Goal: Task Accomplishment & Management: Complete application form

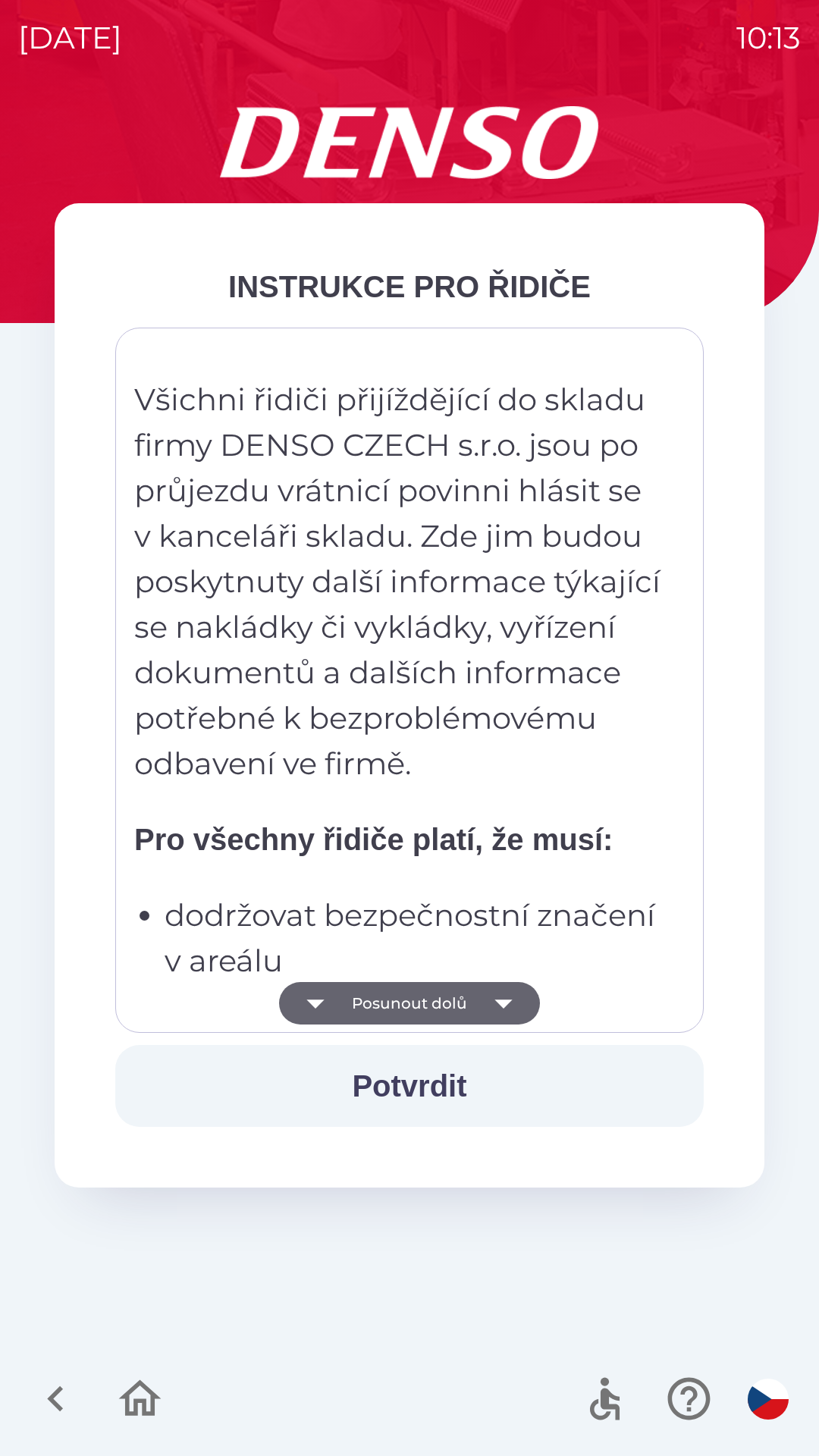
click at [449, 984] on button "Posunout dolů" at bounding box center [410, 1003] width 261 height 43
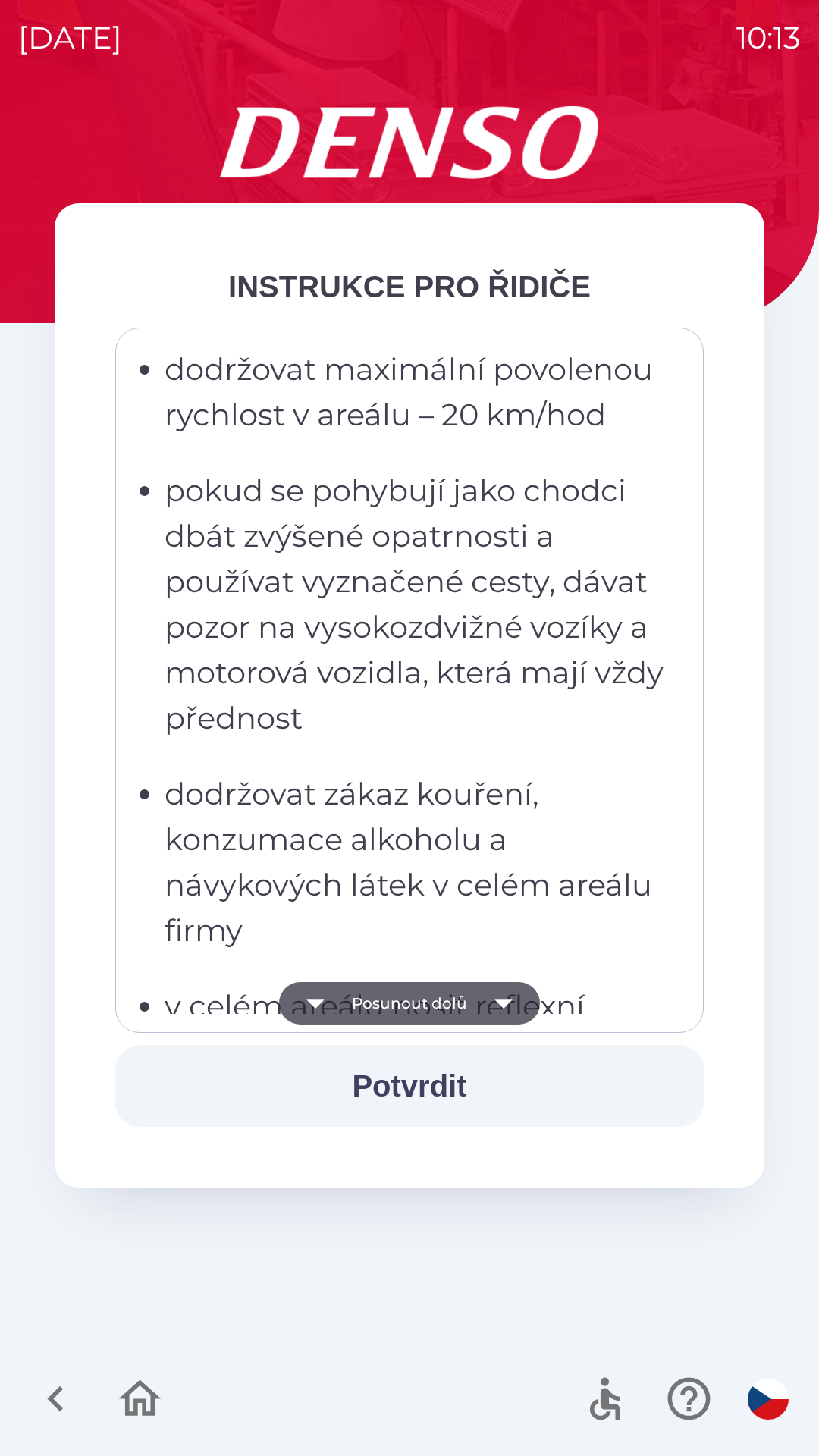
click at [449, 996] on button "Posunout dolů" at bounding box center [410, 1003] width 261 height 43
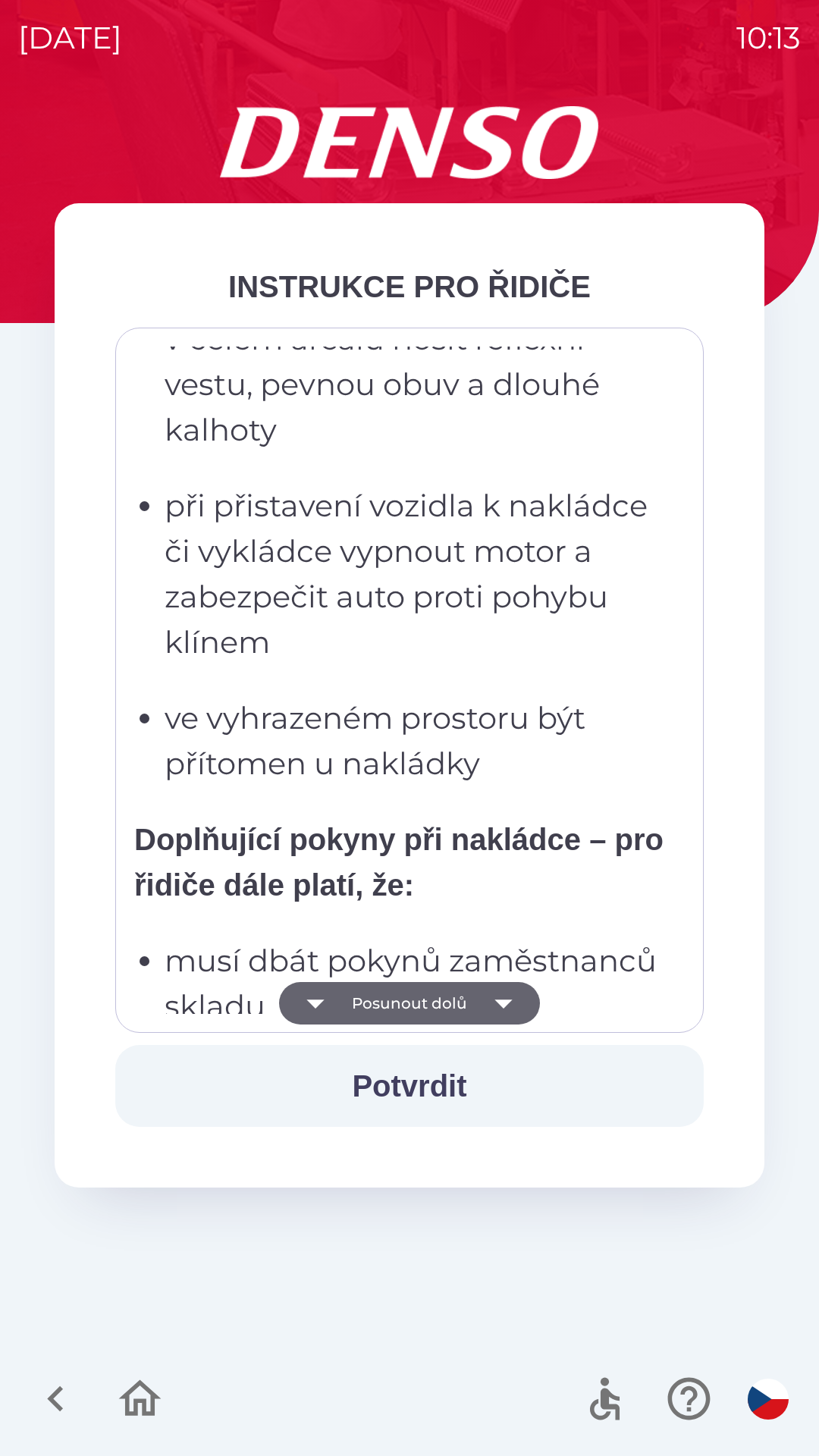
click at [460, 1003] on button "Posunout dolů" at bounding box center [410, 1003] width 261 height 43
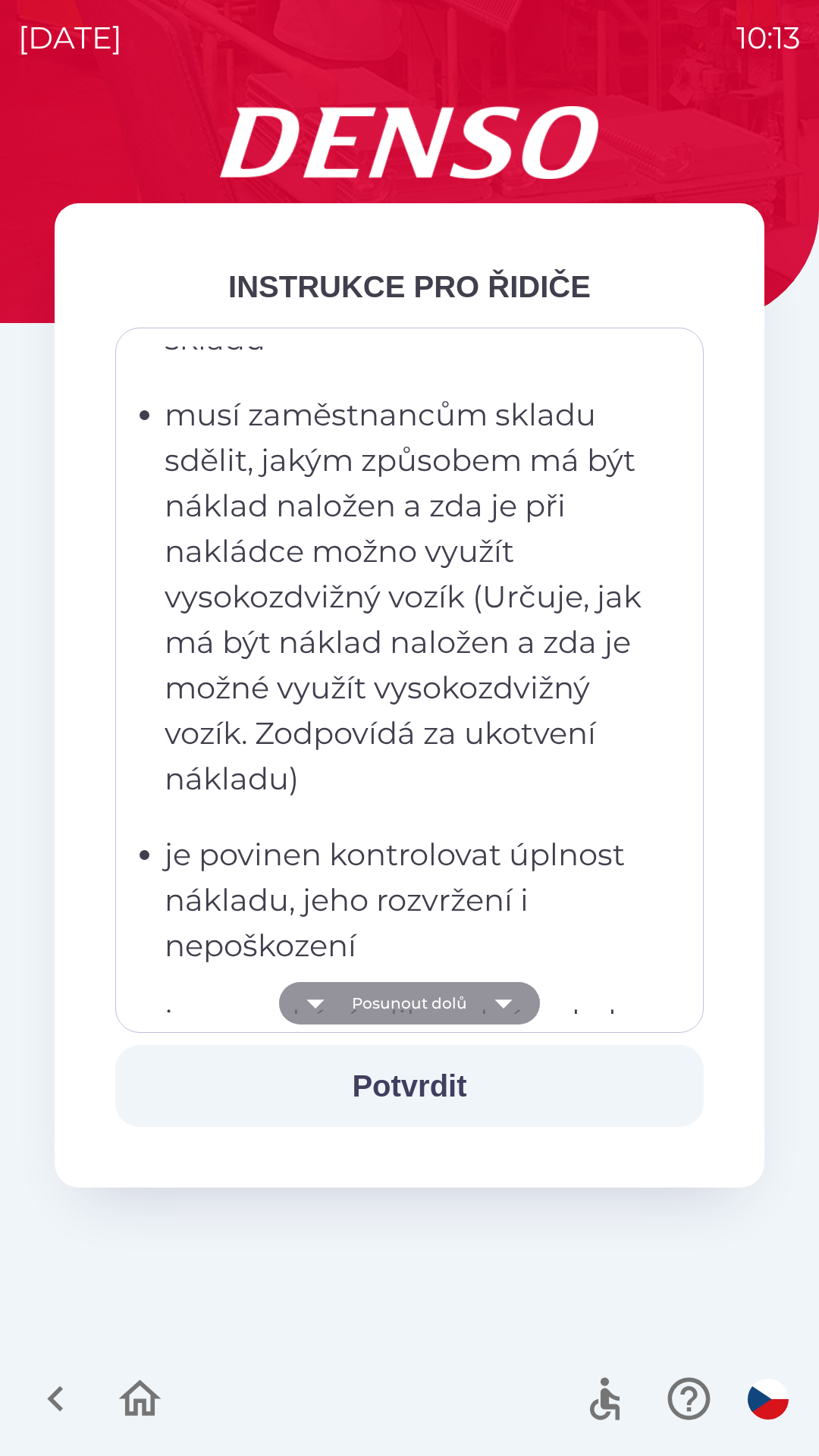
click at [472, 1004] on button "Posunout dolů" at bounding box center [410, 1003] width 261 height 43
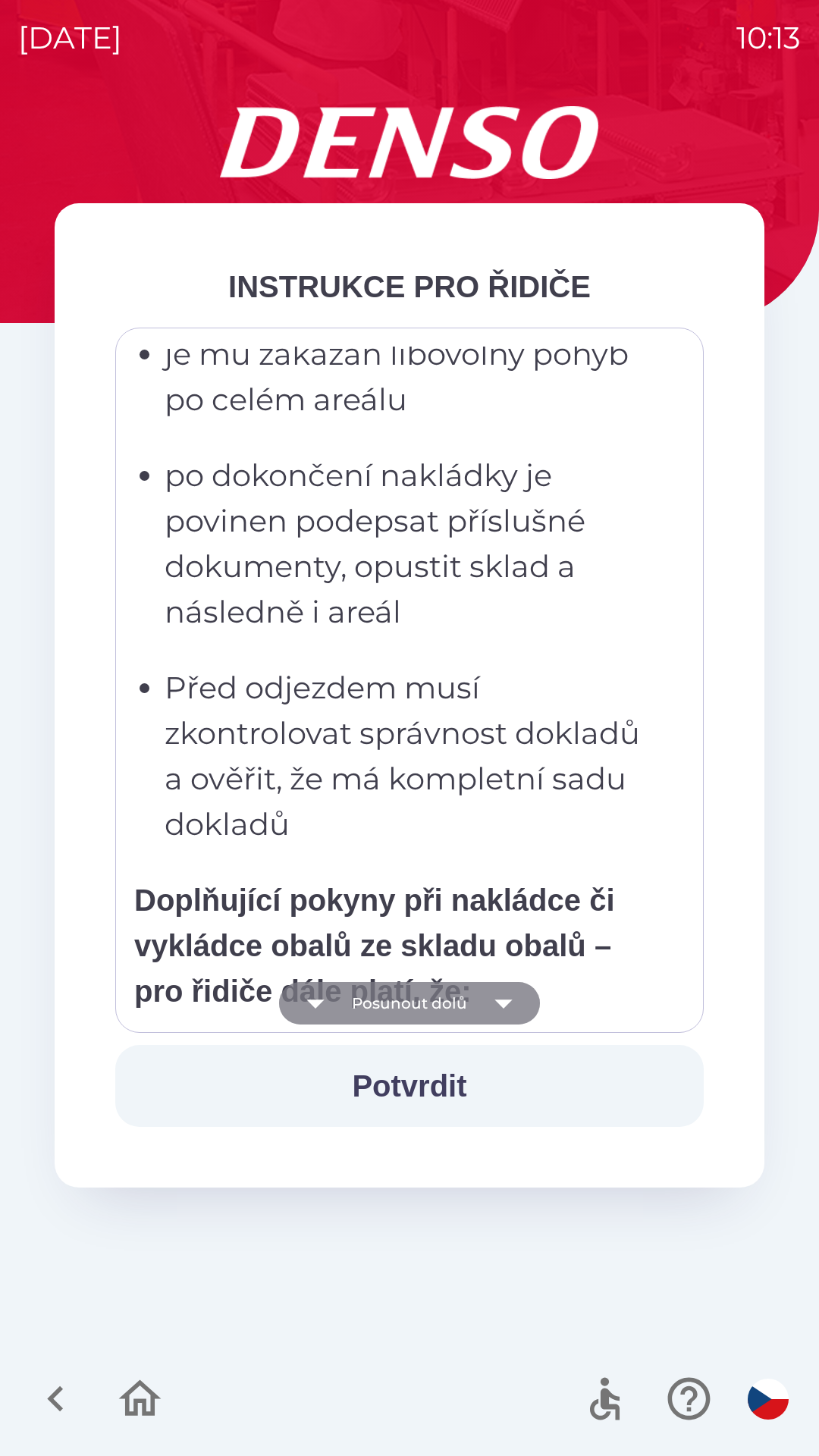
click at [485, 995] on icon "button" at bounding box center [504, 1003] width 43 height 43
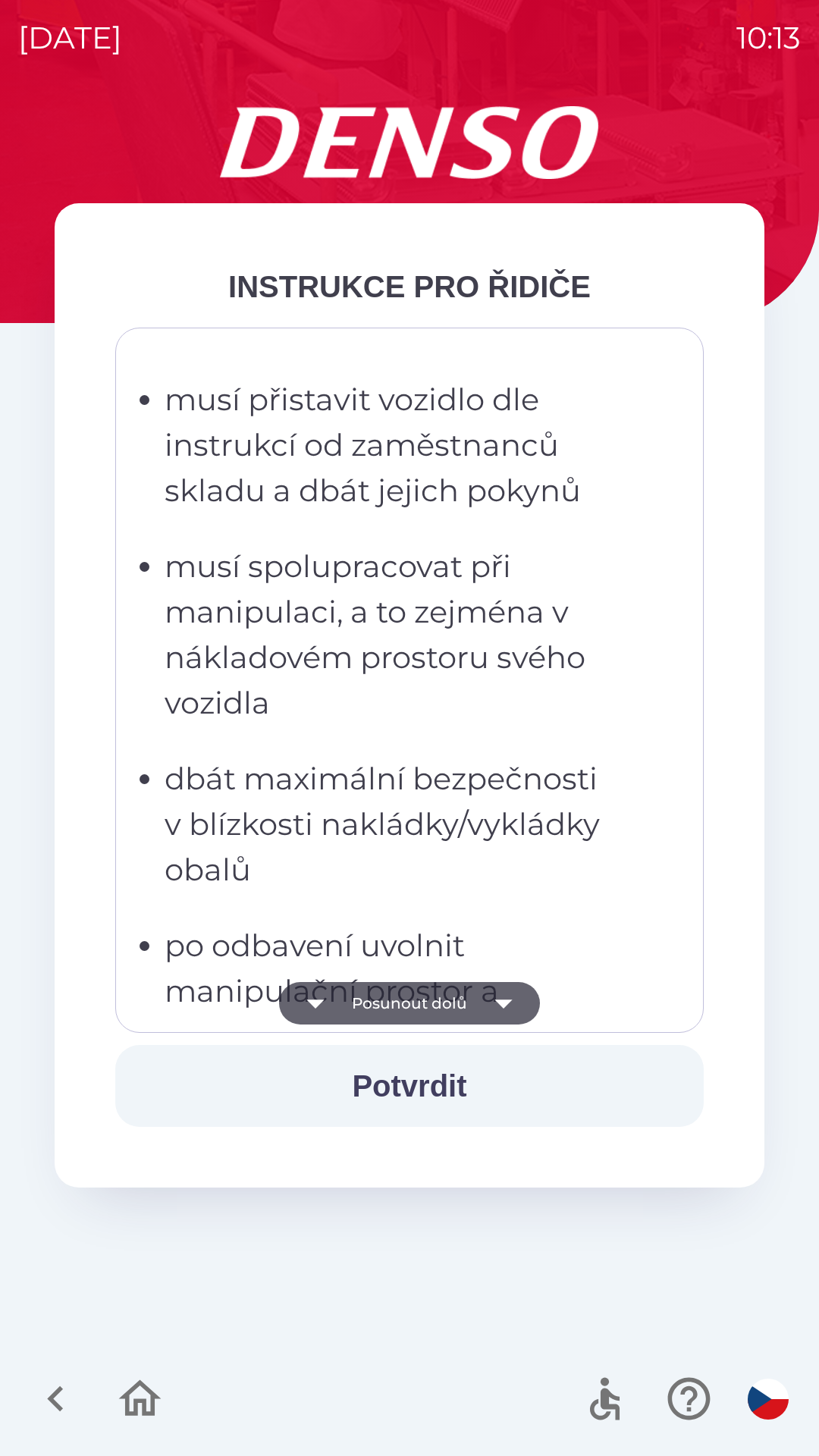
click at [489, 1001] on icon "button" at bounding box center [504, 1003] width 43 height 43
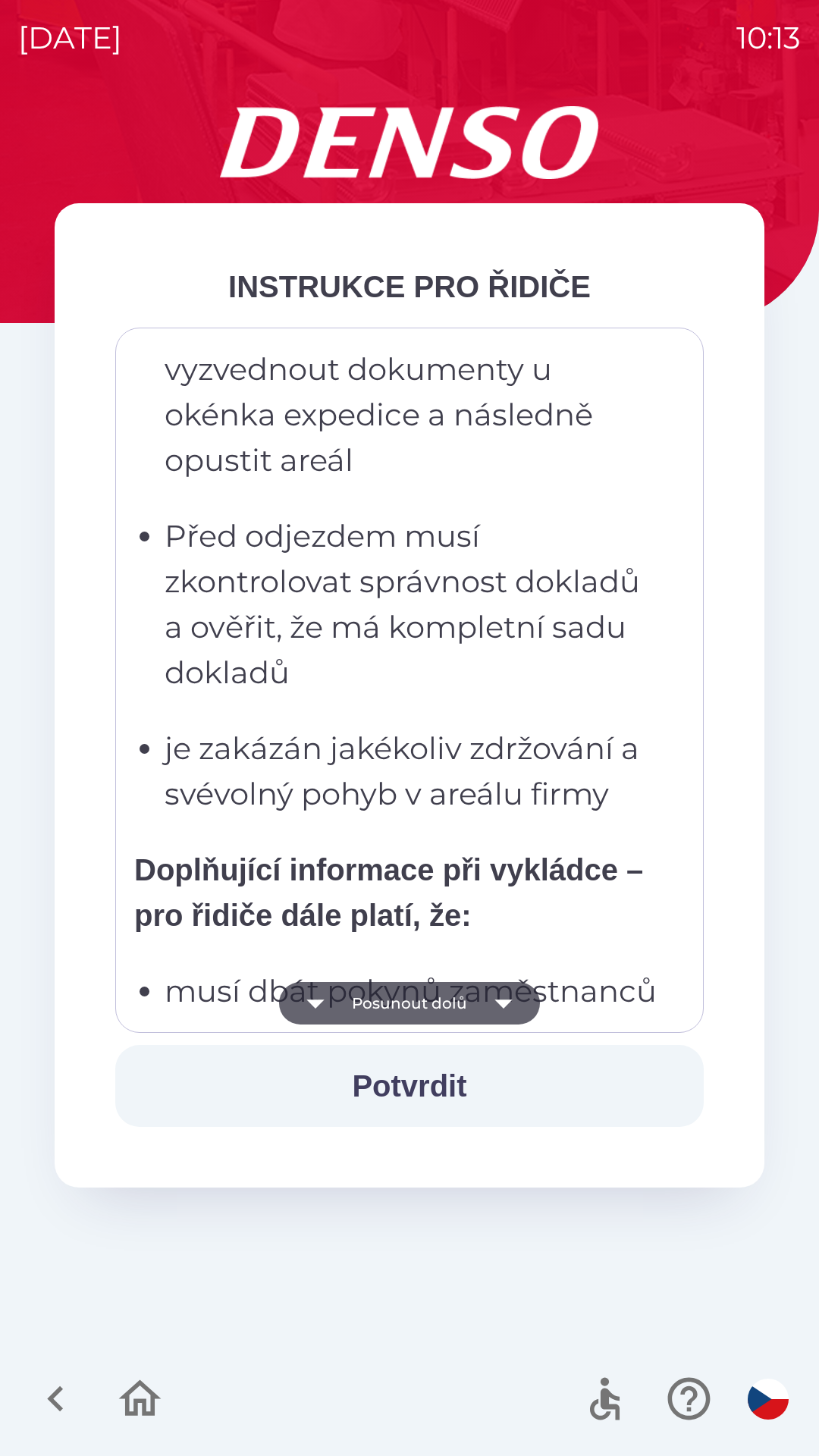
click at [483, 1008] on icon "button" at bounding box center [504, 1003] width 43 height 43
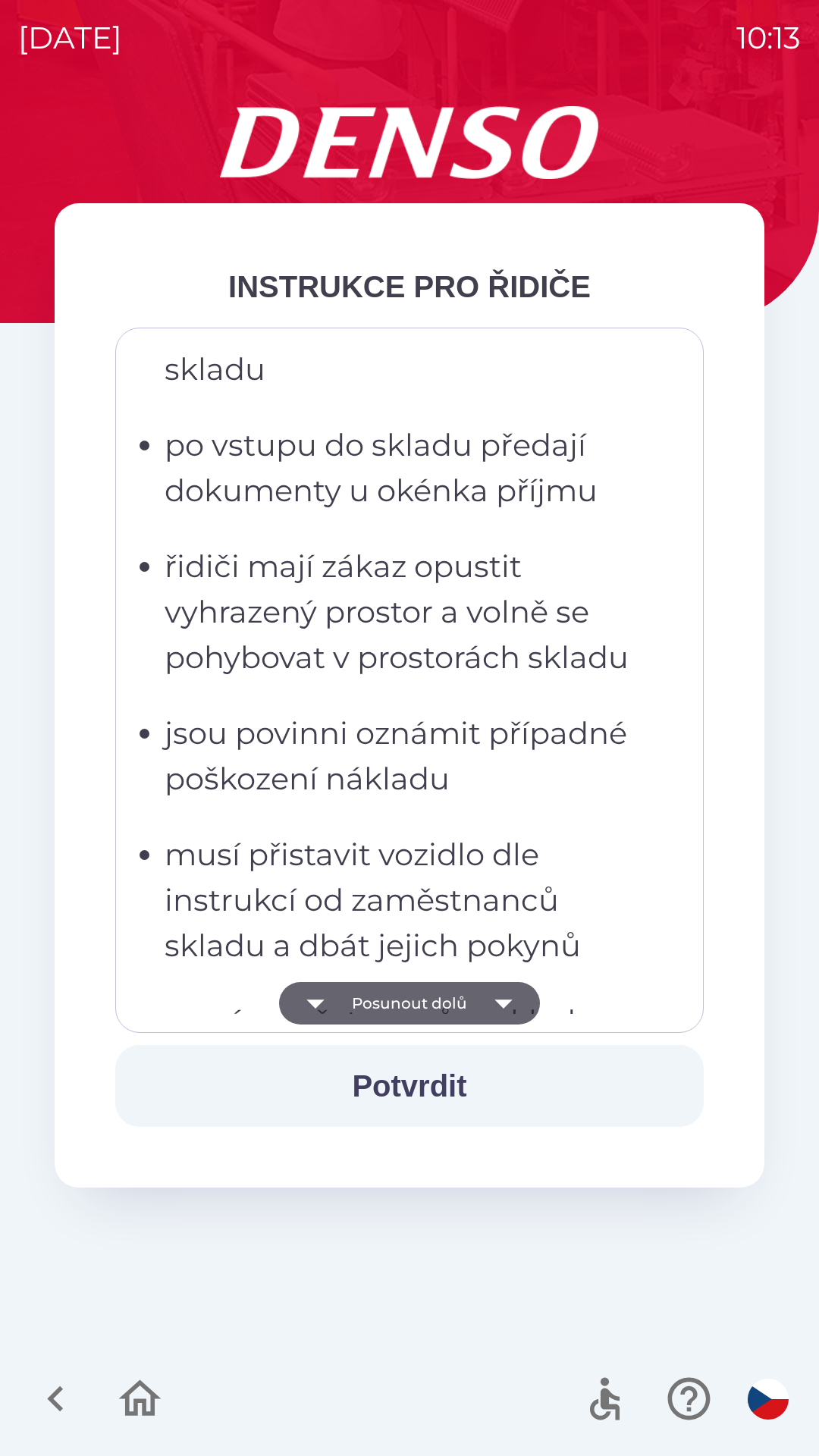
click at [462, 1001] on button "Posunout dolů" at bounding box center [410, 1003] width 261 height 43
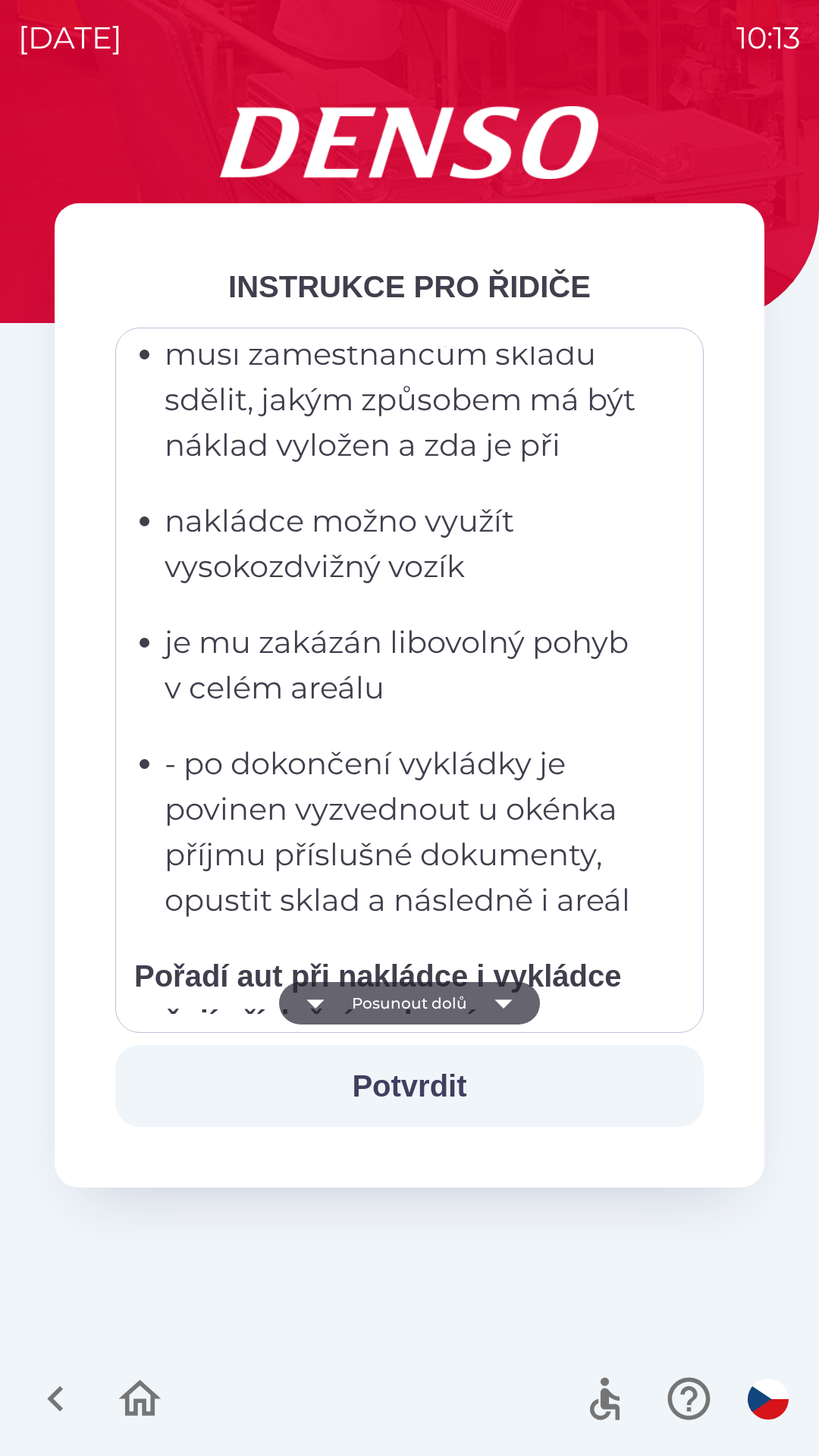
click at [456, 998] on button "Posunout dolů" at bounding box center [410, 1003] width 261 height 43
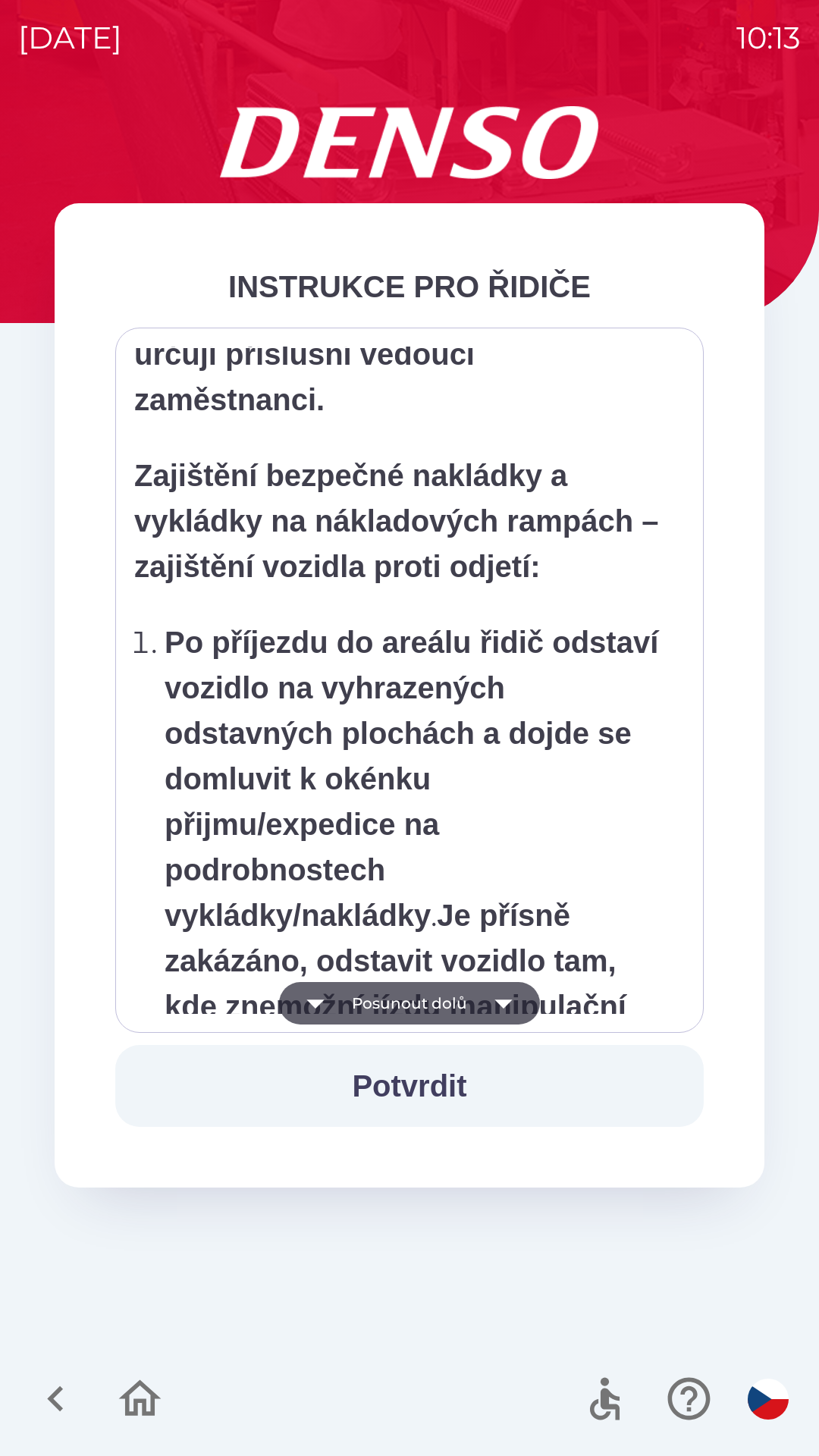
click at [455, 1001] on button "Posunout dolů" at bounding box center [410, 1003] width 261 height 43
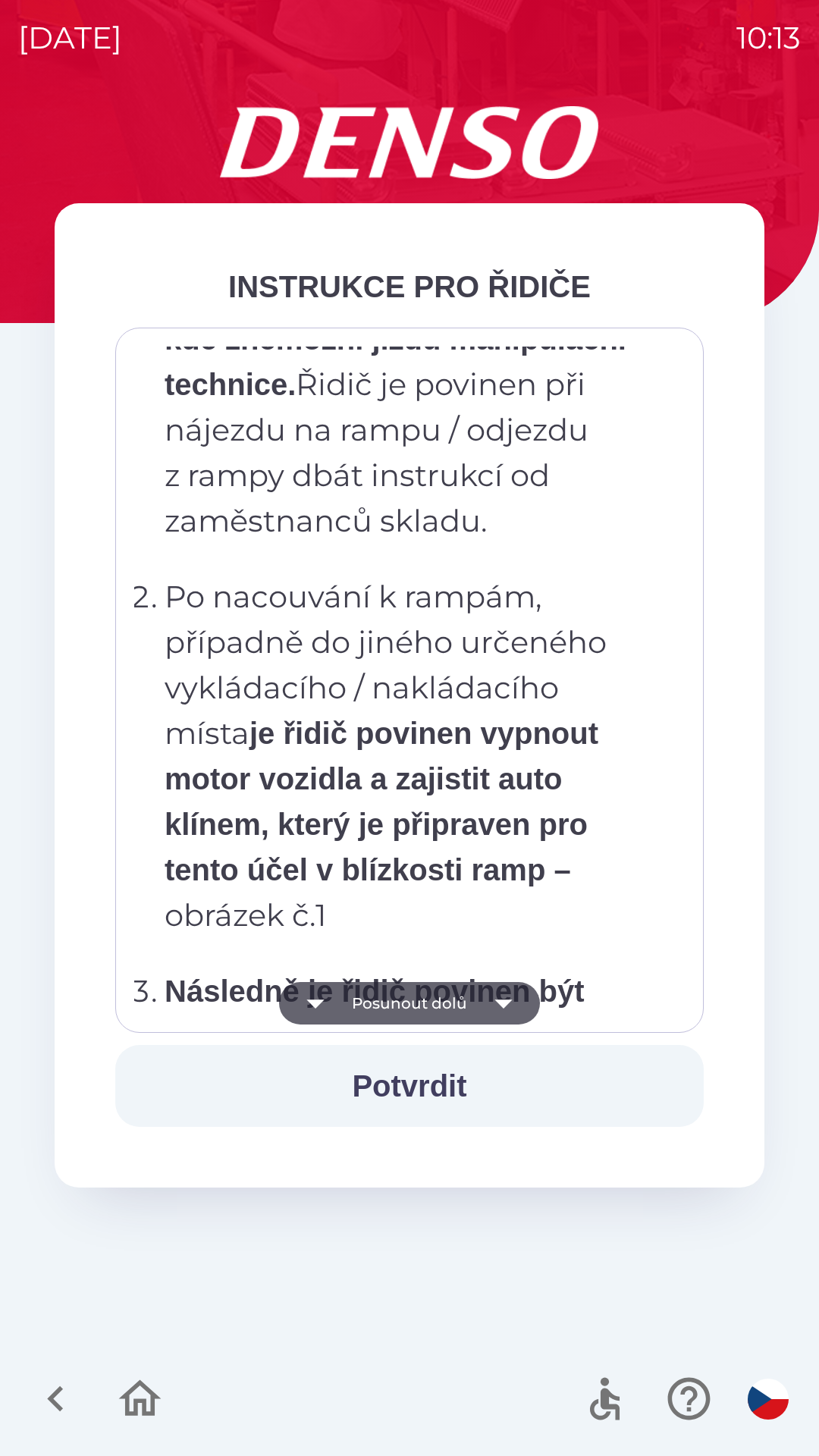
click at [458, 1005] on button "Posunout dolů" at bounding box center [410, 1003] width 261 height 43
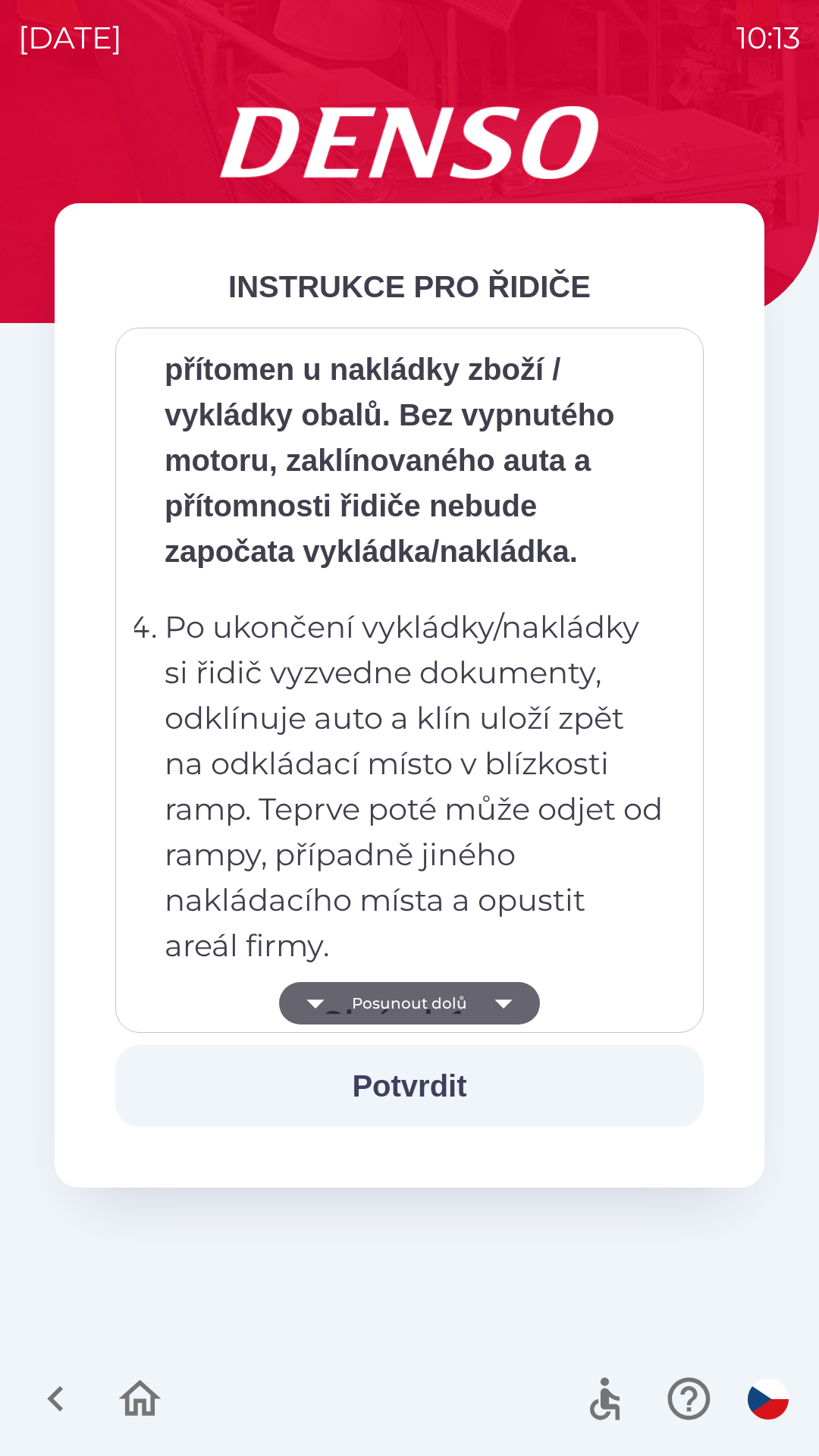
click at [469, 1008] on button "Posunout dolů" at bounding box center [410, 1003] width 261 height 43
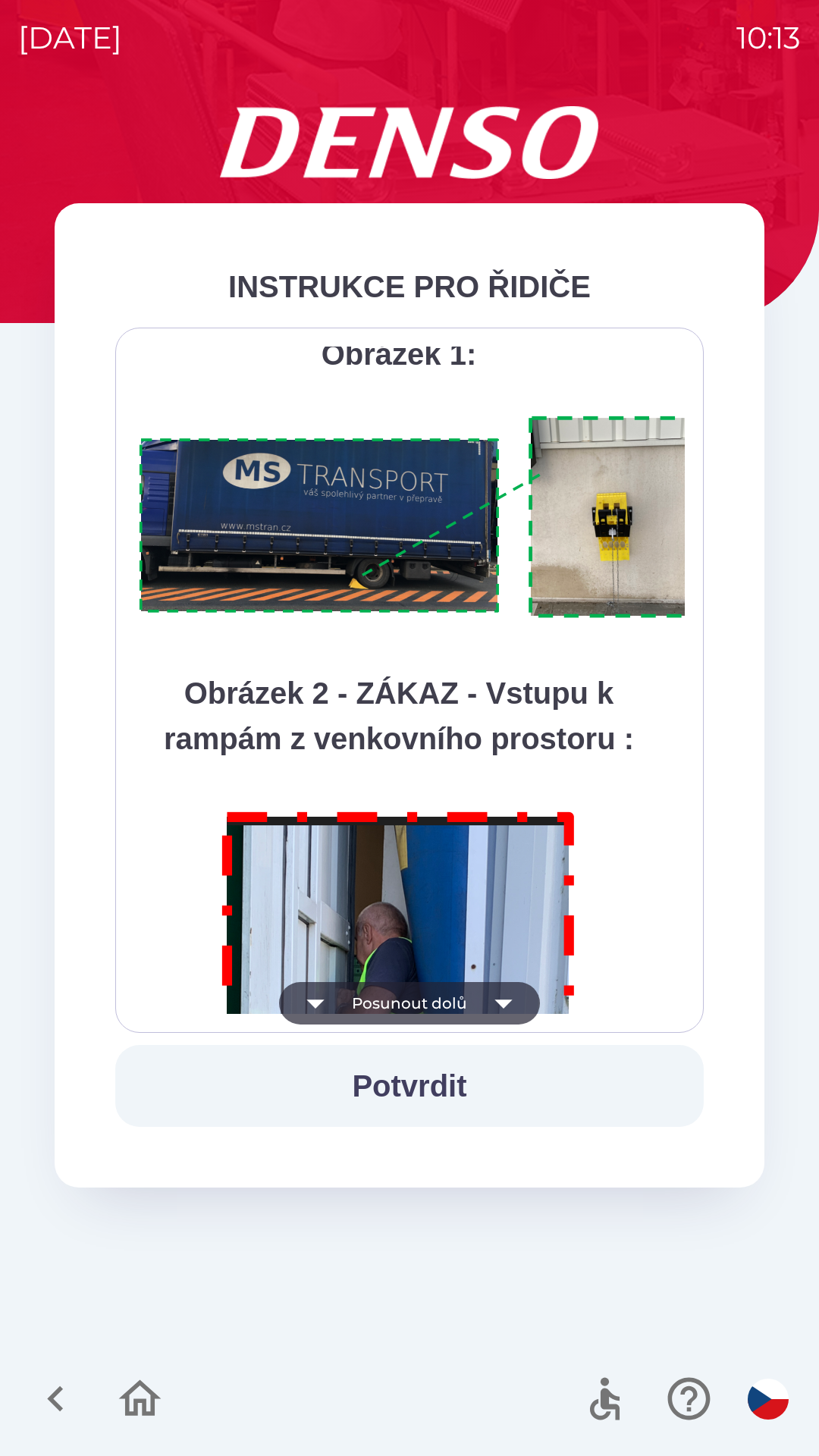
click at [475, 1009] on button "Posunout dolů" at bounding box center [410, 1003] width 261 height 43
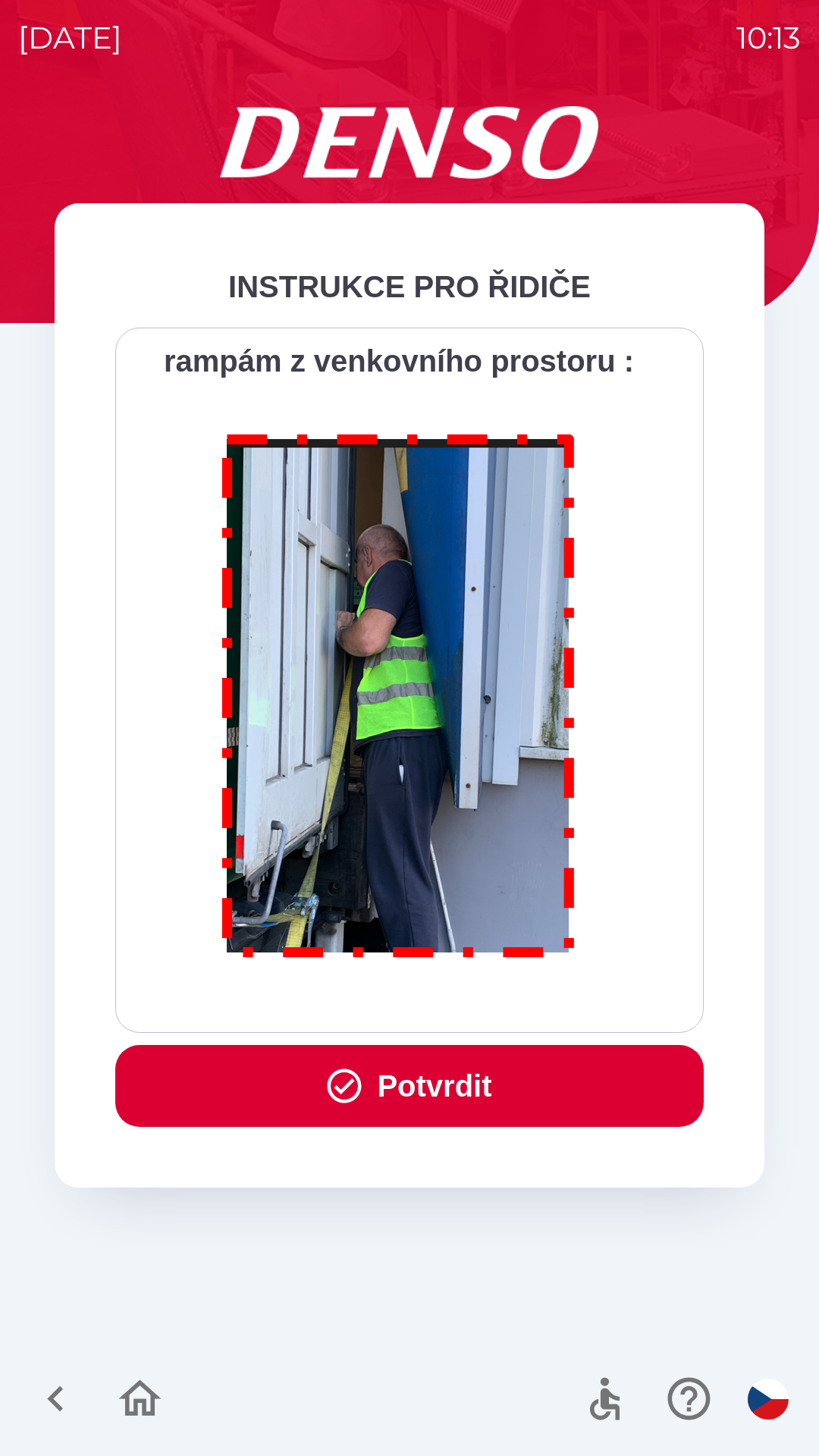
click at [449, 1076] on button "Potvrdit" at bounding box center [409, 1086] width 588 height 82
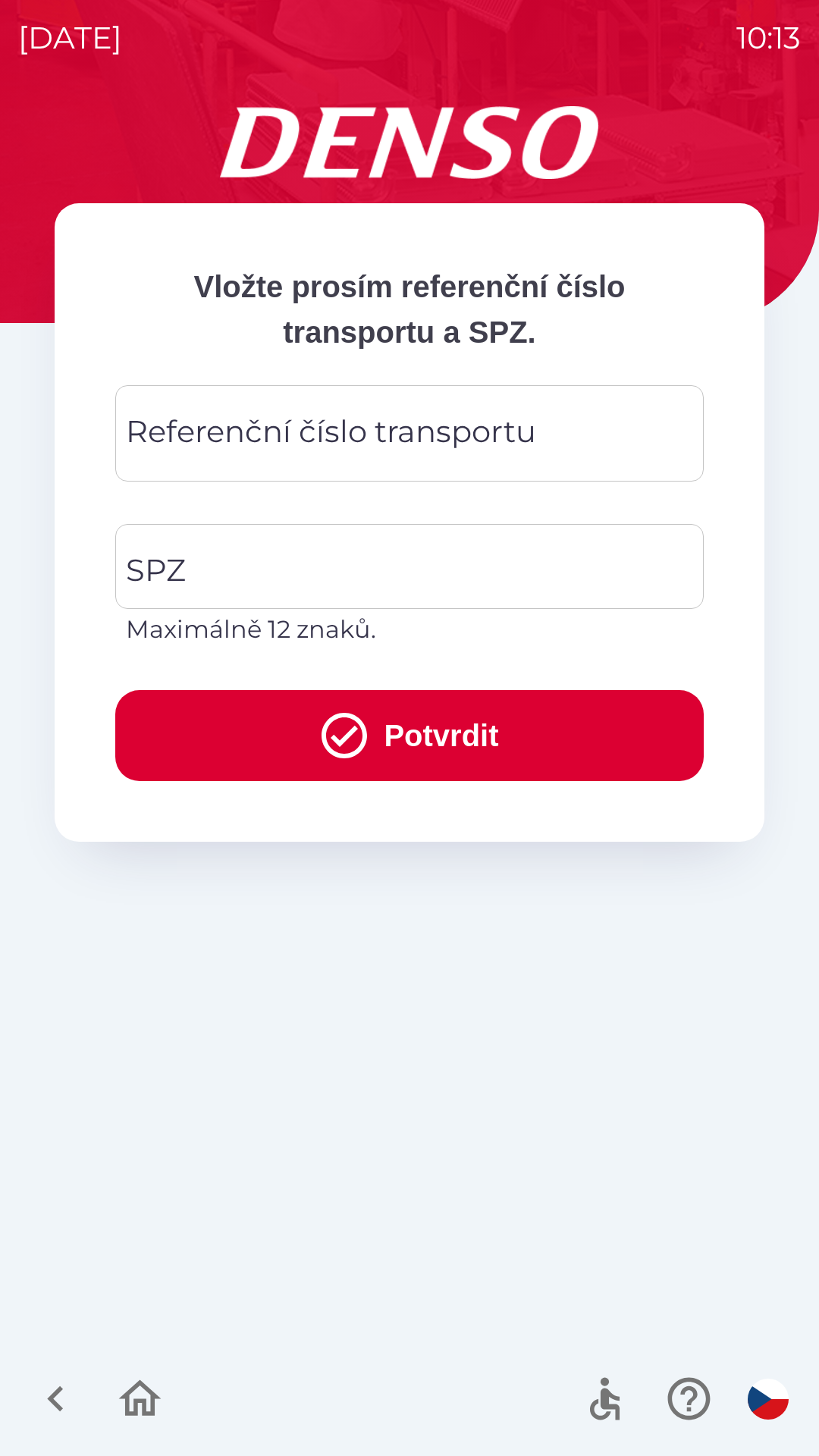
click at [273, 419] on div "Referenční číslo transportu Referenční číslo transportu" at bounding box center [409, 433] width 588 height 96
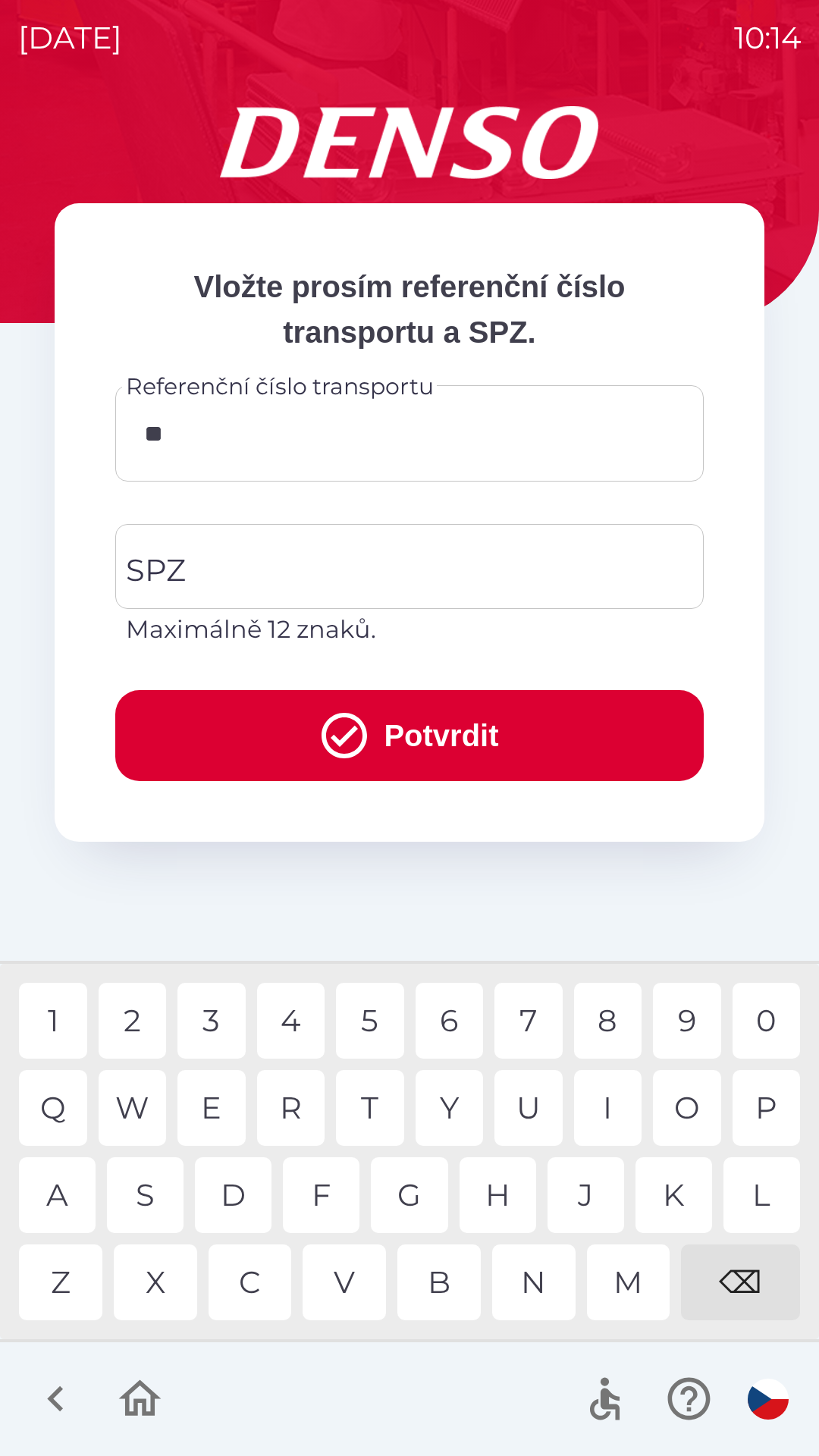
click at [59, 1109] on div "Q" at bounding box center [53, 1108] width 69 height 76
click at [759, 1033] on div "0" at bounding box center [767, 1021] width 69 height 76
click at [218, 1024] on div "3" at bounding box center [212, 1021] width 69 height 76
click at [145, 1111] on div "W" at bounding box center [132, 1108] width 69 height 76
click at [228, 1021] on div "3" at bounding box center [212, 1021] width 69 height 76
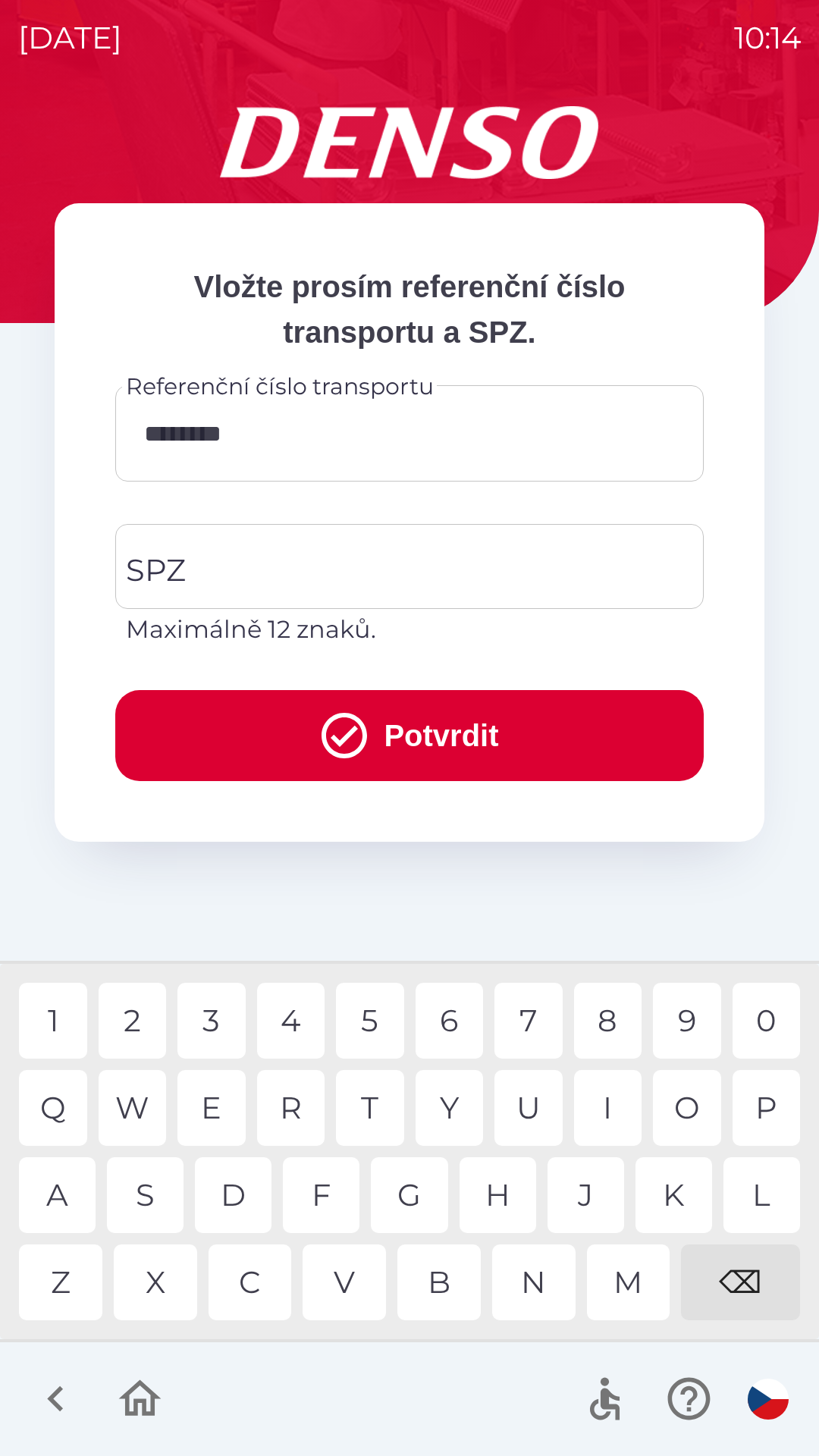
type input "*********"
click at [322, 566] on input "SPZ" at bounding box center [398, 566] width 552 height 71
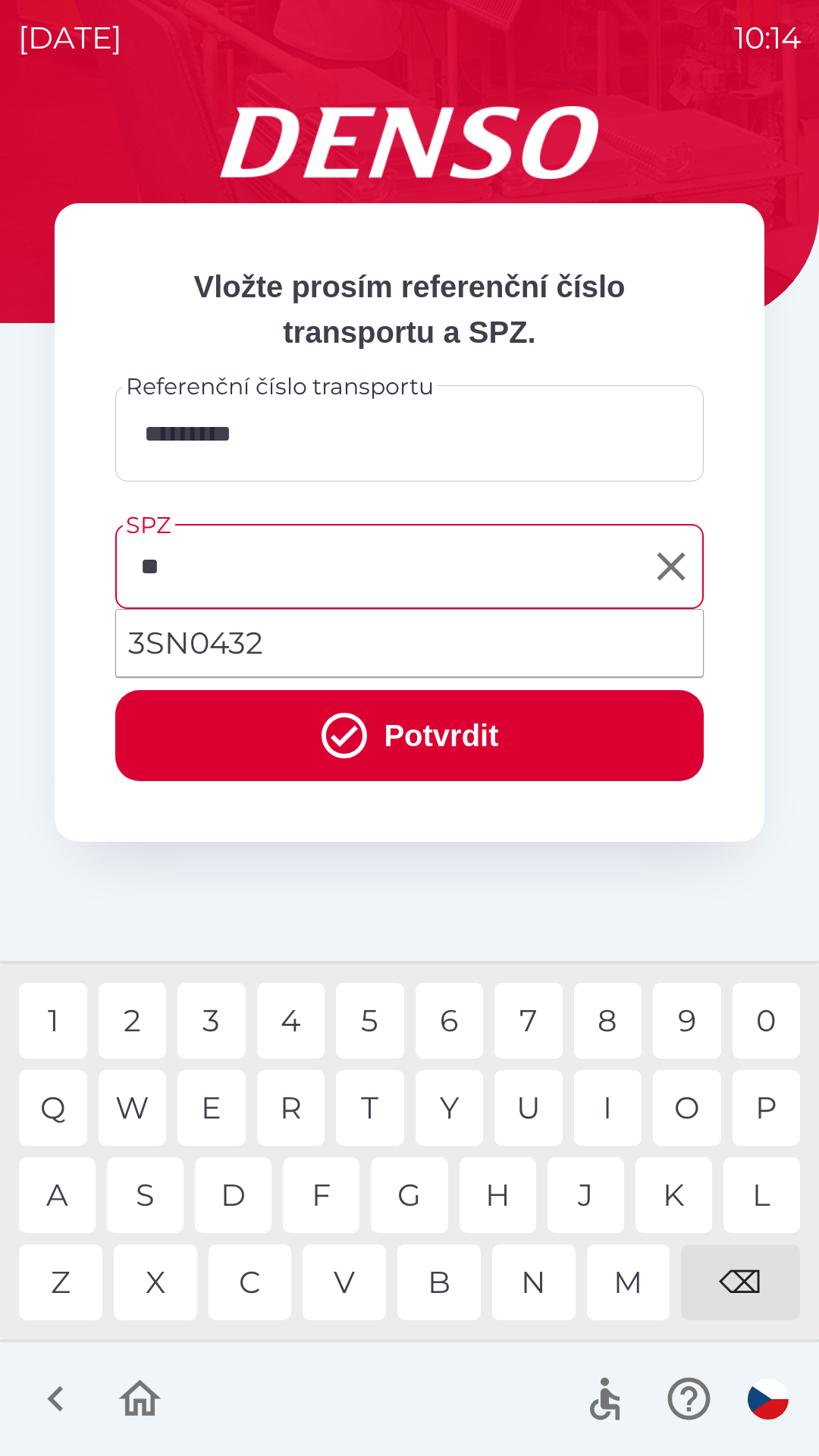
click at [248, 649] on li "3SN0432" at bounding box center [410, 643] width 587 height 55
type input "*******"
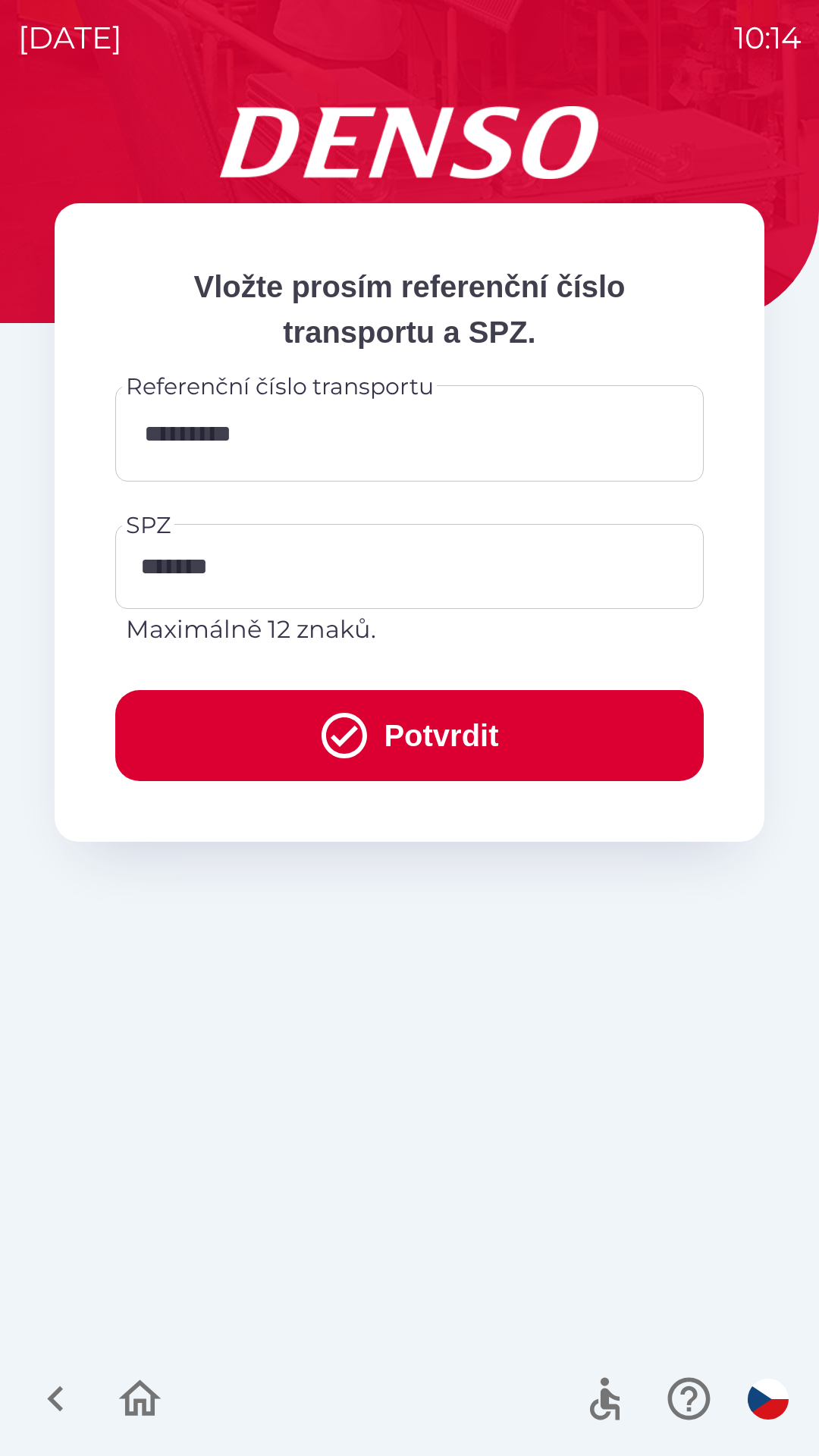
click at [386, 730] on button "Potvrdit" at bounding box center [409, 735] width 588 height 91
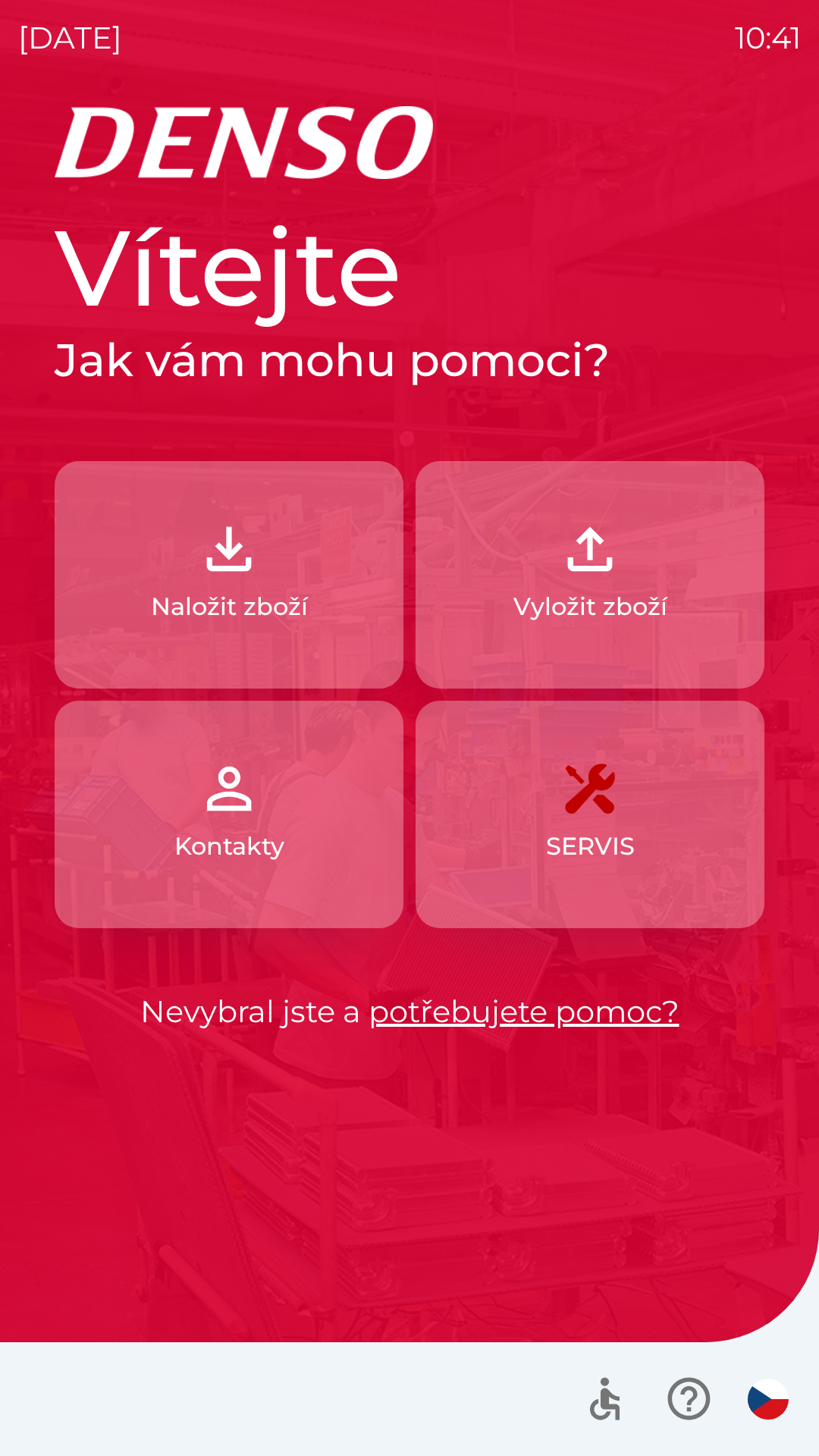
click at [309, 560] on button "Naložit zboží" at bounding box center [229, 575] width 349 height 228
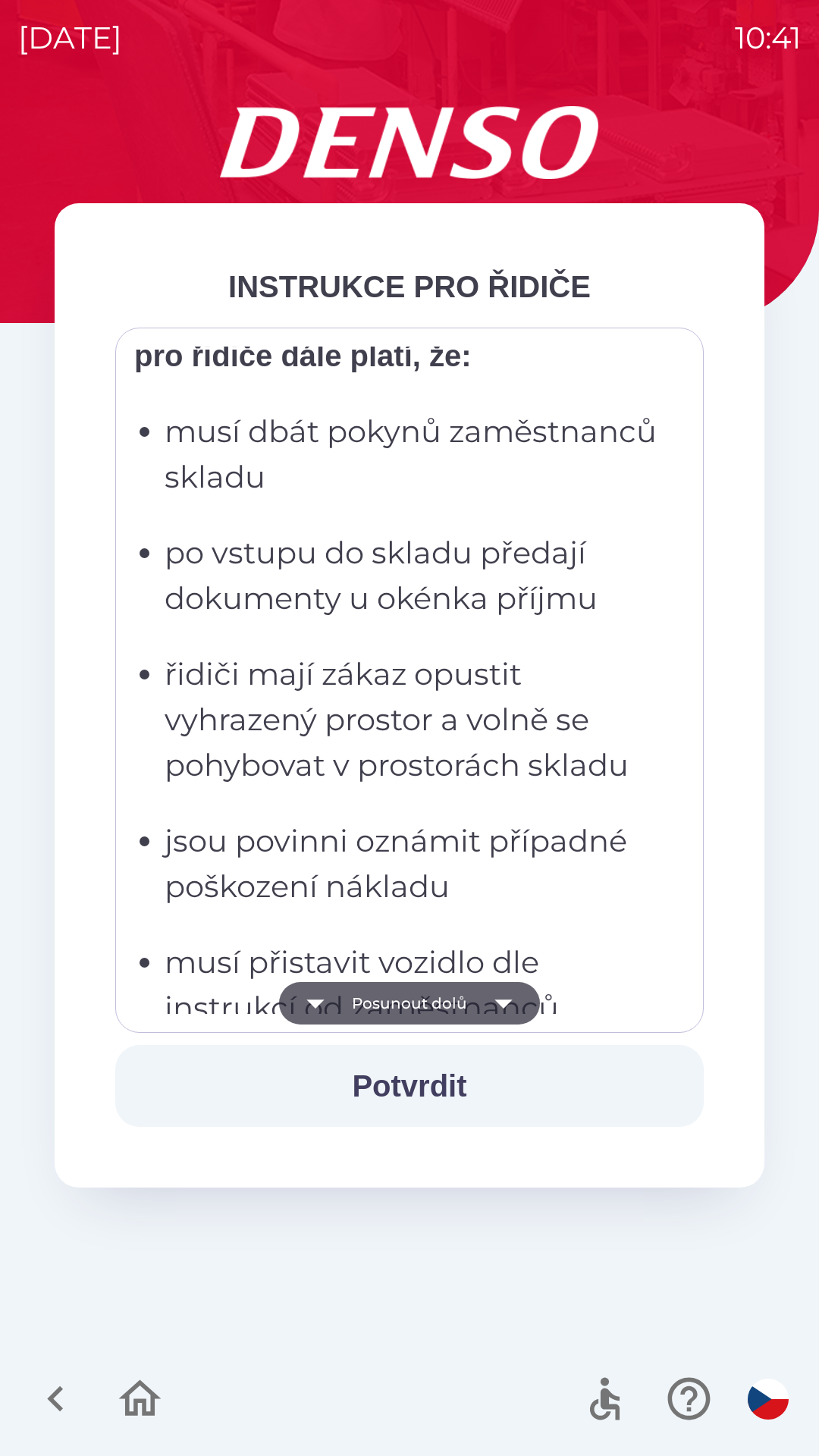
click at [486, 766] on p "řidiči mají zákaz opustit vyhrazený prostor a volně se pohybovat v prostorách s…" at bounding box center [414, 719] width 499 height 136
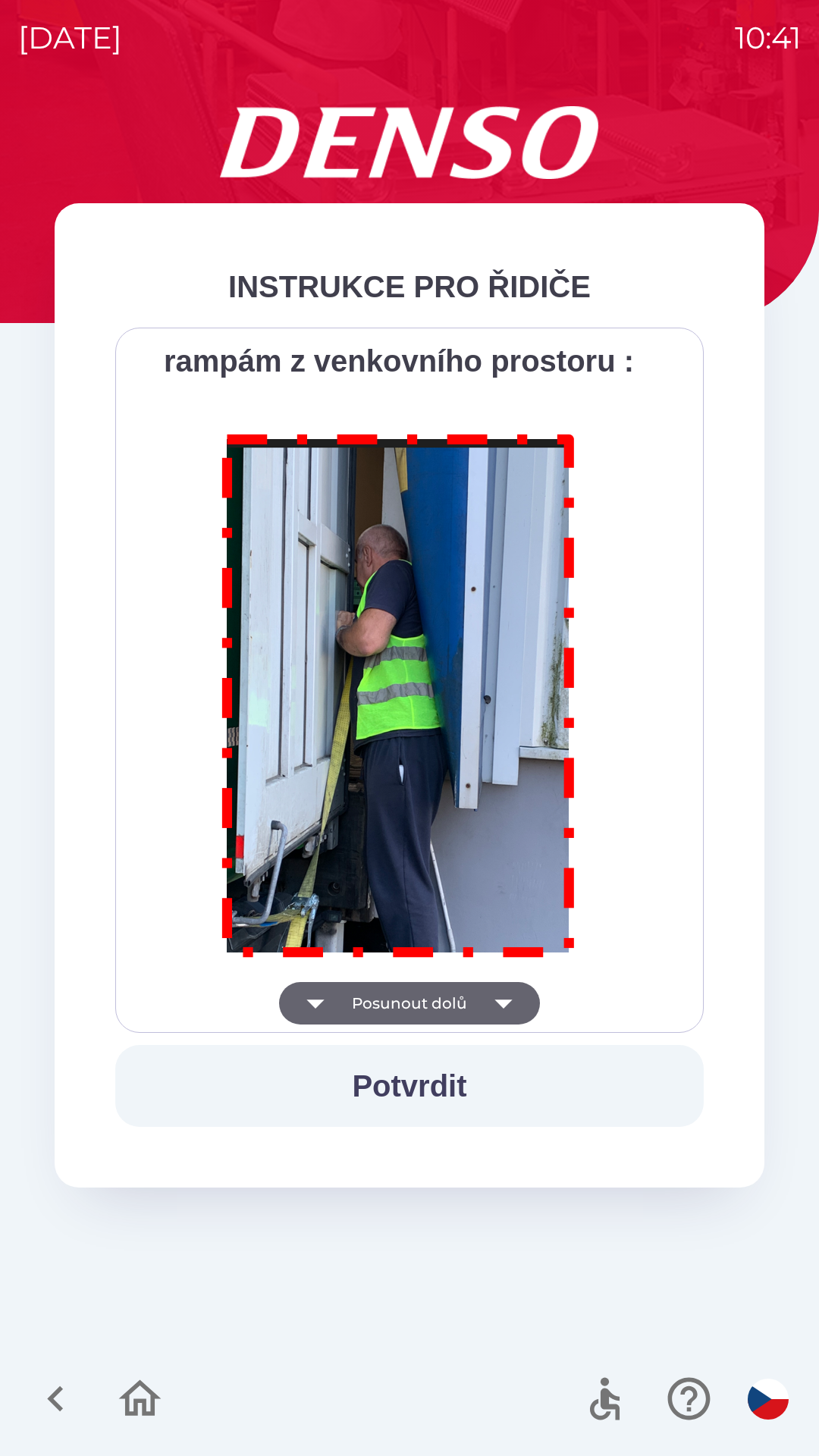
scroll to position [8519, 0]
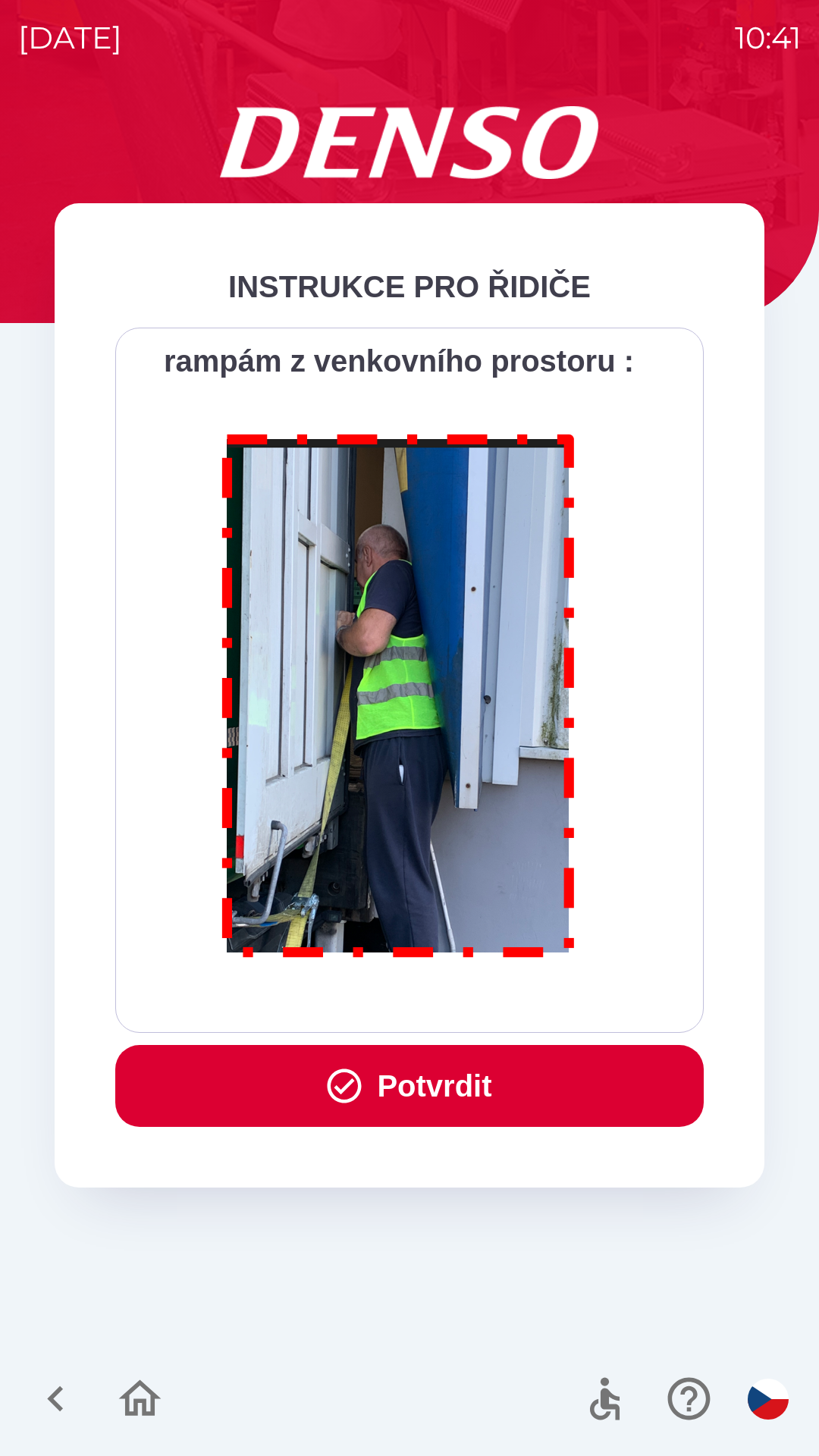
click at [451, 1072] on button "Potvrdit" at bounding box center [409, 1086] width 588 height 82
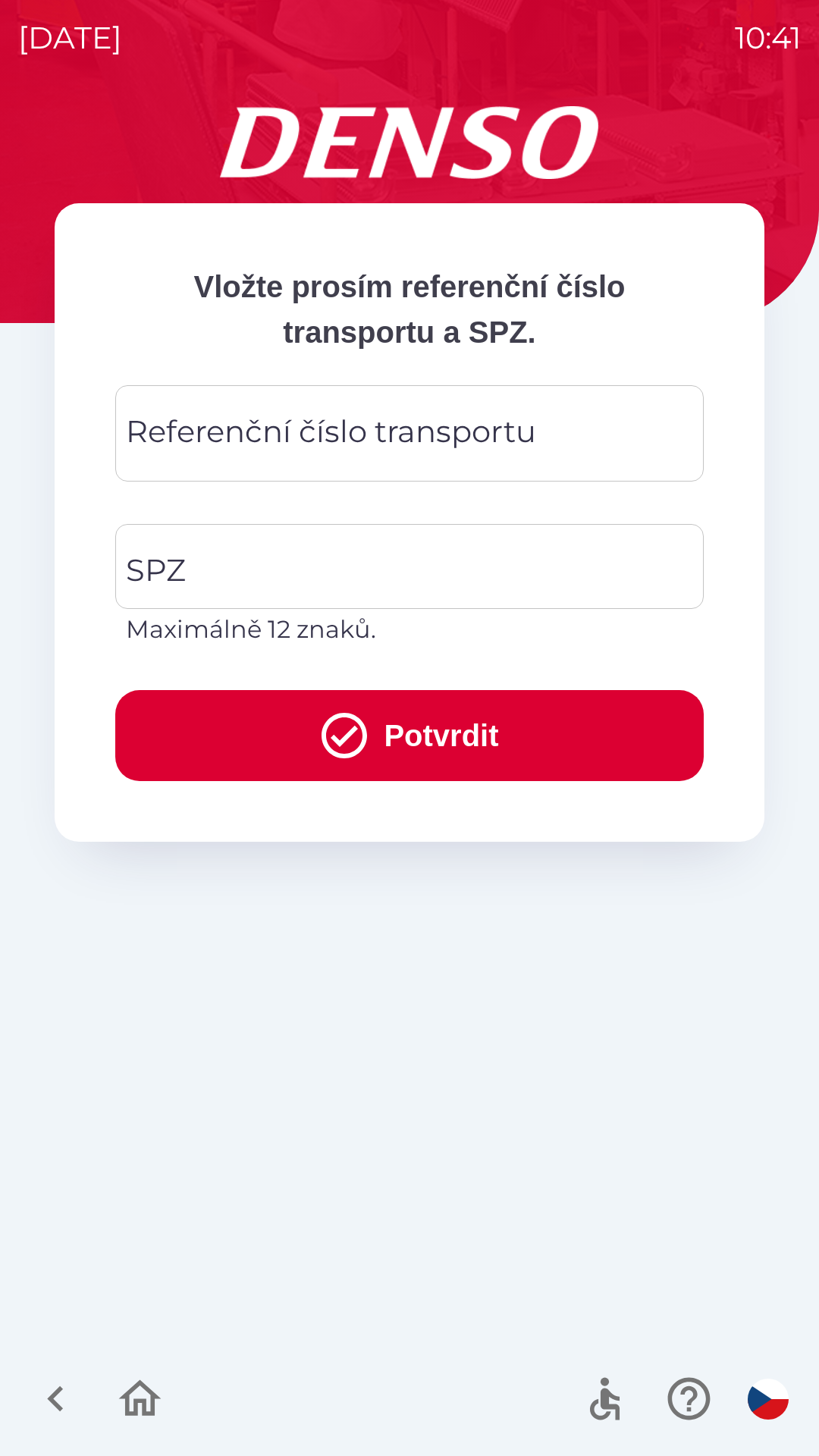
click at [396, 433] on div "Referenční číslo transportu Referenční číslo transportu" at bounding box center [409, 433] width 588 height 96
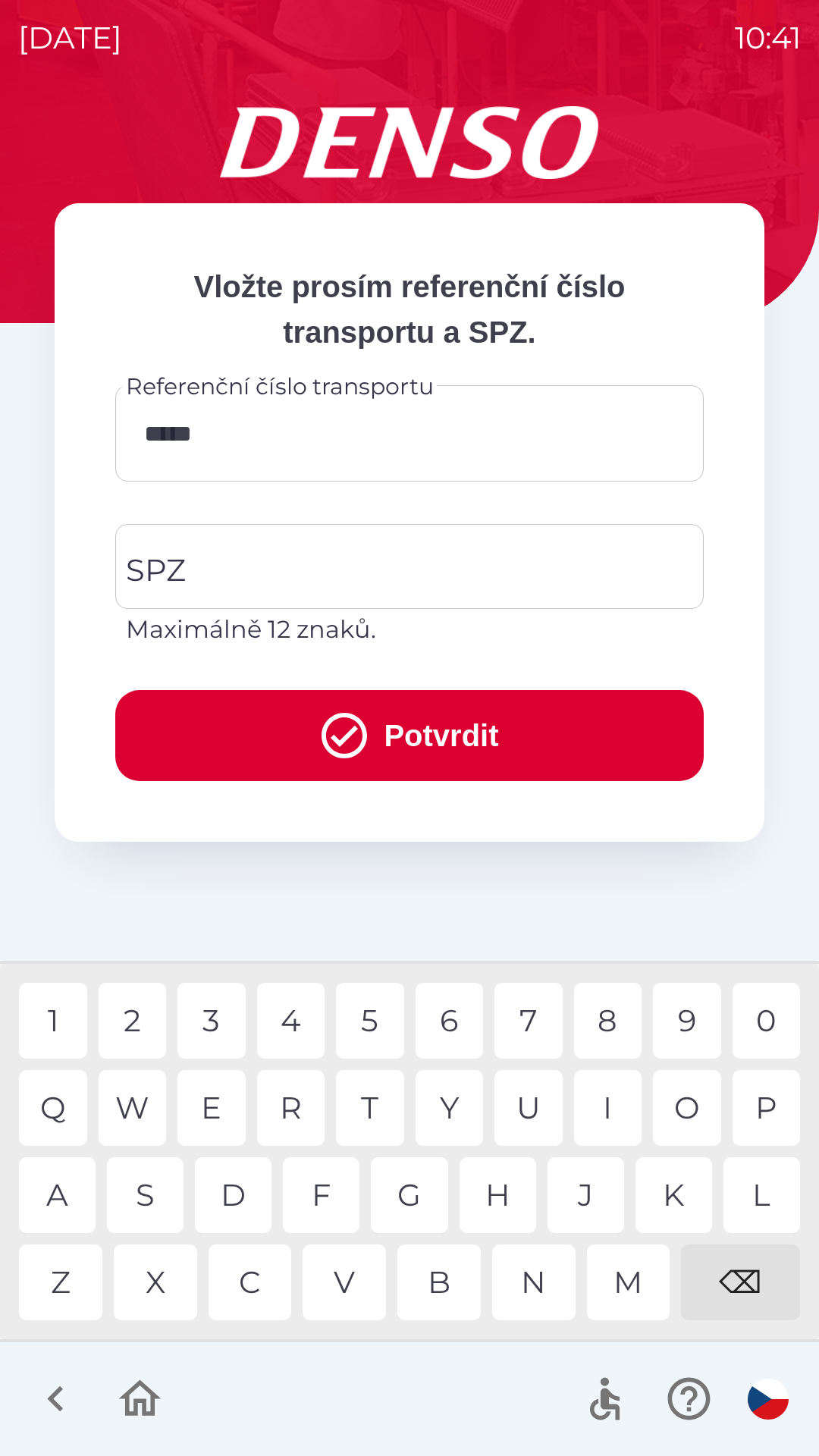
type input "******"
click at [225, 1007] on div "3" at bounding box center [212, 1021] width 69 height 76
click at [258, 567] on input "SPZ" at bounding box center [398, 566] width 552 height 71
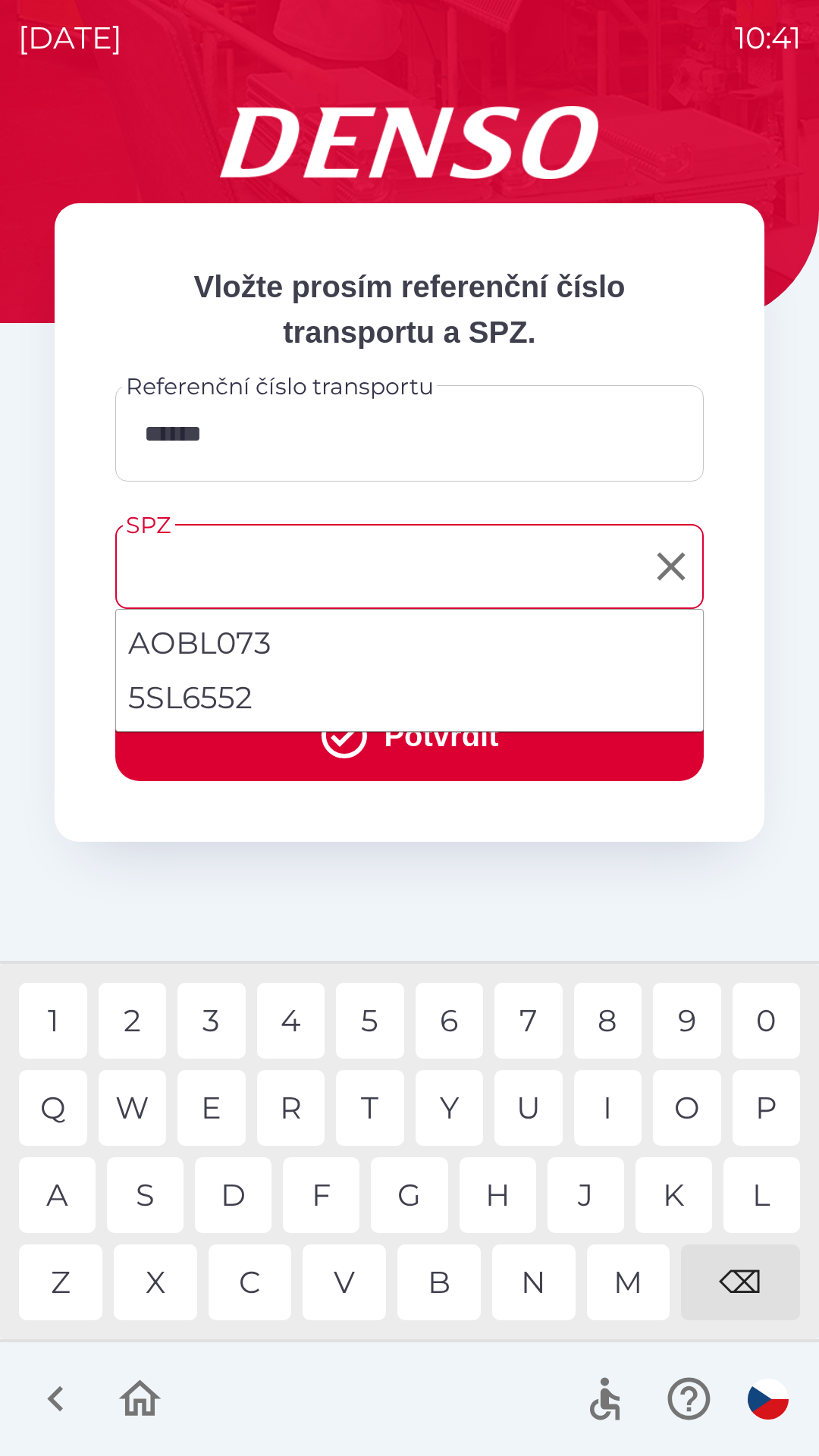
click at [290, 696] on li "5SL6552" at bounding box center [410, 697] width 587 height 55
type input "*******"
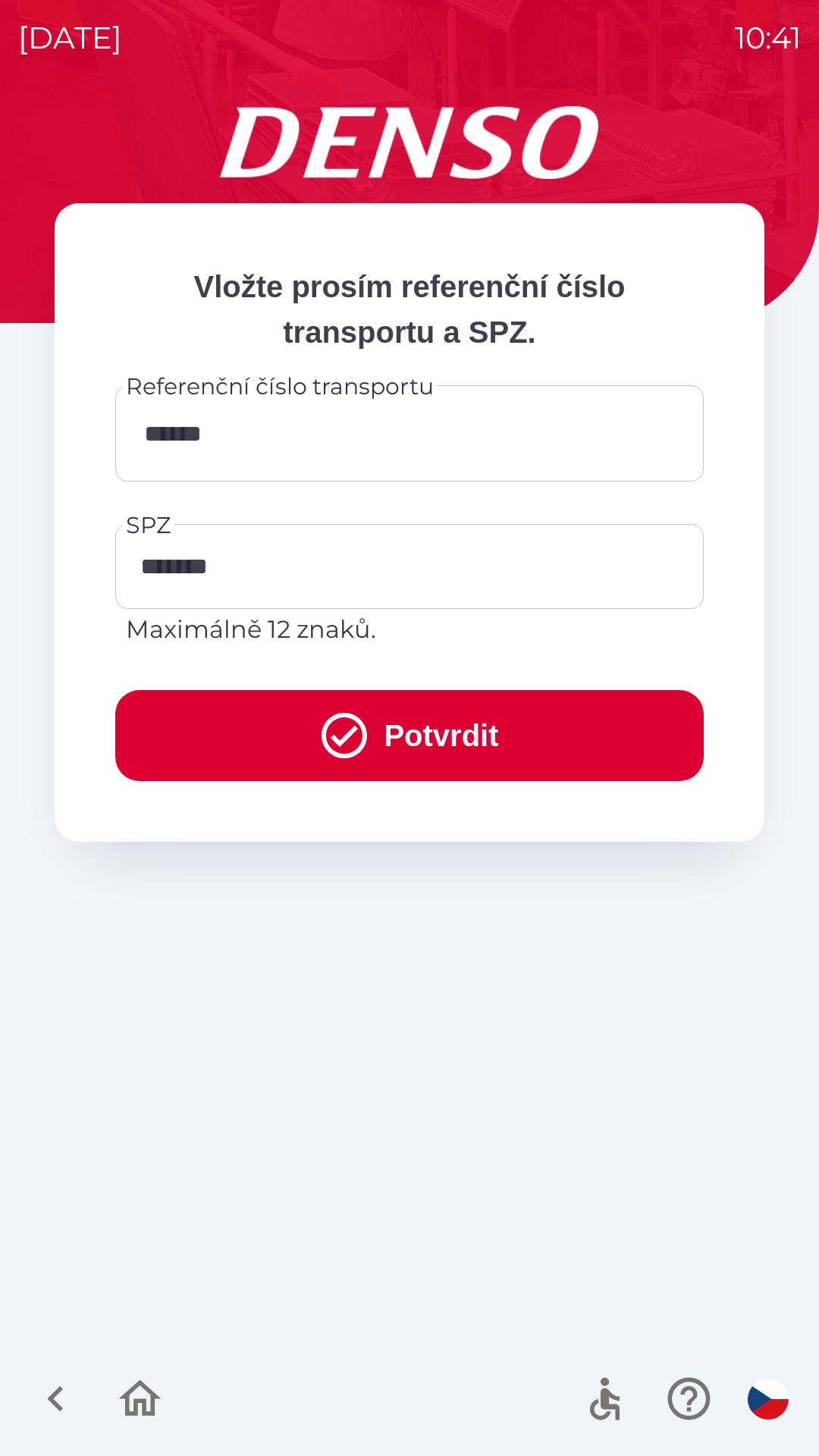
click at [300, 732] on button "Potvrdit" at bounding box center [409, 735] width 588 height 91
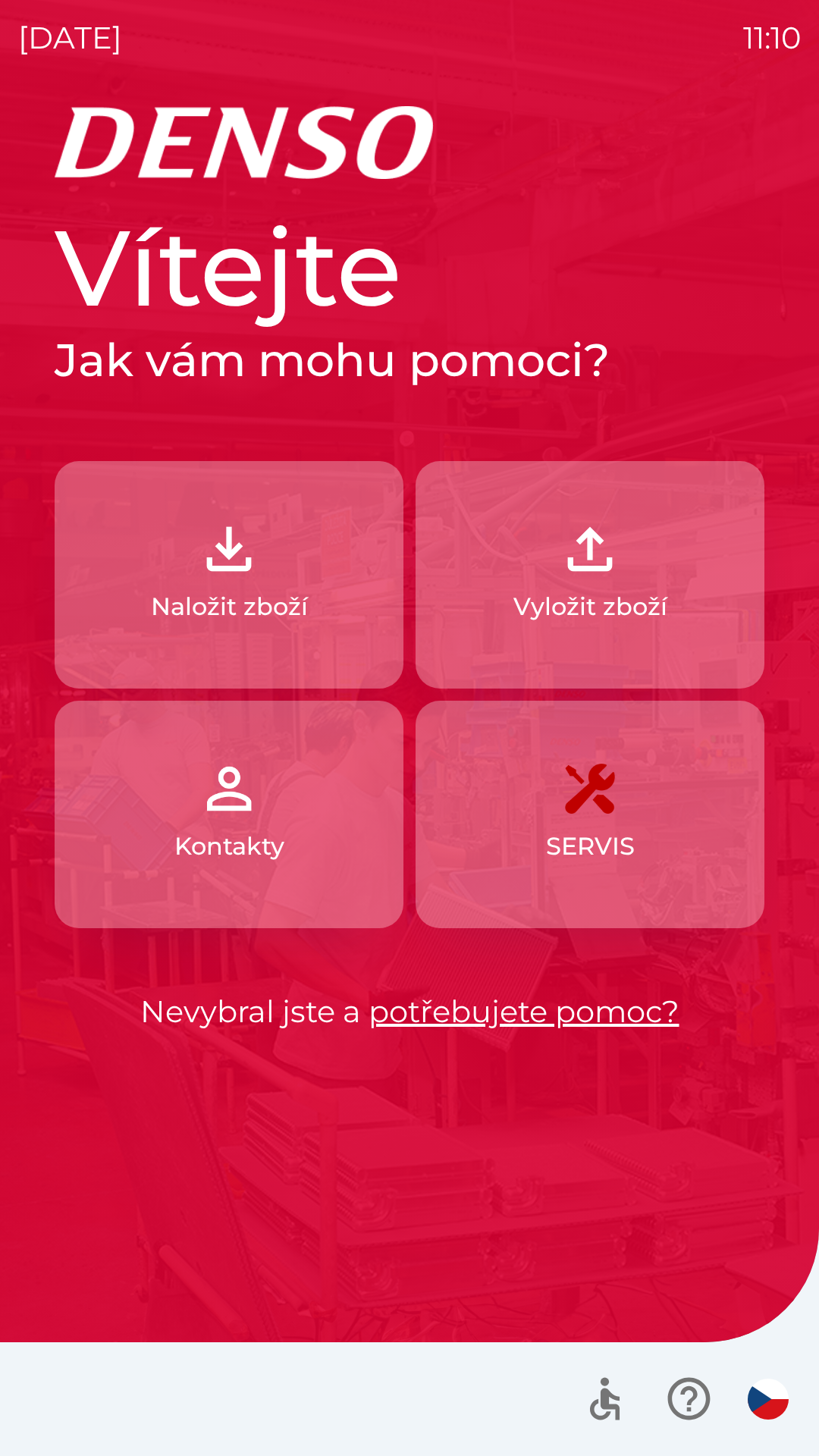
click at [586, 563] on img "button" at bounding box center [590, 549] width 67 height 67
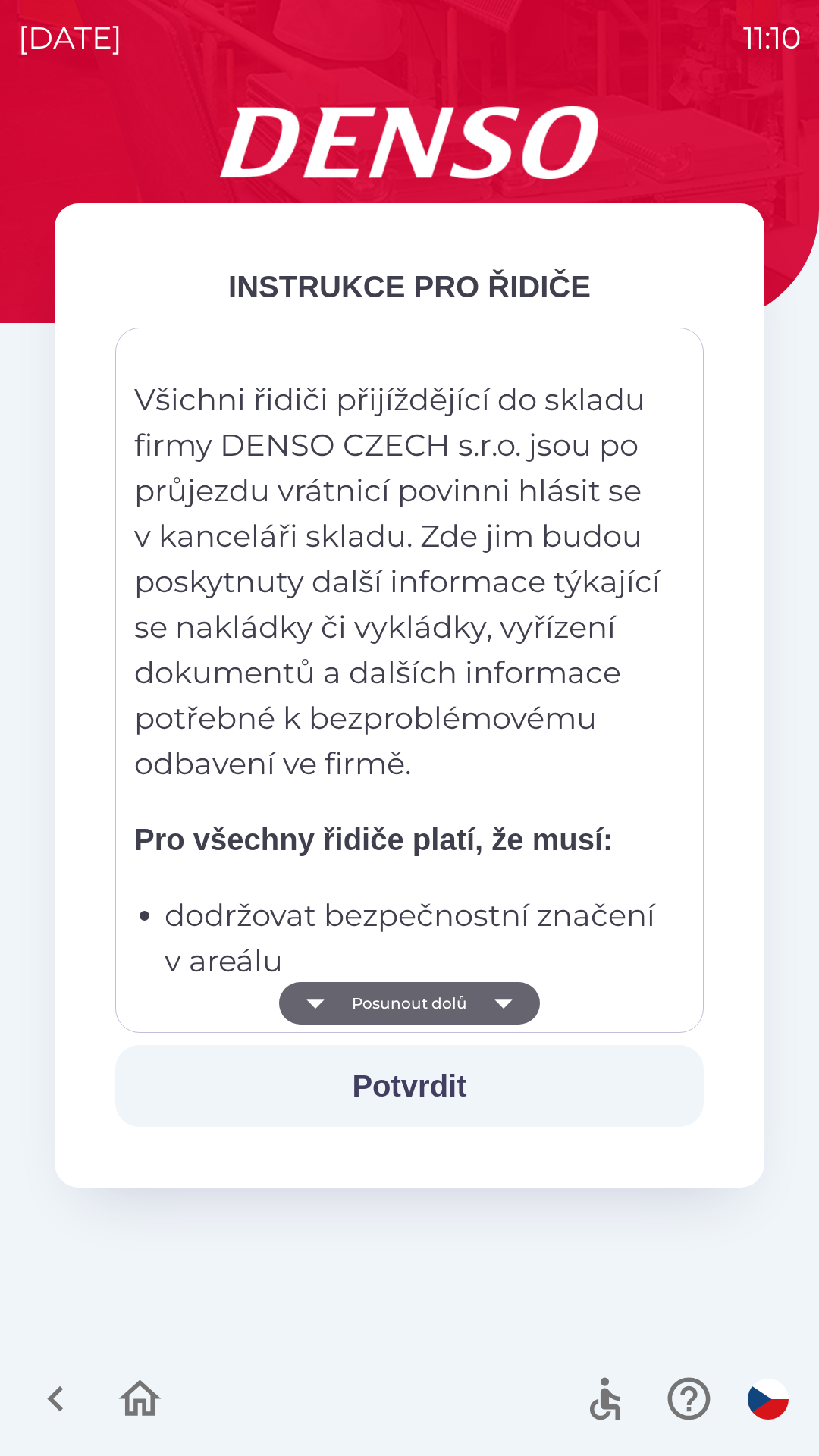
click at [435, 1007] on button "Posunout dolů" at bounding box center [410, 1003] width 261 height 43
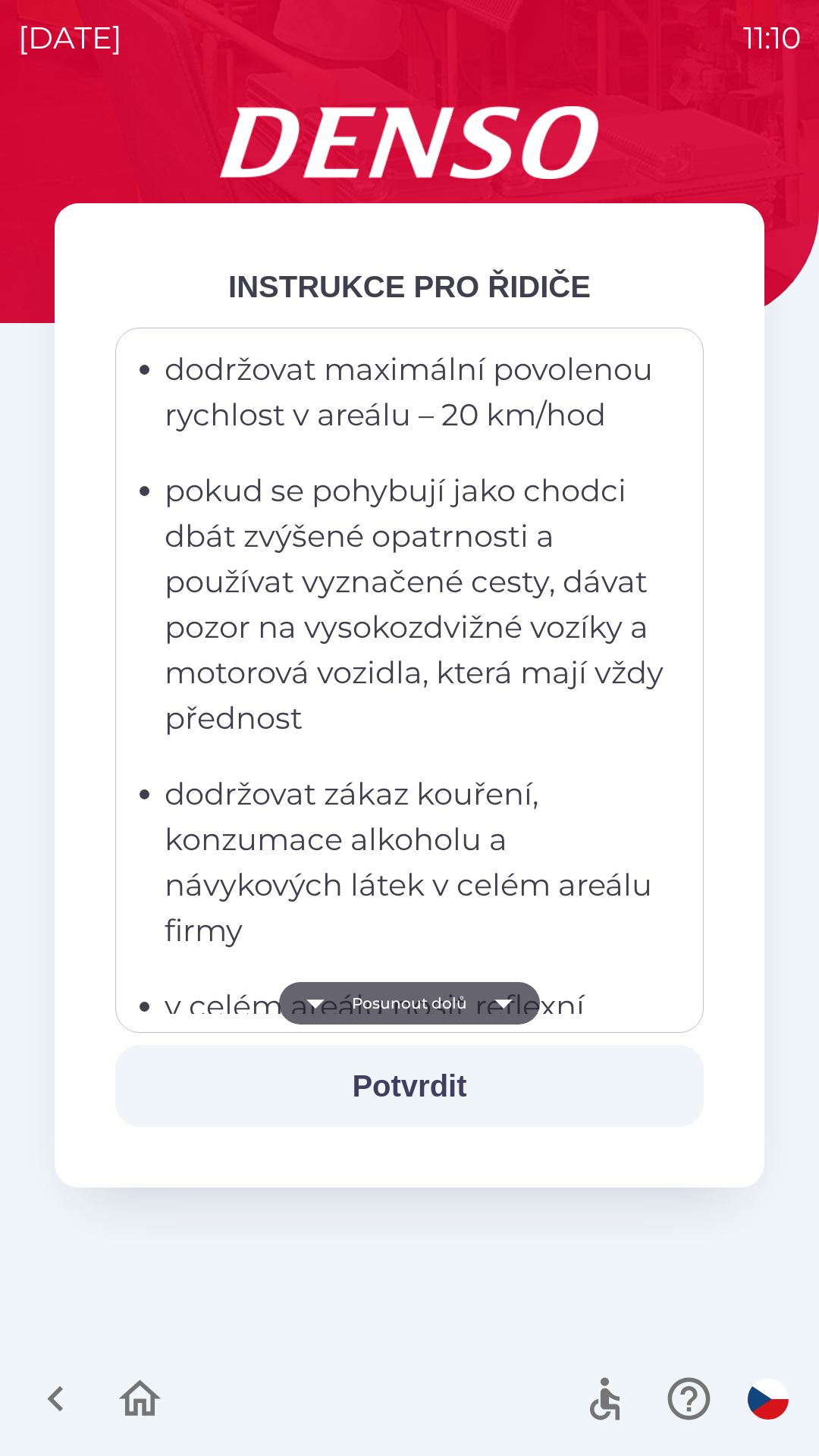
click at [447, 1012] on button "Posunout dolů" at bounding box center [410, 1003] width 261 height 43
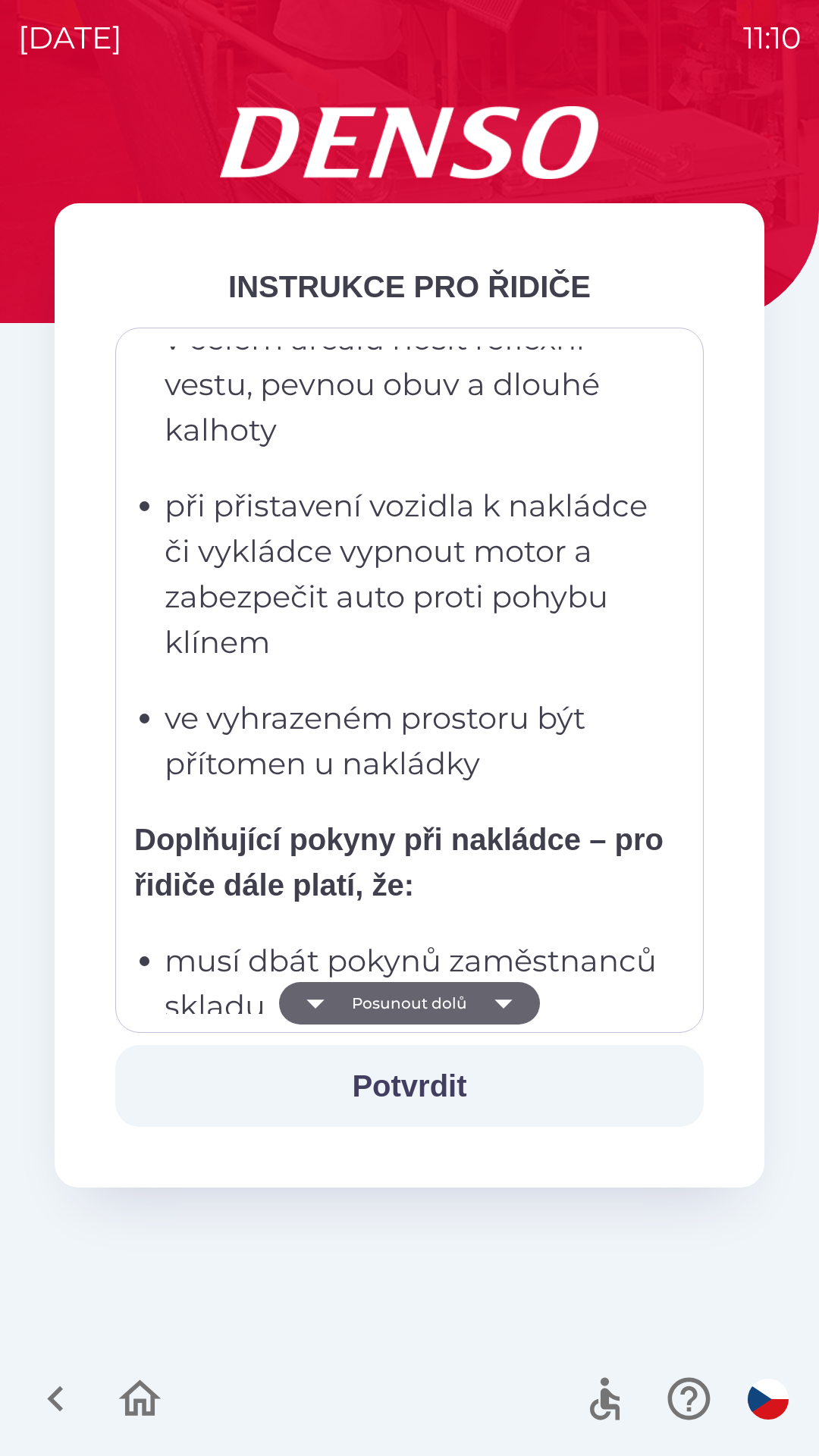
click at [454, 999] on button "Posunout dolů" at bounding box center [410, 1003] width 261 height 43
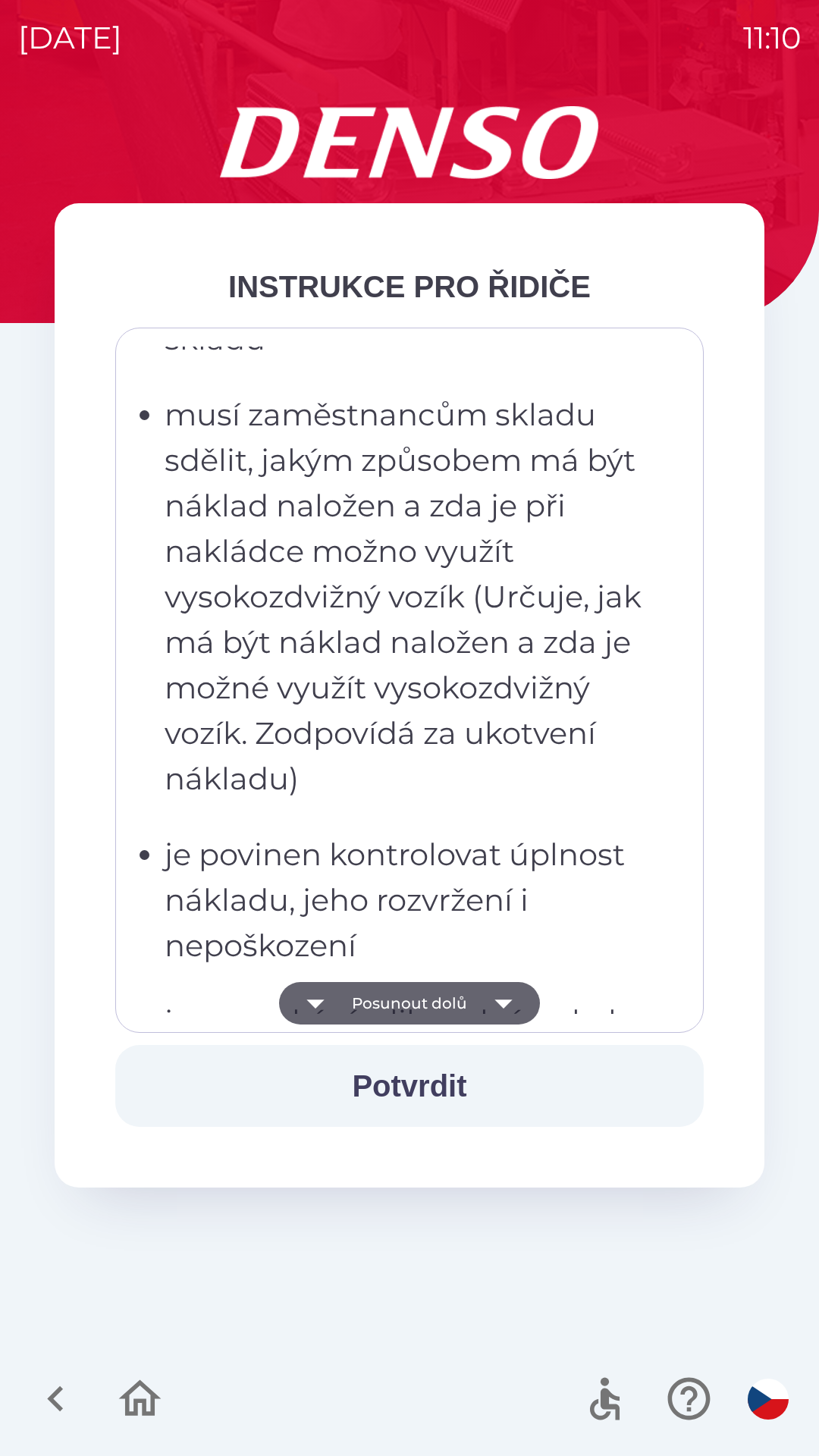
click at [458, 1003] on button "Posunout dolů" at bounding box center [410, 1003] width 261 height 43
click at [459, 1001] on button "Posunout dolů" at bounding box center [410, 1003] width 261 height 43
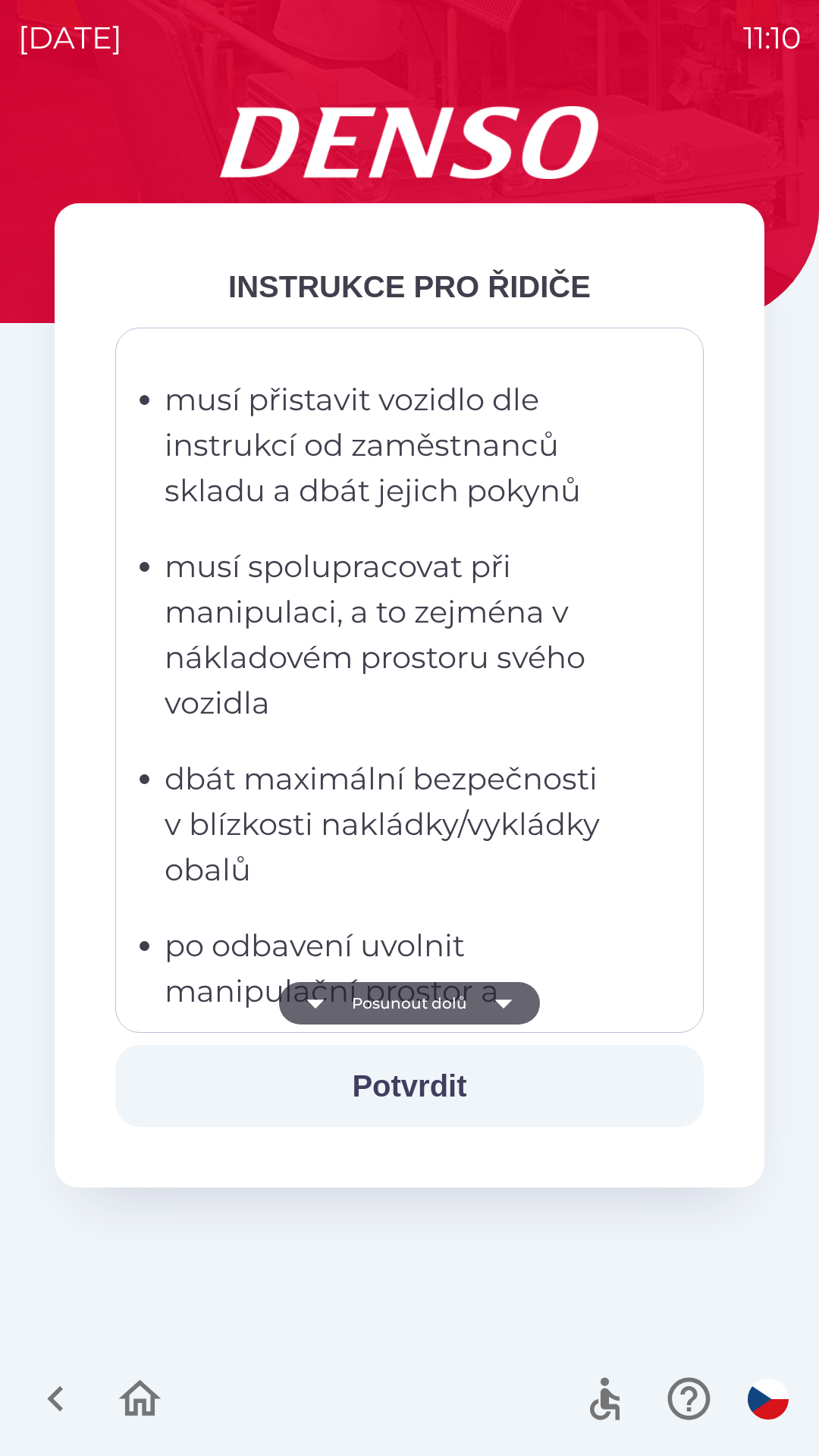
click at [464, 1006] on button "Posunout dolů" at bounding box center [410, 1003] width 261 height 43
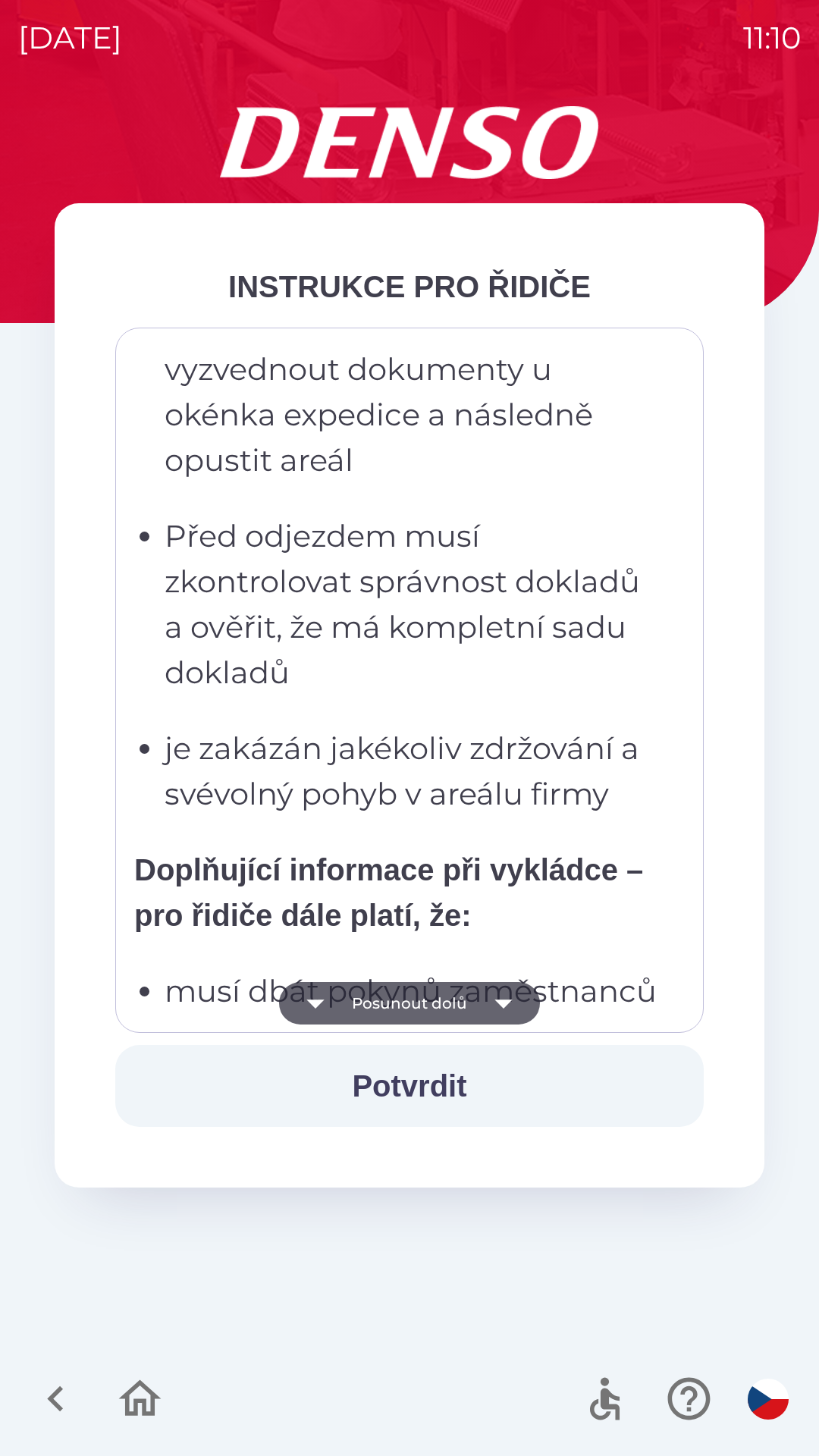
click at [474, 1001] on button "Posunout dolů" at bounding box center [410, 1003] width 261 height 43
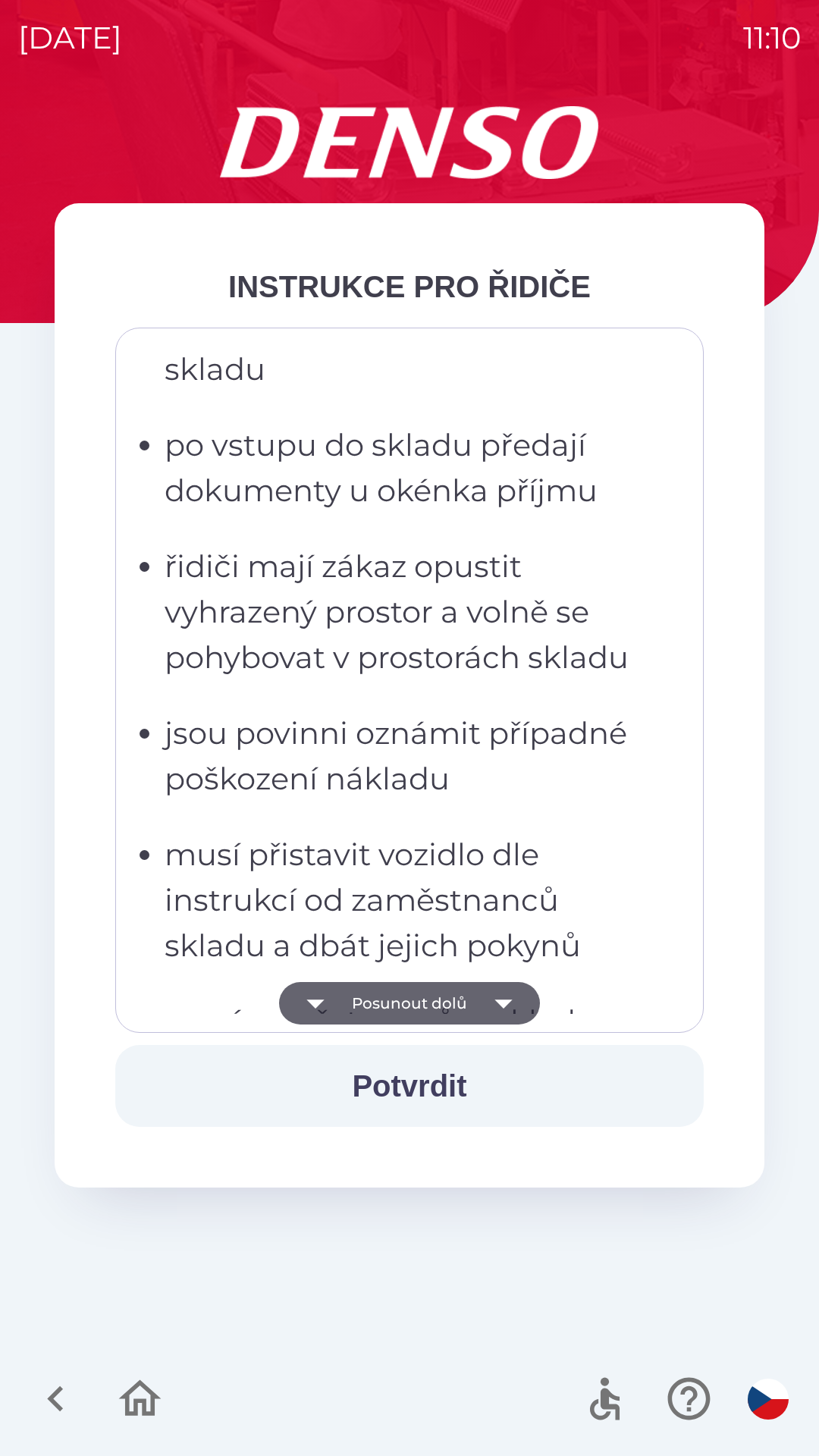
click at [474, 1007] on button "Posunout dolů" at bounding box center [410, 1003] width 261 height 43
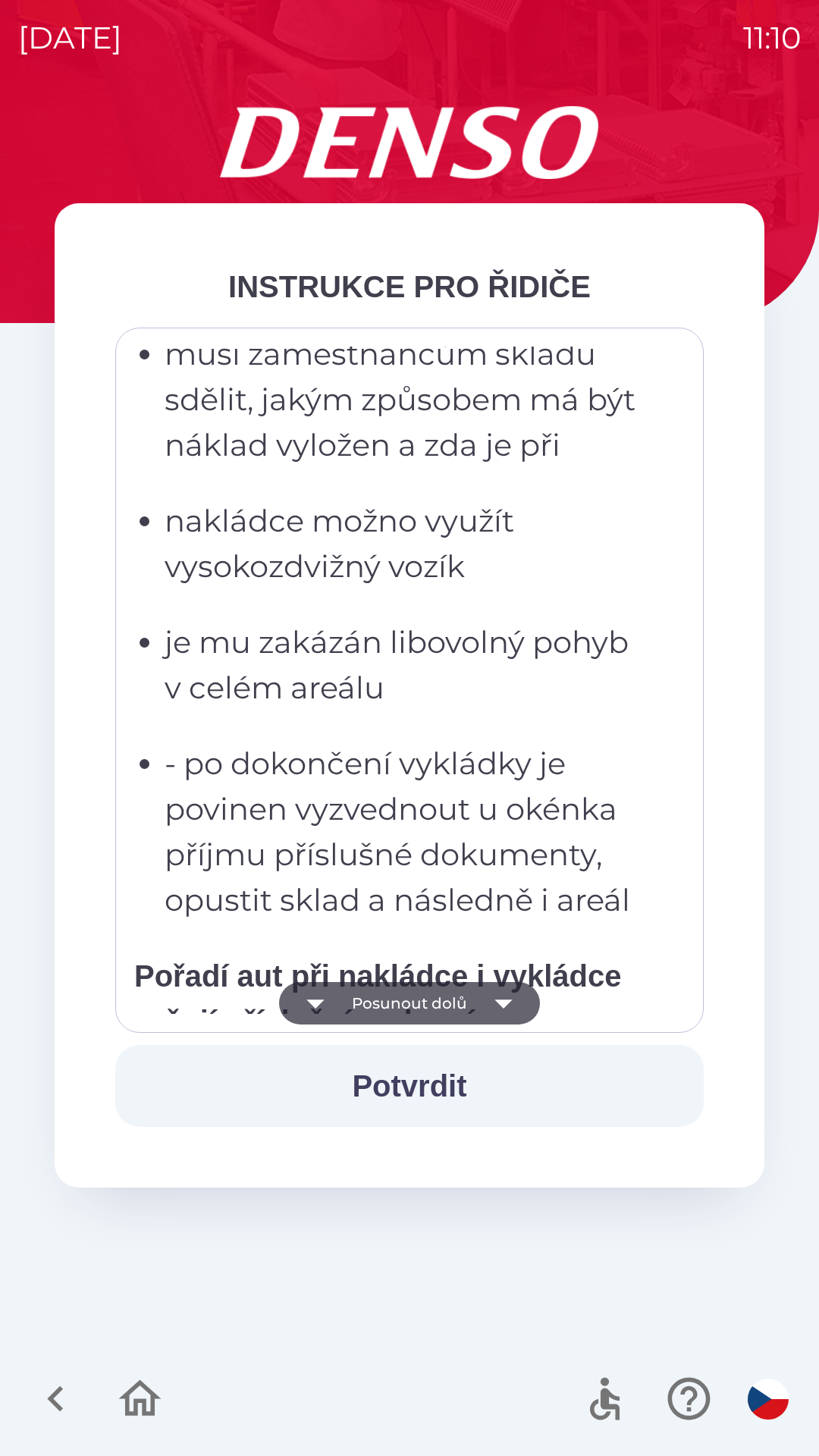
click at [483, 1004] on icon "button" at bounding box center [504, 1003] width 43 height 43
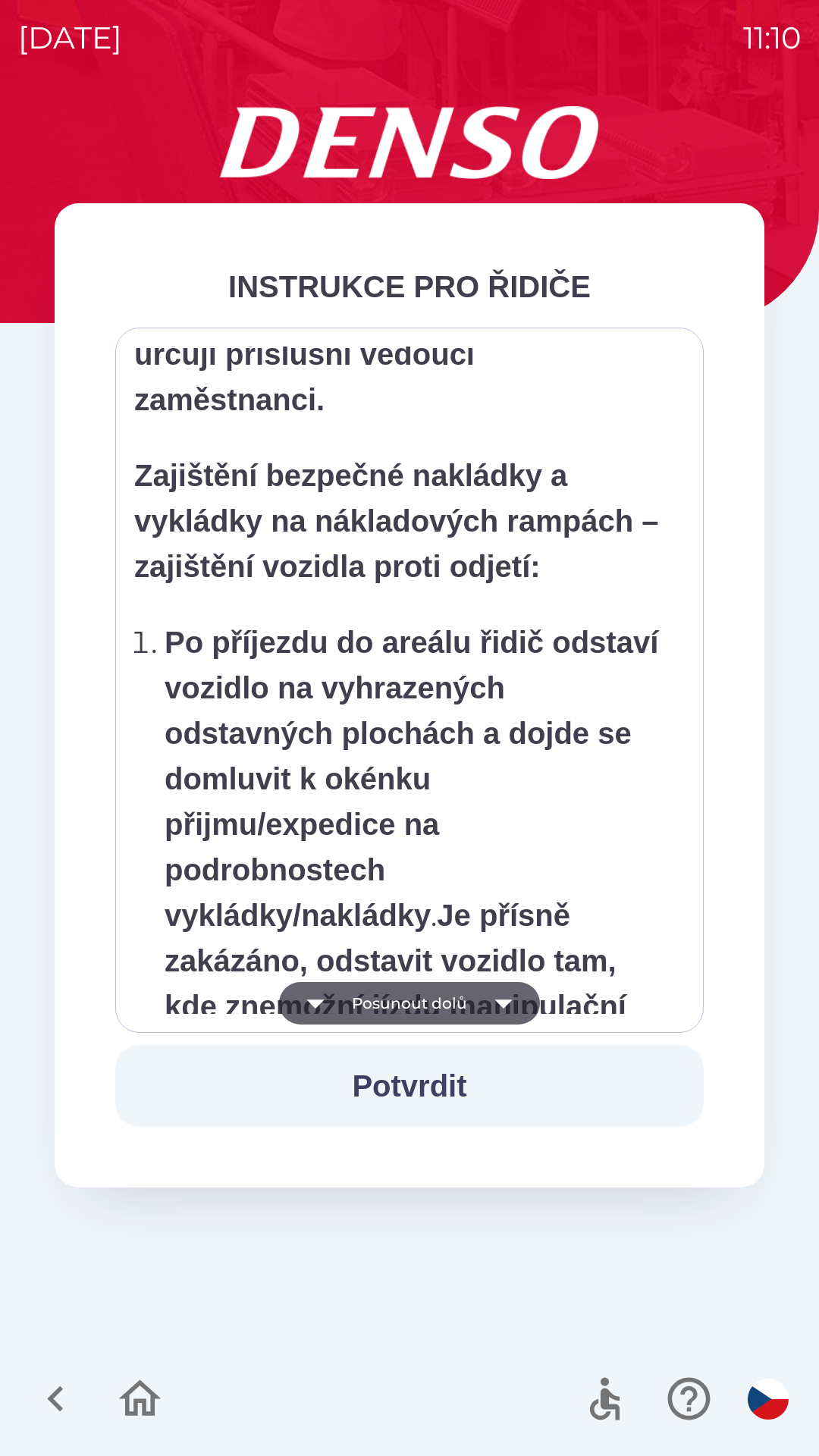
click at [483, 1012] on icon "button" at bounding box center [504, 1003] width 43 height 43
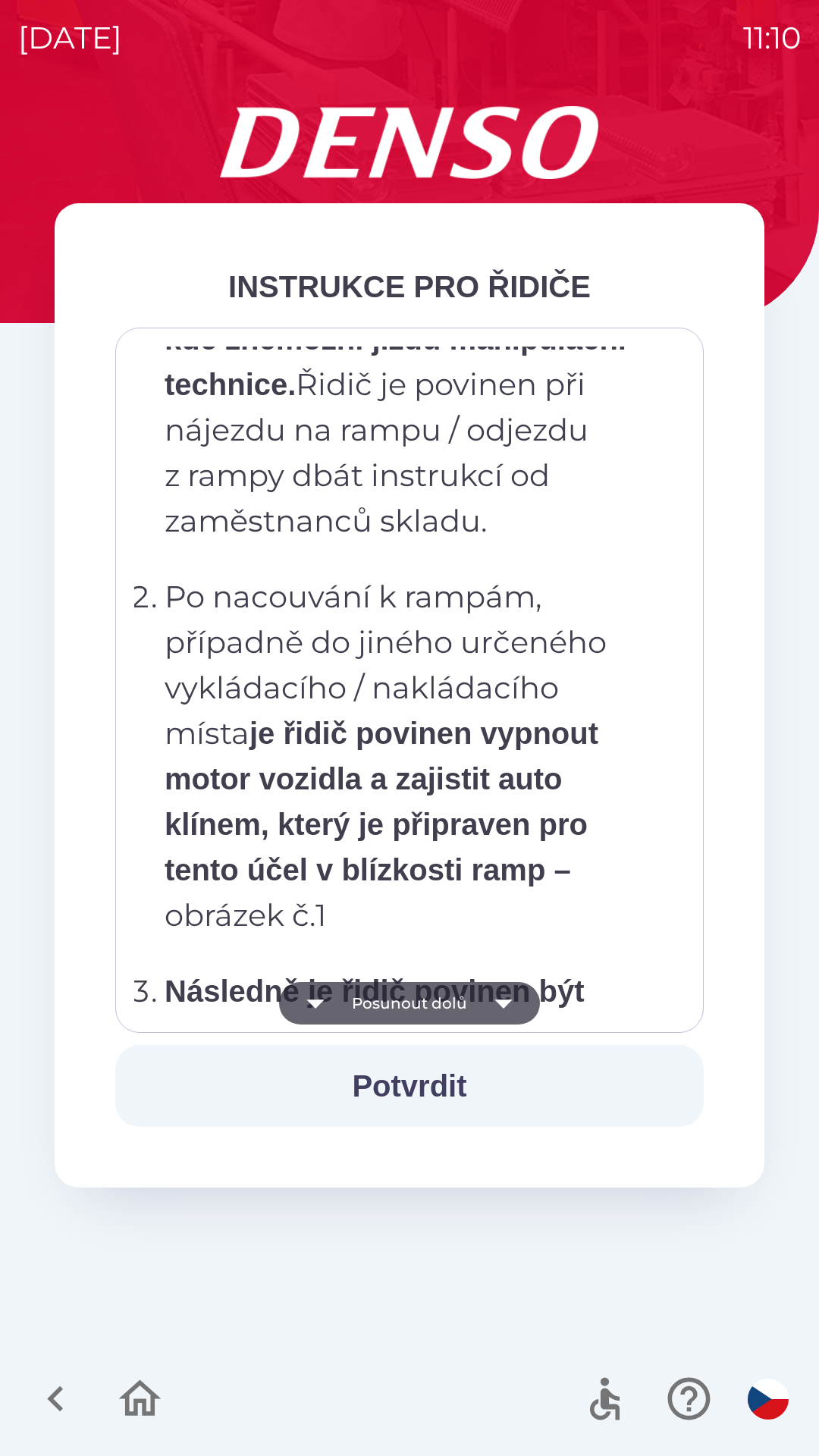
click at [483, 1007] on icon "button" at bounding box center [504, 1003] width 43 height 43
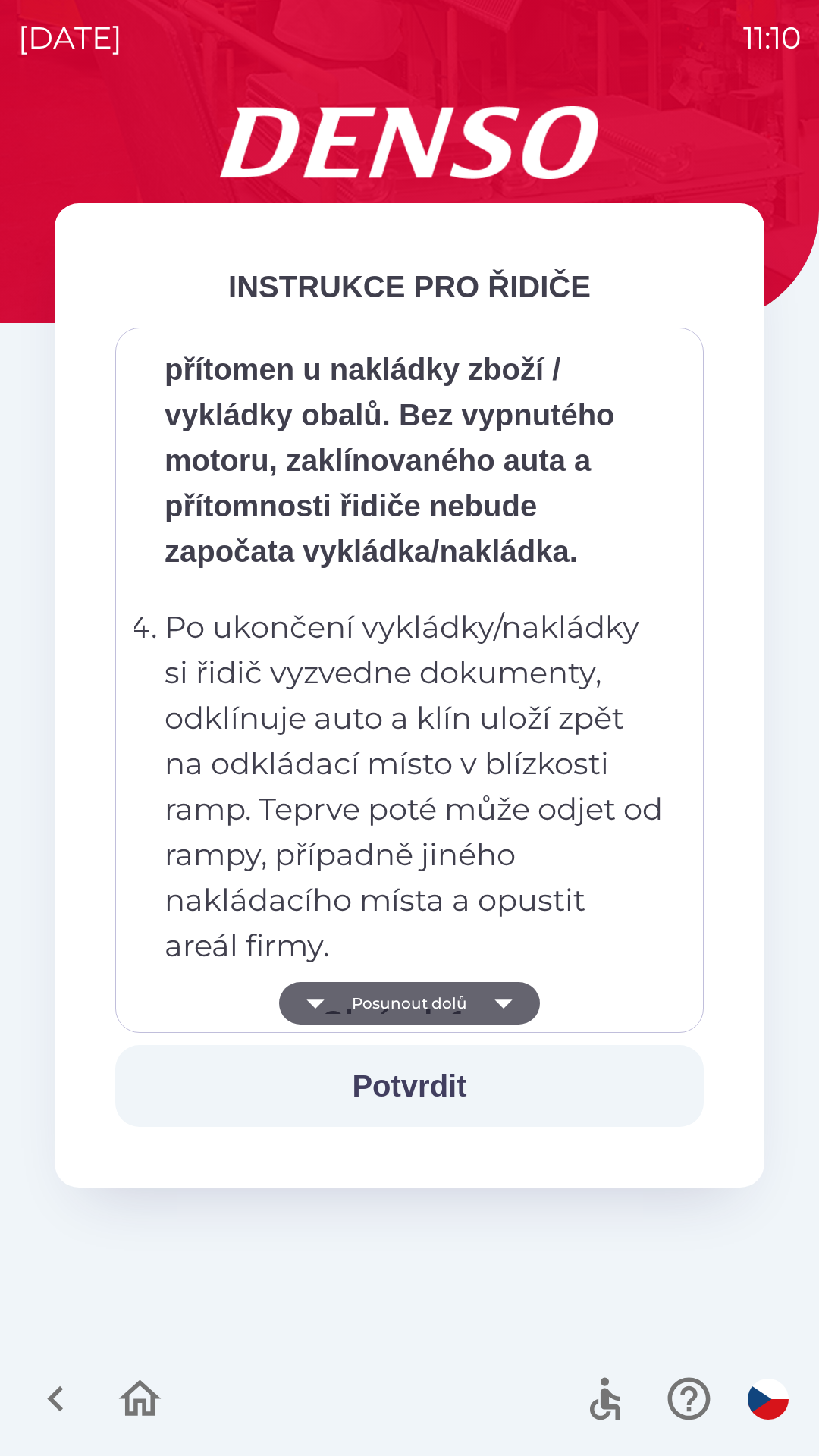
click at [486, 1000] on icon "button" at bounding box center [504, 1003] width 43 height 43
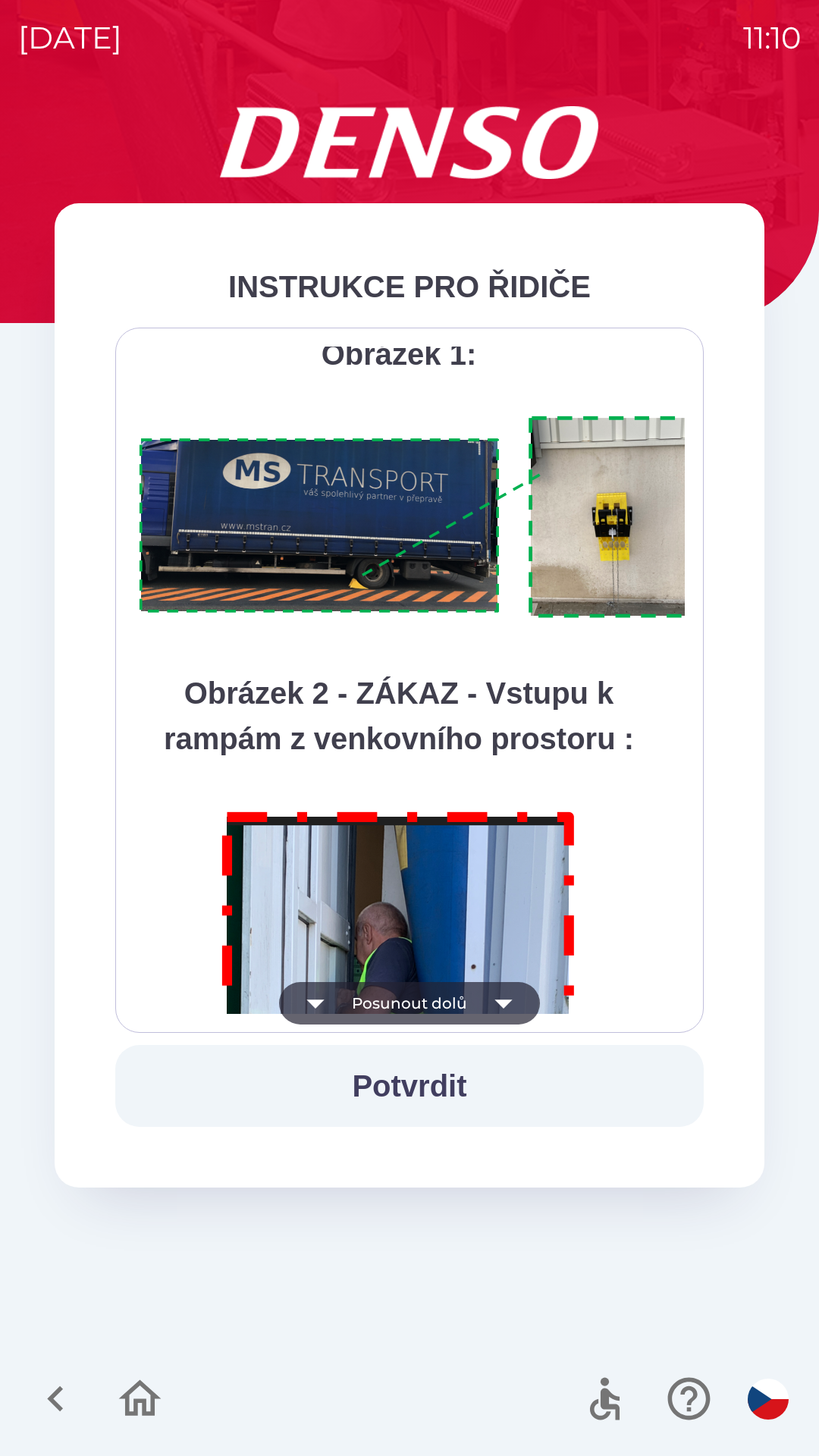
click at [474, 1002] on button "Posunout dolů" at bounding box center [410, 1003] width 261 height 43
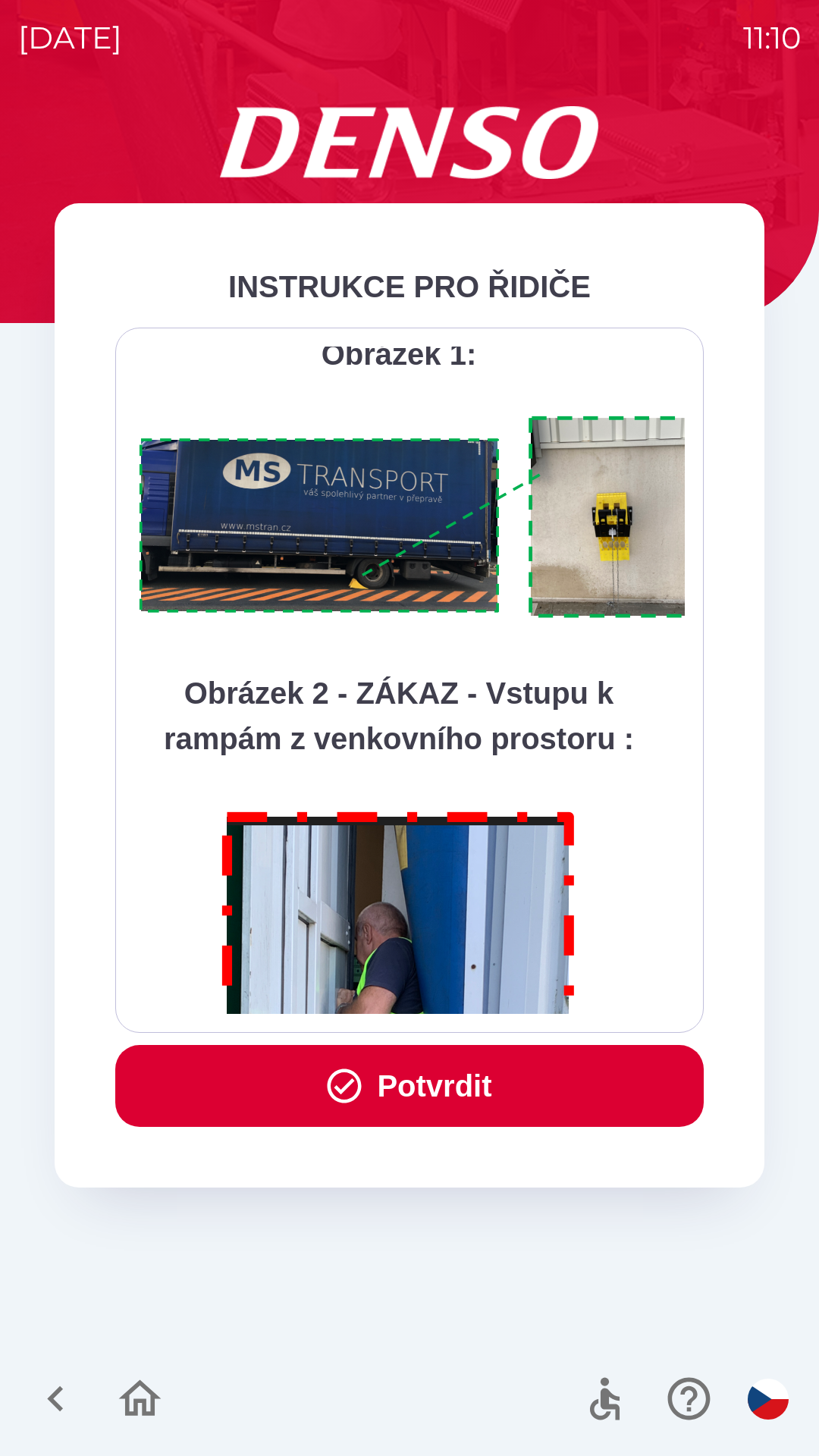
scroll to position [8519, 0]
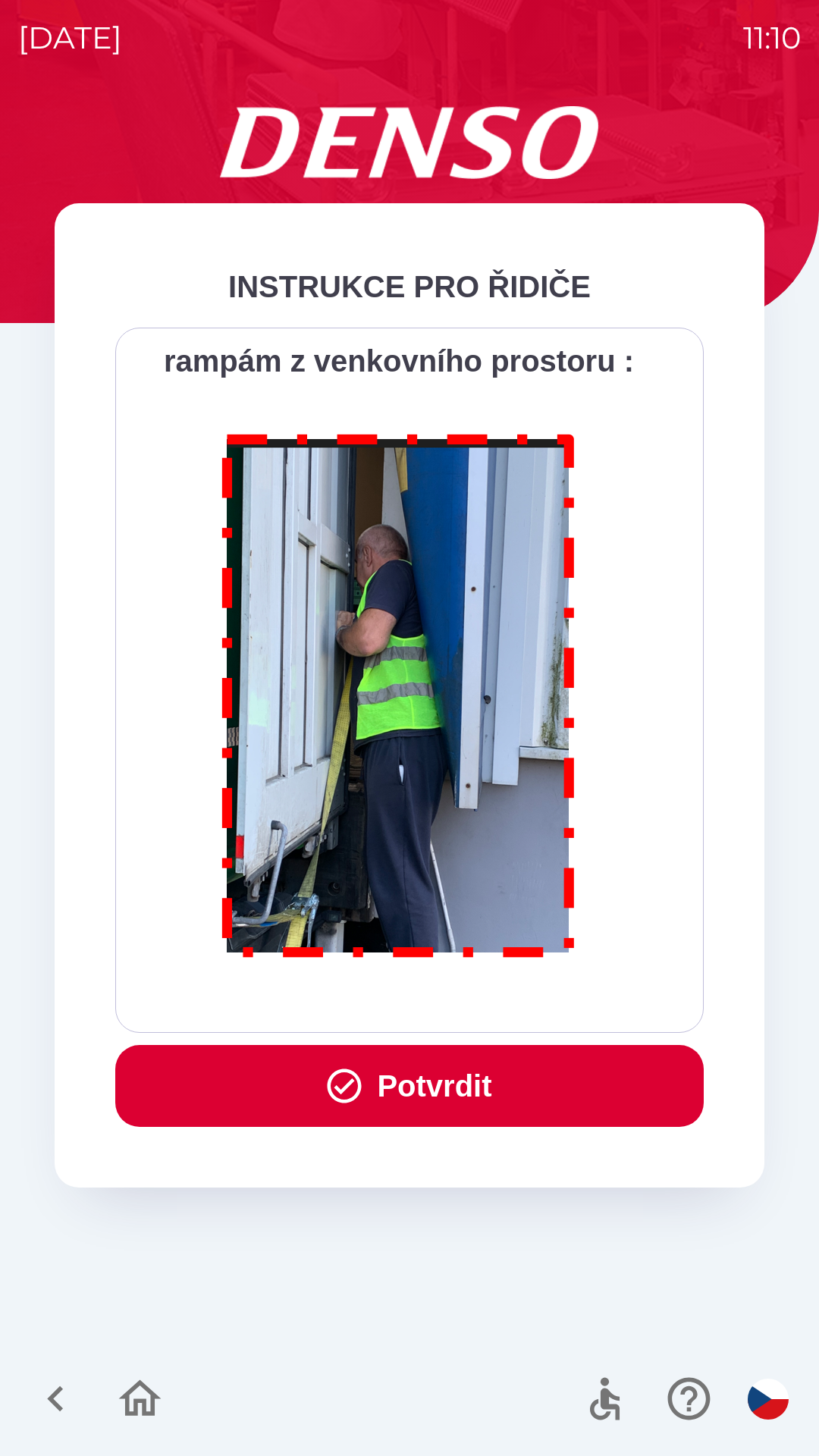
click at [478, 1080] on button "Potvrdit" at bounding box center [409, 1086] width 588 height 82
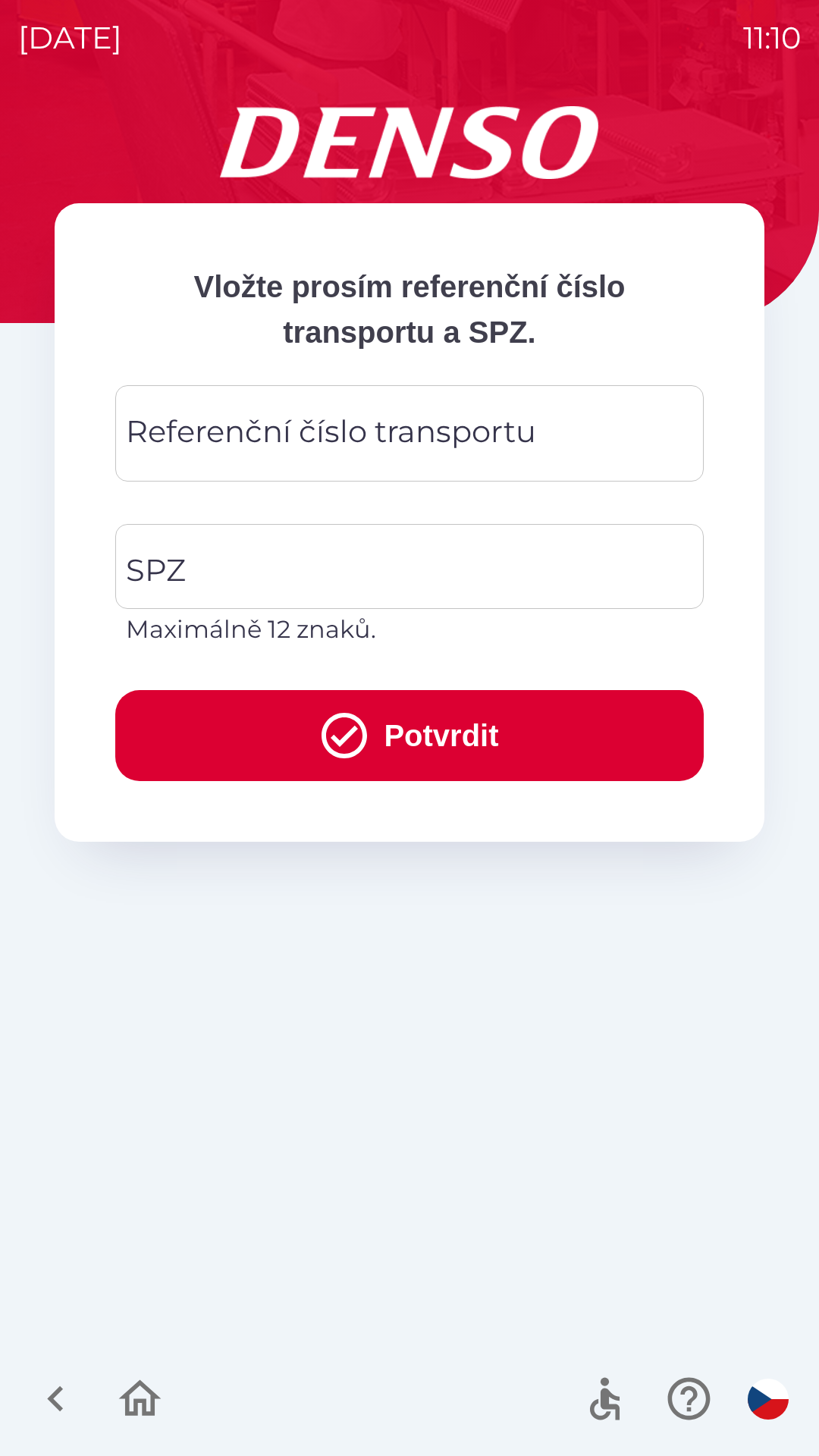
click at [353, 445] on div "Referenční číslo transportu Referenční číslo transportu" at bounding box center [409, 433] width 588 height 96
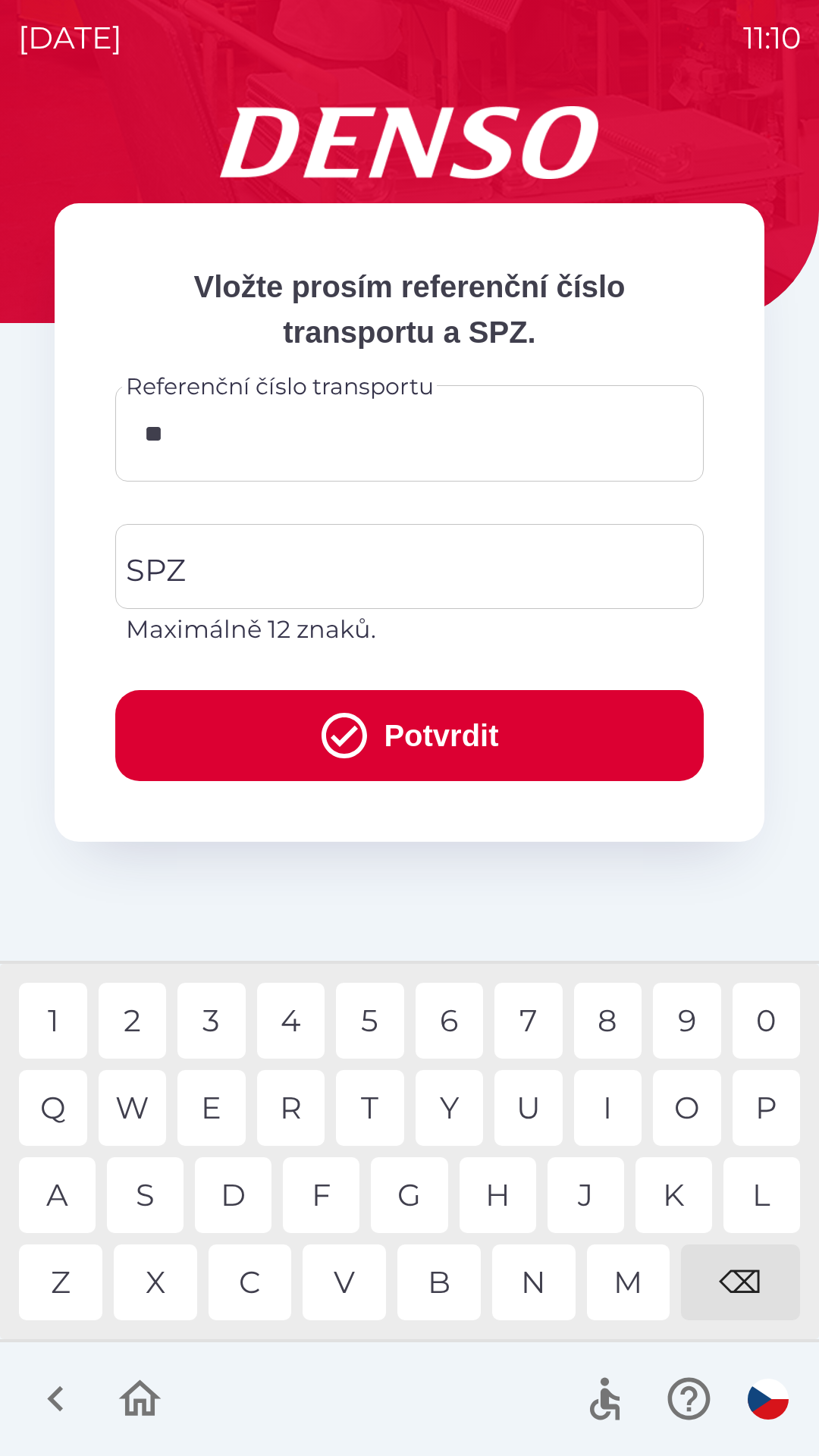
click at [762, 1019] on div "0" at bounding box center [767, 1021] width 69 height 76
type input "*******"
click at [607, 1013] on div "8" at bounding box center [609, 1021] width 69 height 76
click at [311, 581] on input "SPZ" at bounding box center [398, 566] width 552 height 71
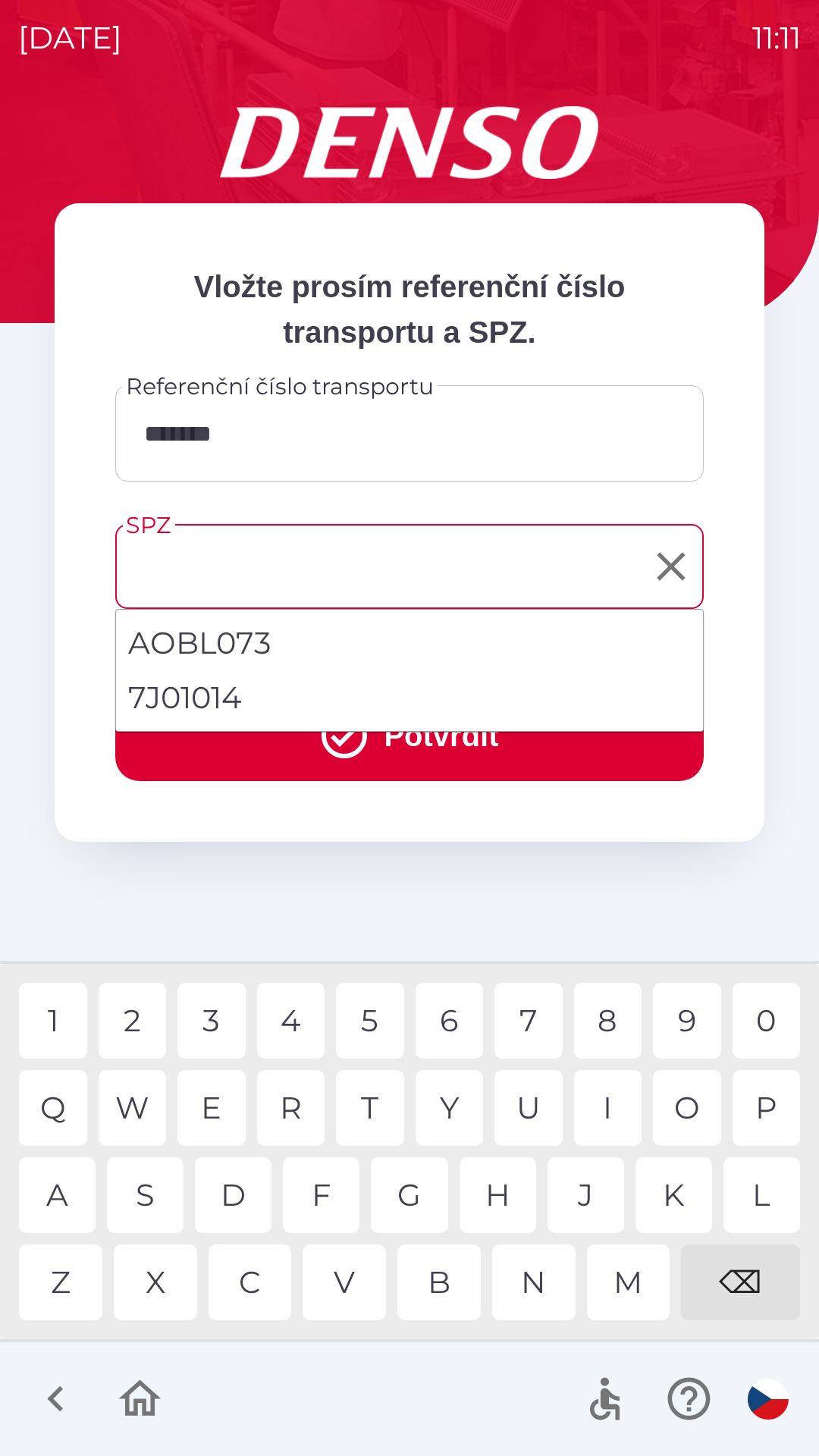
click at [221, 696] on li "7J01014" at bounding box center [410, 697] width 587 height 55
type input "*******"
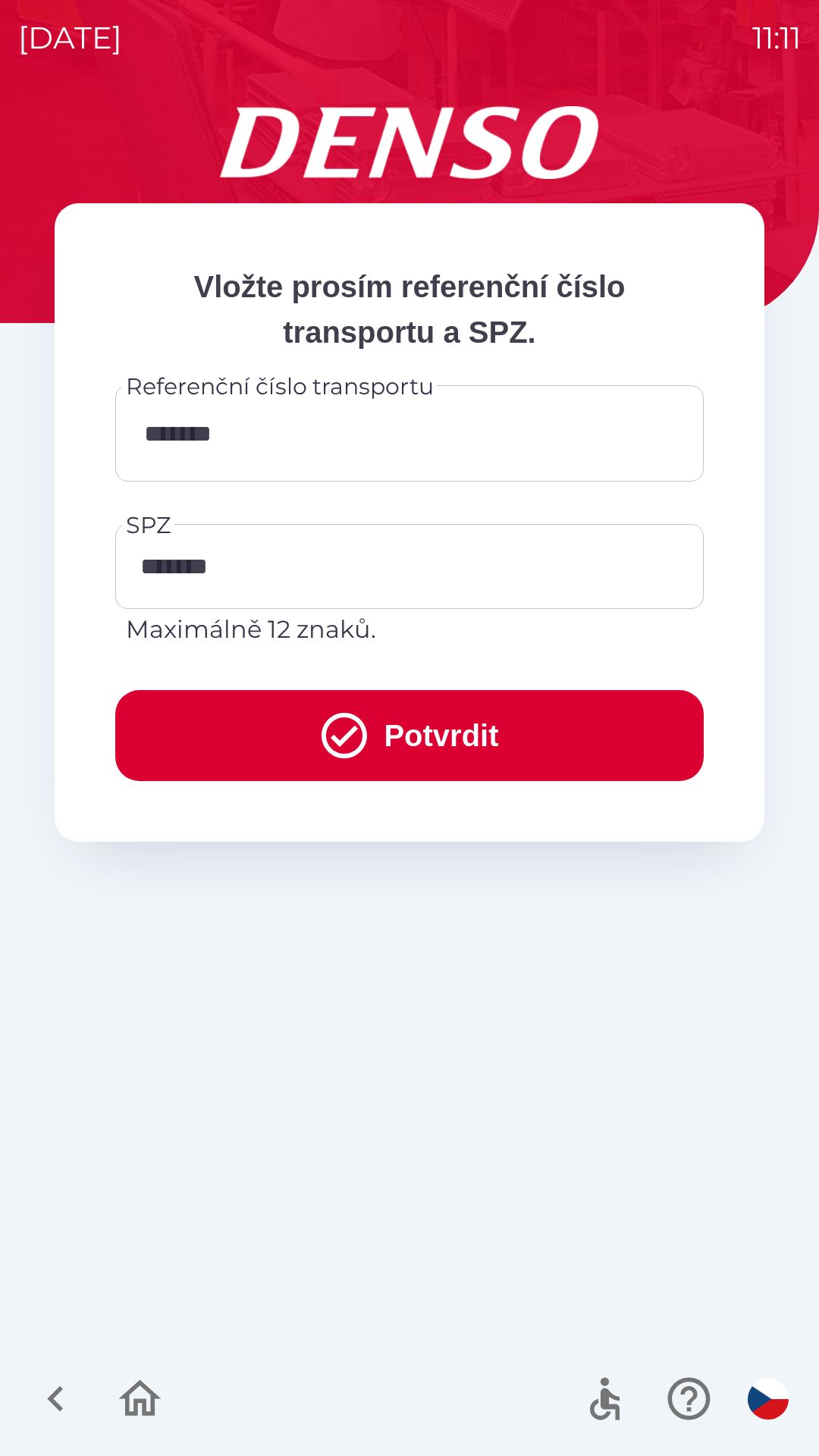
click at [328, 737] on icon "submit" at bounding box center [344, 734] width 45 height 45
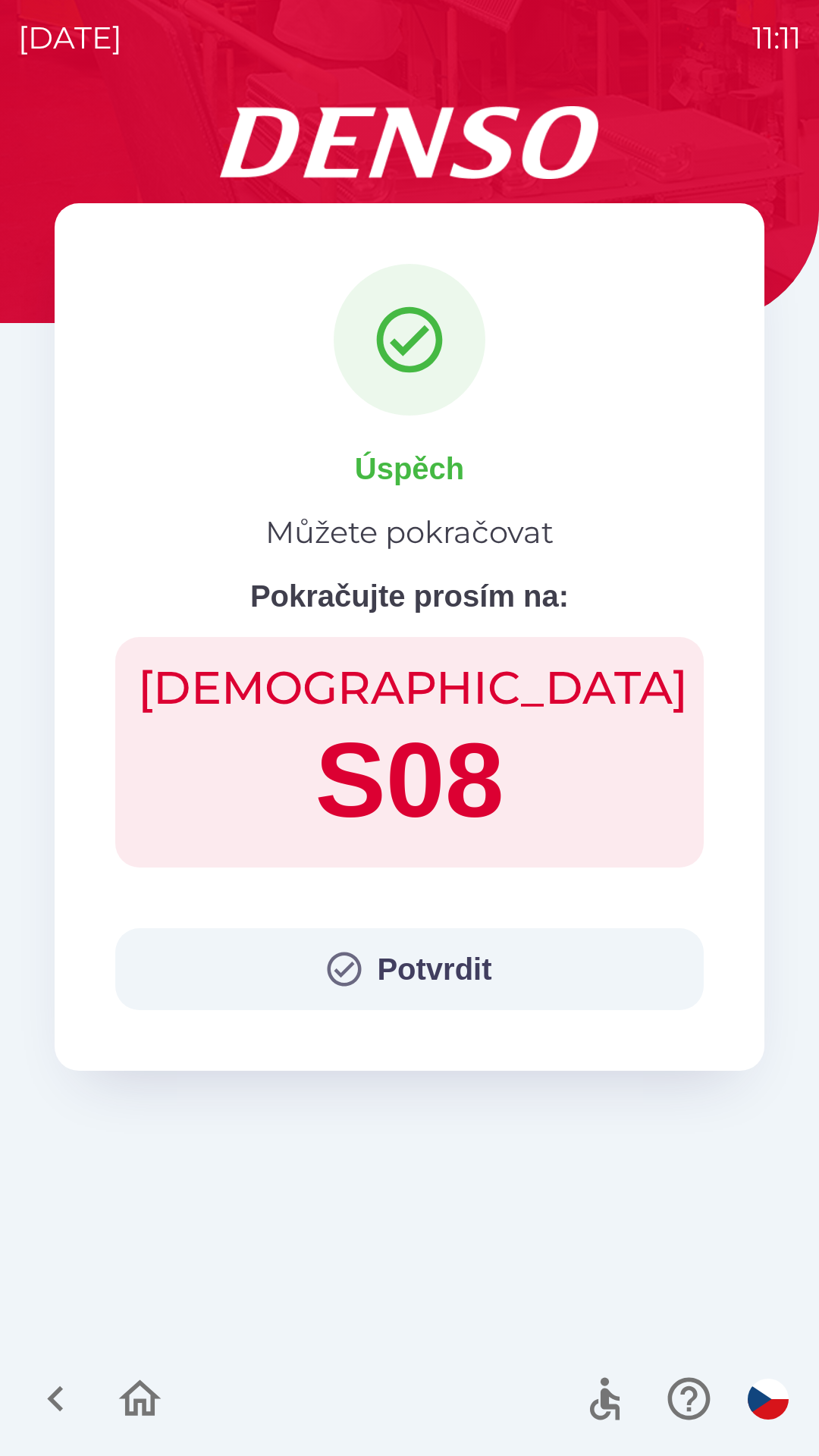
click at [458, 972] on button "Potvrdit" at bounding box center [409, 969] width 588 height 82
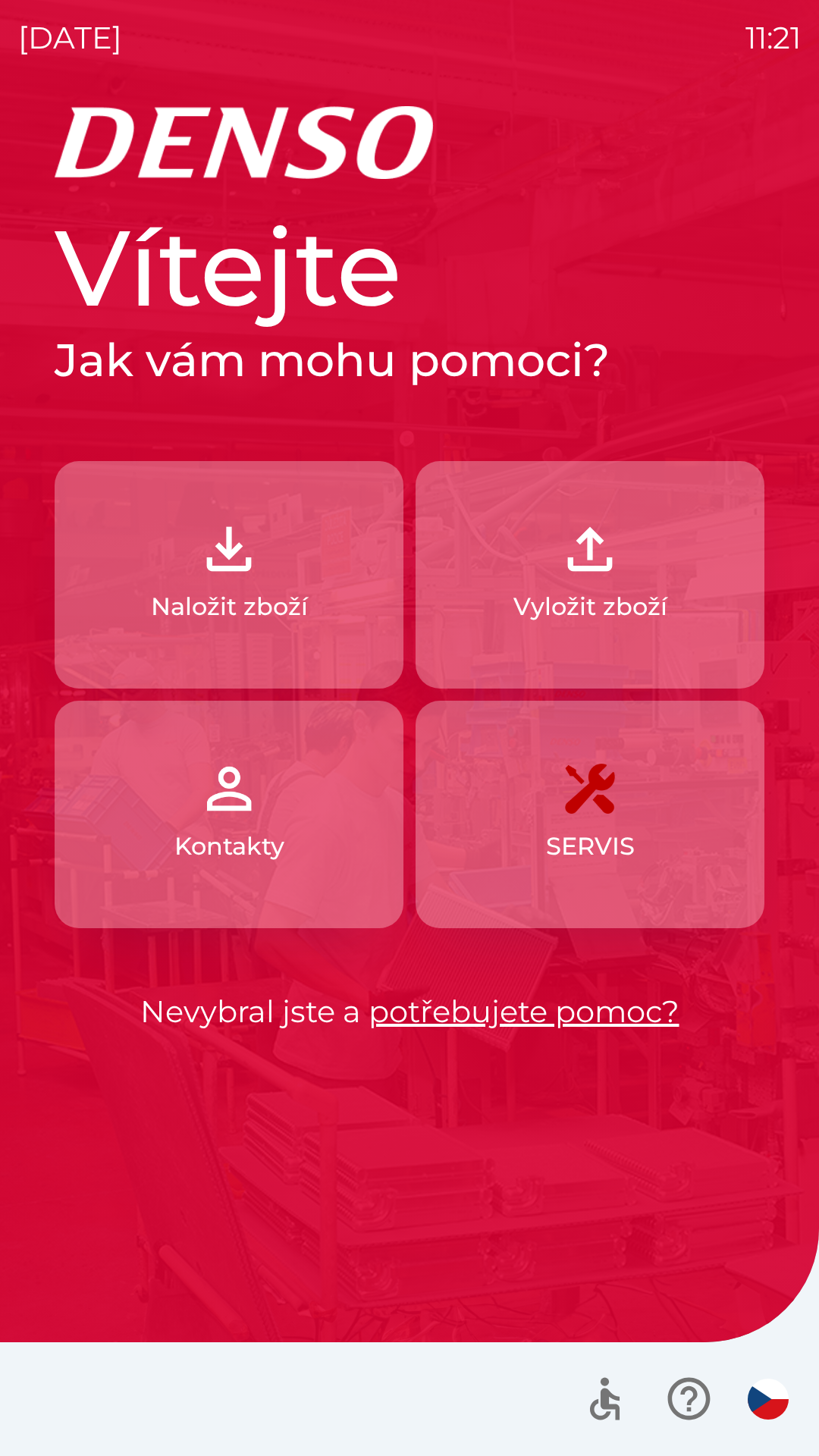
click at [235, 584] on button "Naložit zboží" at bounding box center [229, 575] width 349 height 228
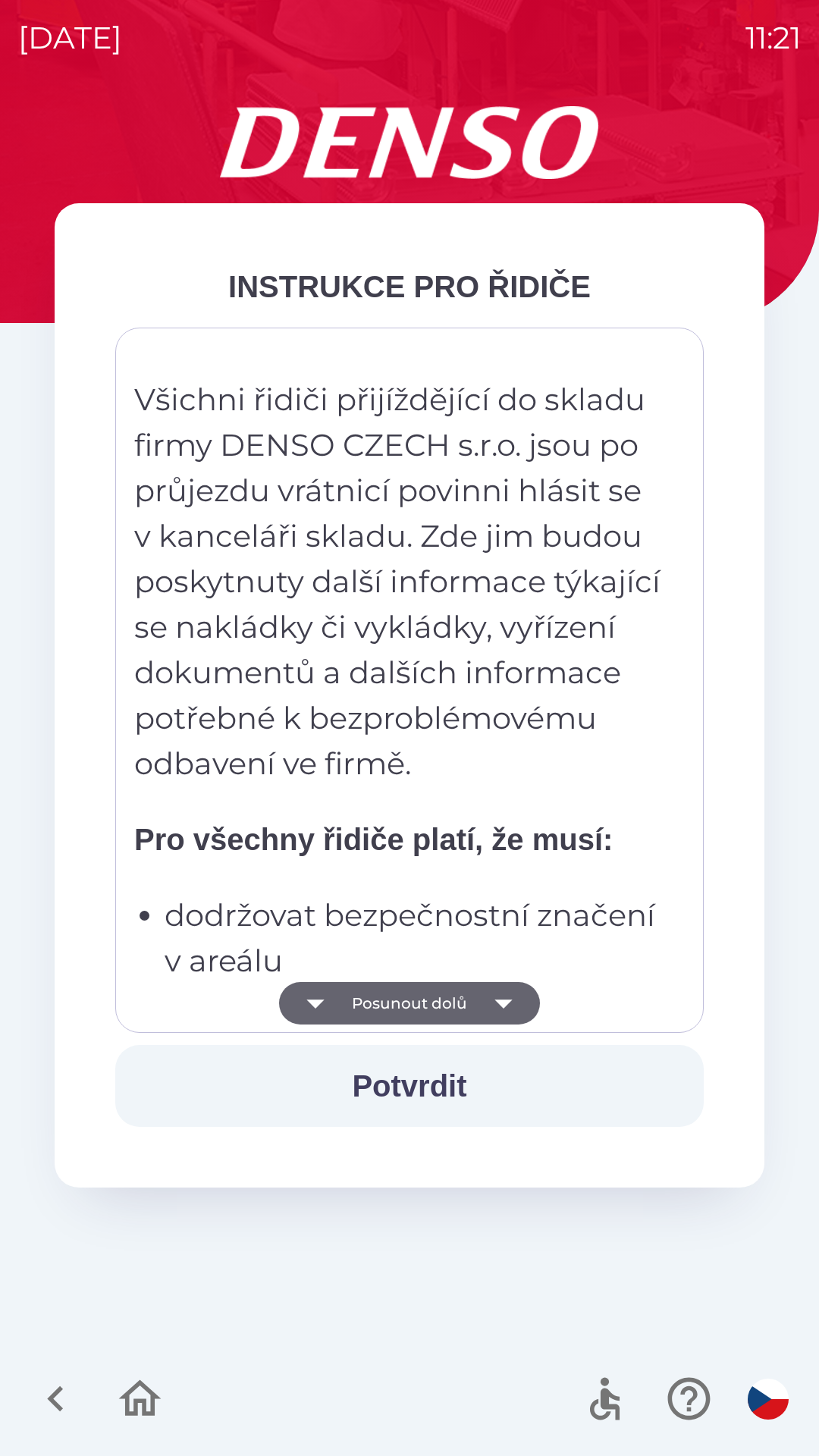
click at [493, 998] on icon "button" at bounding box center [504, 1003] width 43 height 43
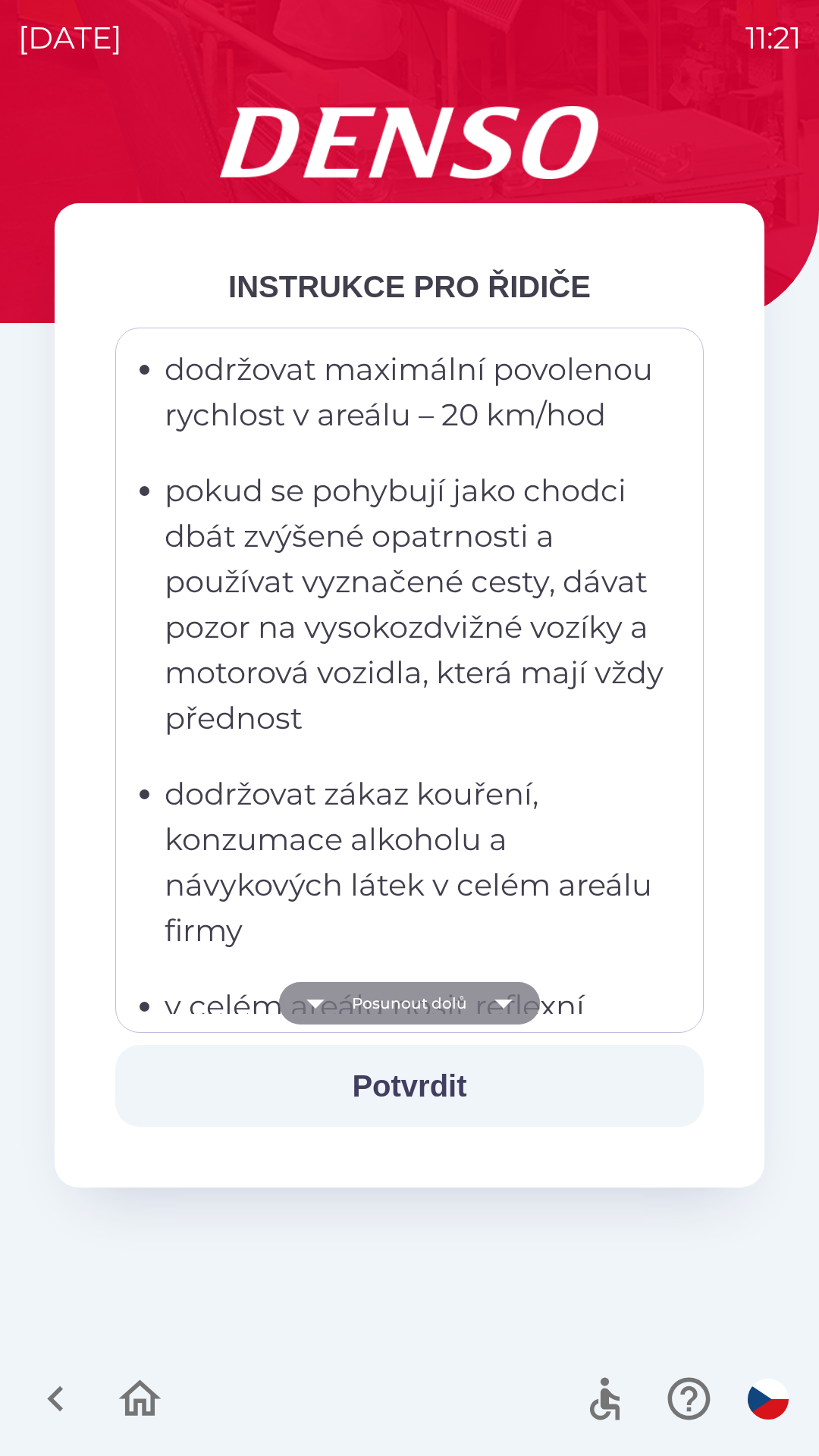
click at [495, 1010] on icon "button" at bounding box center [504, 1003] width 43 height 43
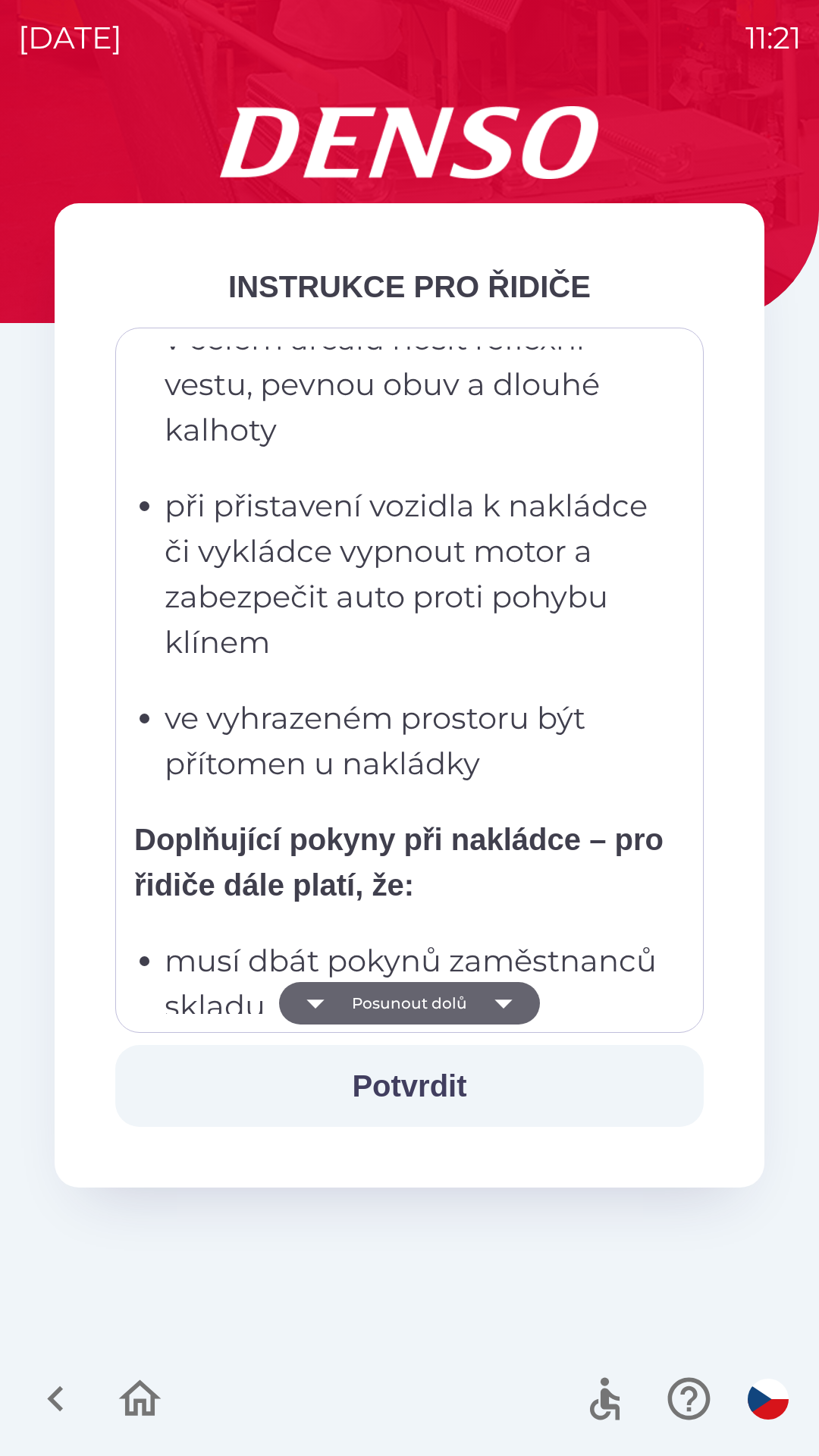
click at [500, 997] on icon "button" at bounding box center [504, 1003] width 43 height 43
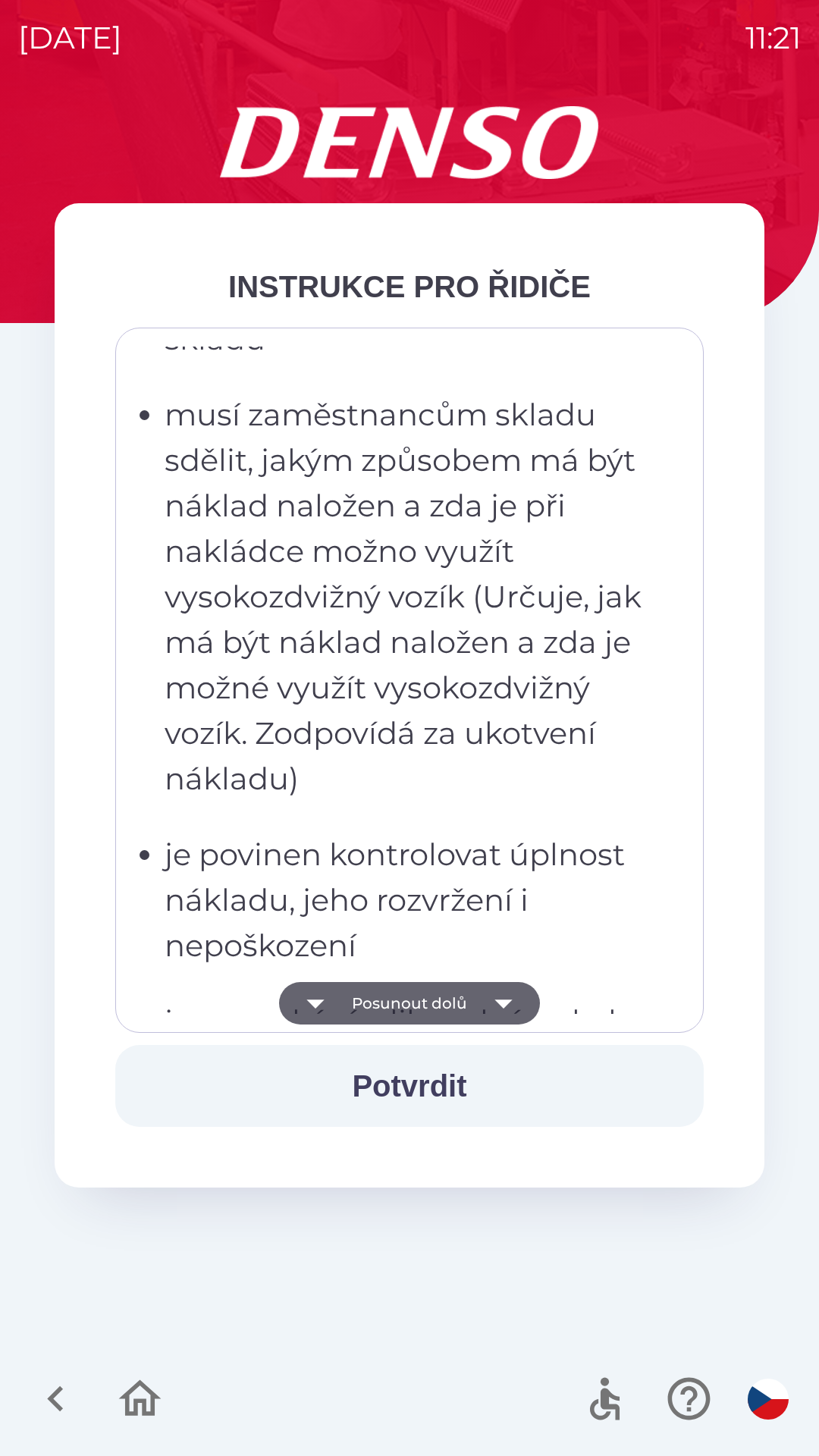
click at [499, 999] on icon "button" at bounding box center [504, 1003] width 43 height 43
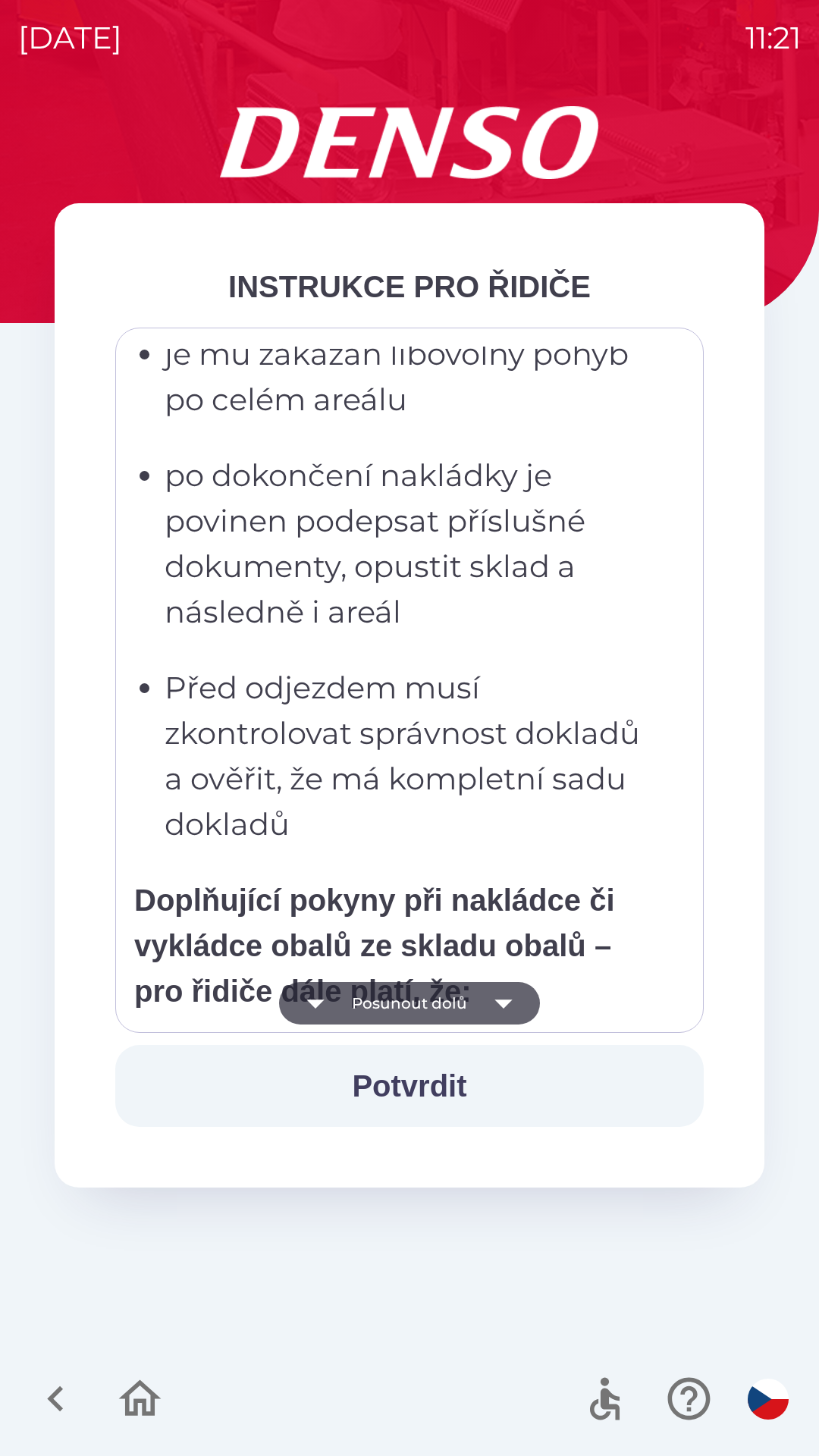
click at [503, 998] on icon "button" at bounding box center [504, 1003] width 43 height 43
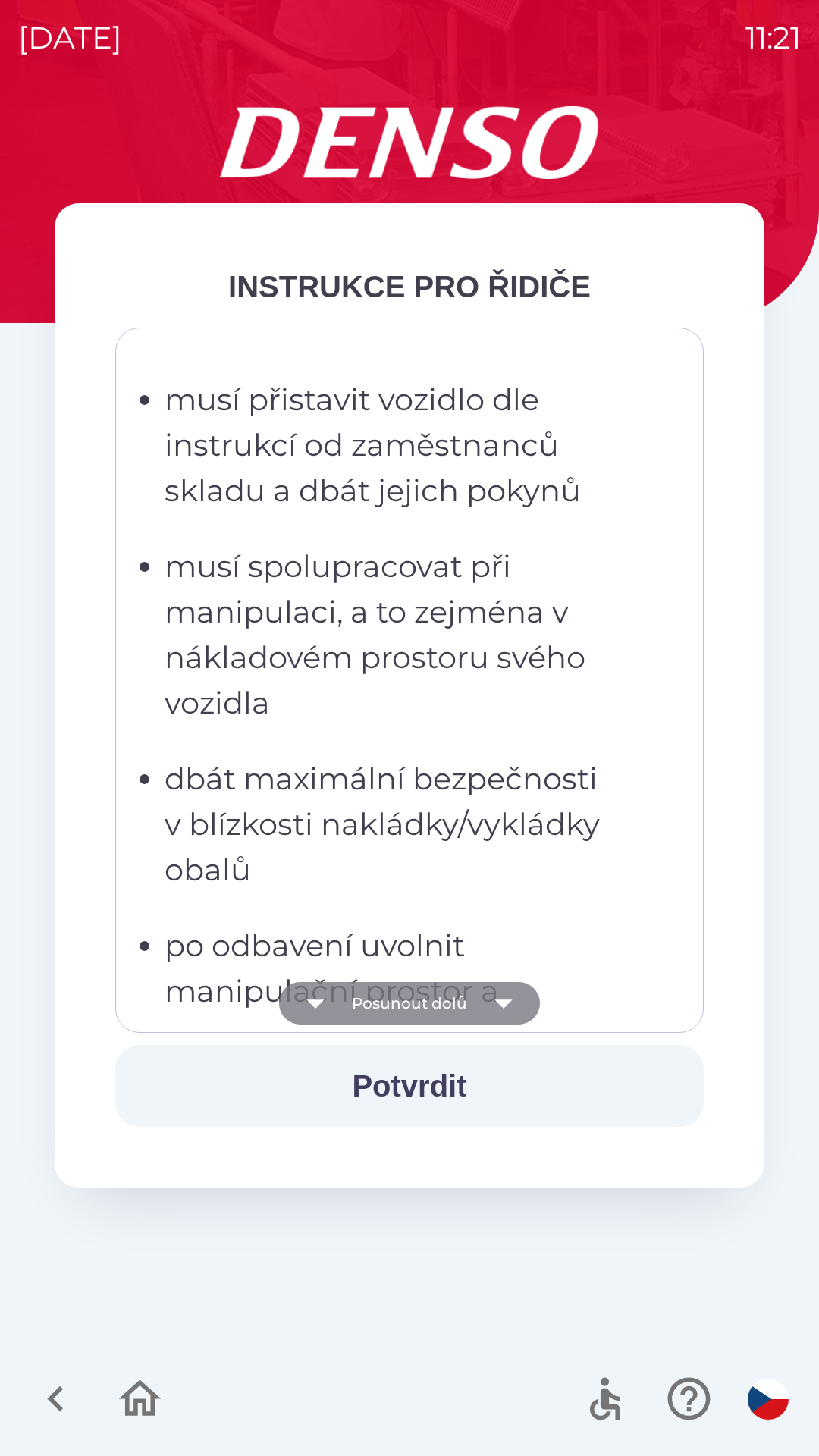
click at [496, 999] on icon "button" at bounding box center [504, 1003] width 43 height 43
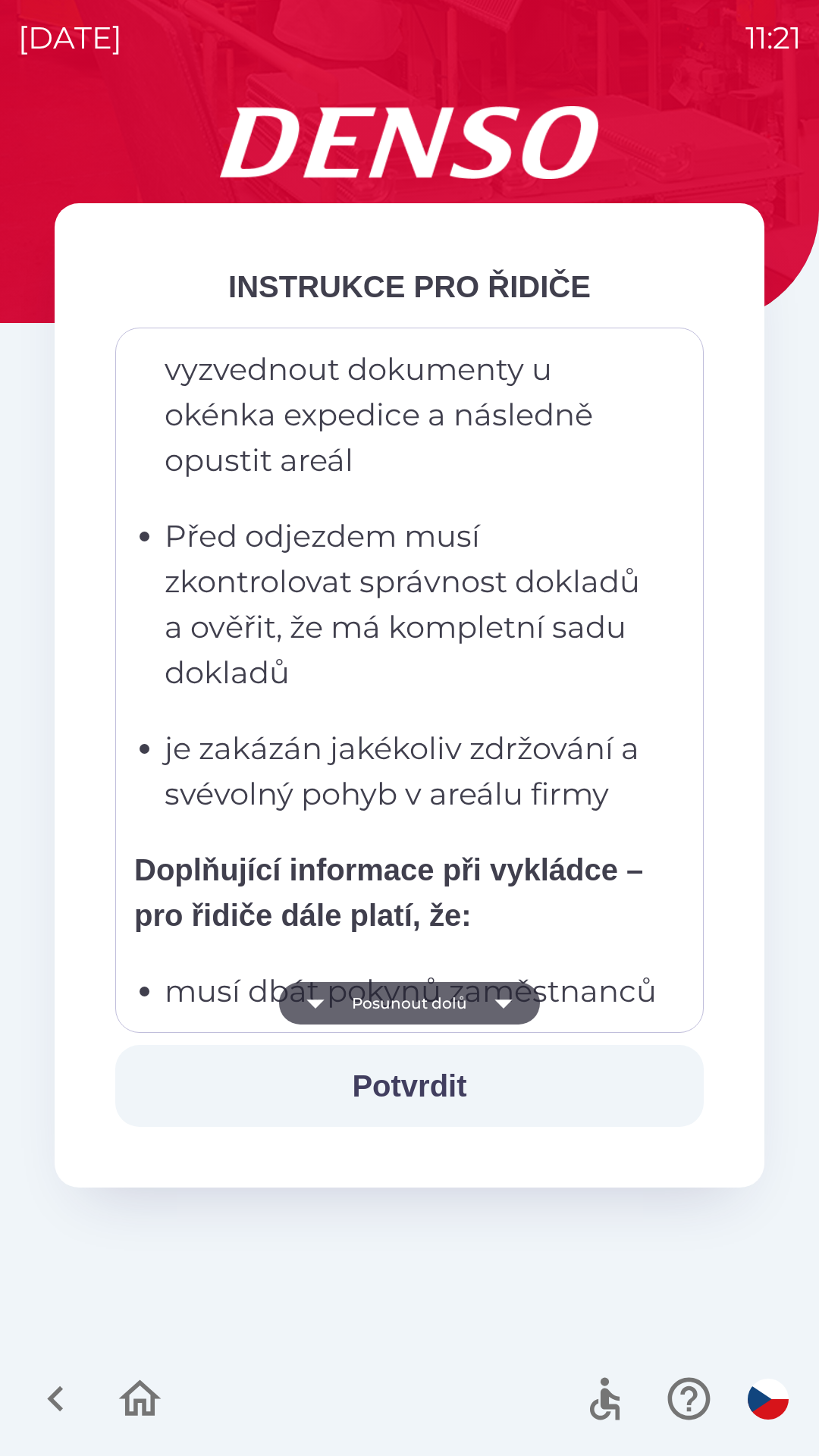
click at [497, 996] on icon "button" at bounding box center [504, 1003] width 43 height 43
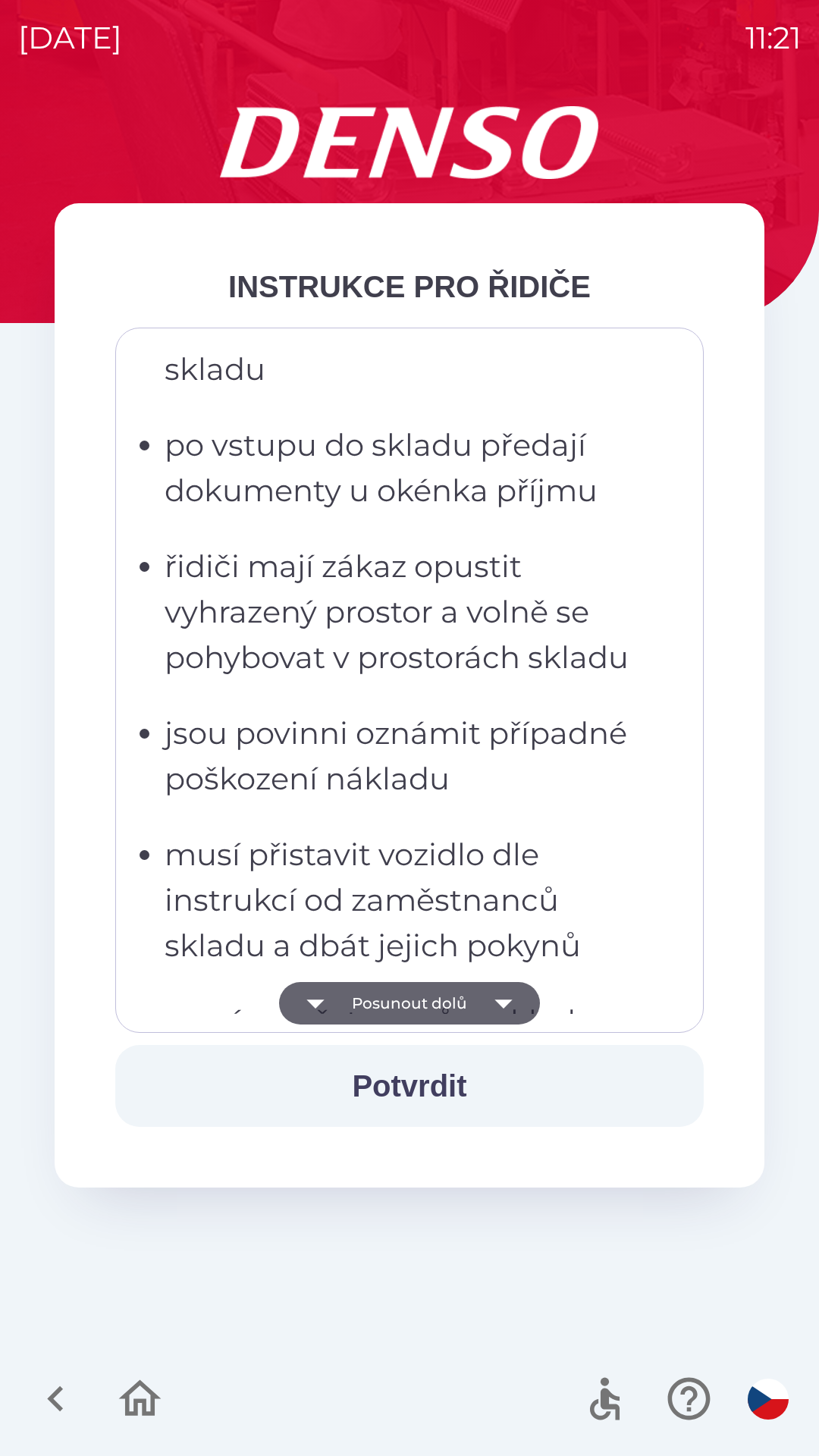
click at [498, 1000] on icon "button" at bounding box center [503, 1004] width 18 height 9
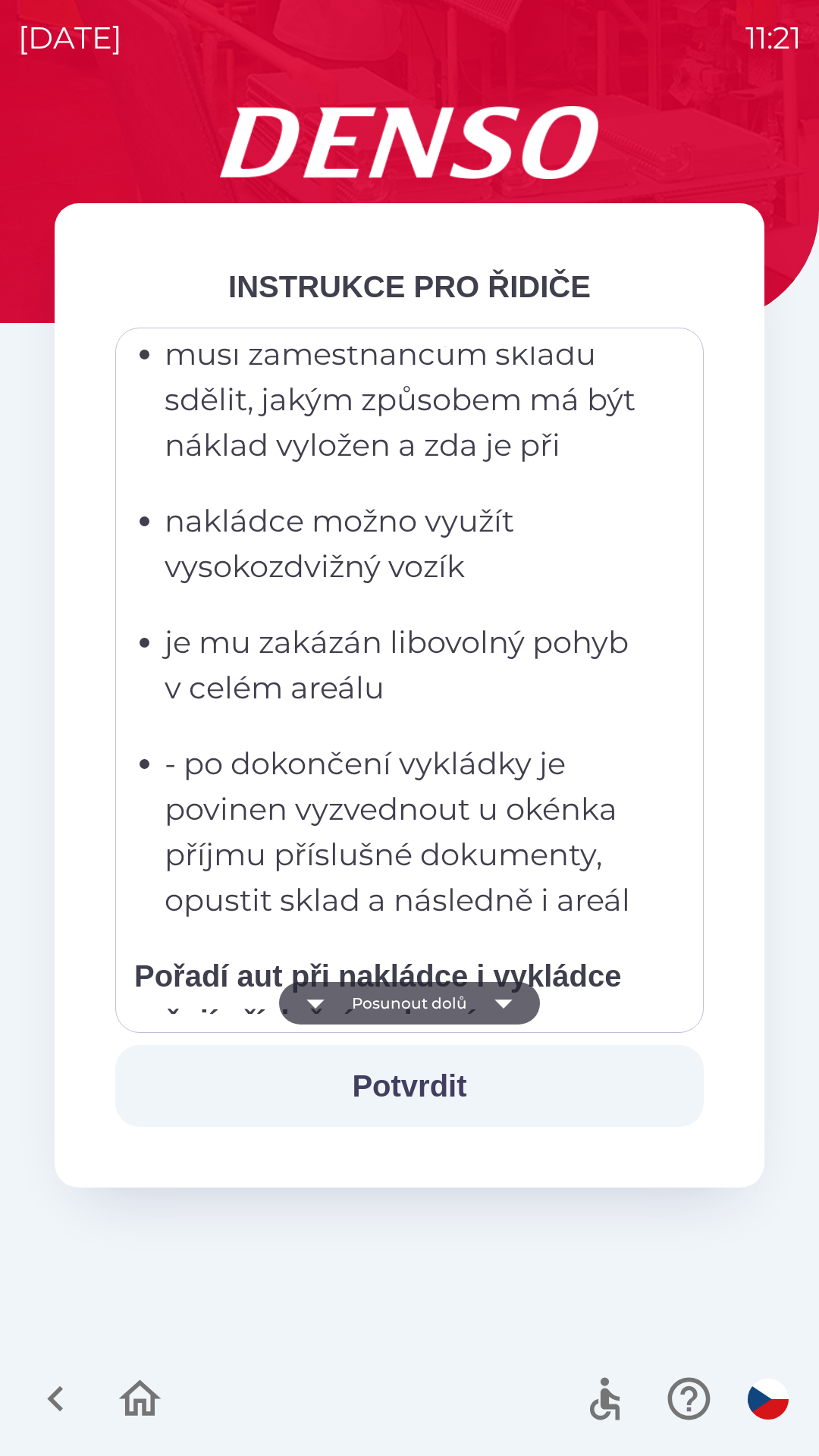
click at [491, 1005] on icon "button" at bounding box center [504, 1003] width 43 height 43
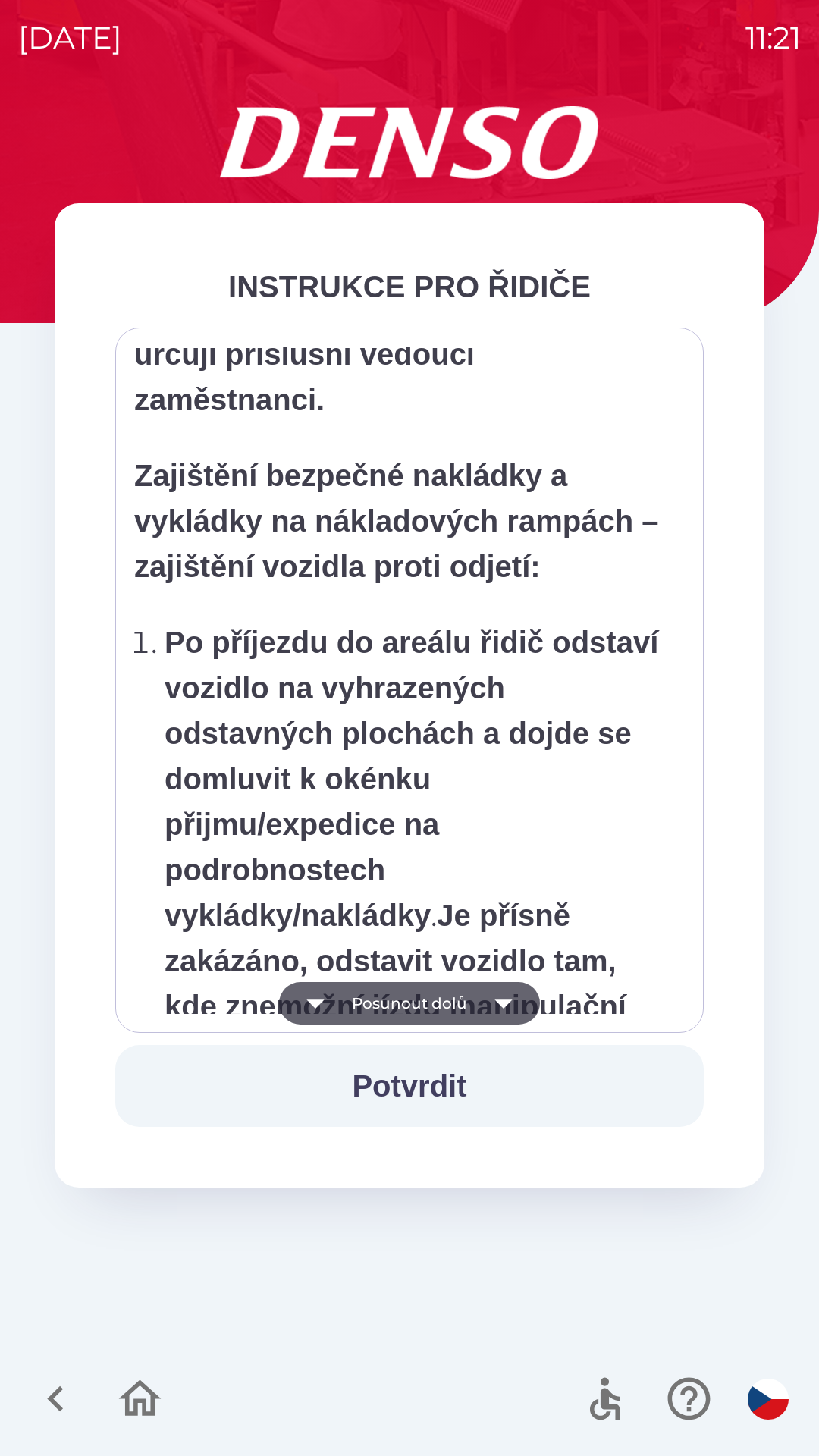
click at [490, 1008] on icon "button" at bounding box center [504, 1003] width 43 height 43
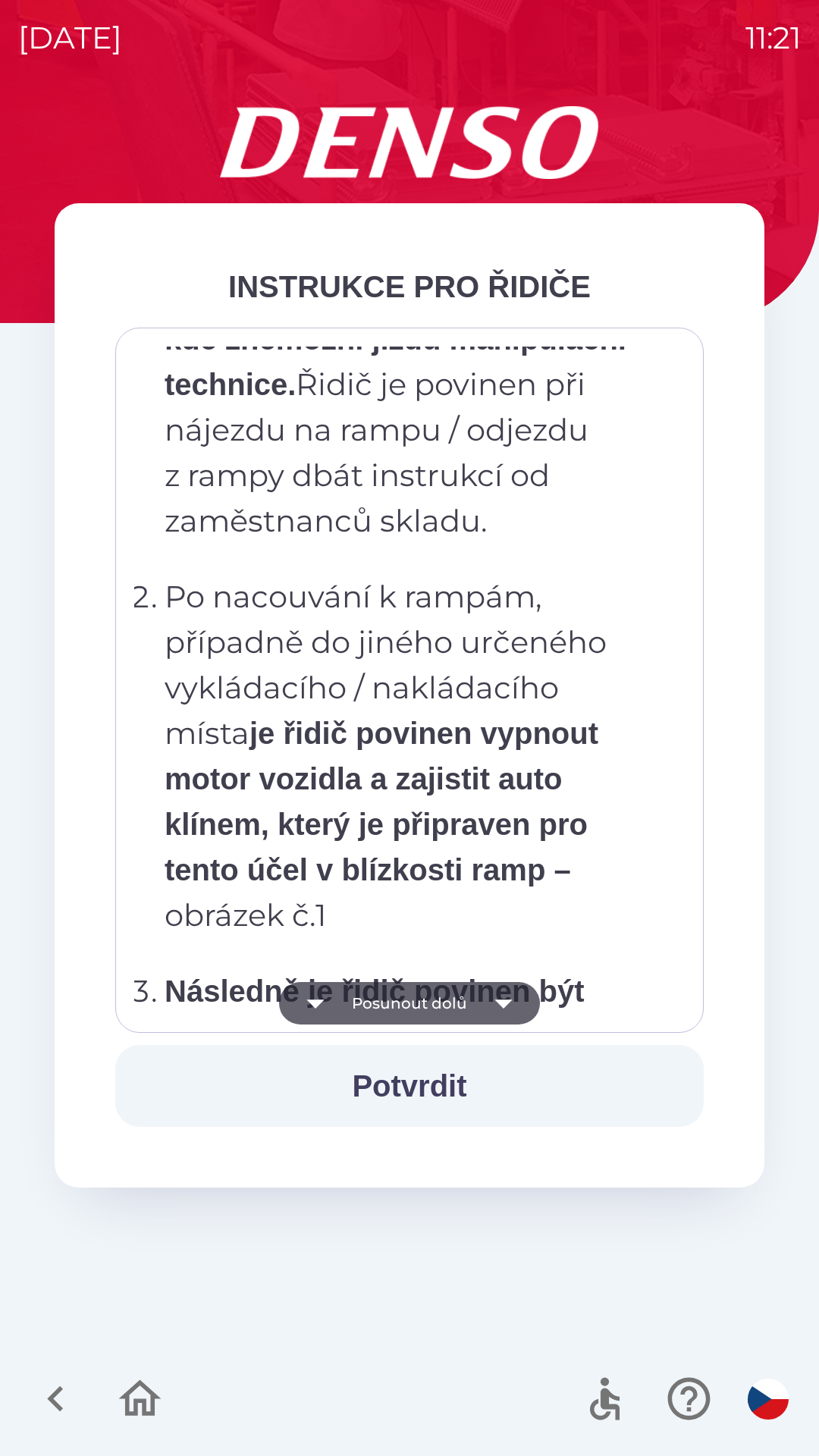
click at [495, 1008] on icon "button" at bounding box center [504, 1003] width 43 height 43
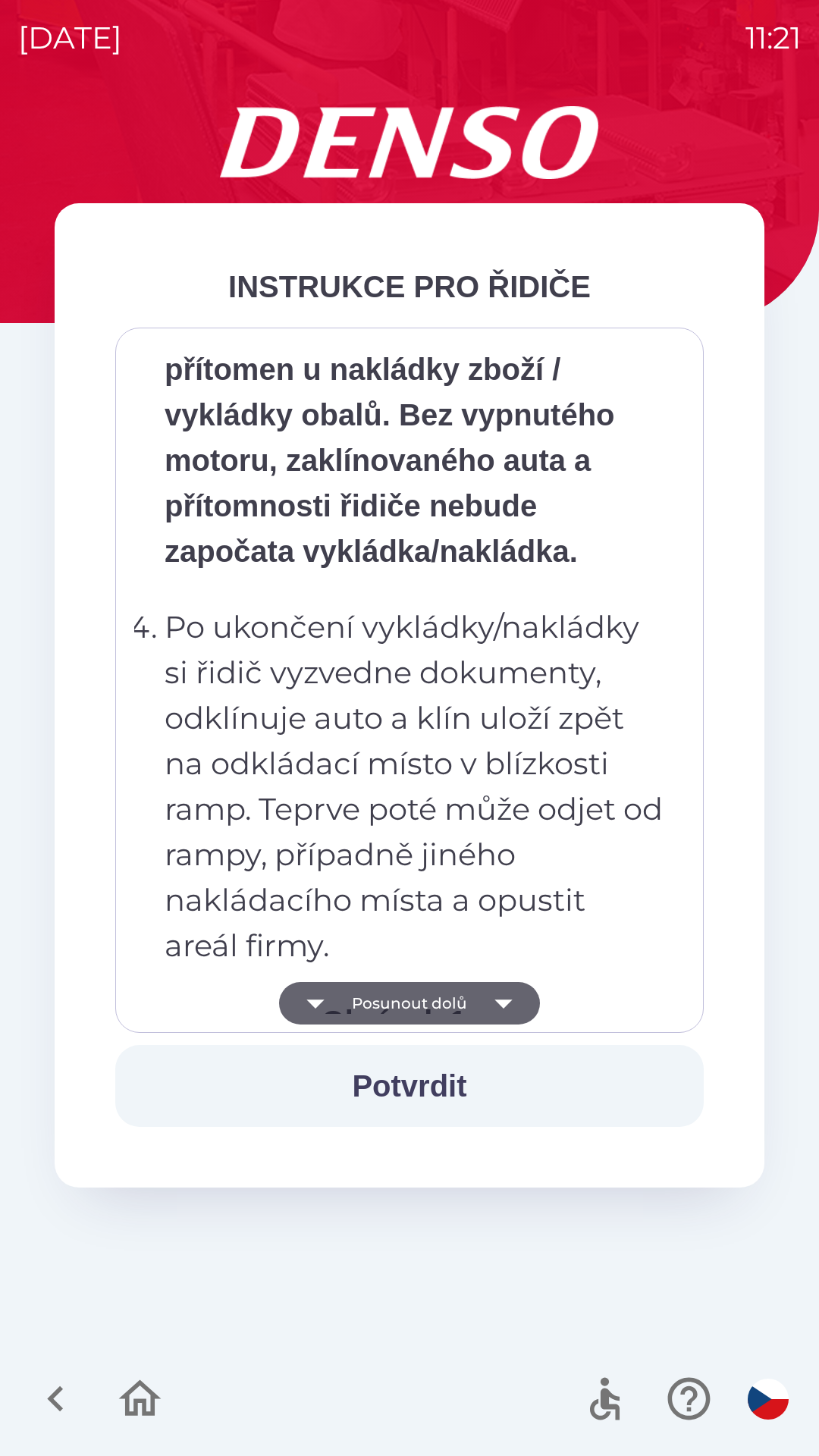
click at [496, 1008] on icon "button" at bounding box center [504, 1003] width 43 height 43
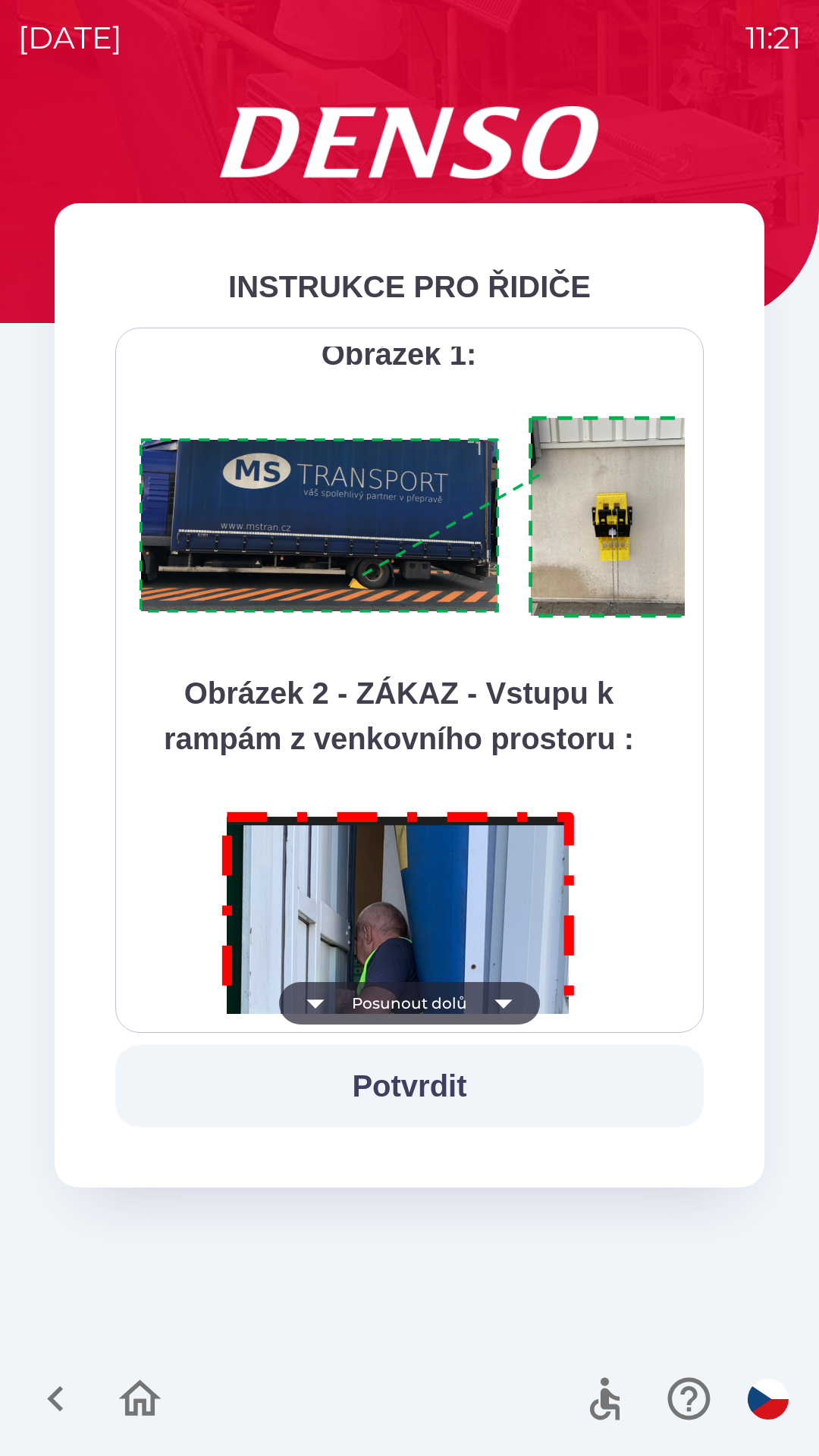
click at [496, 1004] on icon "button" at bounding box center [504, 1003] width 43 height 43
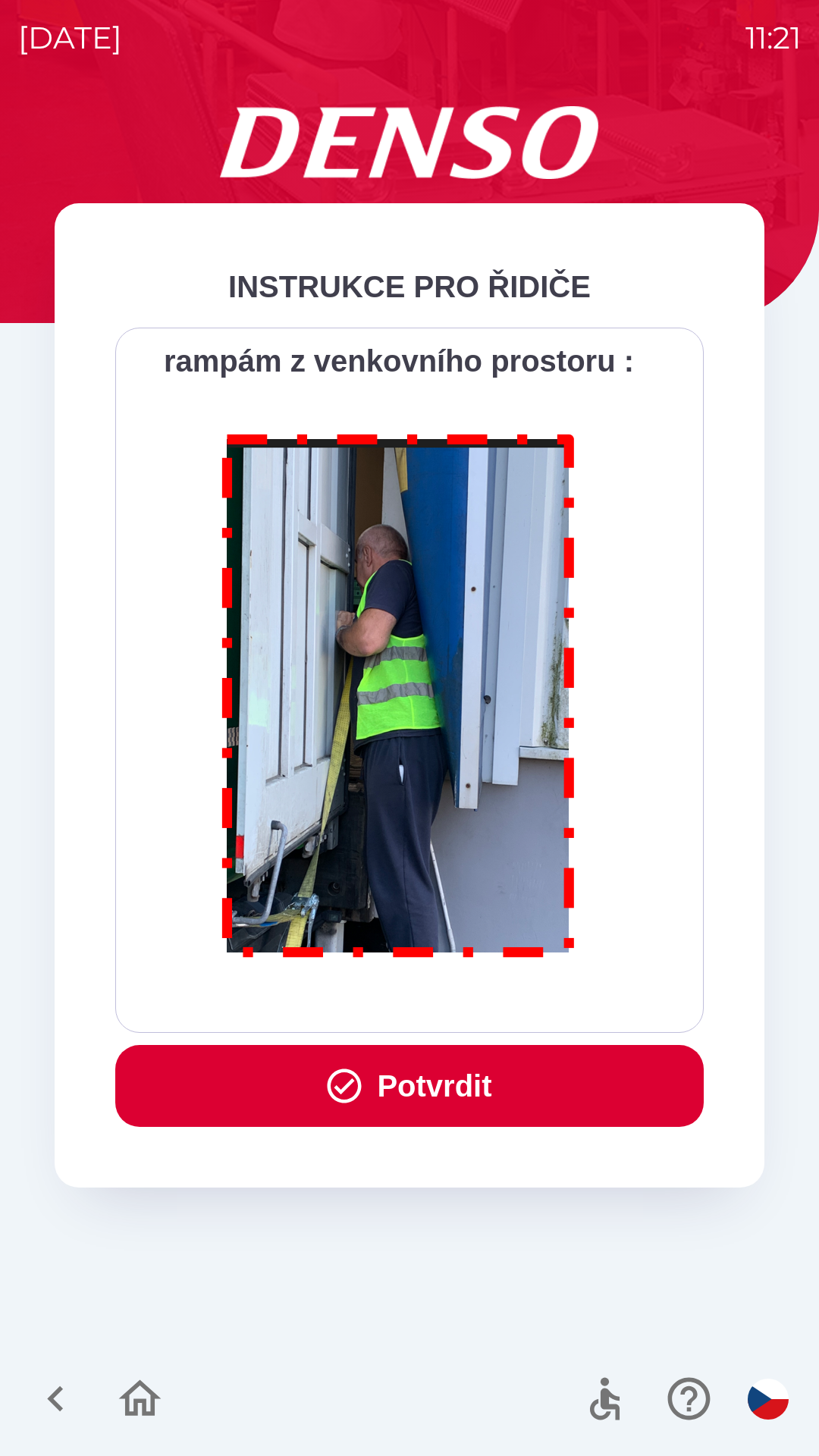
click at [498, 1002] on div "Všichni řidiči přijíždějící do skladu firmy DENSO CZECH s.r.o. jsou po průjezdu…" at bounding box center [410, 680] width 550 height 667
click at [433, 1086] on button "Potvrdit" at bounding box center [409, 1086] width 588 height 82
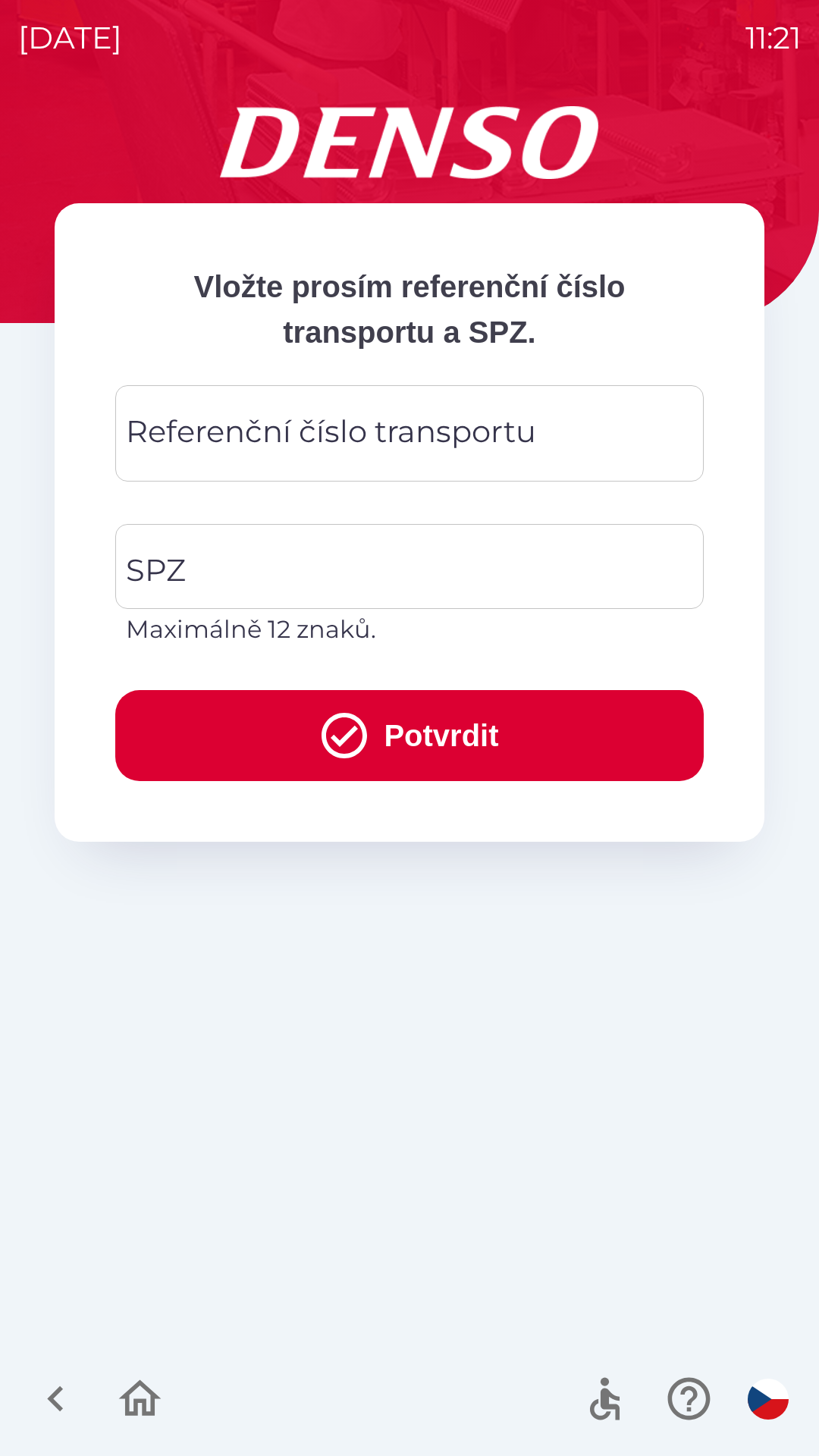
click at [513, 441] on div "Referenční číslo transportu Referenční číslo transportu" at bounding box center [409, 433] width 588 height 96
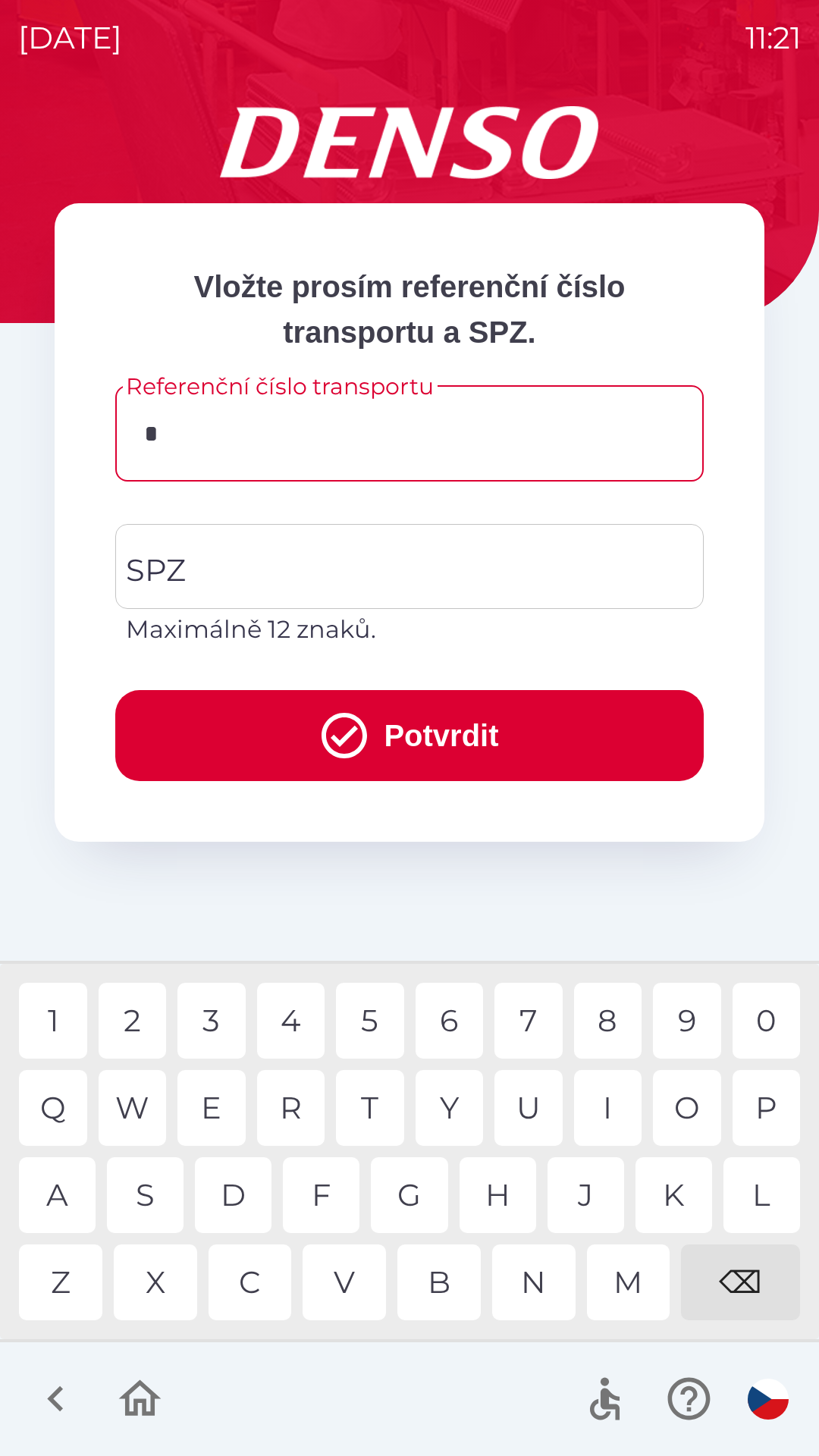
click at [245, 1197] on div "D" at bounding box center [233, 1195] width 77 height 76
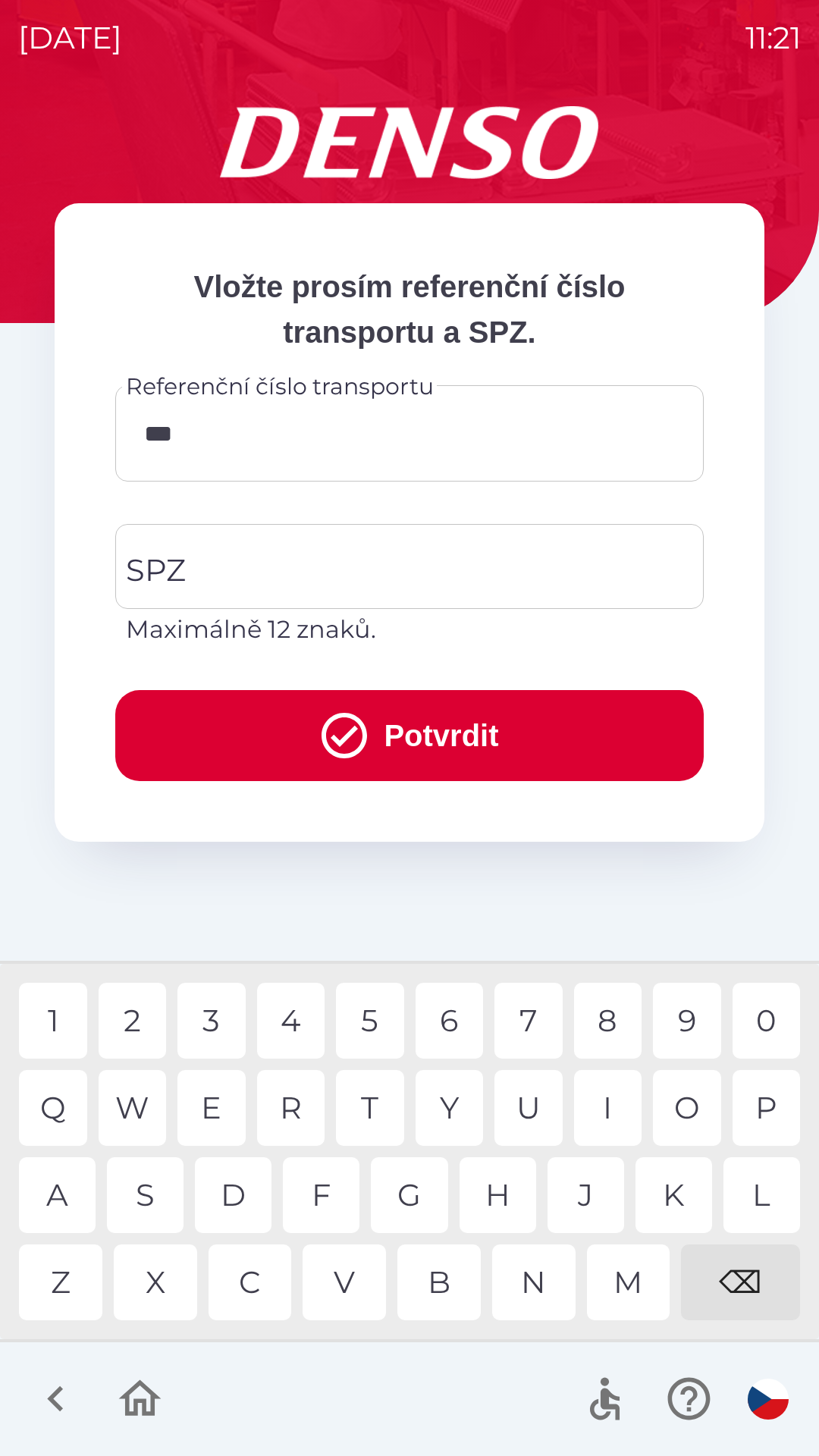
click at [536, 1280] on div "N" at bounding box center [534, 1282] width 83 height 76
click at [683, 1096] on div "O" at bounding box center [687, 1108] width 69 height 76
click at [228, 1111] on div "E" at bounding box center [212, 1108] width 69 height 76
click at [335, 1188] on div "F" at bounding box center [321, 1195] width 77 height 76
click at [525, 1022] on div "7" at bounding box center [529, 1021] width 69 height 76
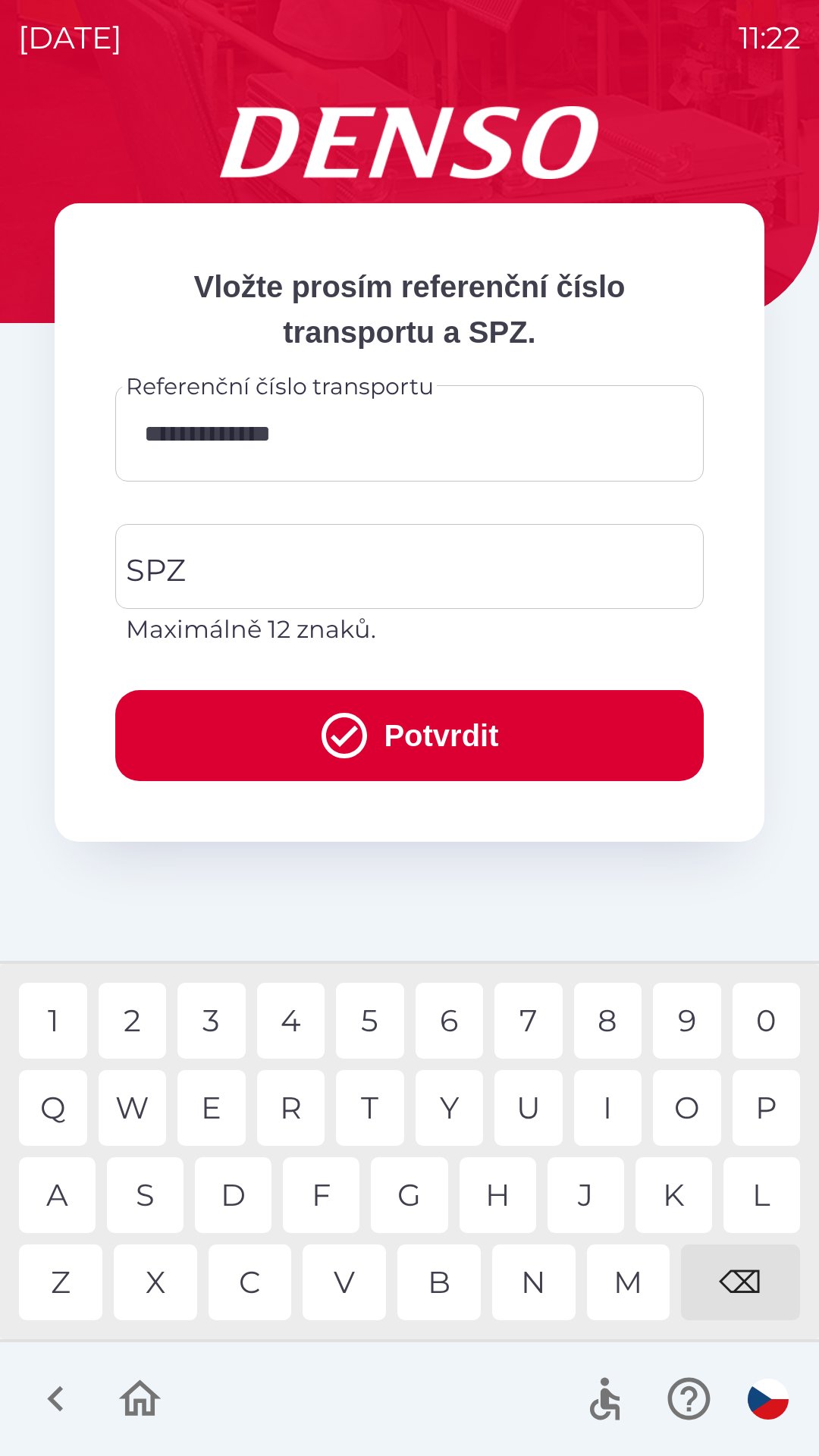
type input "**********"
click at [288, 1015] on div "4" at bounding box center [291, 1021] width 69 height 76
click at [390, 568] on input "SPZ" at bounding box center [398, 566] width 552 height 71
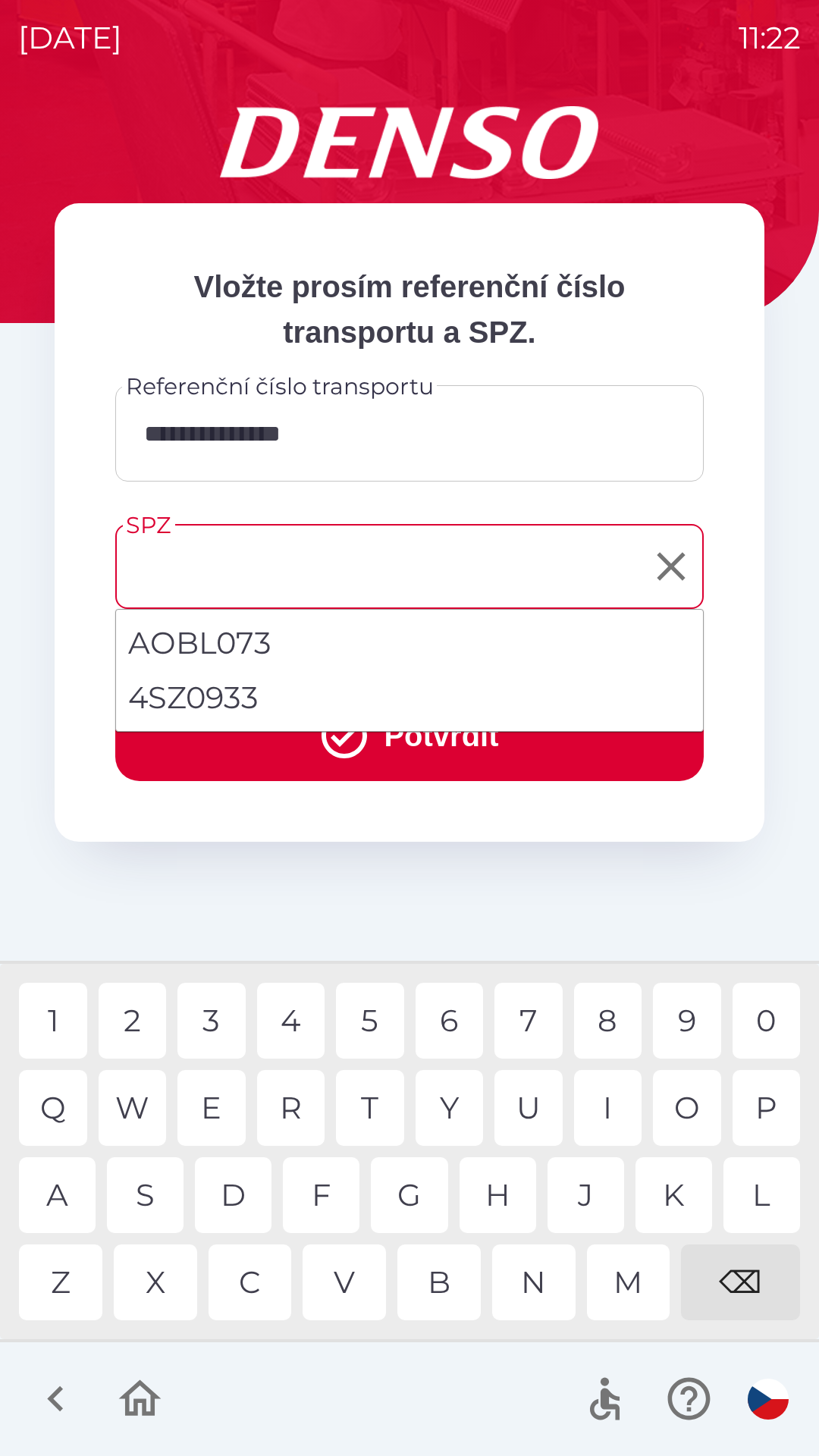
click at [243, 698] on li "4SZ0933" at bounding box center [410, 697] width 587 height 55
type input "*******"
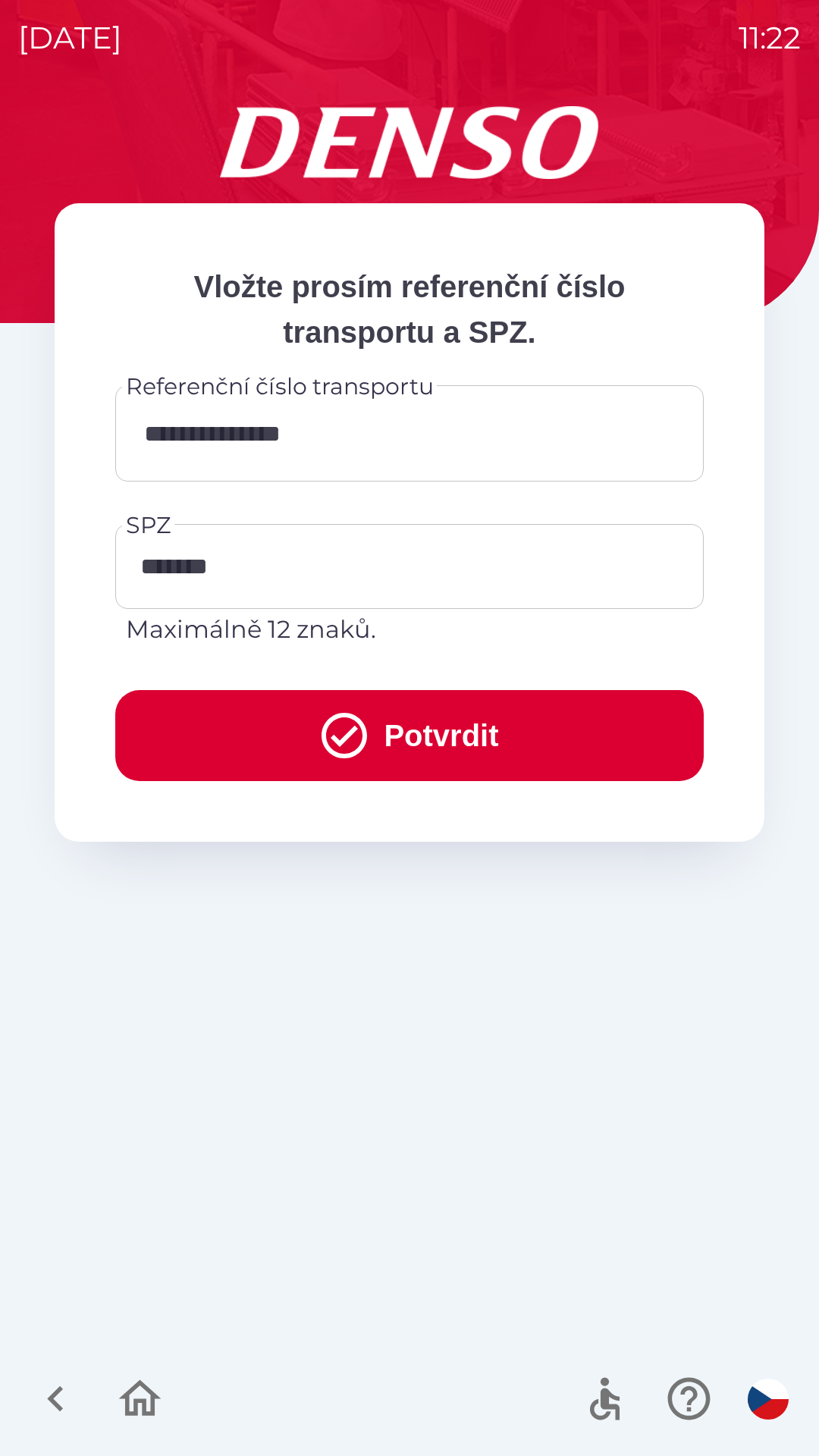
click at [430, 742] on button "Potvrdit" at bounding box center [409, 735] width 588 height 91
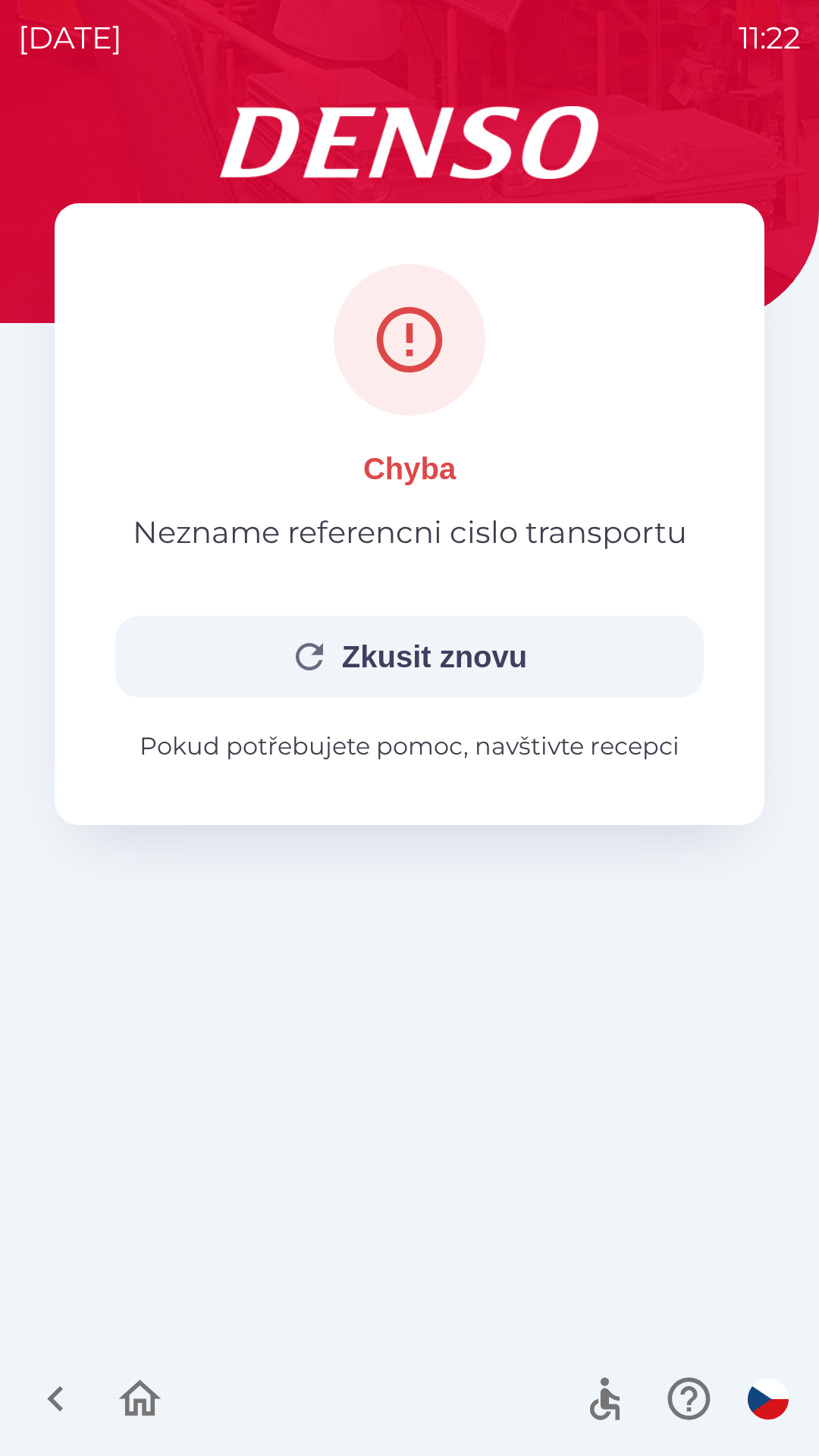
click at [419, 659] on button "Zkusit znovu" at bounding box center [409, 657] width 588 height 82
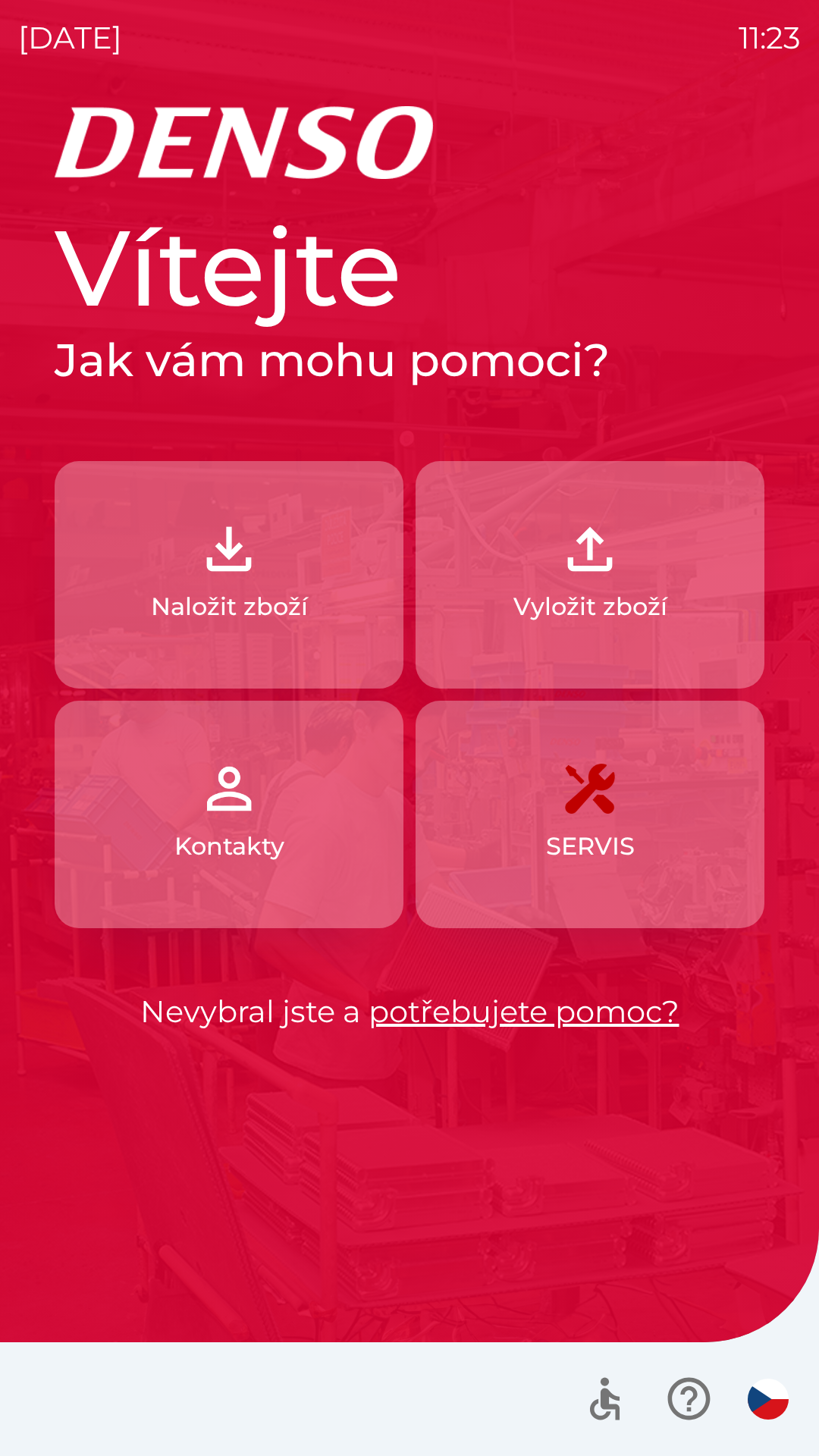
click at [250, 591] on p "Naložit zboží" at bounding box center [229, 606] width 157 height 36
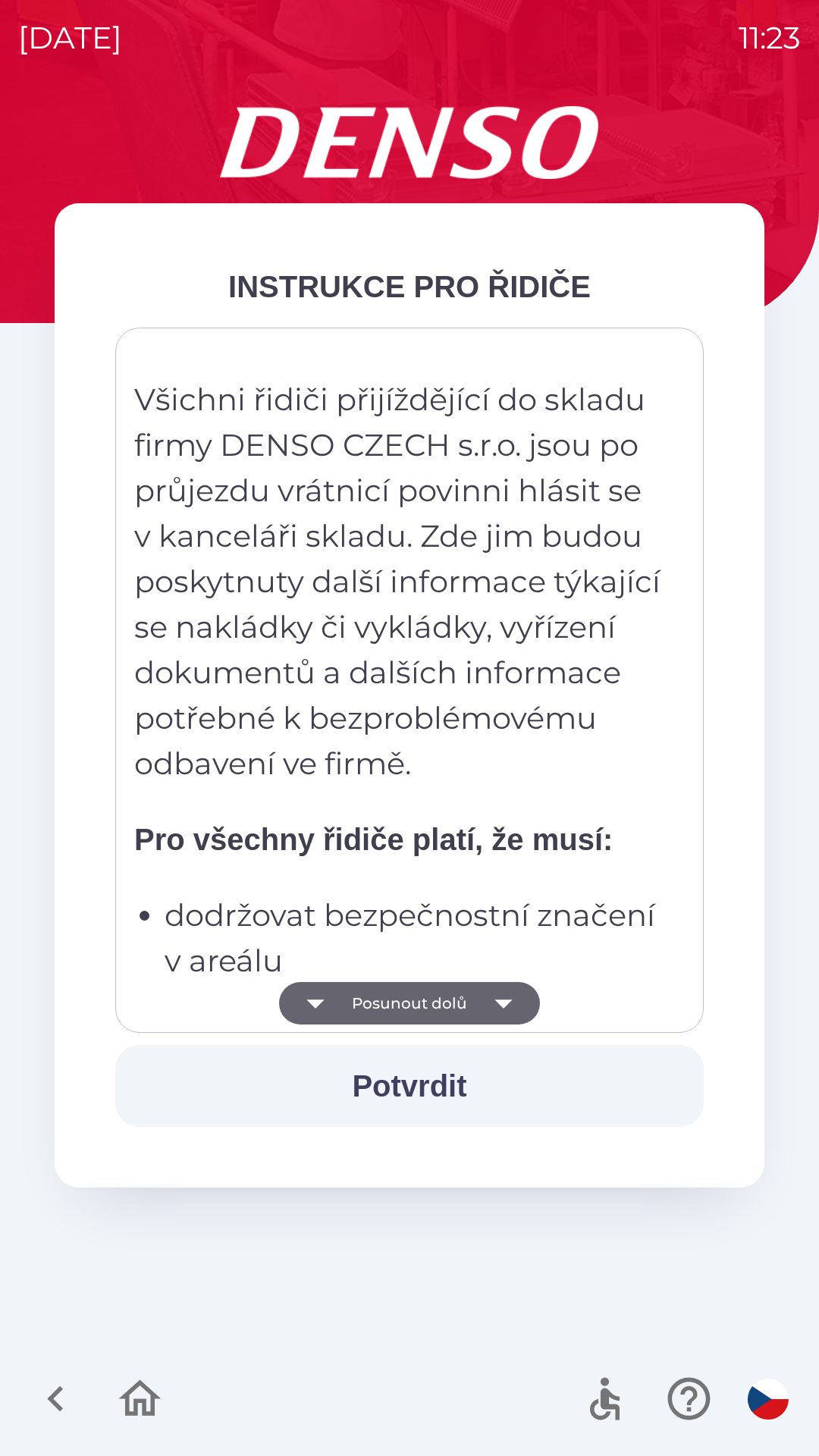
click at [503, 1004] on icon "button" at bounding box center [503, 1004] width 18 height 9
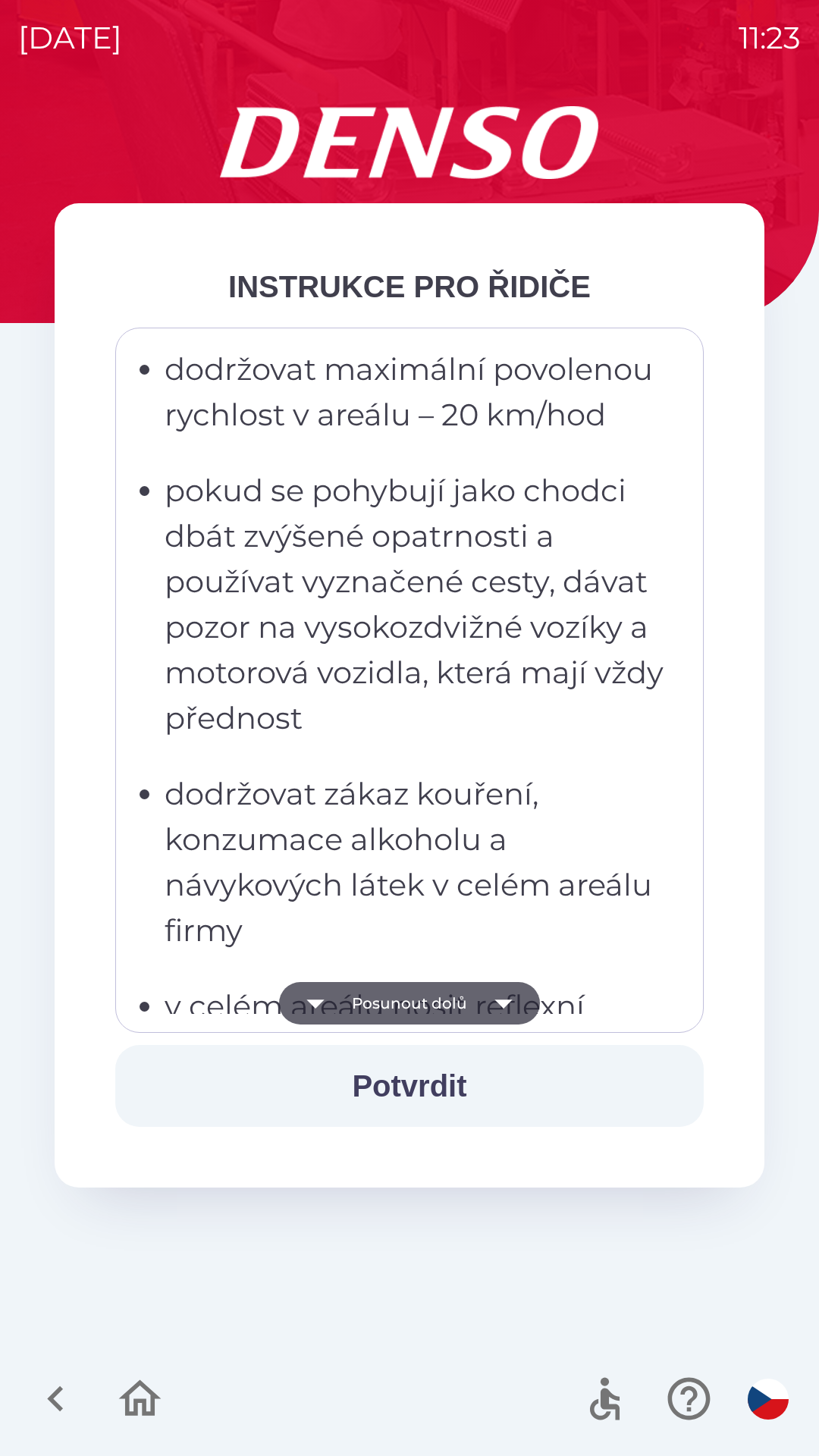
click at [498, 1004] on icon "button" at bounding box center [504, 1003] width 43 height 43
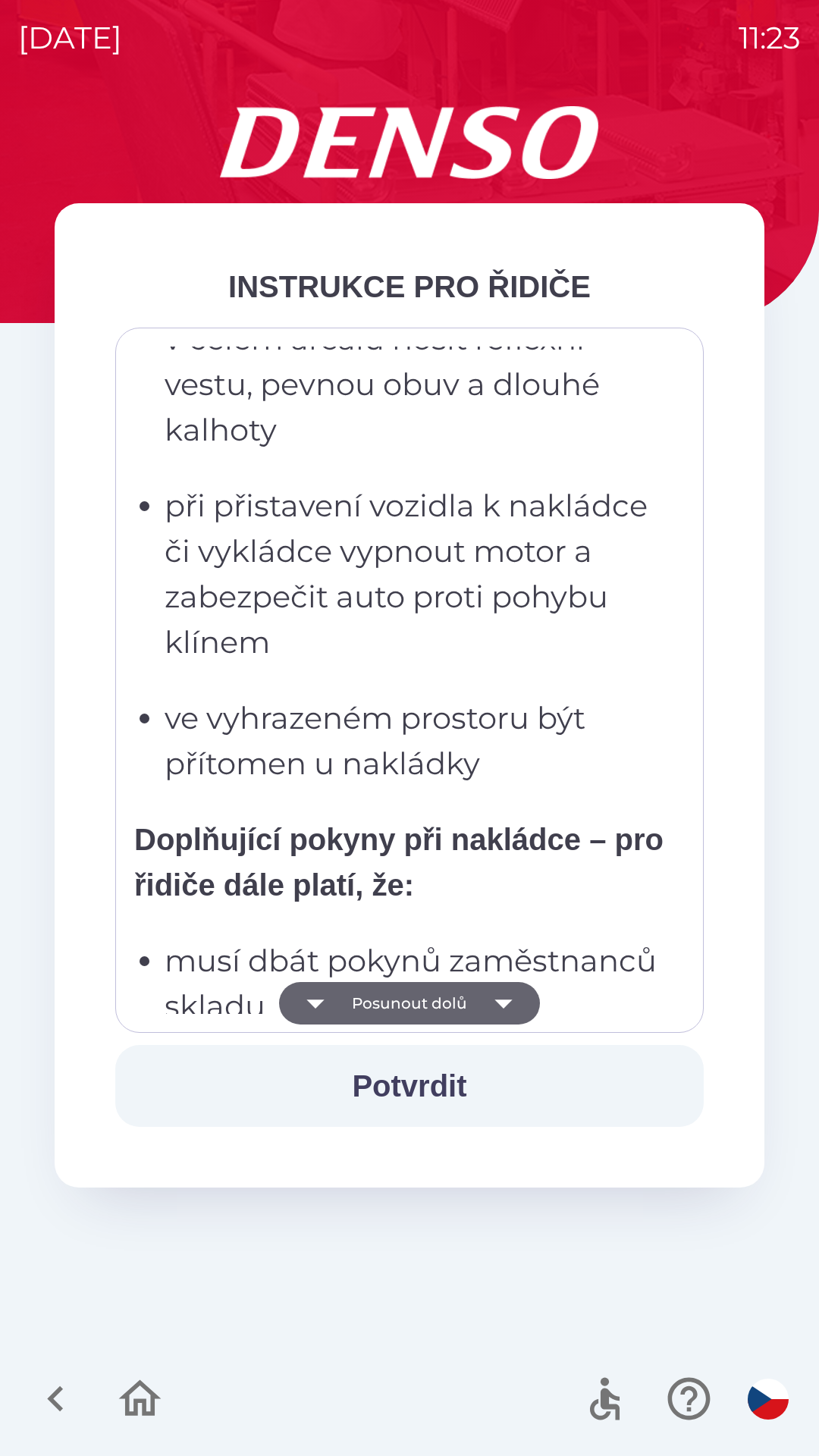
click at [503, 1006] on icon "button" at bounding box center [503, 1004] width 18 height 9
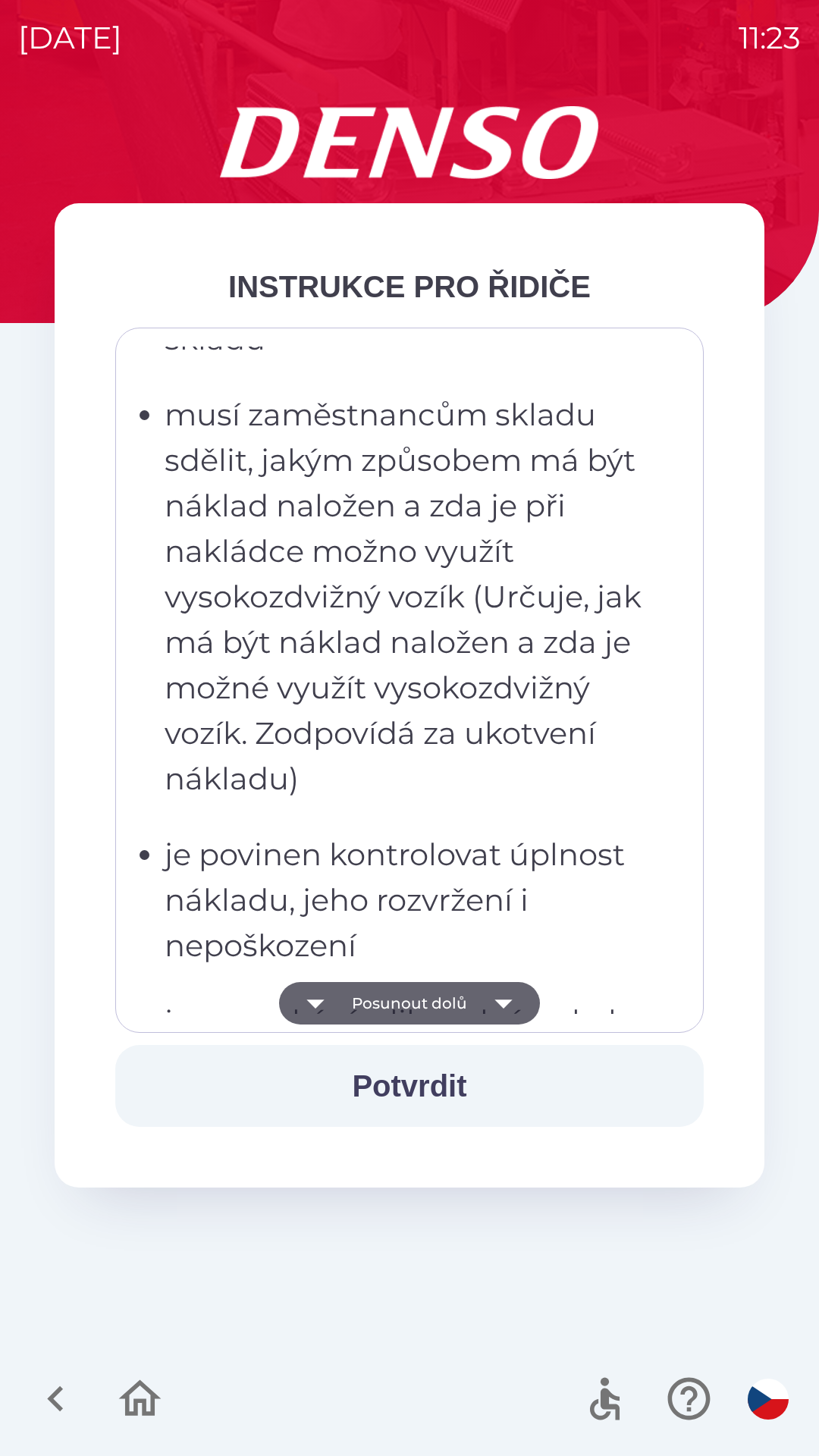
click at [505, 999] on icon "button" at bounding box center [504, 1003] width 43 height 43
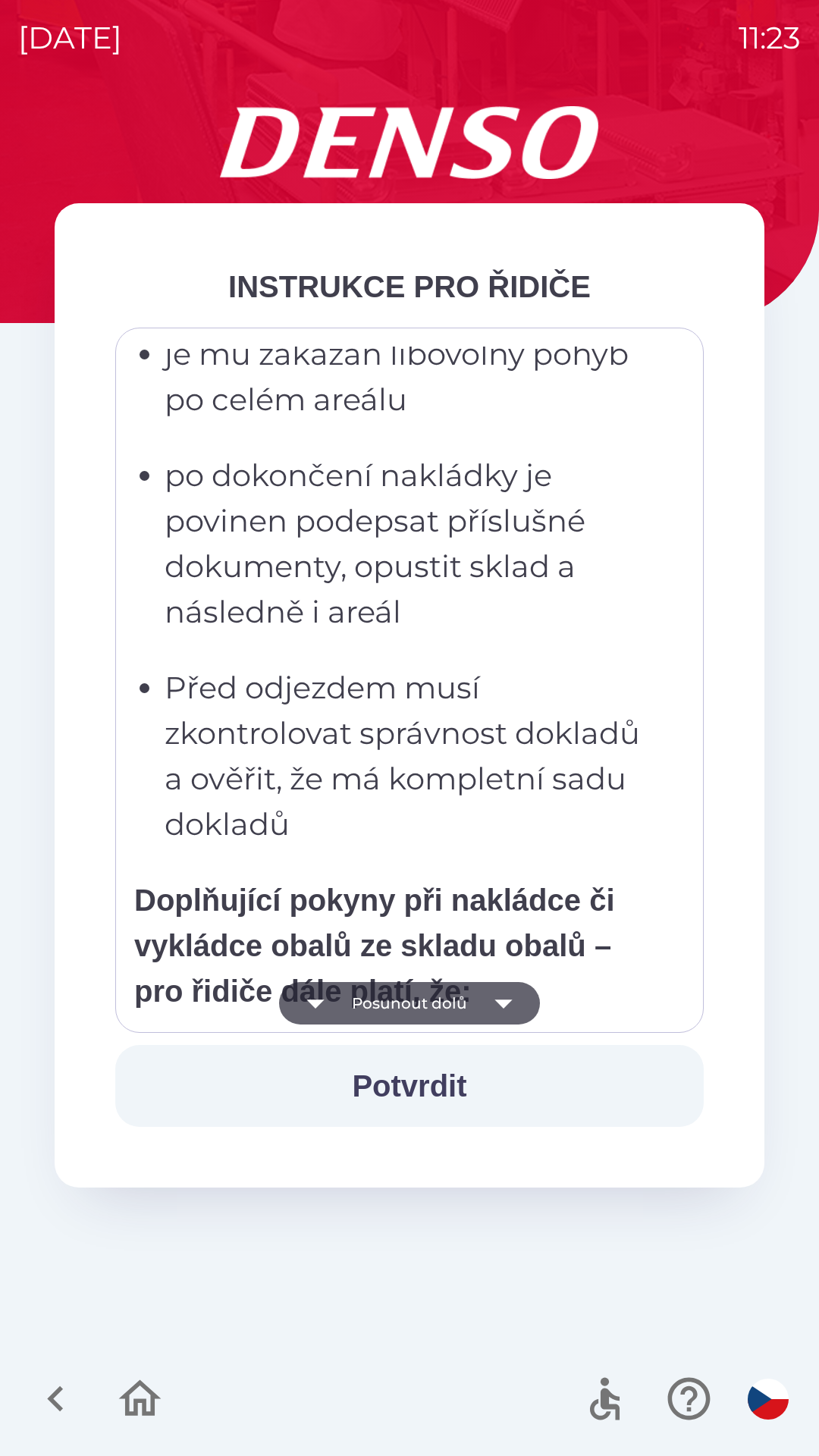
click at [506, 1000] on icon "button" at bounding box center [503, 1004] width 18 height 9
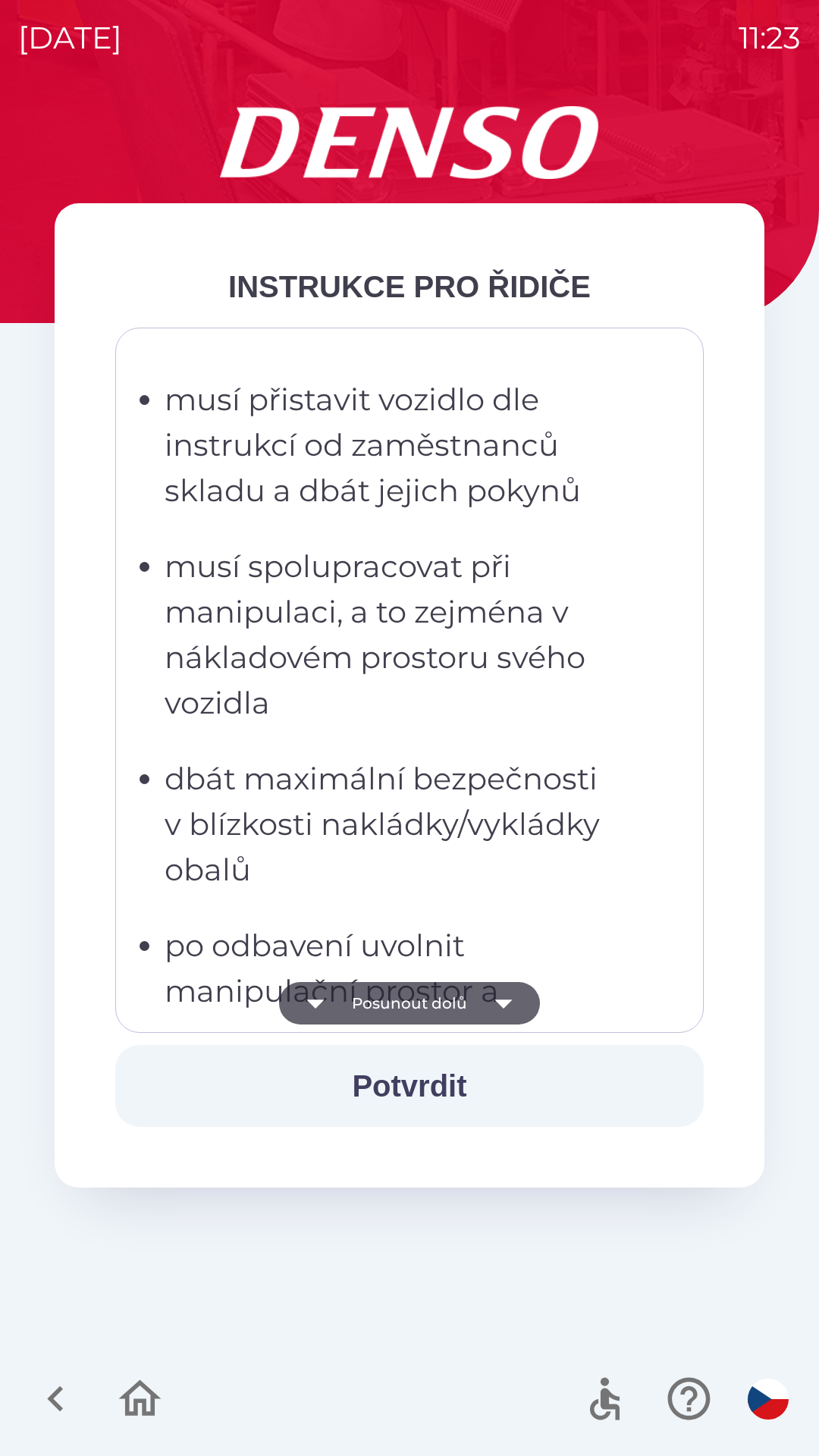
click at [507, 1000] on icon "button" at bounding box center [503, 1004] width 18 height 9
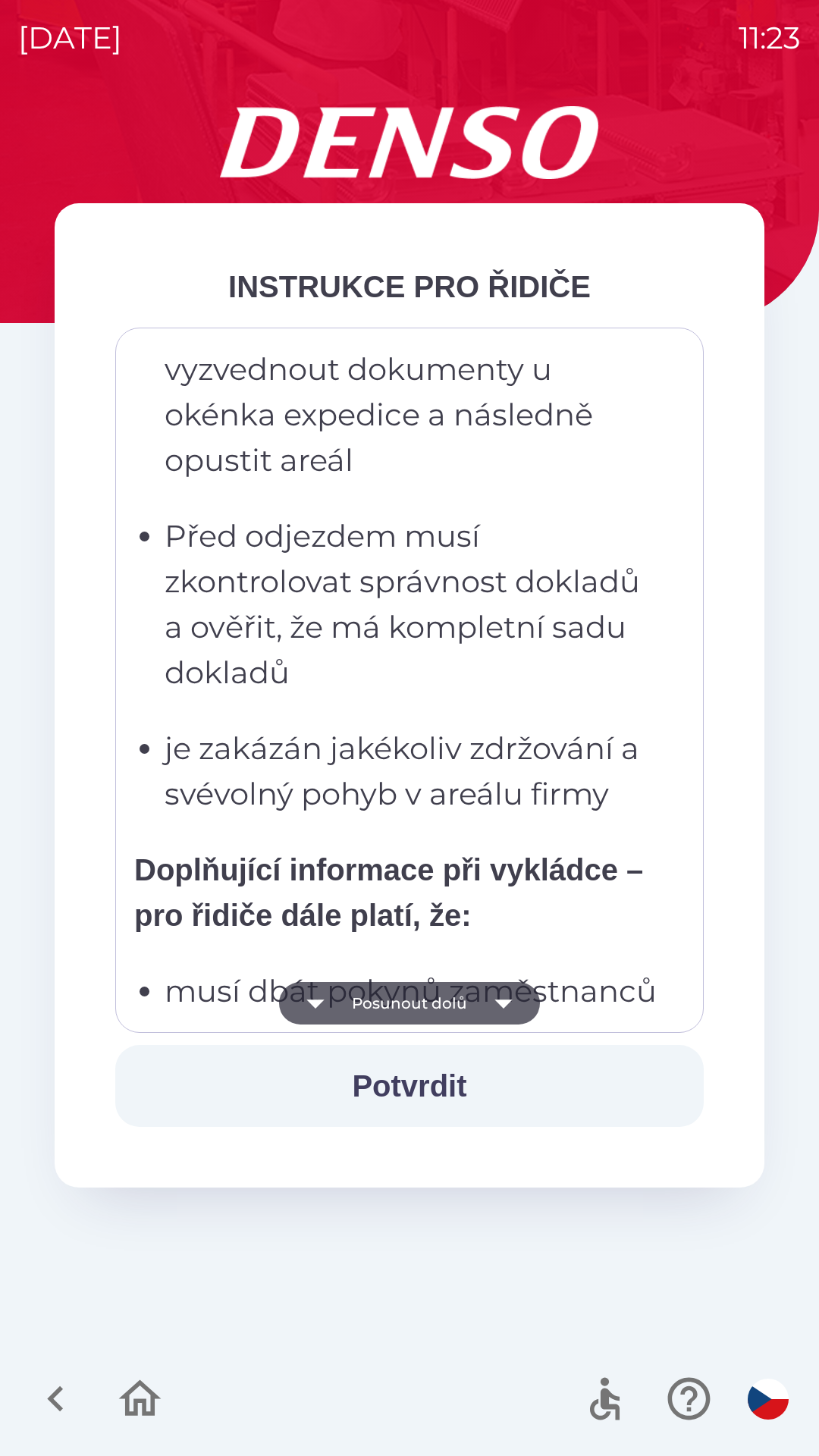
click at [516, 992] on icon "button" at bounding box center [504, 1003] width 43 height 43
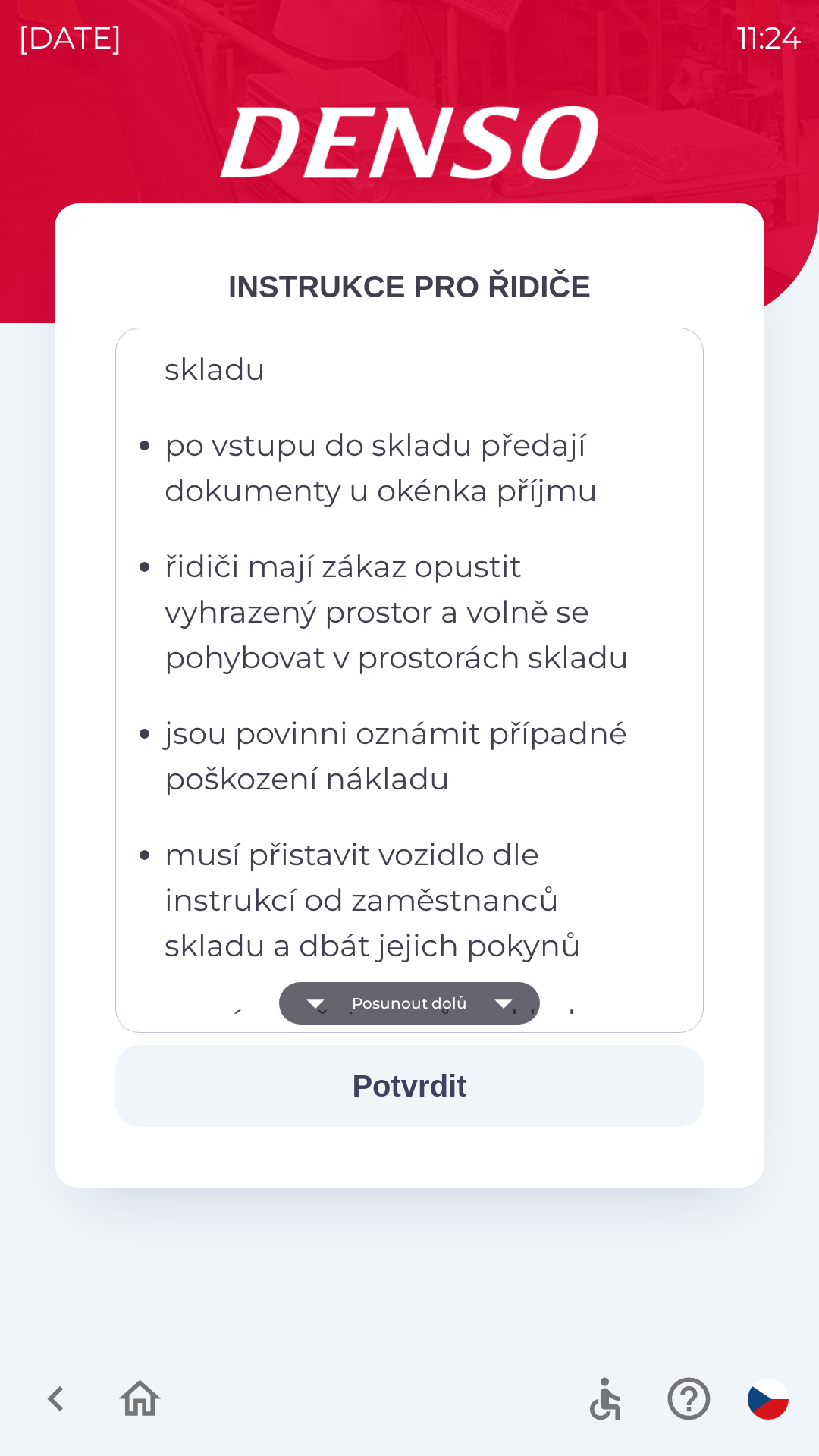
click at [512, 996] on icon "button" at bounding box center [504, 1003] width 43 height 43
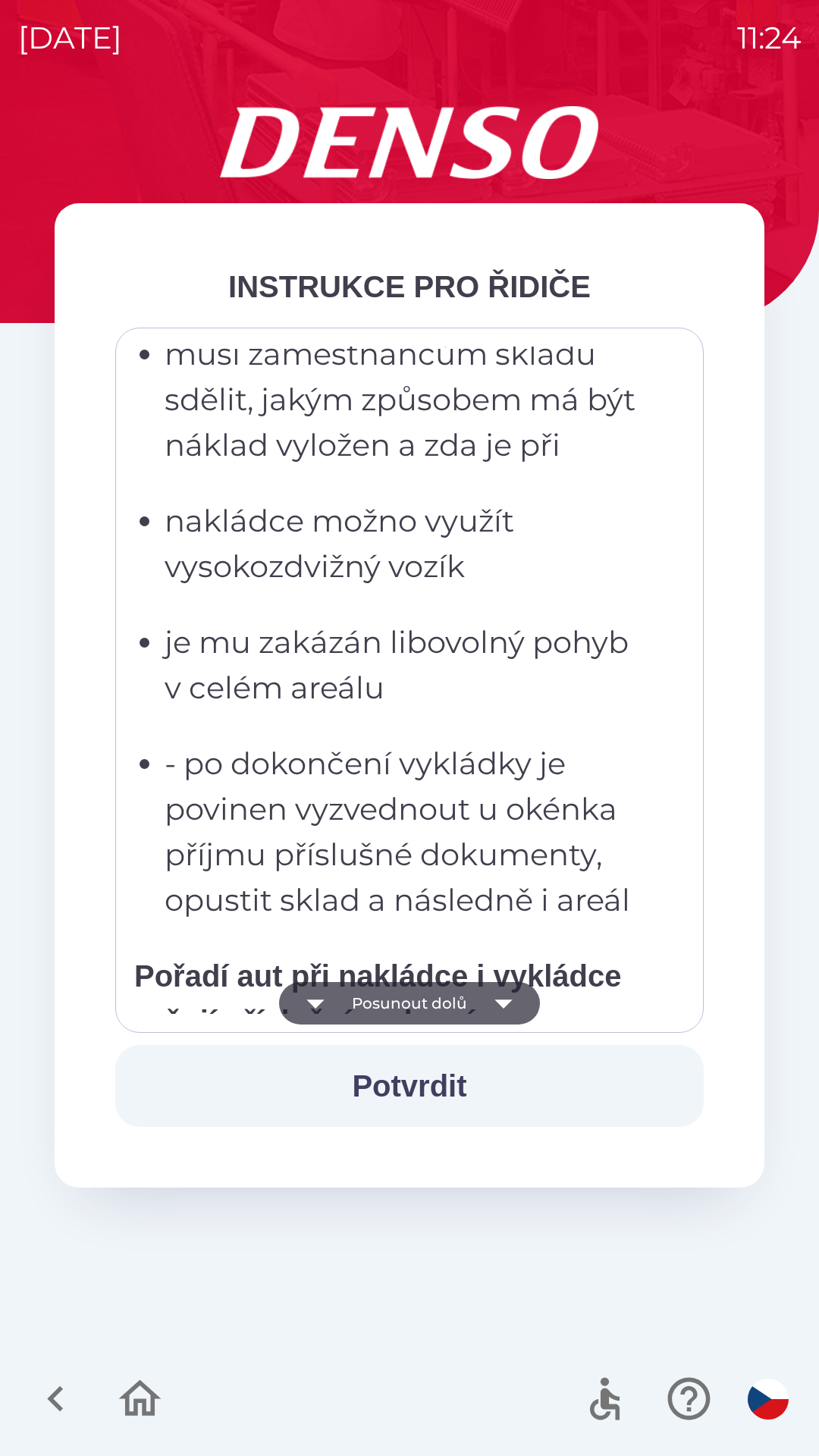
click at [510, 996] on icon "button" at bounding box center [504, 1003] width 43 height 43
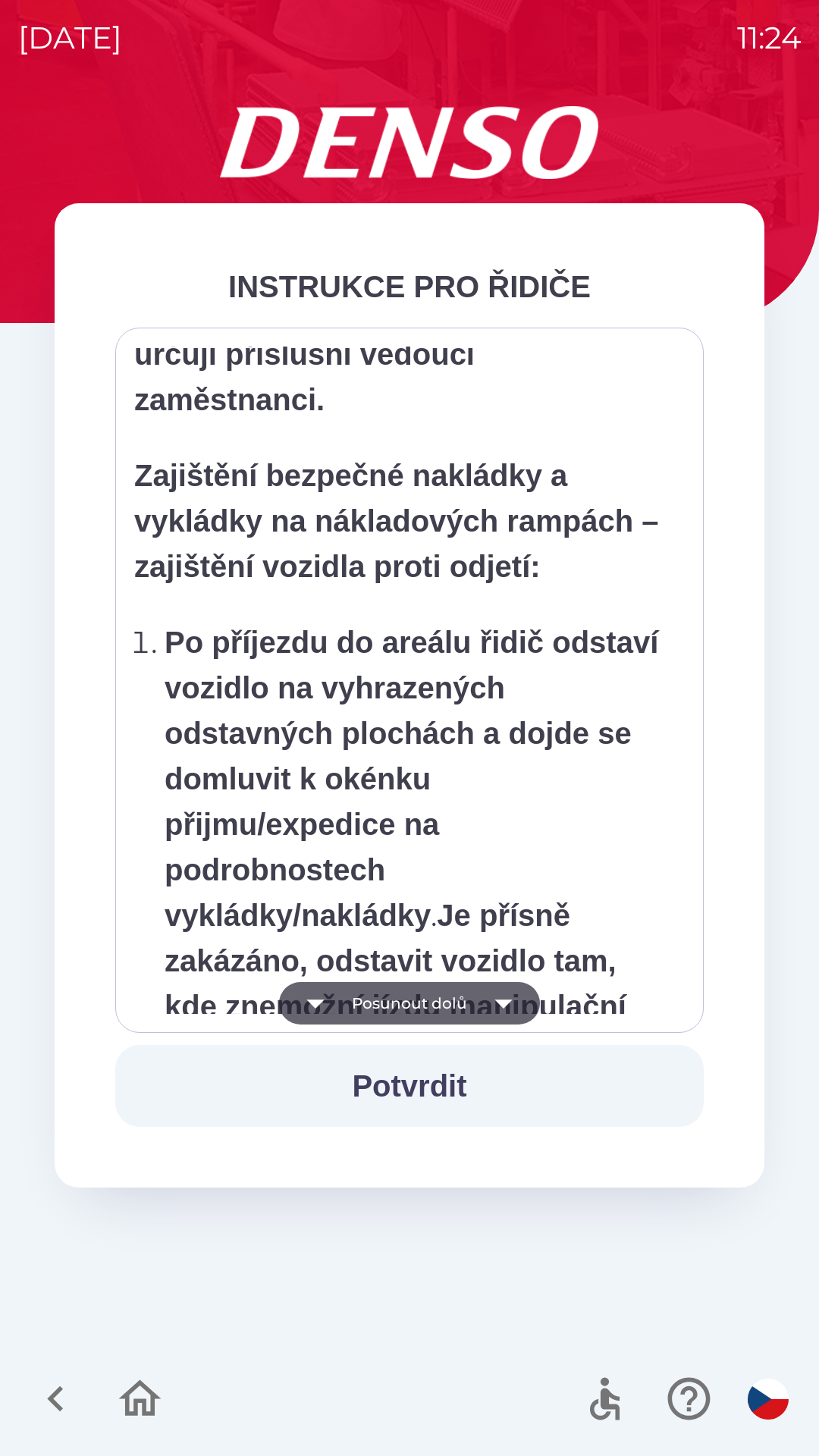
click at [516, 997] on icon "button" at bounding box center [504, 1003] width 43 height 43
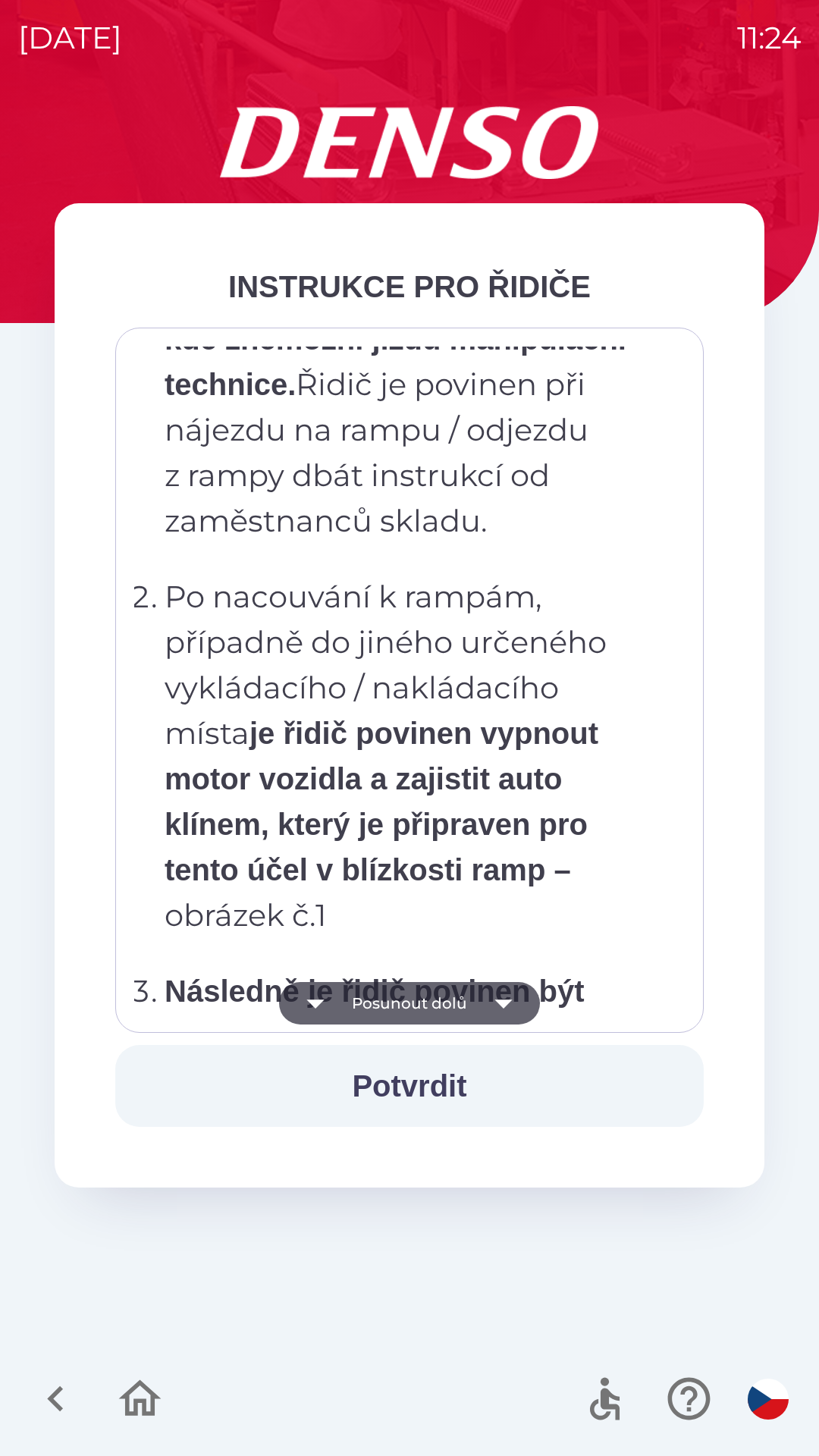
click at [523, 999] on icon "button" at bounding box center [504, 1003] width 43 height 43
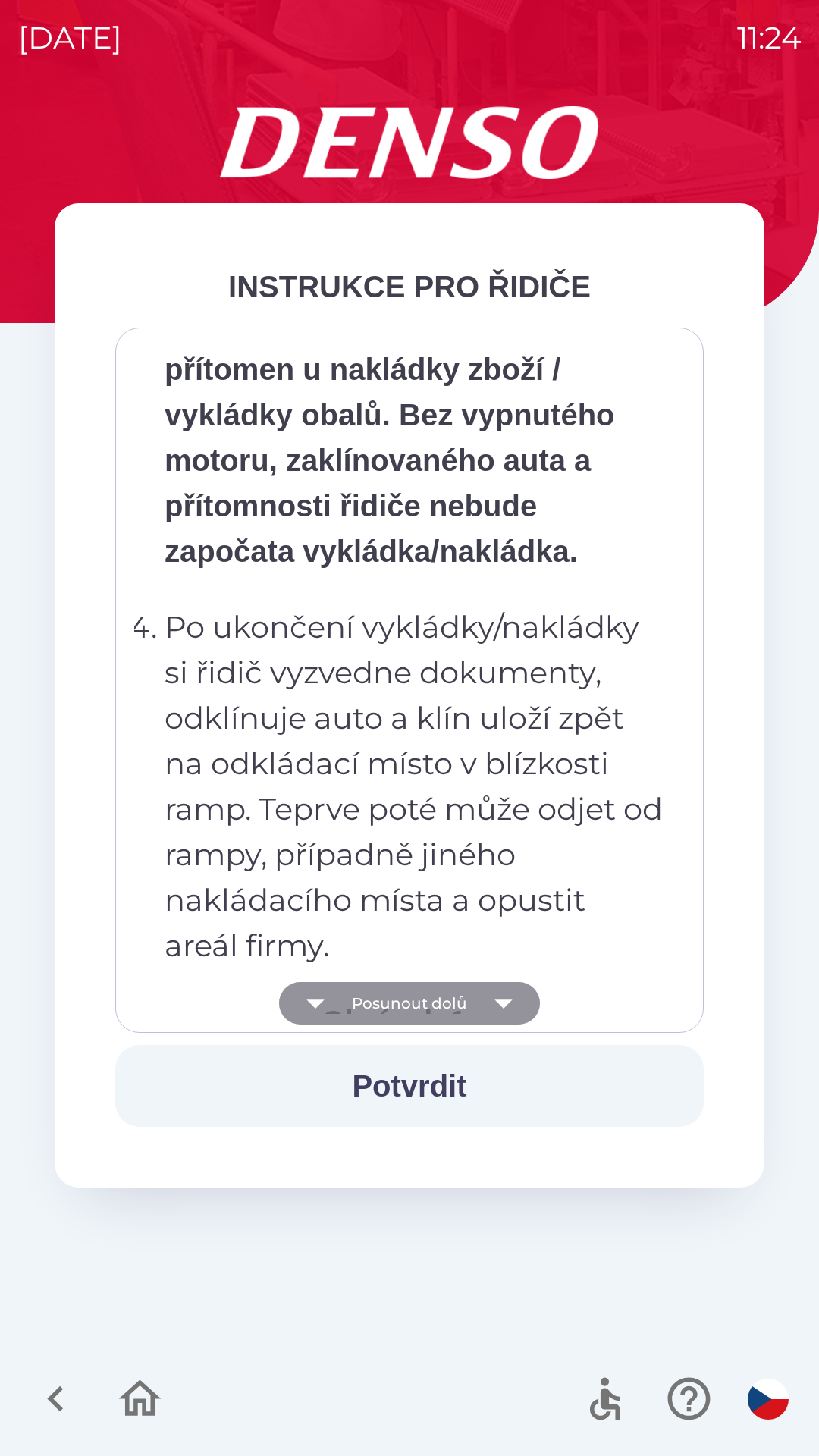
click at [520, 1001] on icon "button" at bounding box center [504, 1003] width 43 height 43
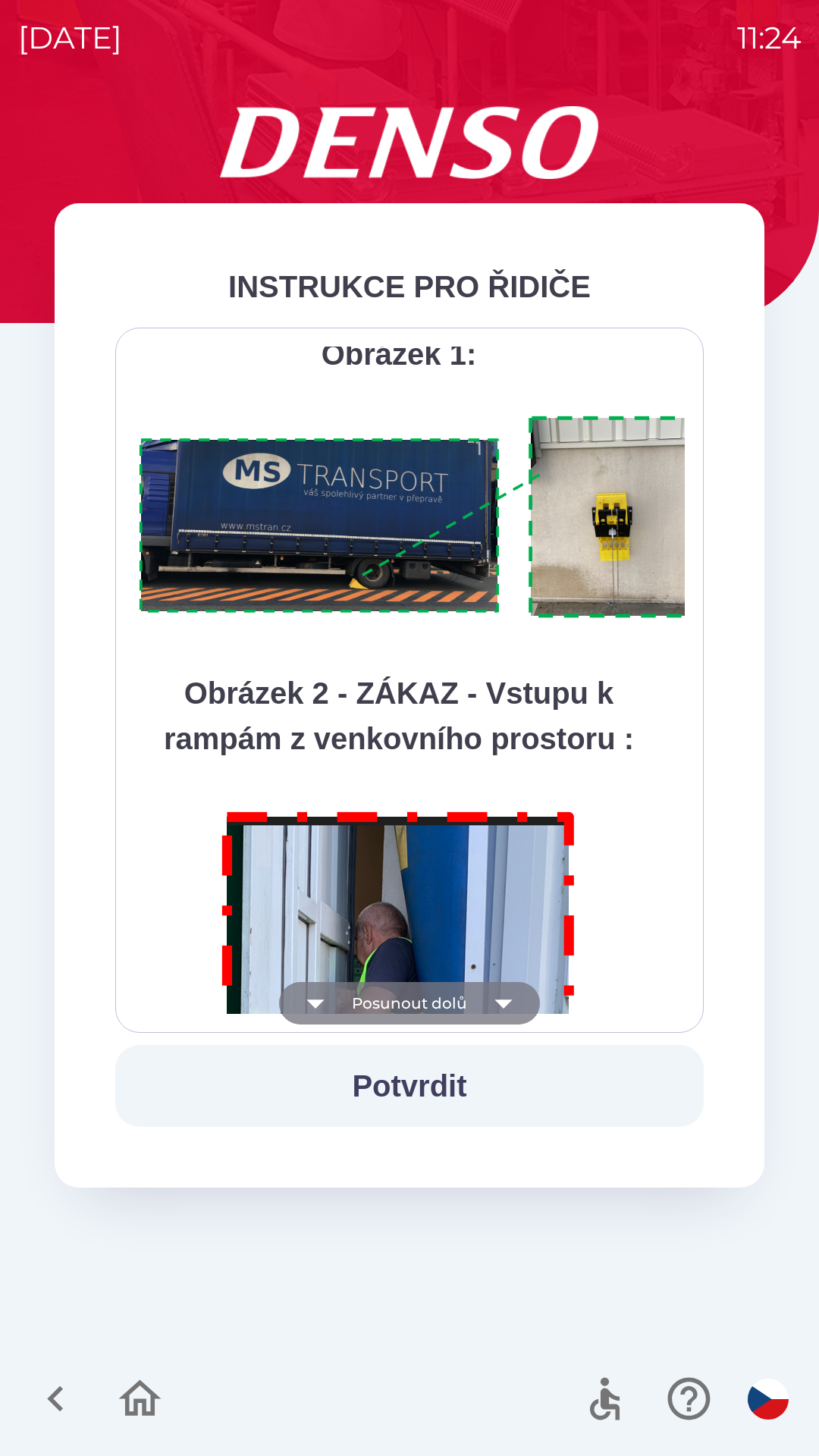
click at [521, 995] on icon "button" at bounding box center [504, 1003] width 43 height 43
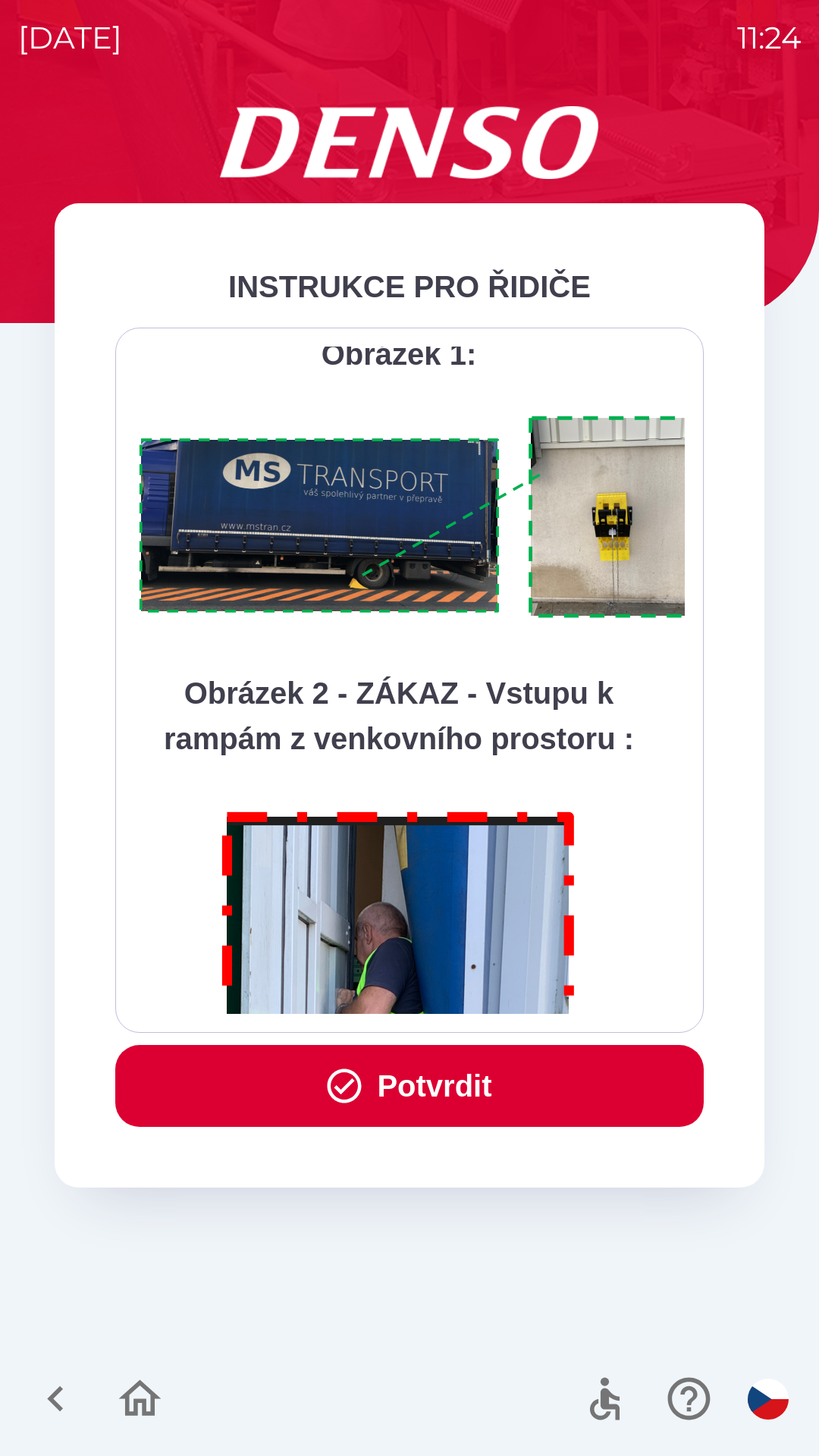
scroll to position [8519, 0]
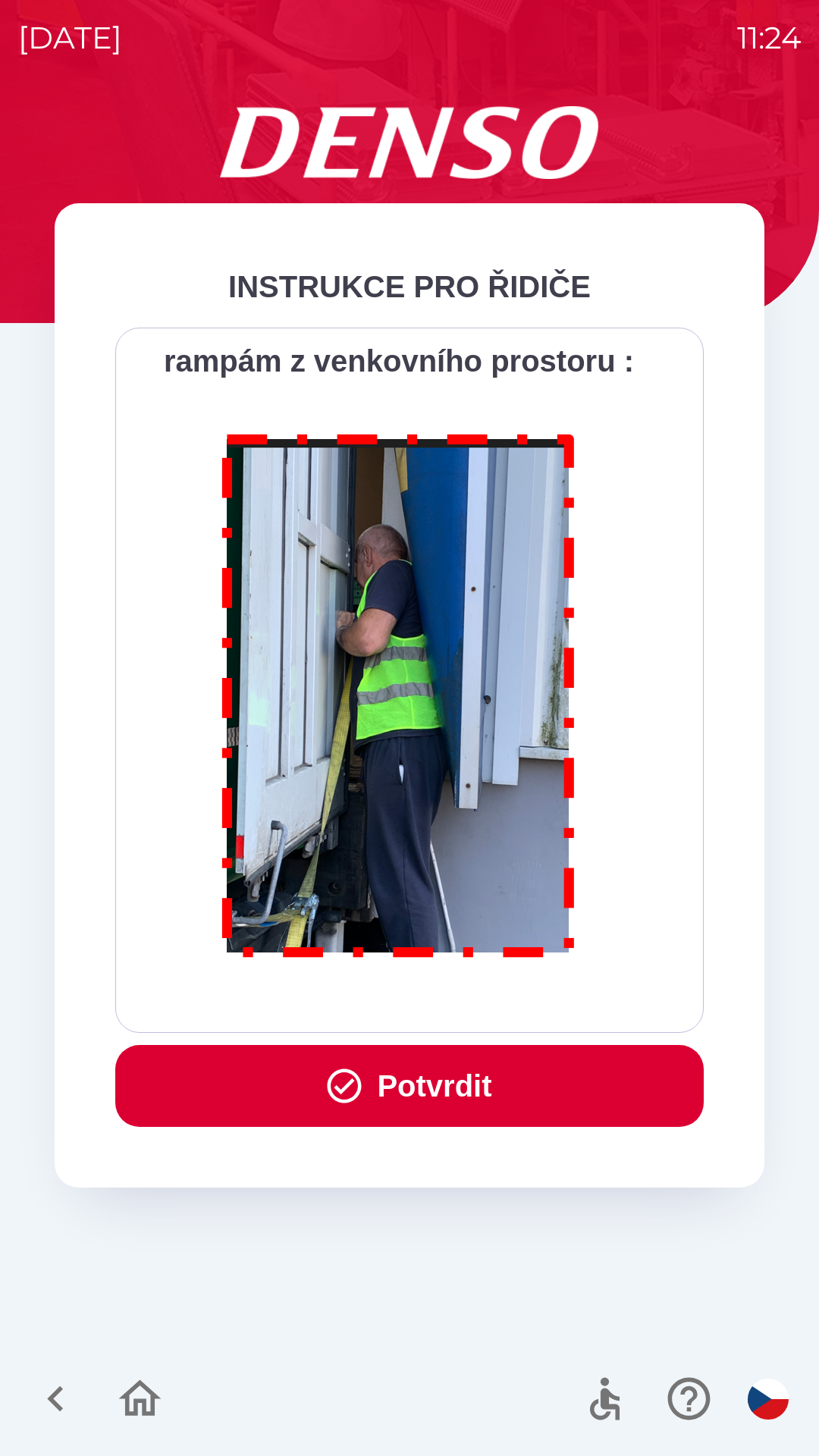
click at [519, 1006] on div "Všichni řidiči přijíždějící do skladu firmy DENSO CZECH s.r.o. jsou po průjezdu…" at bounding box center [410, 680] width 550 height 667
click at [419, 1096] on button "Potvrdit" at bounding box center [409, 1086] width 588 height 82
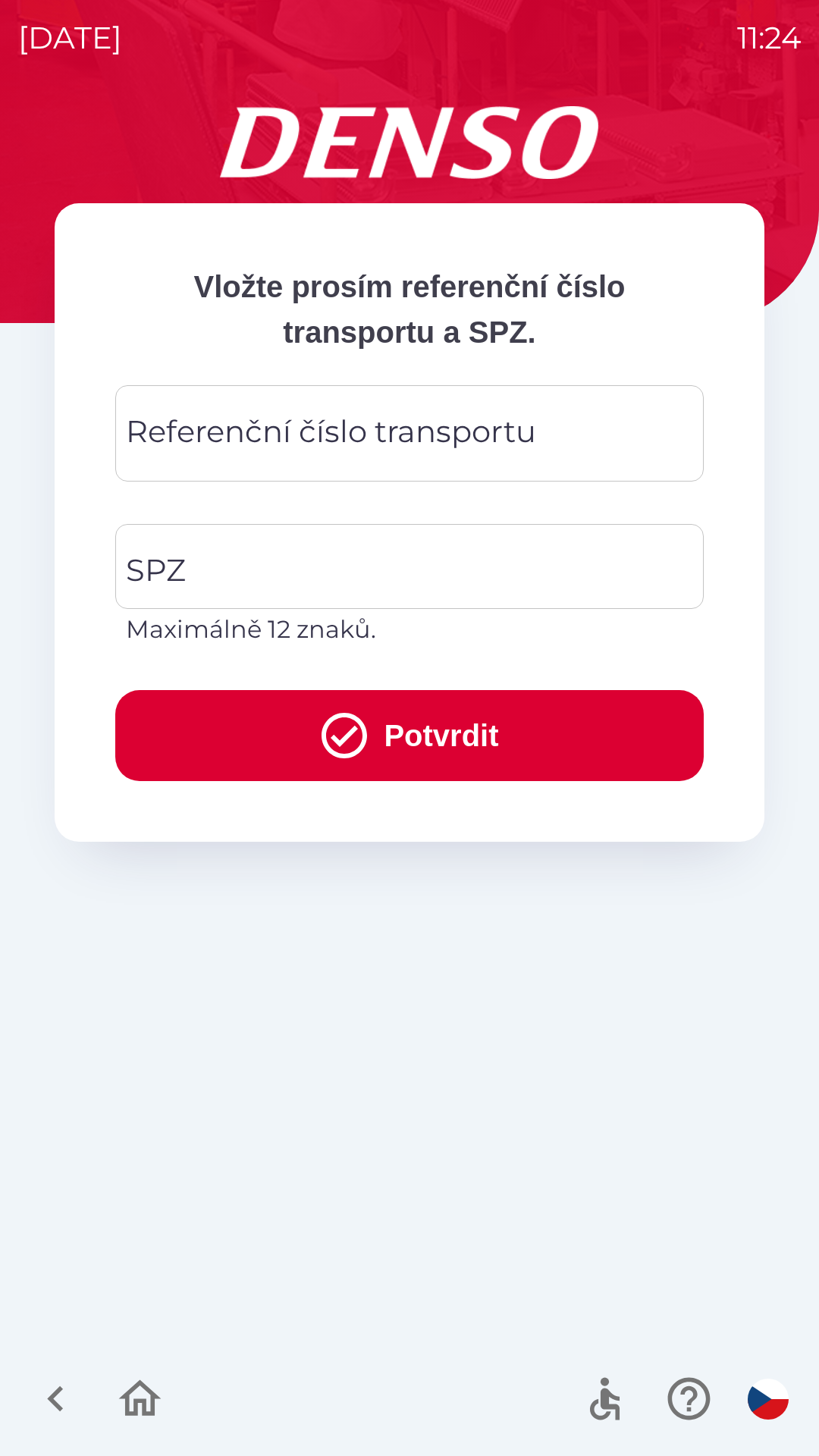
click at [349, 428] on div "Referenční číslo transportu Referenční číslo transportu" at bounding box center [409, 433] width 588 height 96
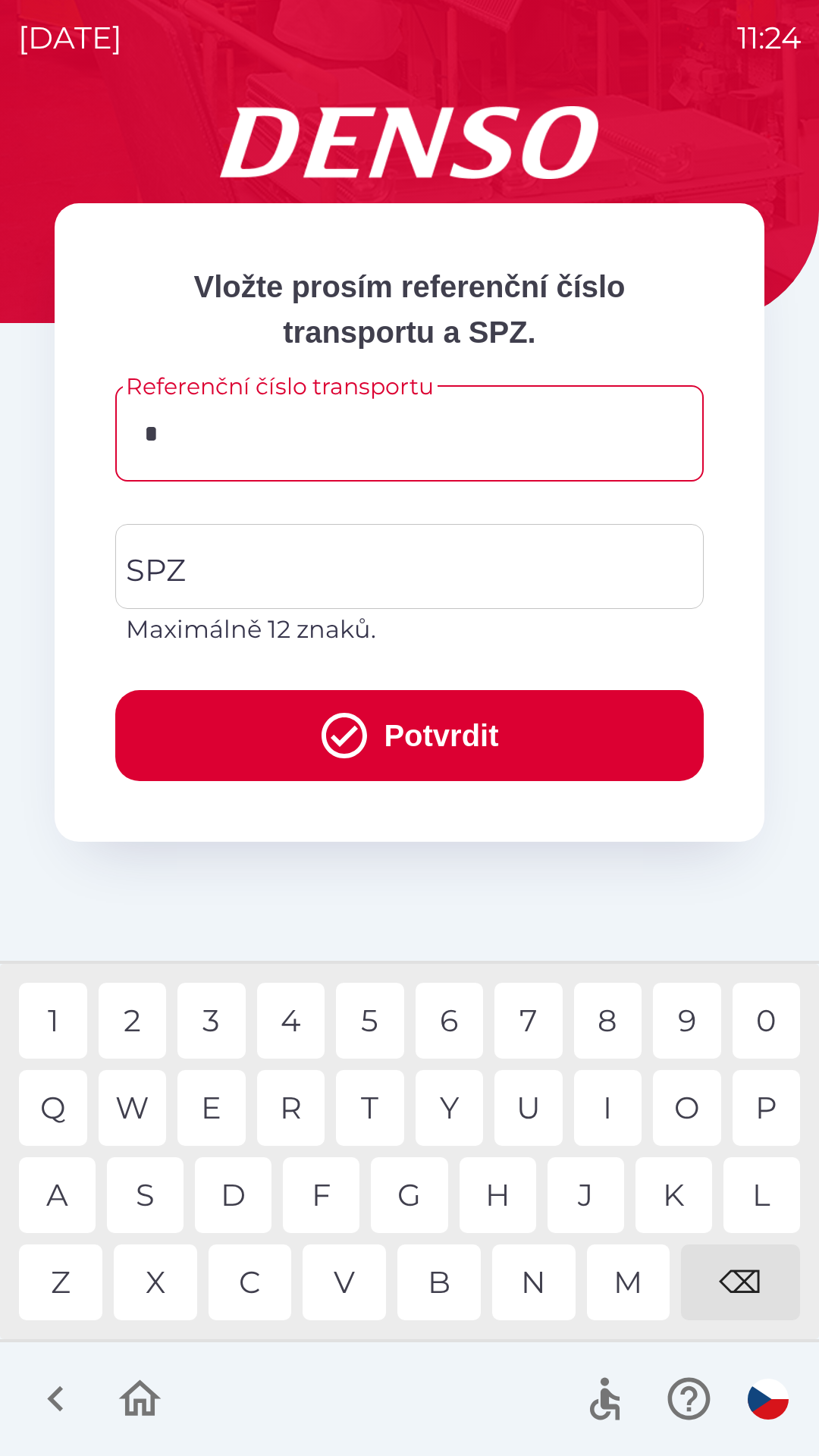
click at [214, 1020] on div "3" at bounding box center [212, 1021] width 69 height 76
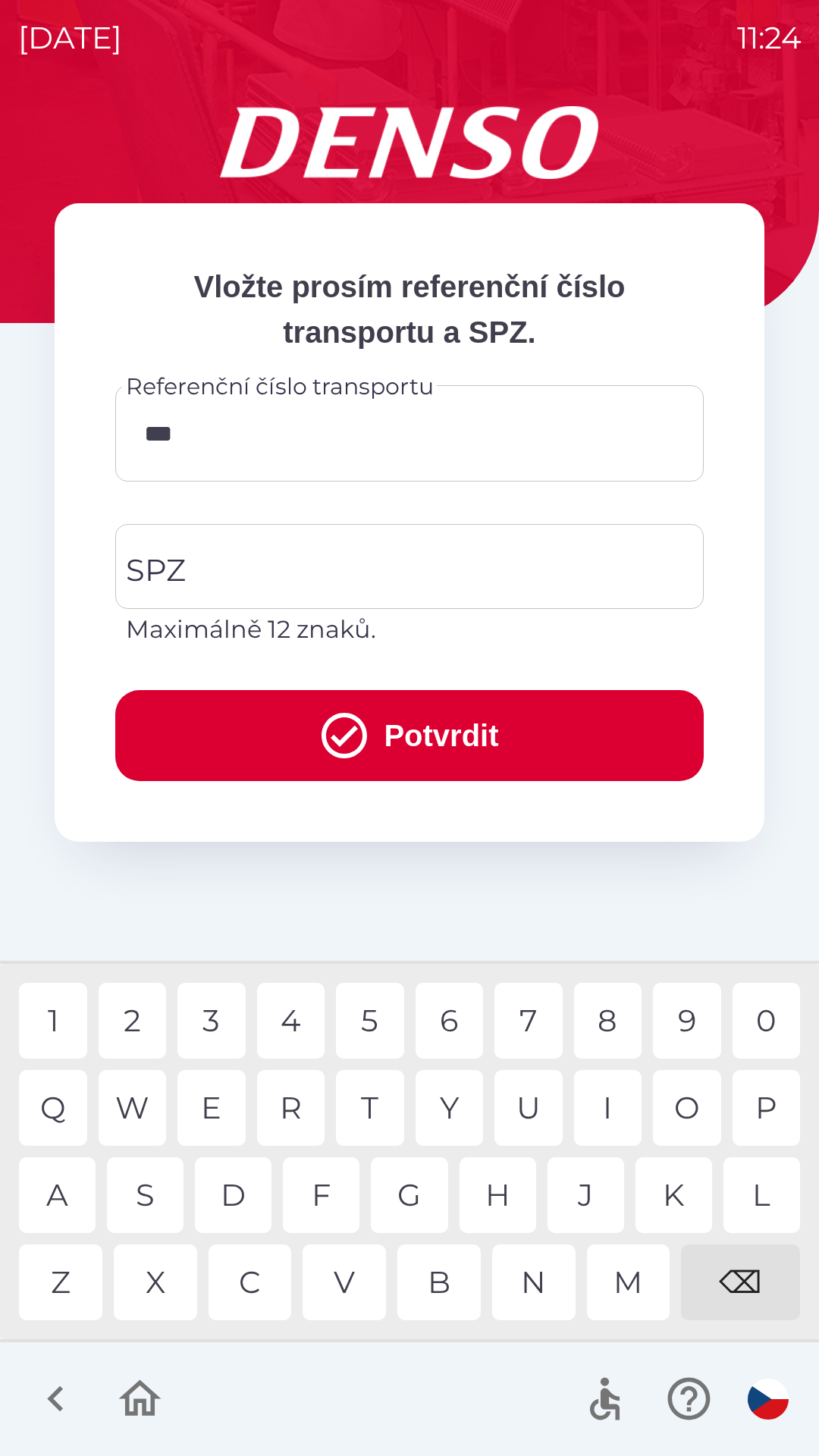
click at [451, 1015] on div "6" at bounding box center [450, 1021] width 69 height 76
click at [370, 1020] on div "5" at bounding box center [371, 1021] width 69 height 76
click at [531, 1013] on div "7" at bounding box center [529, 1021] width 69 height 76
type input "******"
click at [528, 1016] on div "7" at bounding box center [529, 1021] width 69 height 76
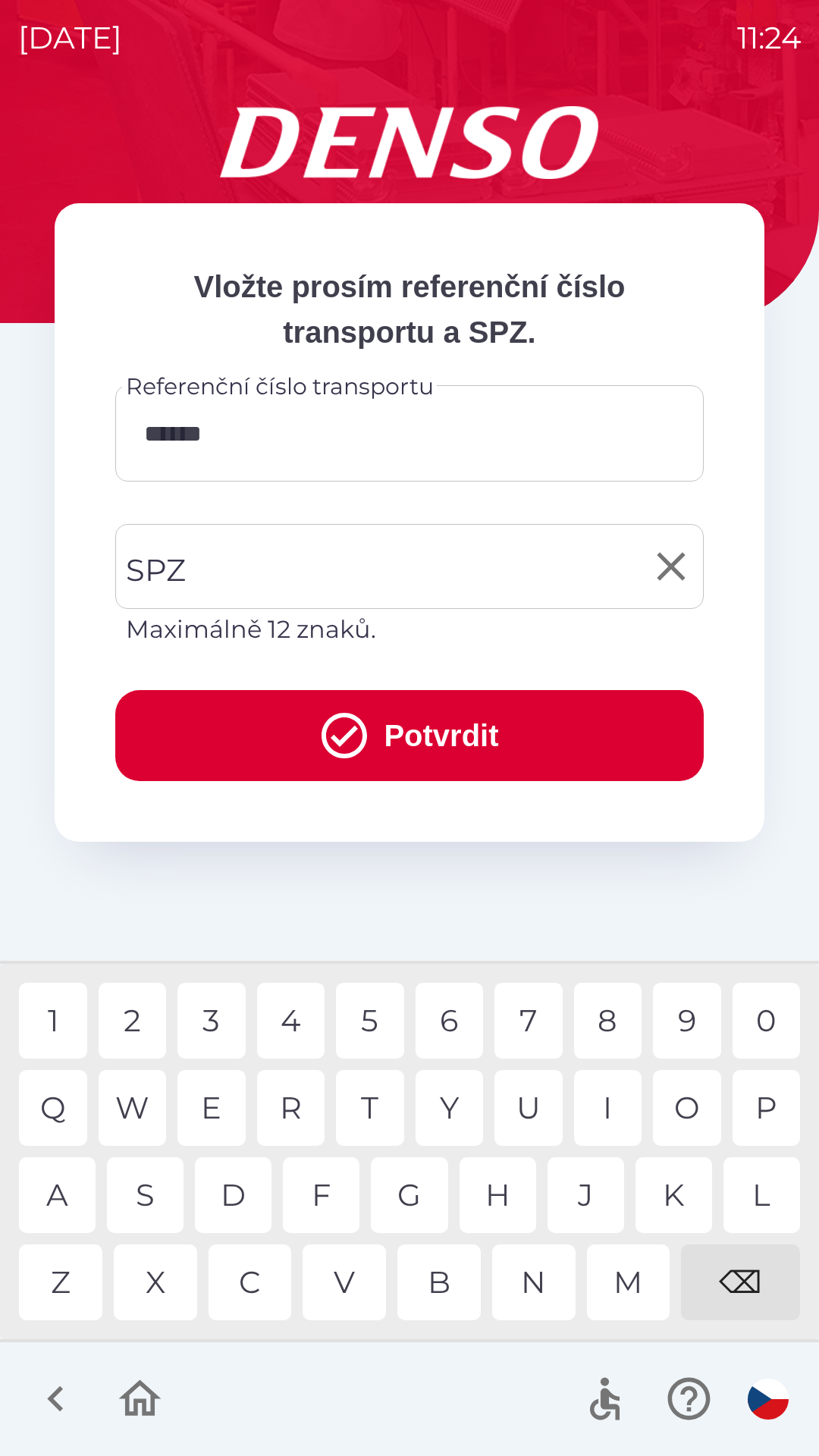
click at [366, 579] on input "SPZ" at bounding box center [398, 566] width 552 height 71
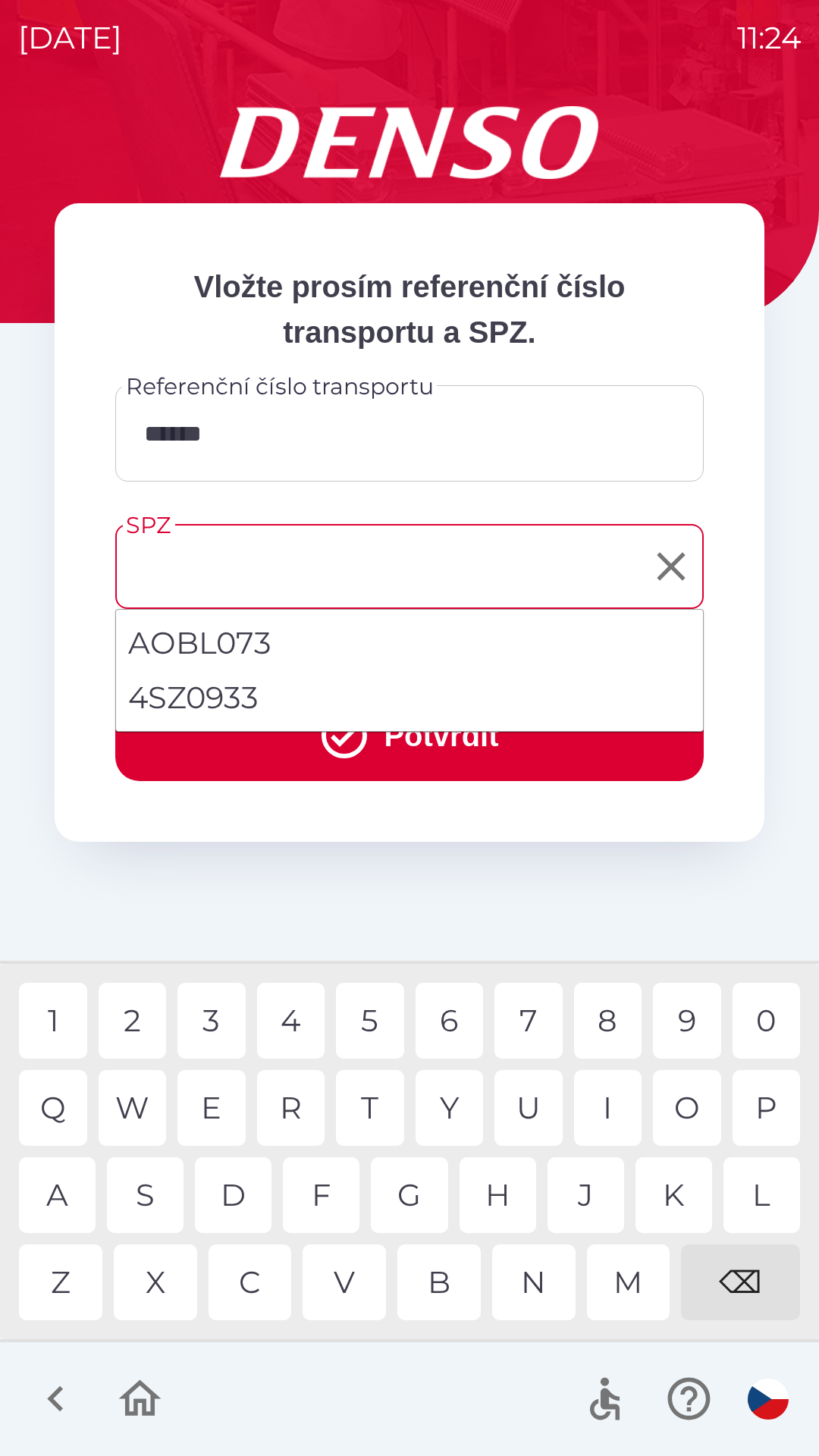
click at [250, 700] on li "4SZ0933" at bounding box center [410, 697] width 587 height 55
type input "*******"
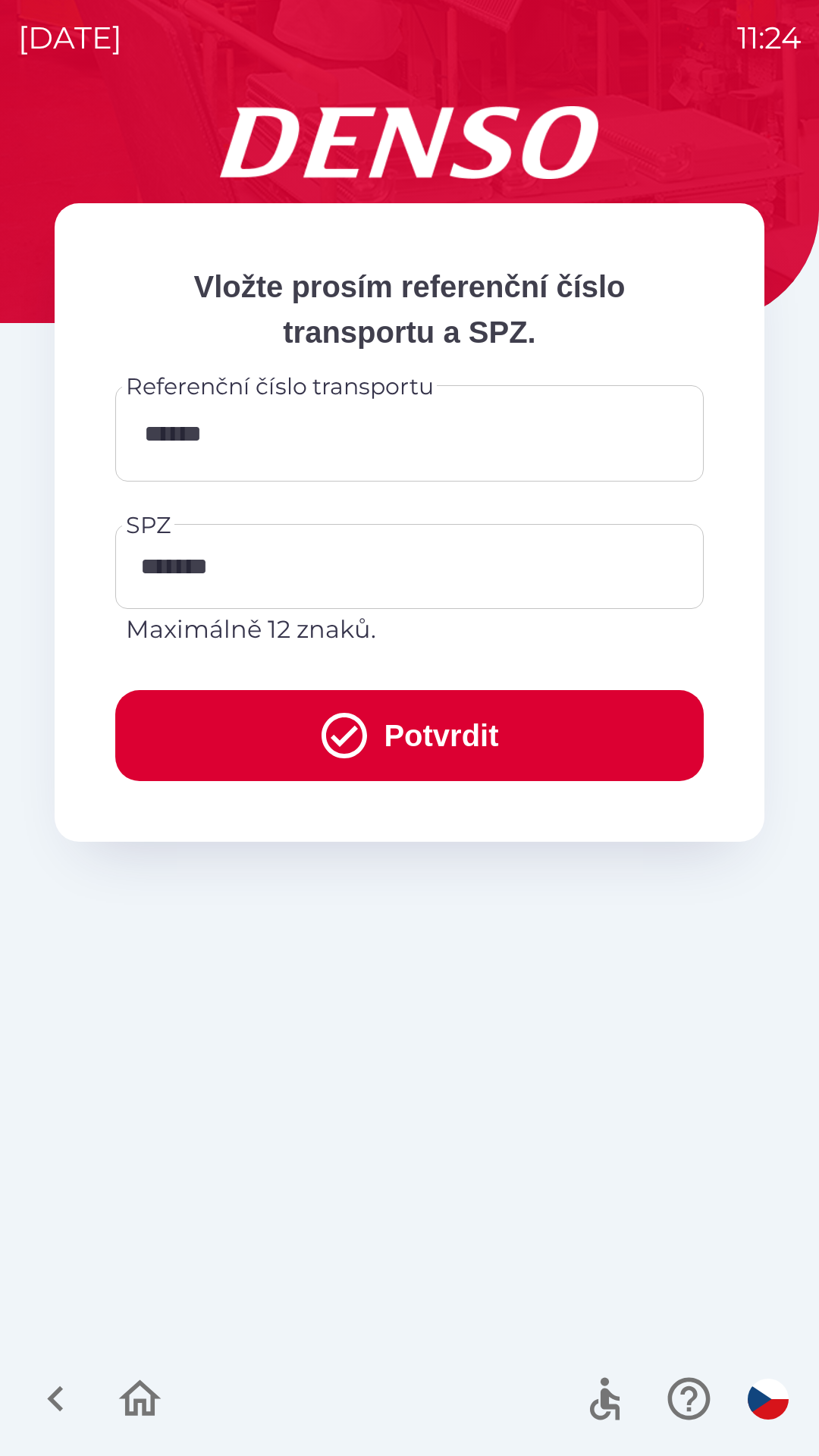
click at [445, 739] on button "Potvrdit" at bounding box center [409, 735] width 588 height 91
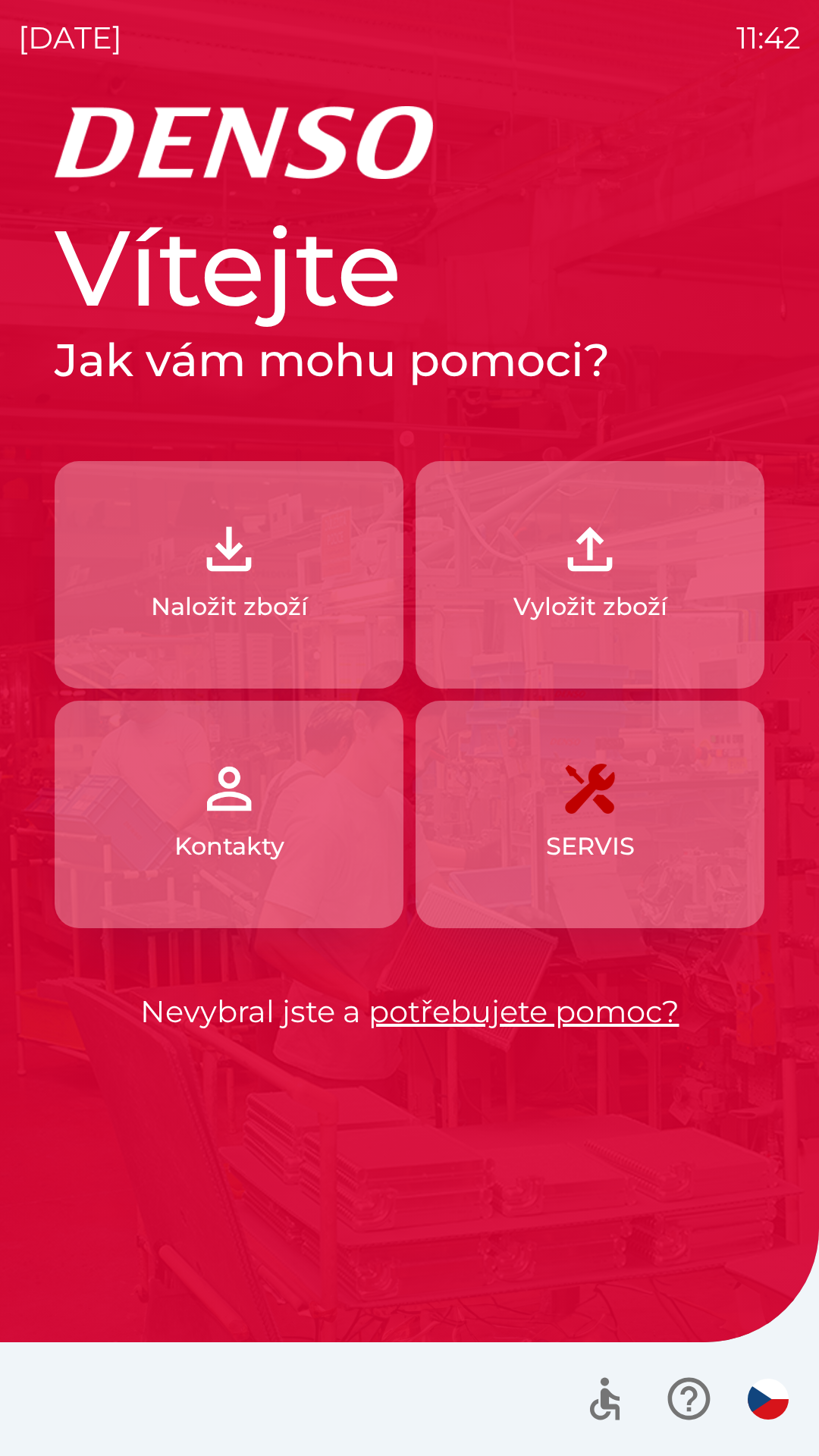
click at [595, 569] on img "button" at bounding box center [590, 549] width 67 height 67
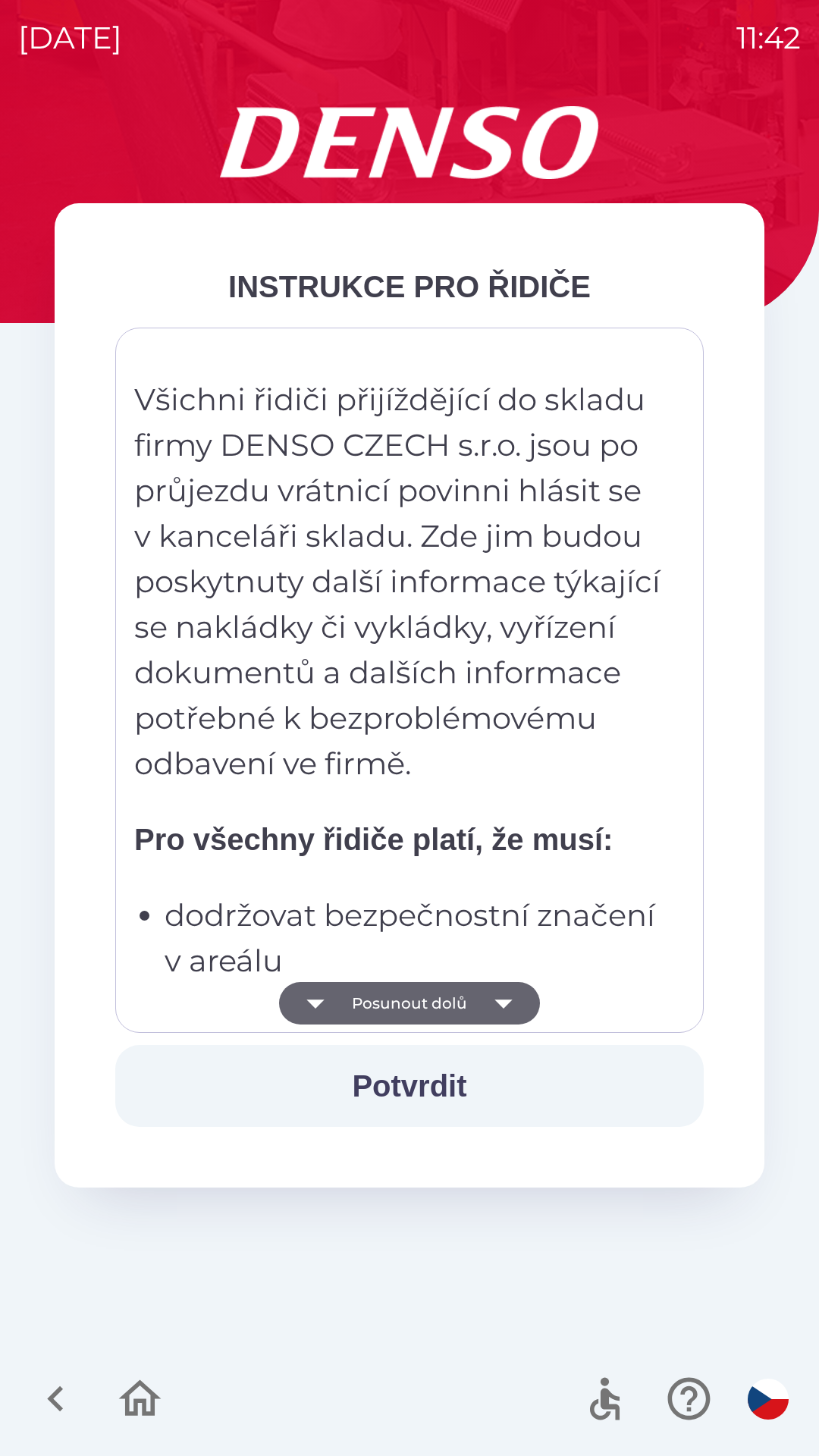
click at [497, 996] on icon "button" at bounding box center [504, 1003] width 43 height 43
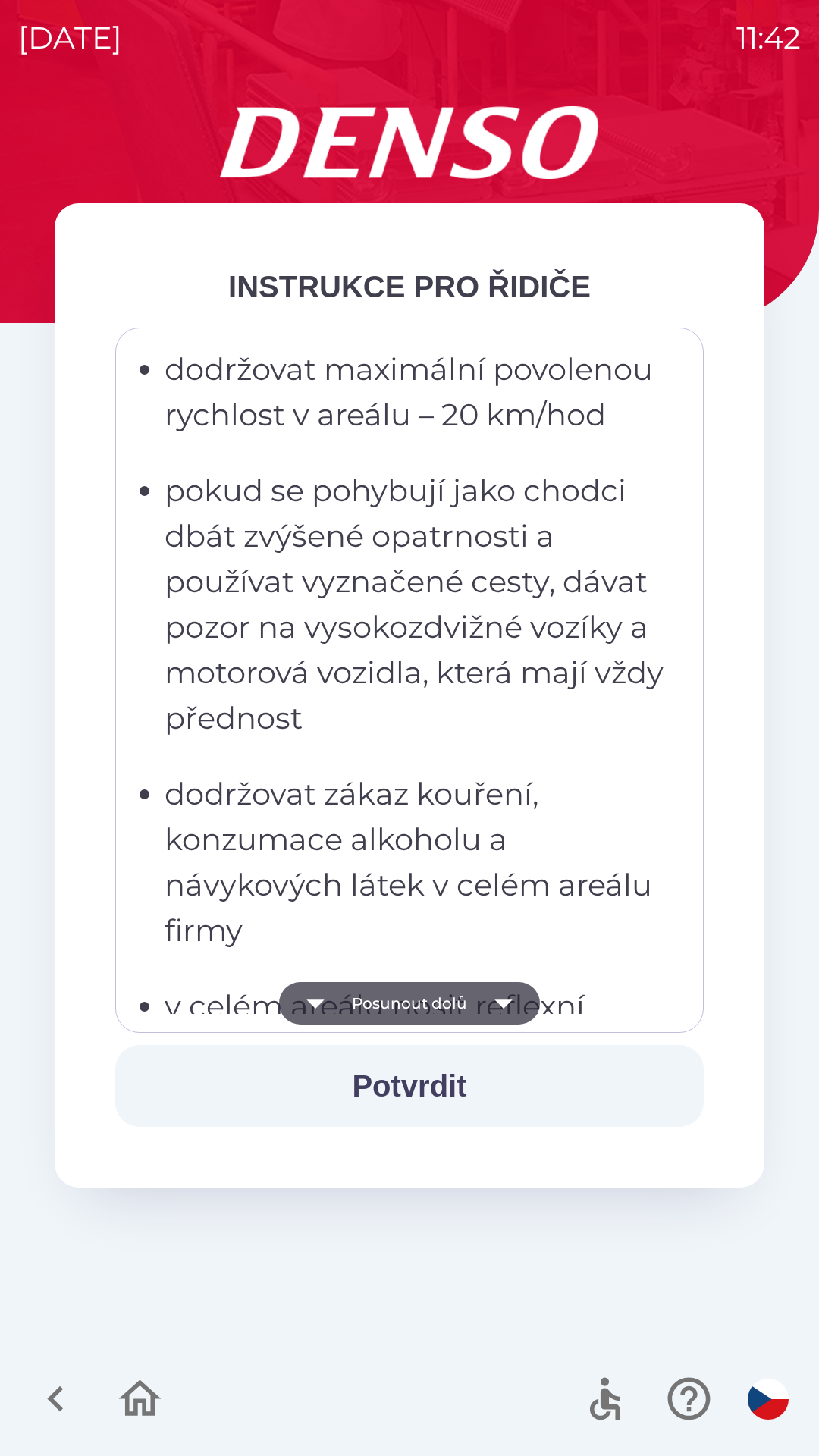
click at [498, 994] on icon "button" at bounding box center [504, 1003] width 43 height 43
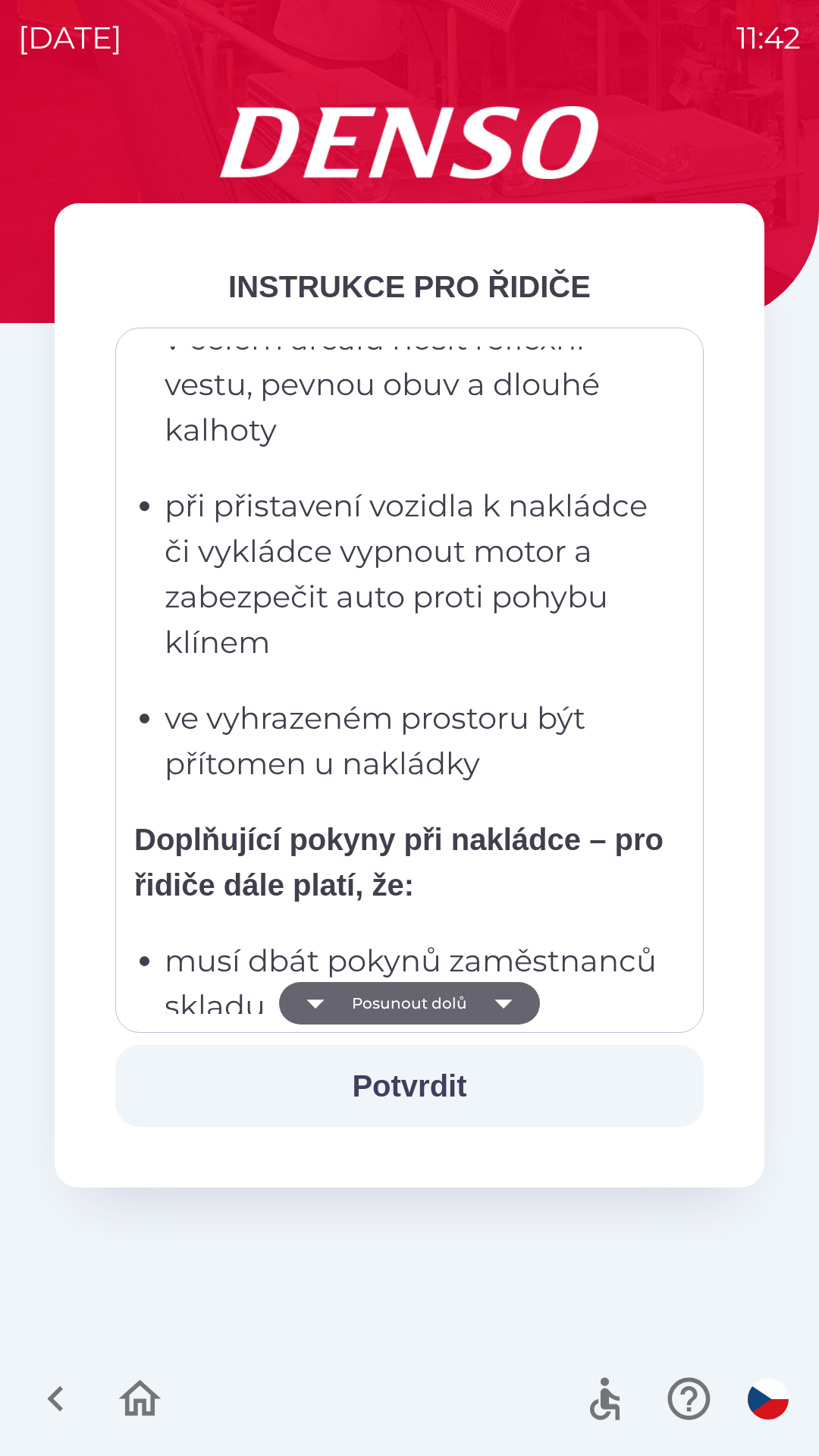
click at [498, 991] on icon "button" at bounding box center [504, 1003] width 43 height 43
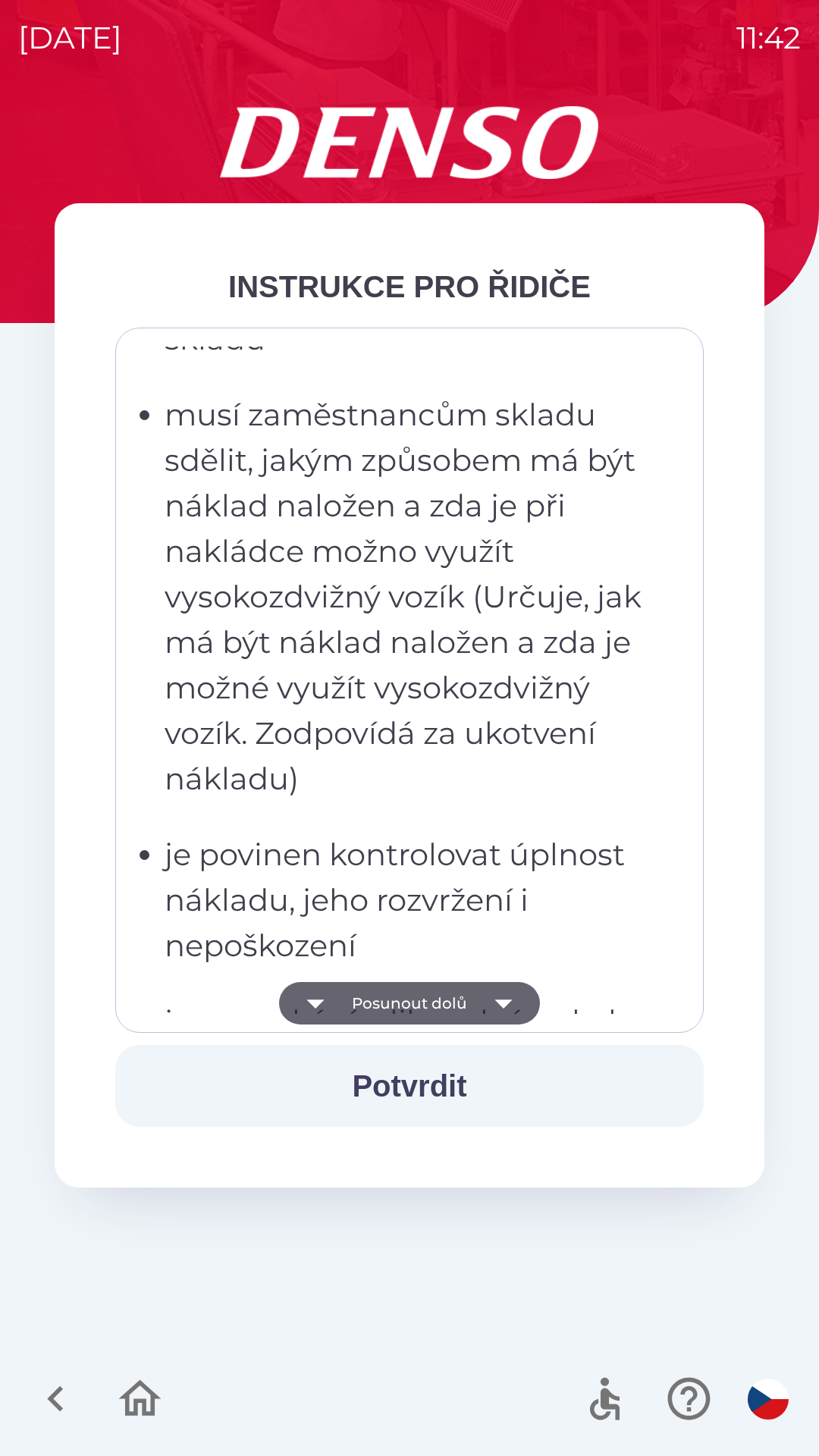
click at [497, 985] on icon "button" at bounding box center [504, 1003] width 43 height 43
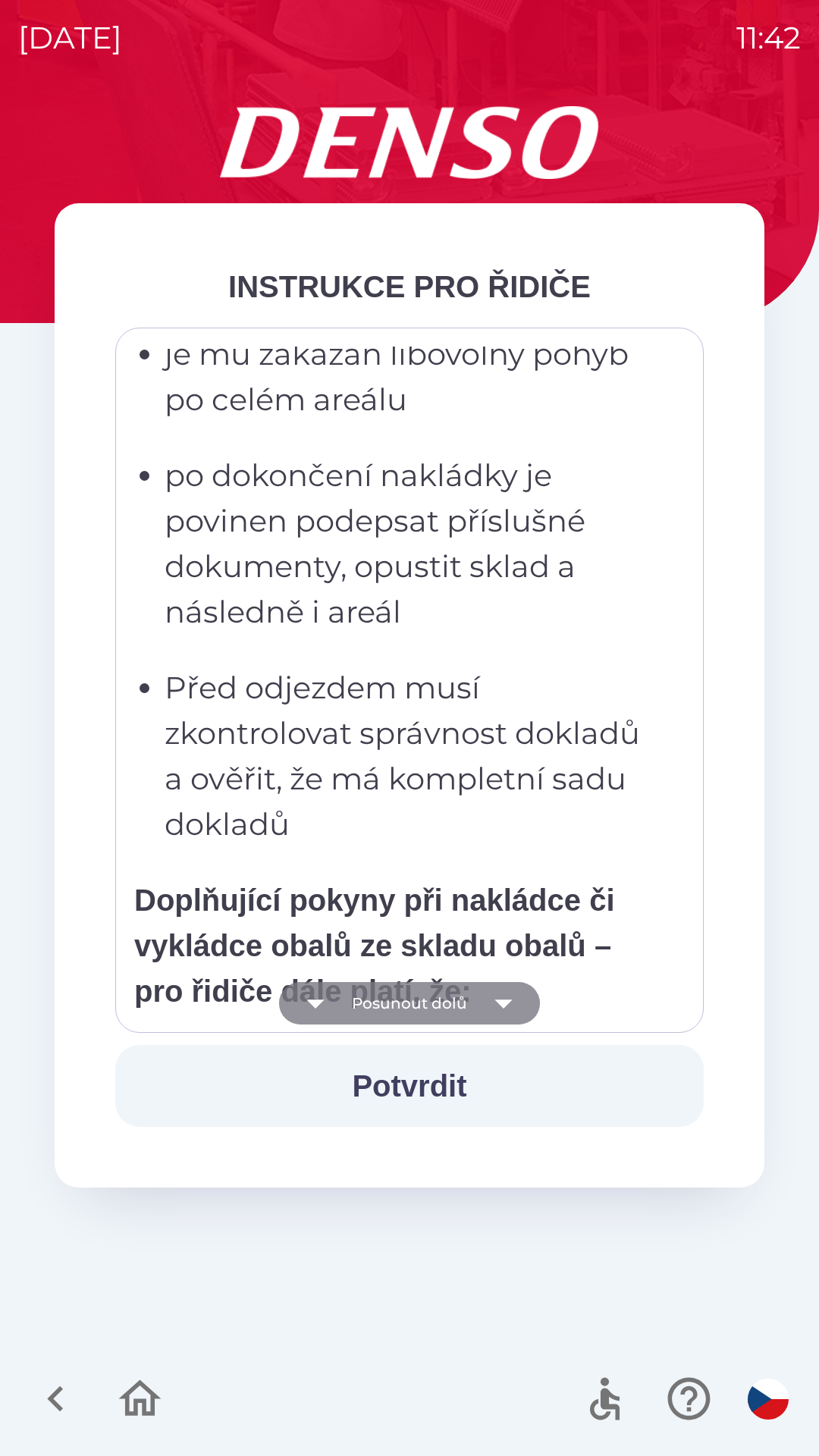
click at [498, 995] on icon "button" at bounding box center [504, 1003] width 43 height 43
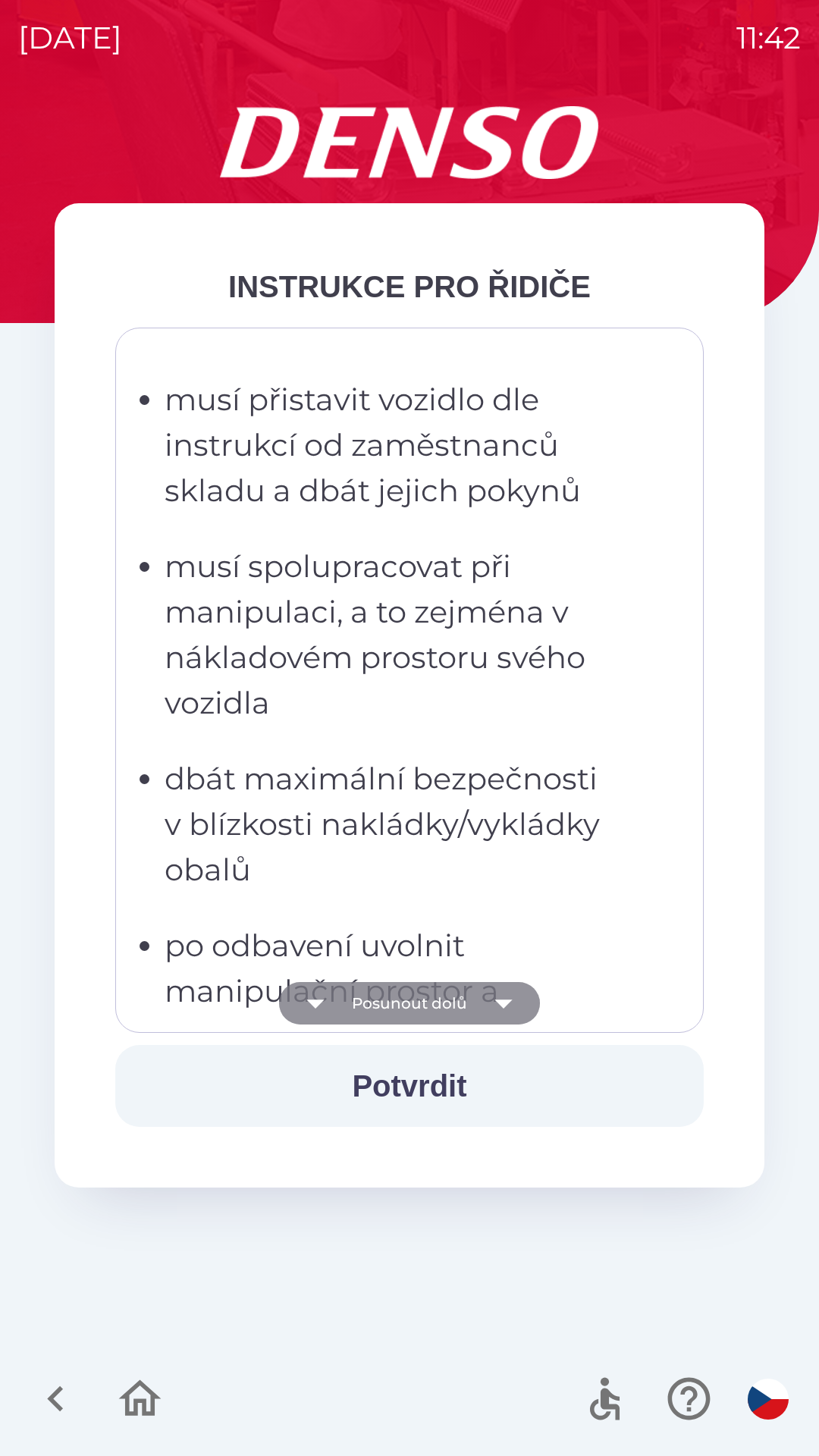
click at [496, 997] on icon "button" at bounding box center [504, 1003] width 43 height 43
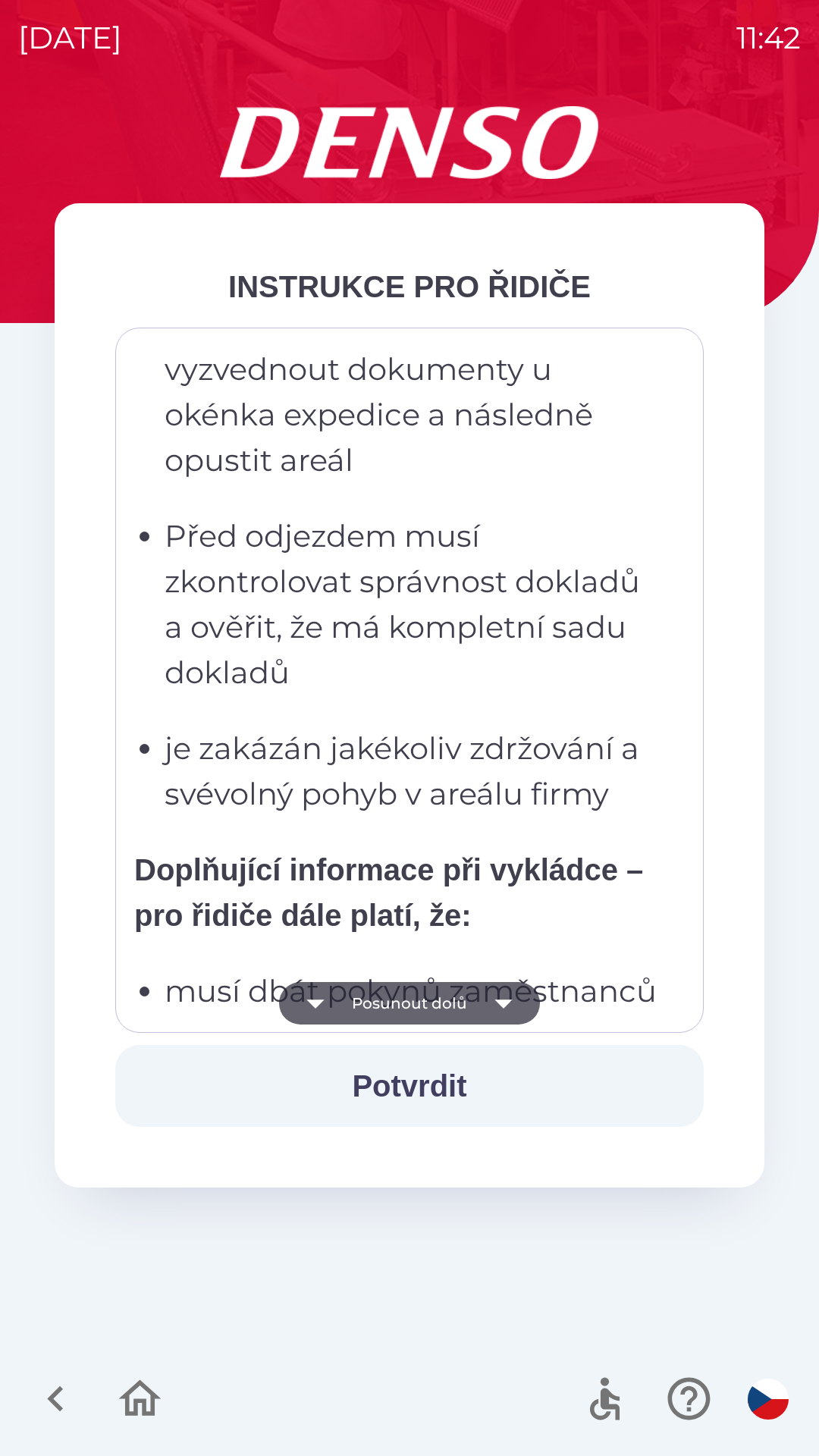
click at [503, 995] on icon "button" at bounding box center [504, 1003] width 43 height 43
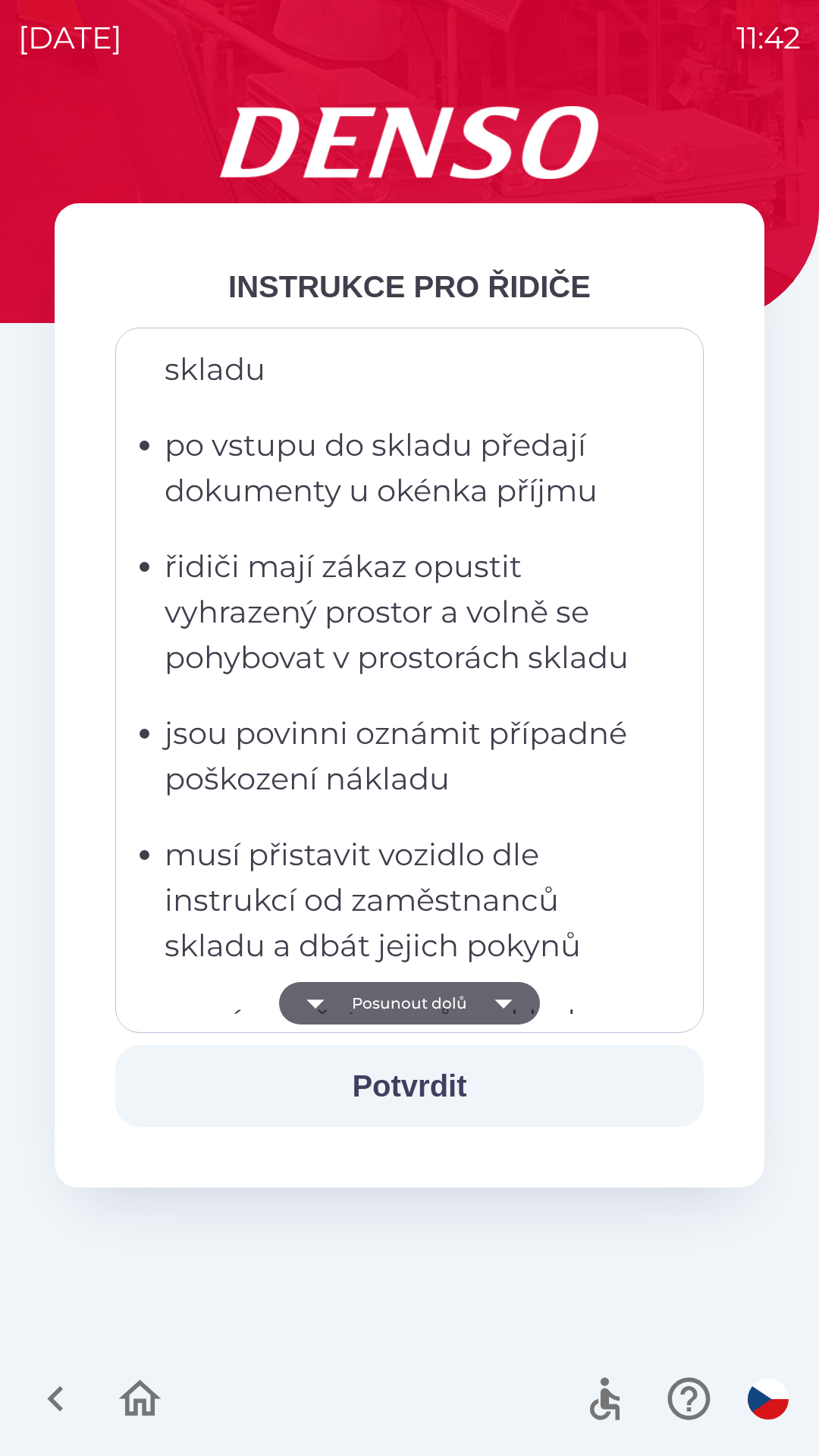
click at [499, 1000] on icon "button" at bounding box center [503, 1004] width 18 height 9
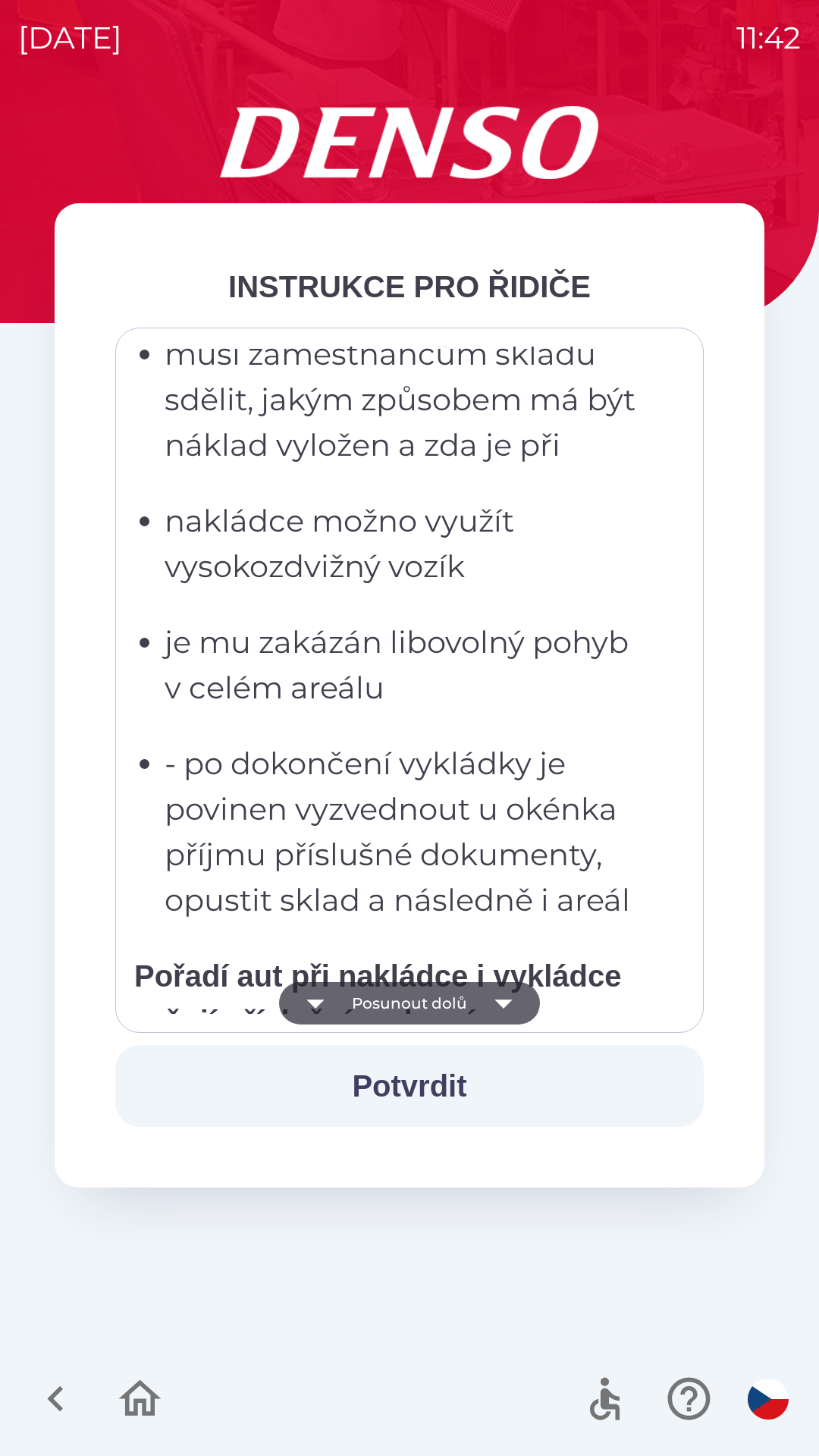
click at [492, 1000] on icon "button" at bounding box center [504, 1003] width 43 height 43
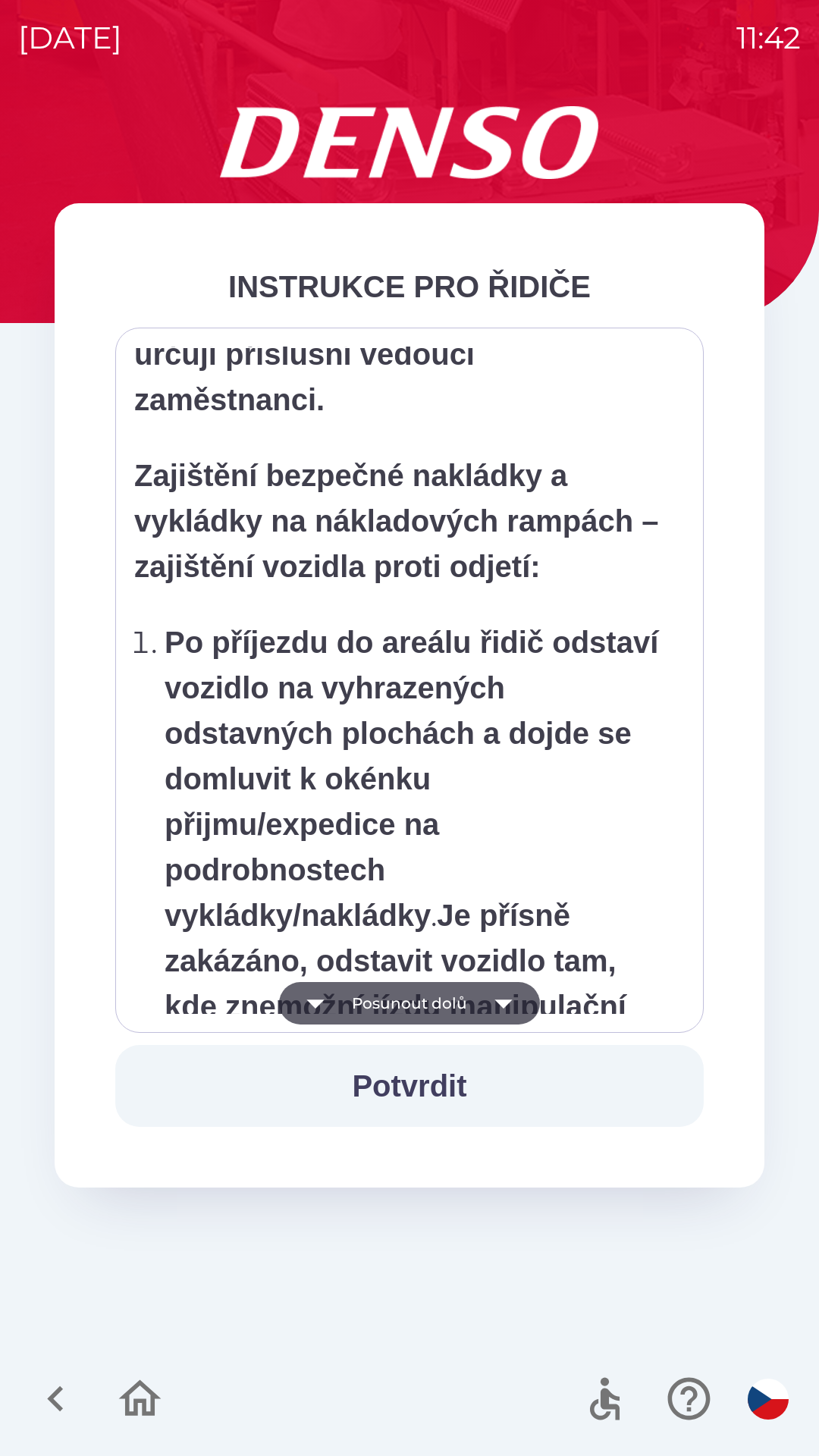
click at [498, 1000] on icon "button" at bounding box center [503, 1004] width 18 height 9
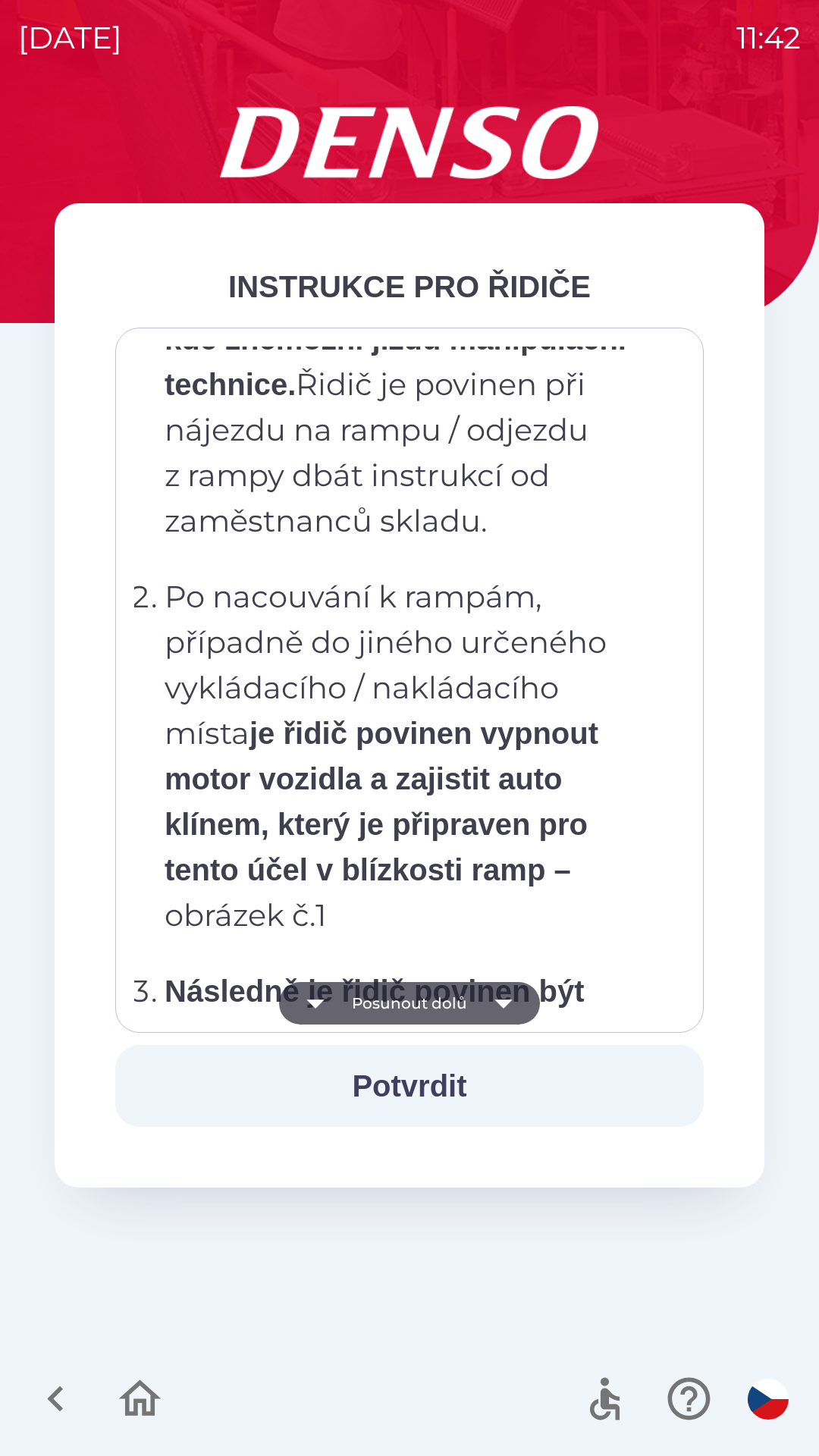
click at [496, 1000] on icon "button" at bounding box center [503, 1004] width 18 height 9
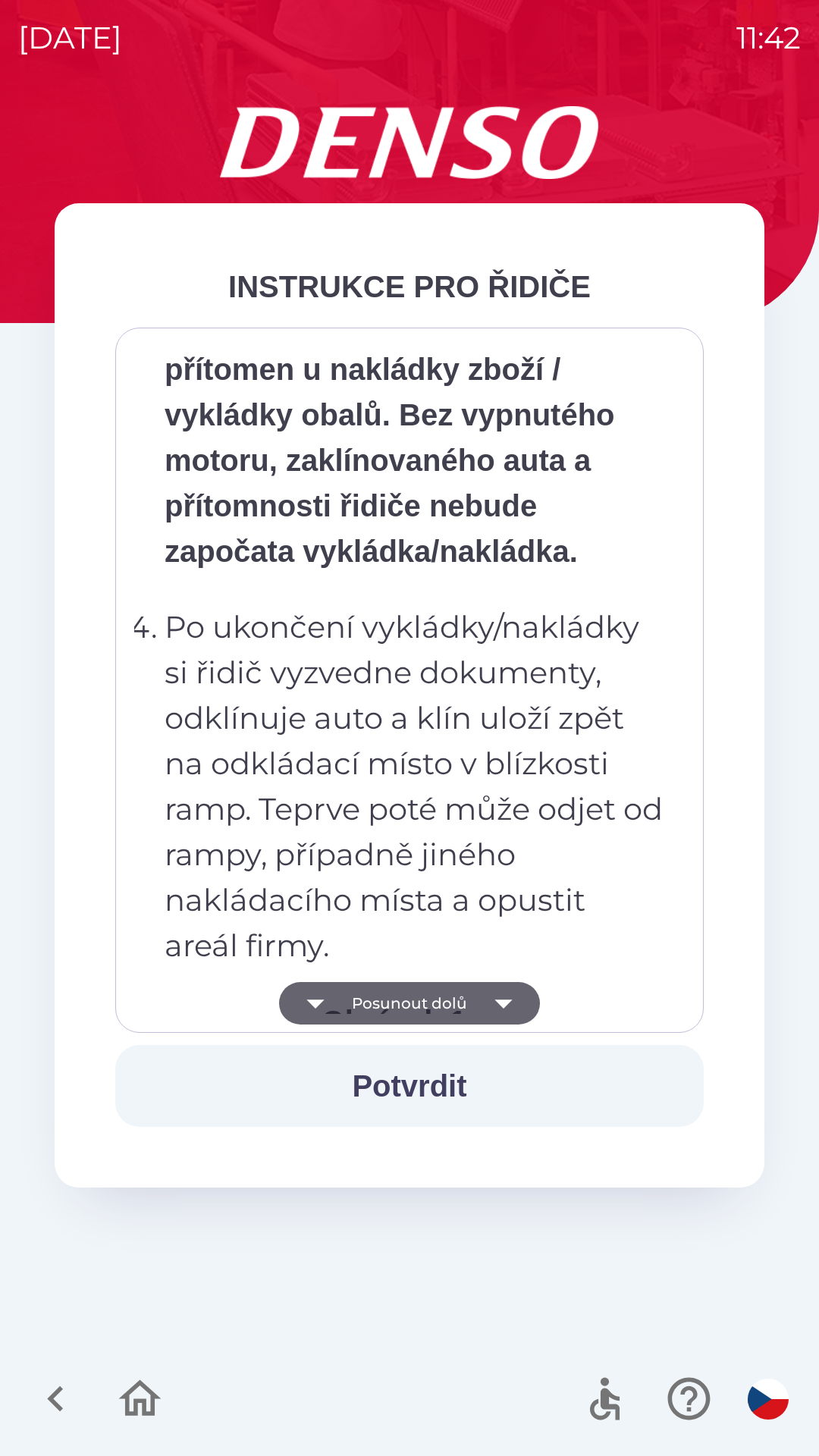
click at [497, 999] on icon "button" at bounding box center [504, 1003] width 43 height 43
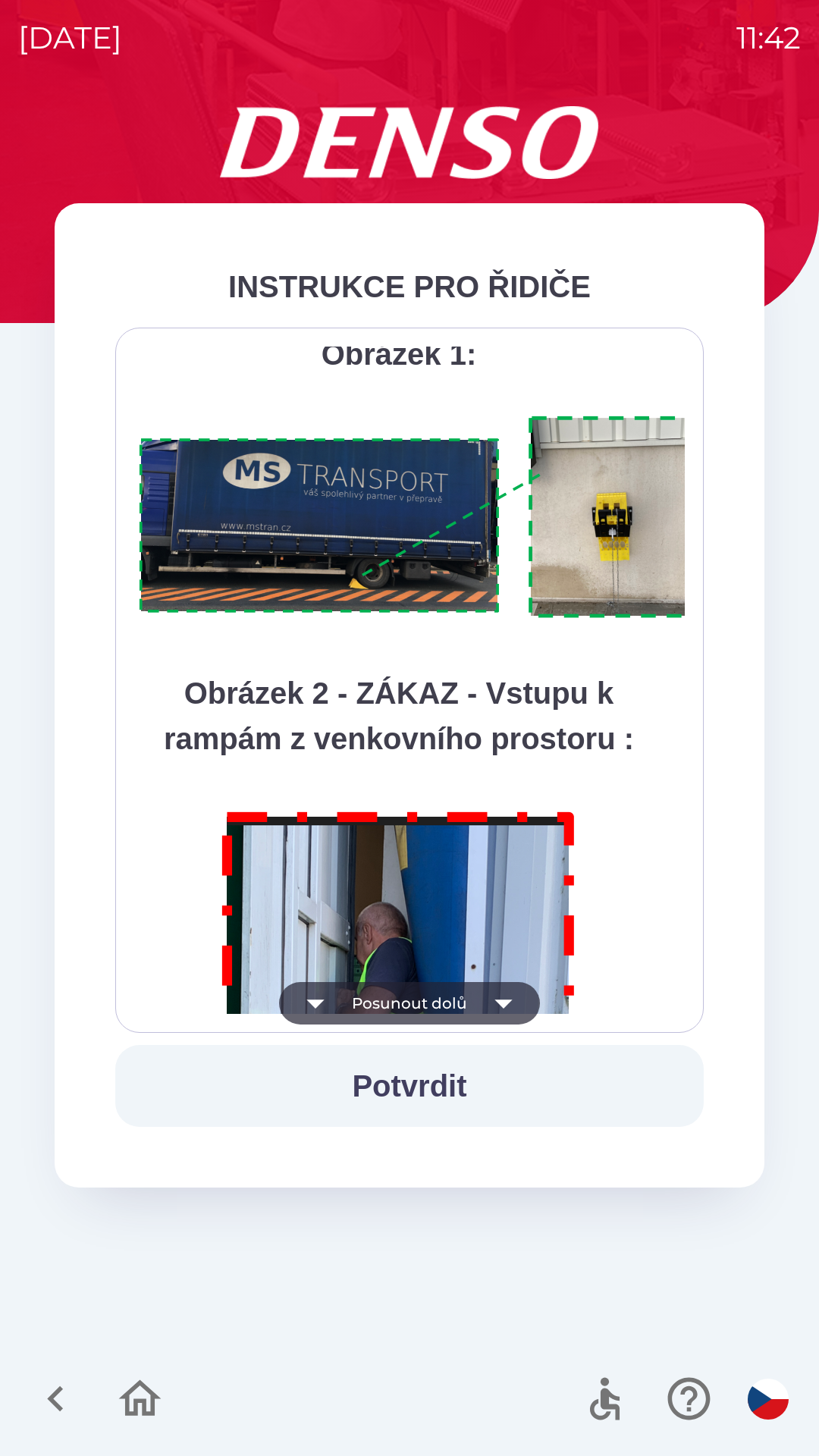
click at [494, 1000] on icon "button" at bounding box center [504, 1003] width 43 height 43
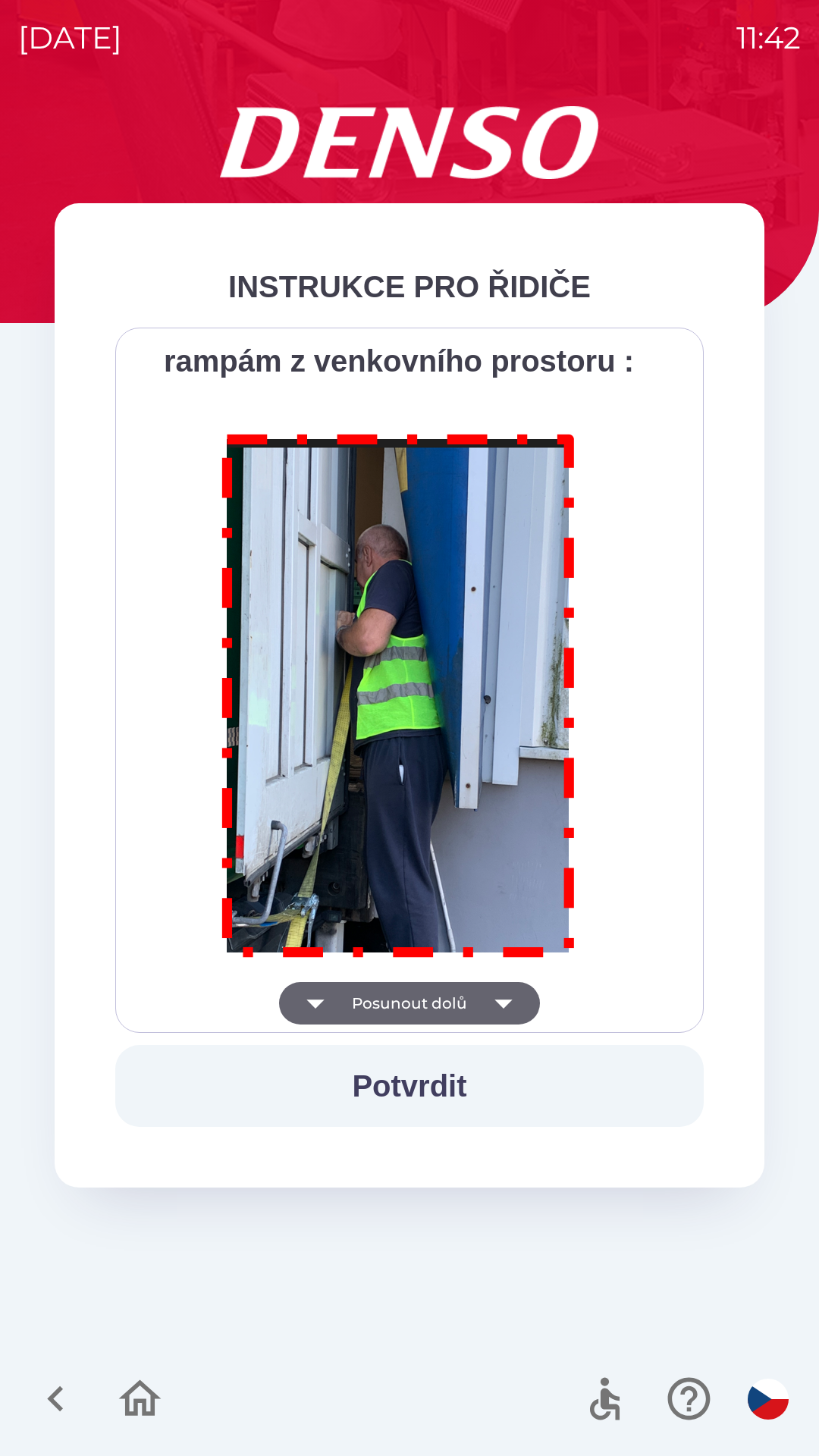
click at [492, 1000] on div "Všichni řidiči přijíždějící do skladu firmy DENSO CZECH s.r.o. jsou po průjezdu…" at bounding box center [410, 680] width 550 height 667
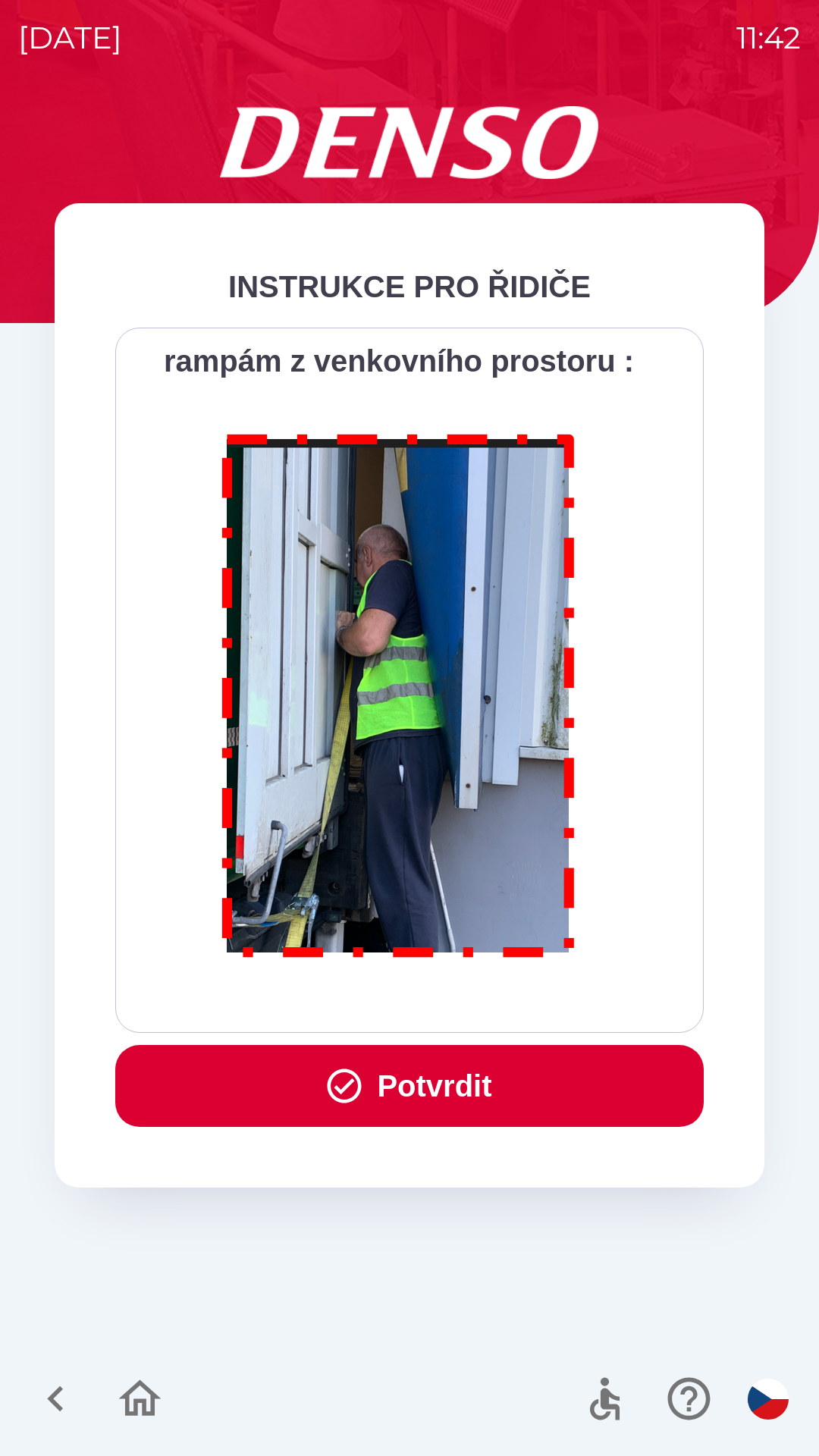
click at [484, 1079] on button "Potvrdit" at bounding box center [409, 1086] width 588 height 82
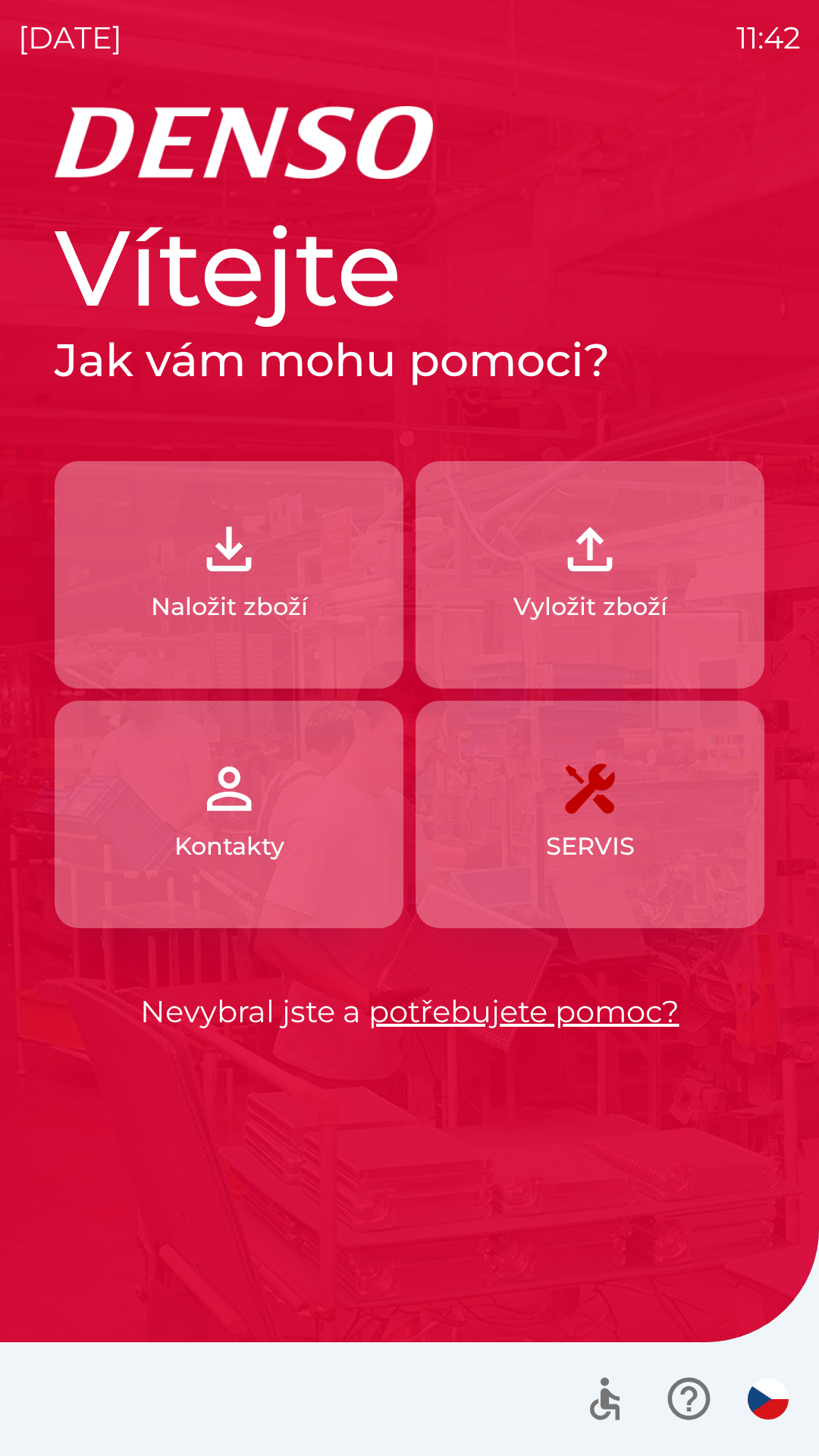
click at [626, 590] on p "Vyložit zboží" at bounding box center [590, 606] width 154 height 36
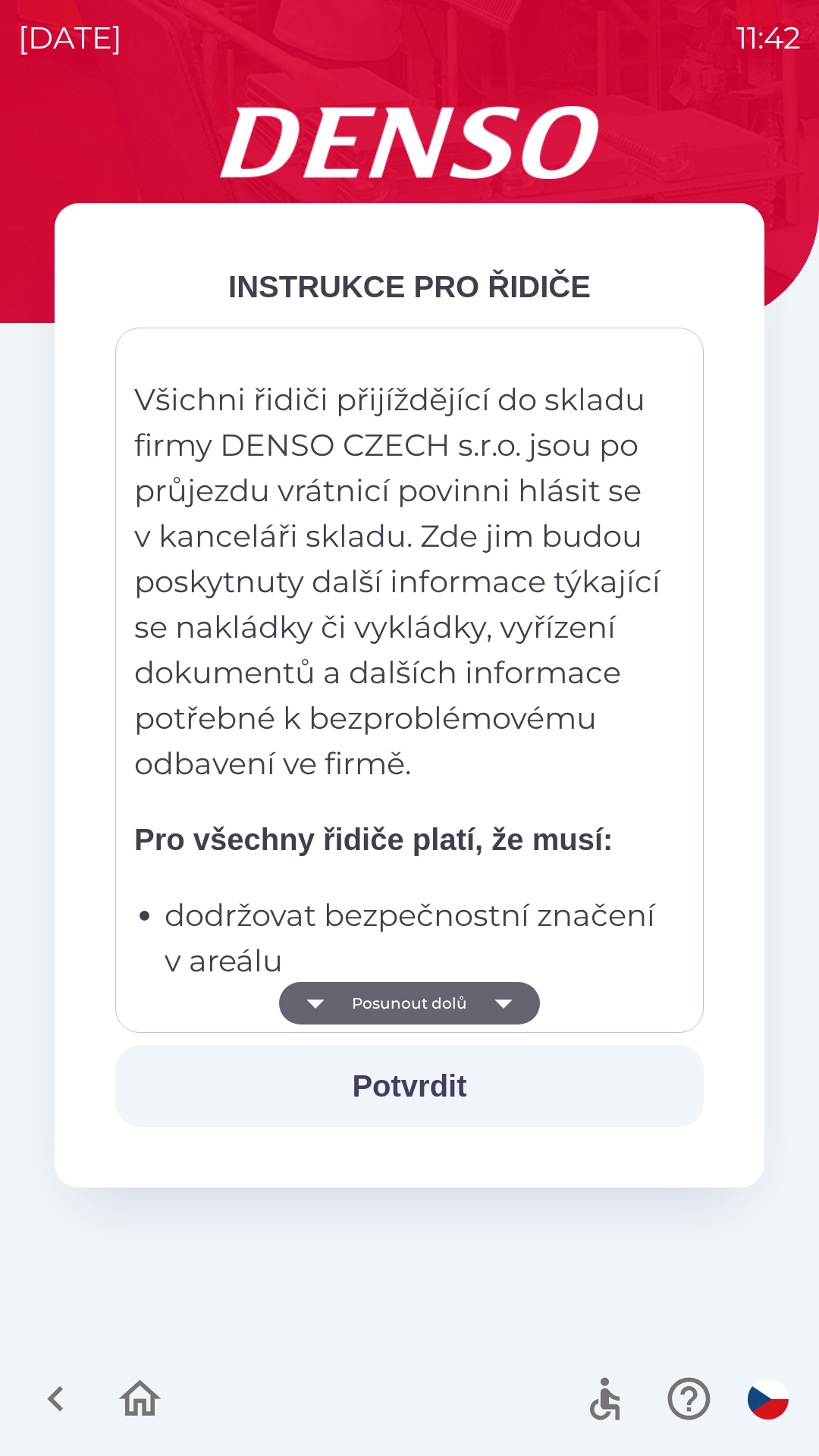
click at [477, 998] on button "Posunout dolů" at bounding box center [410, 1003] width 261 height 43
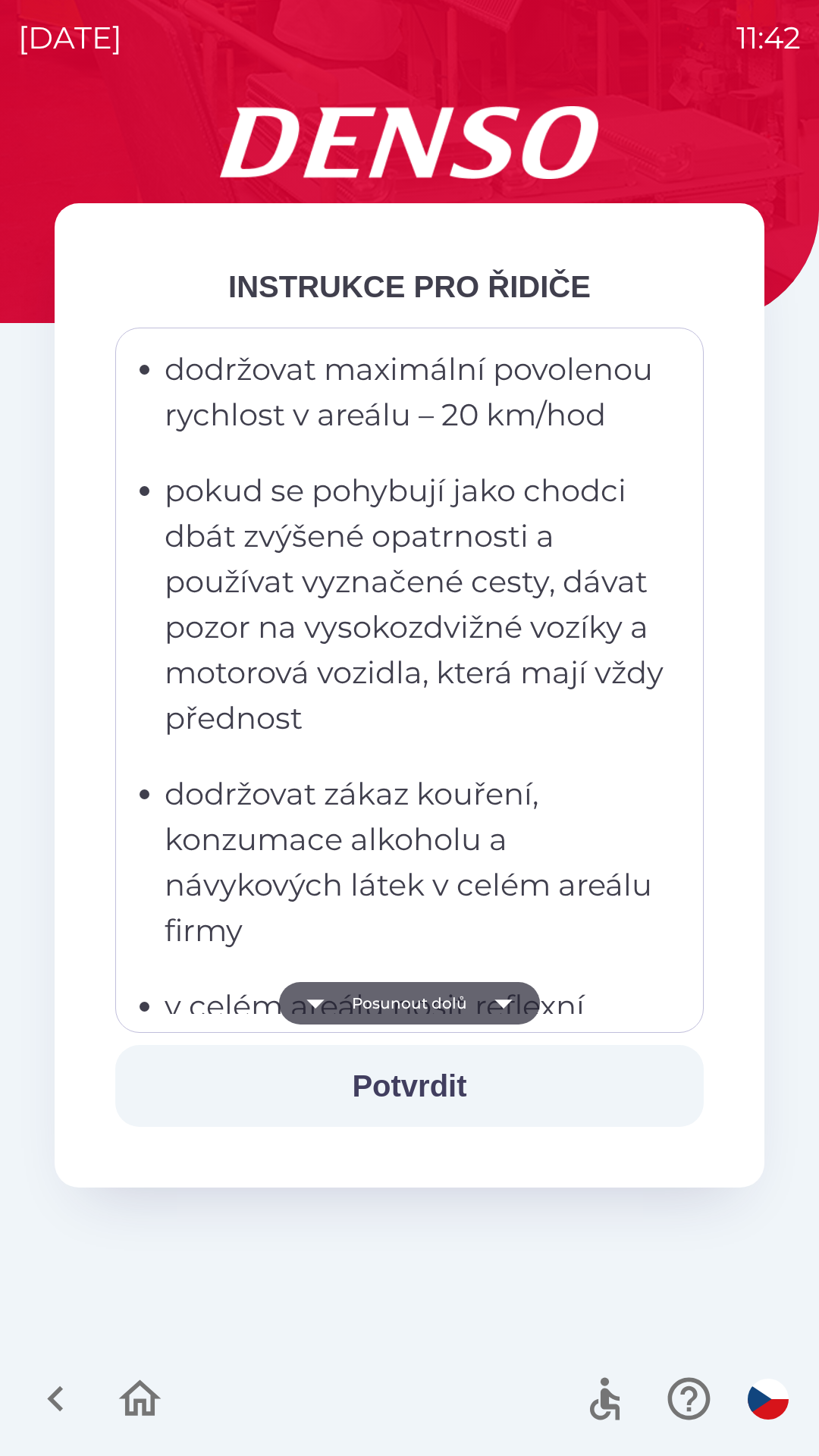
click at [472, 998] on button "Posunout dolů" at bounding box center [410, 1003] width 261 height 43
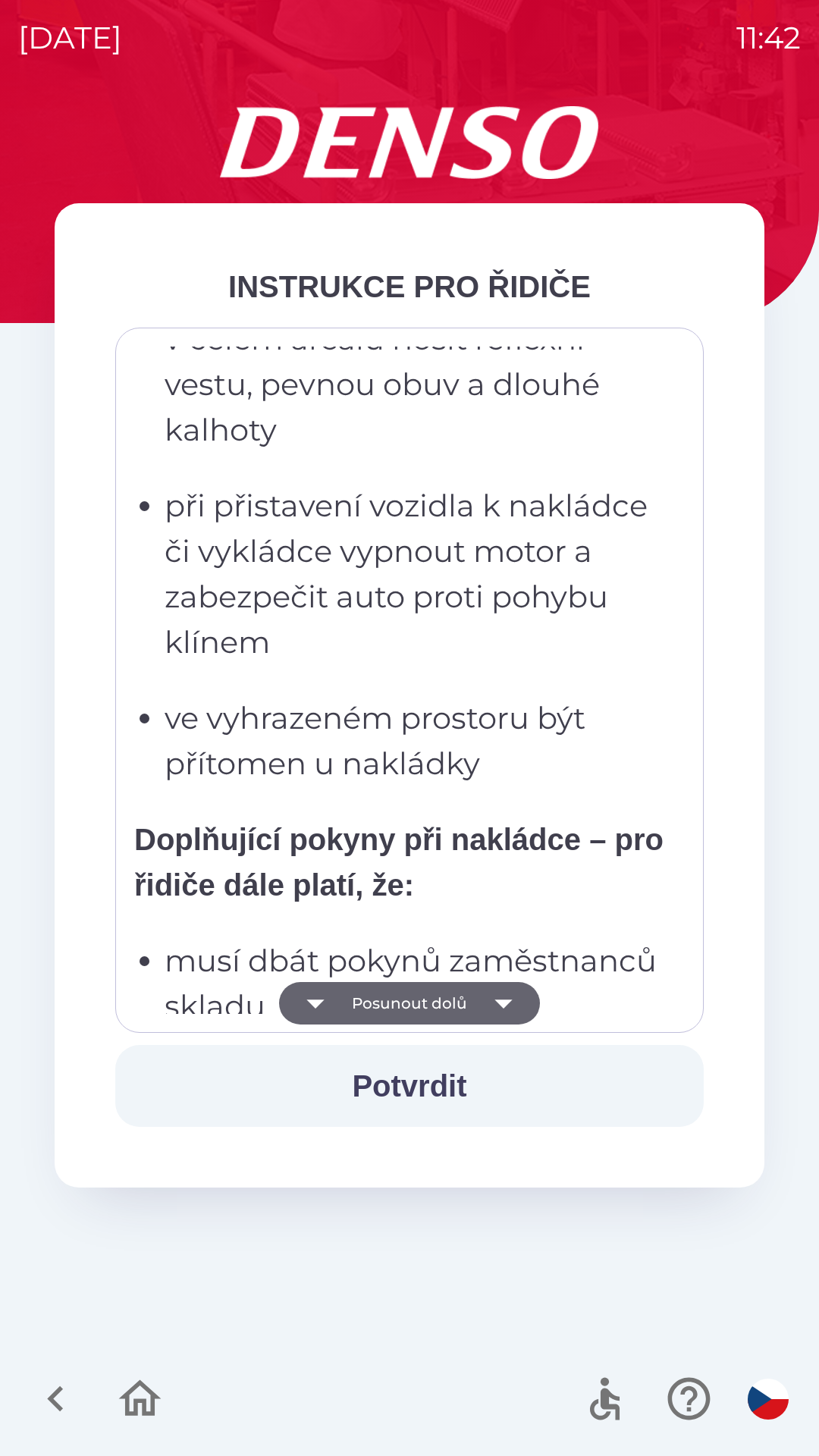
click at [470, 997] on button "Posunout dolů" at bounding box center [410, 1003] width 261 height 43
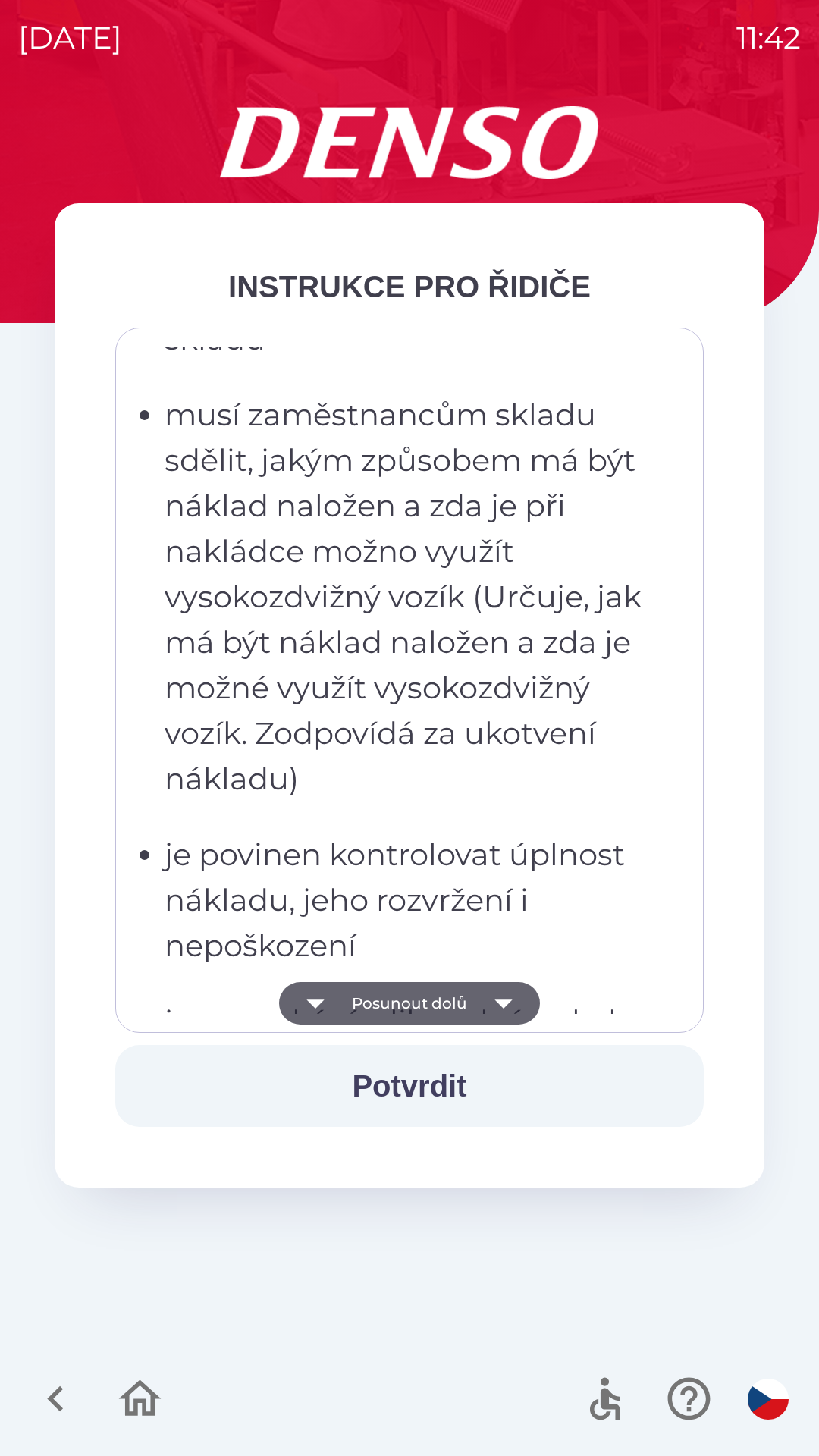
click at [469, 997] on button "Posunout dolů" at bounding box center [410, 1003] width 261 height 43
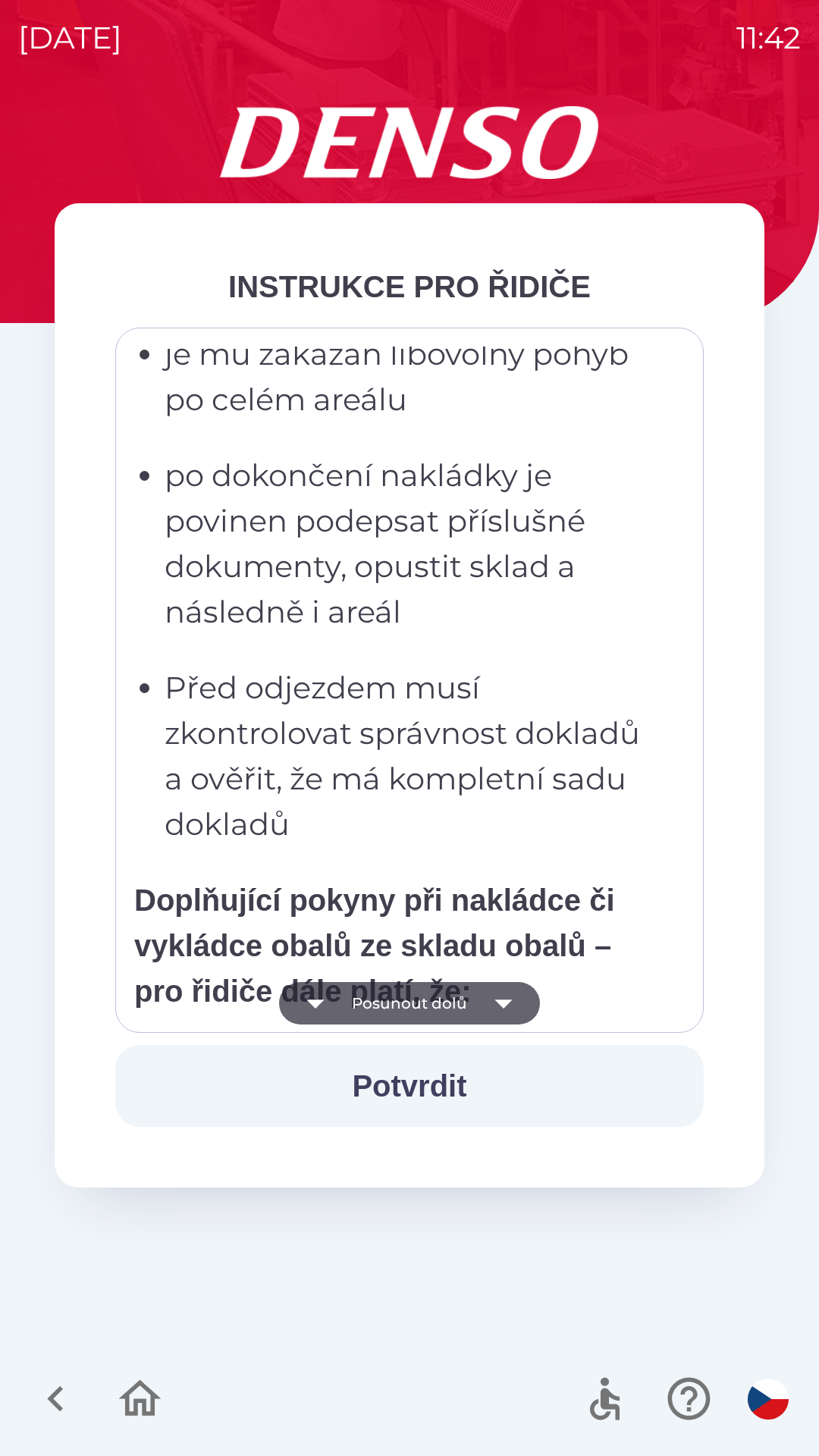
click at [473, 994] on button "Posunout dolů" at bounding box center [410, 1003] width 261 height 43
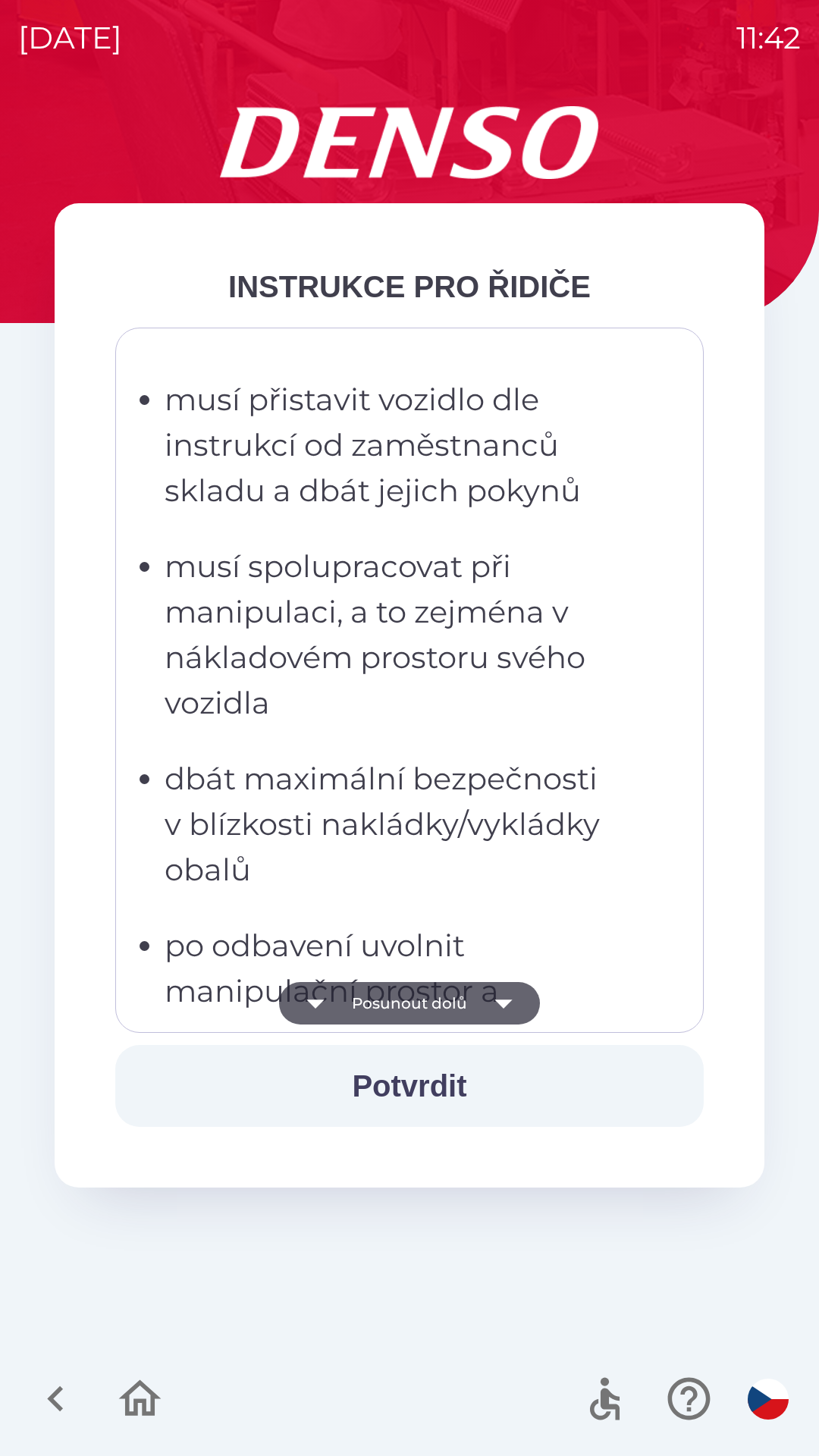
click at [474, 992] on button "Posunout dolů" at bounding box center [410, 1003] width 261 height 43
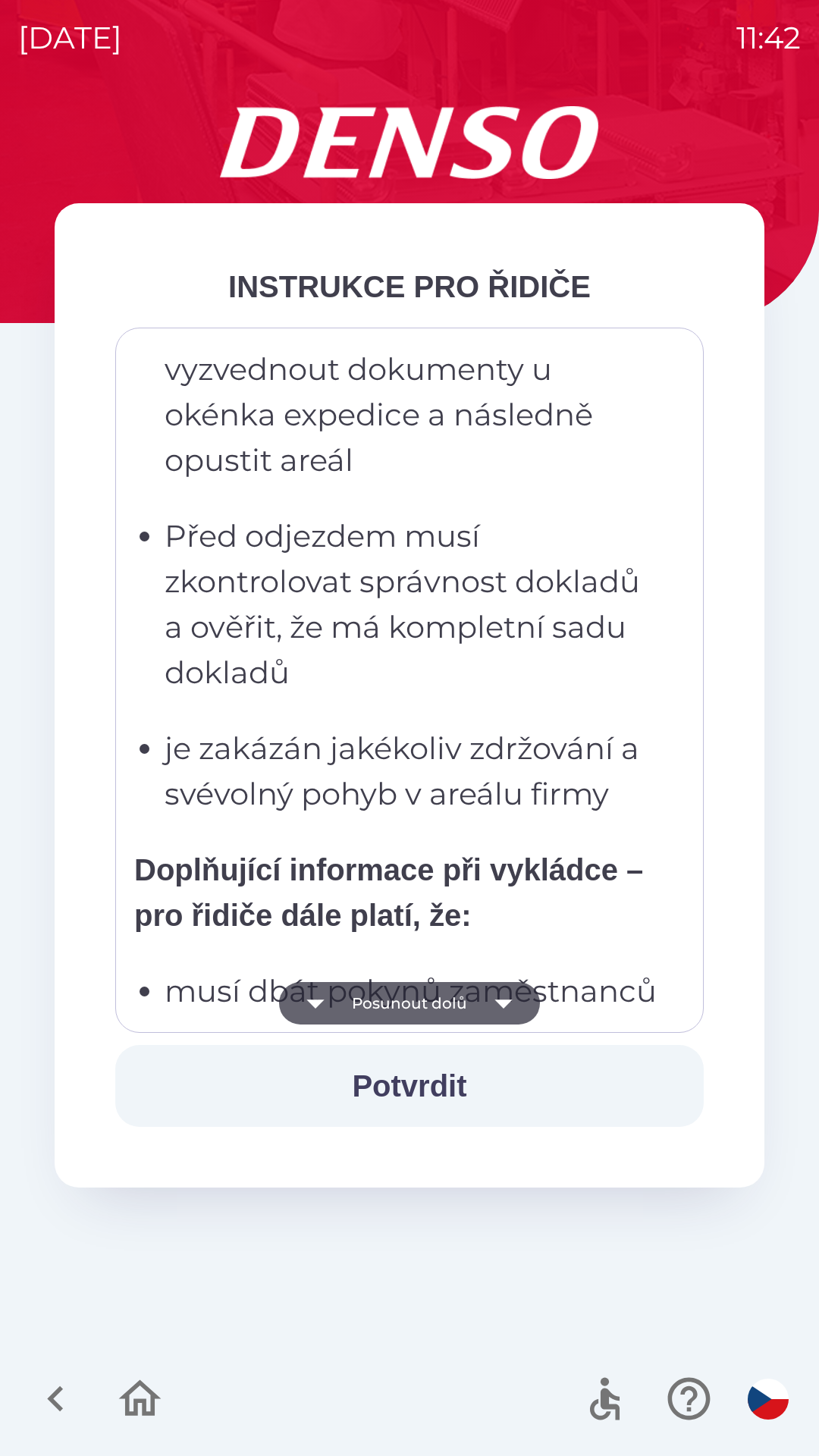
click at [474, 989] on button "Posunout dolů" at bounding box center [410, 1003] width 261 height 43
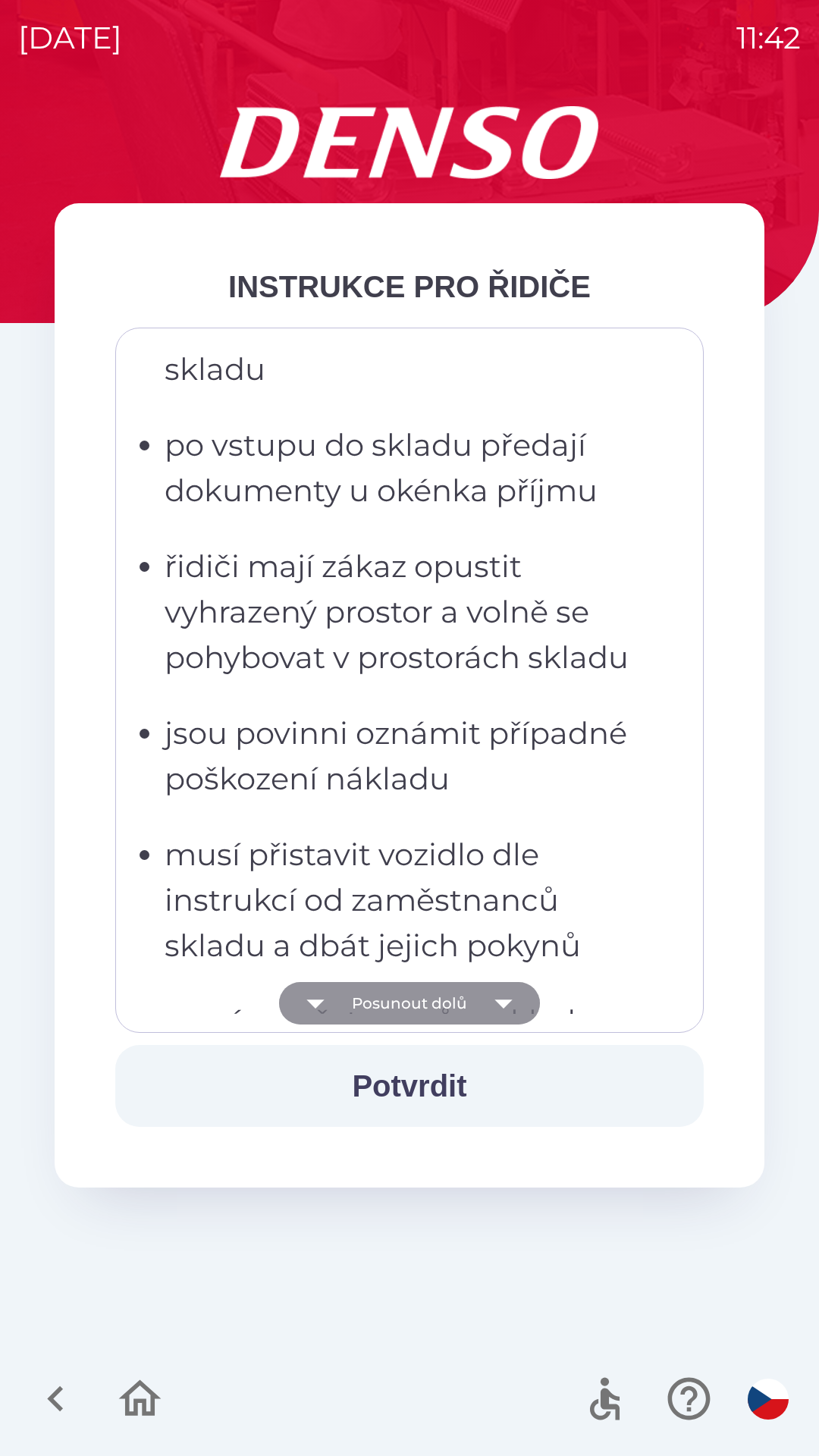
click at [474, 991] on button "Posunout dolů" at bounding box center [410, 1003] width 261 height 43
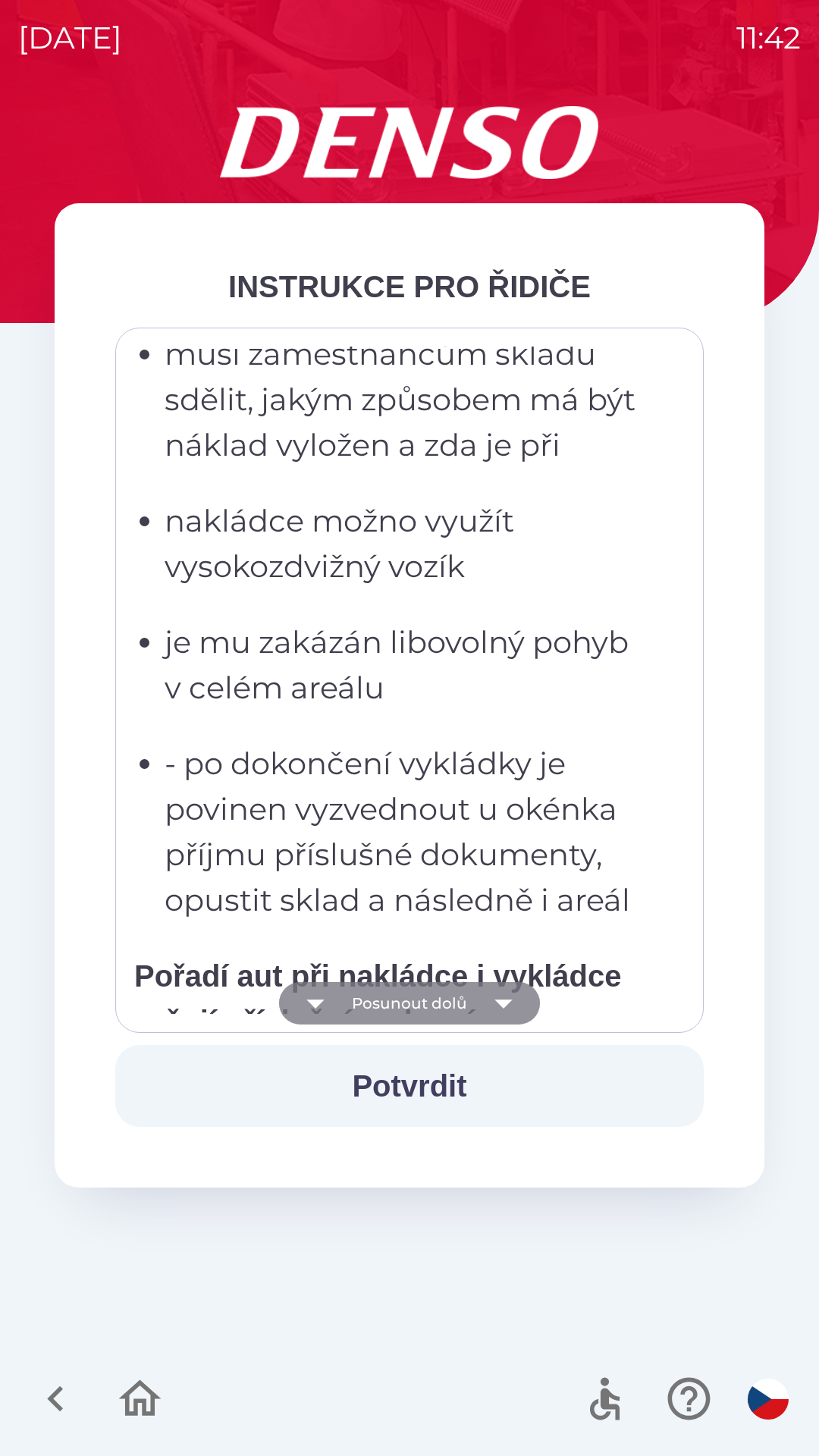
click at [473, 989] on button "Posunout dolů" at bounding box center [410, 1003] width 261 height 43
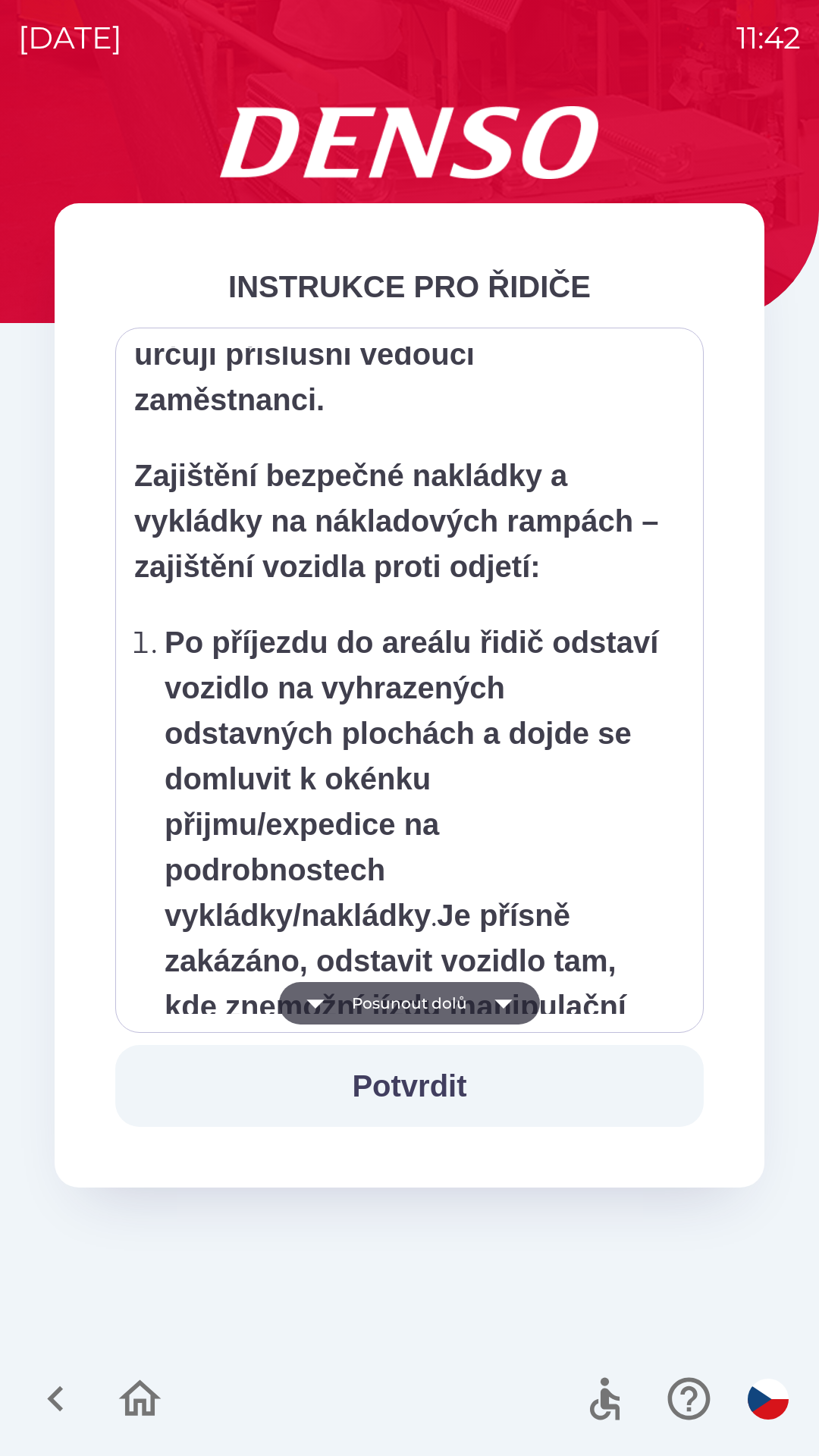
click at [463, 1001] on button "Posunout dolů" at bounding box center [410, 1003] width 261 height 43
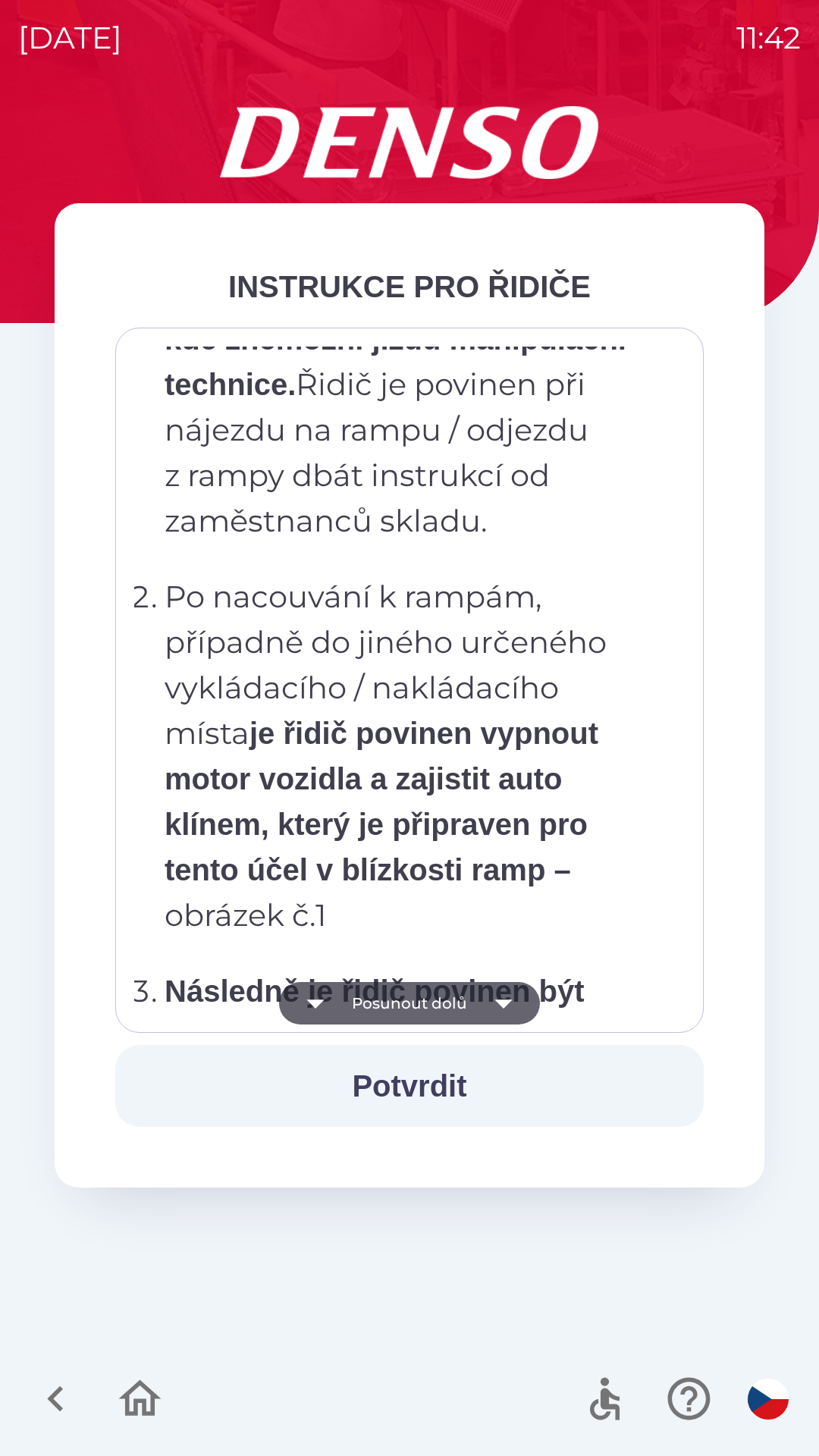
click at [466, 996] on button "Posunout dolů" at bounding box center [410, 1003] width 261 height 43
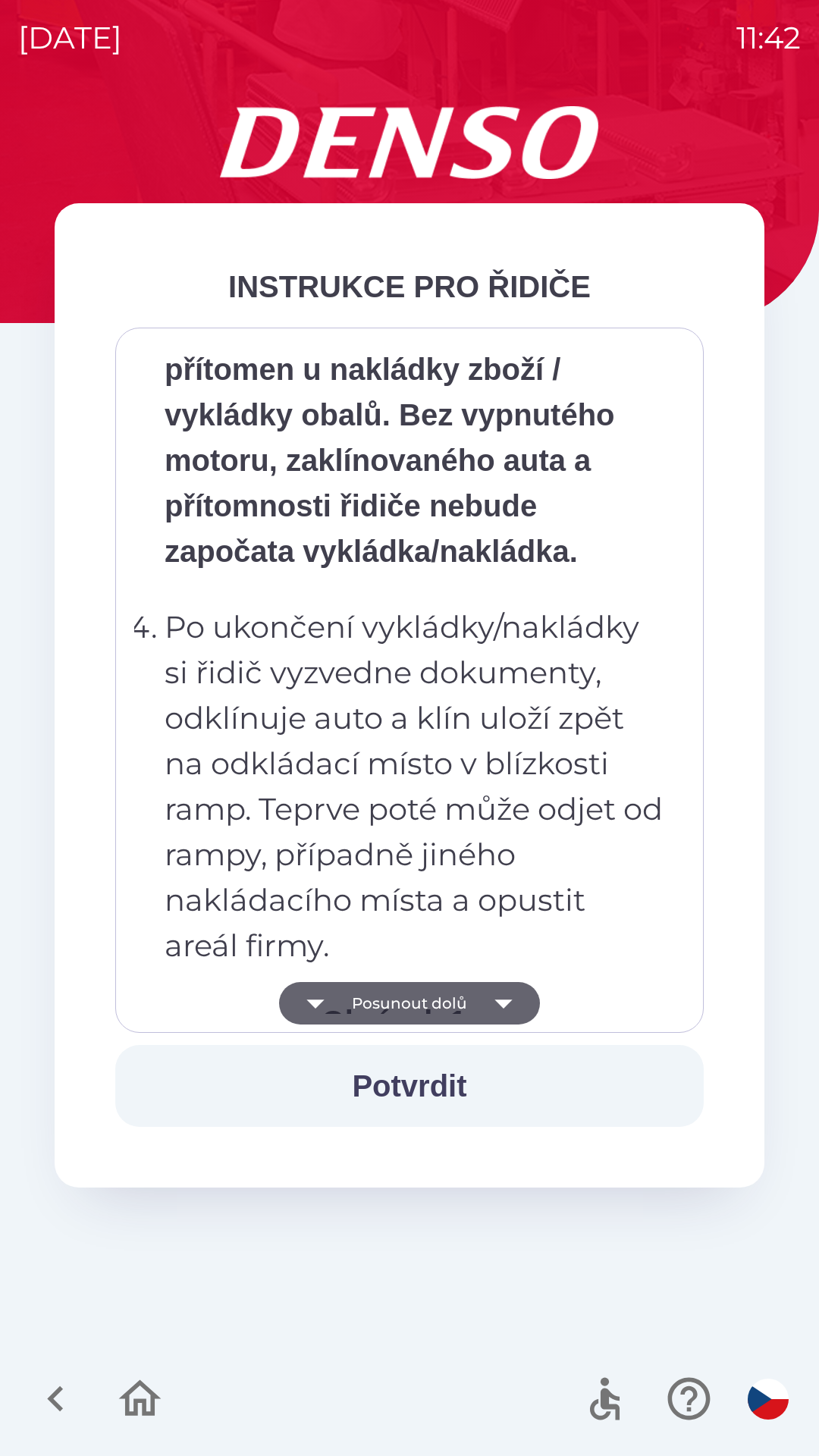
click at [470, 995] on button "Posunout dolů" at bounding box center [410, 1003] width 261 height 43
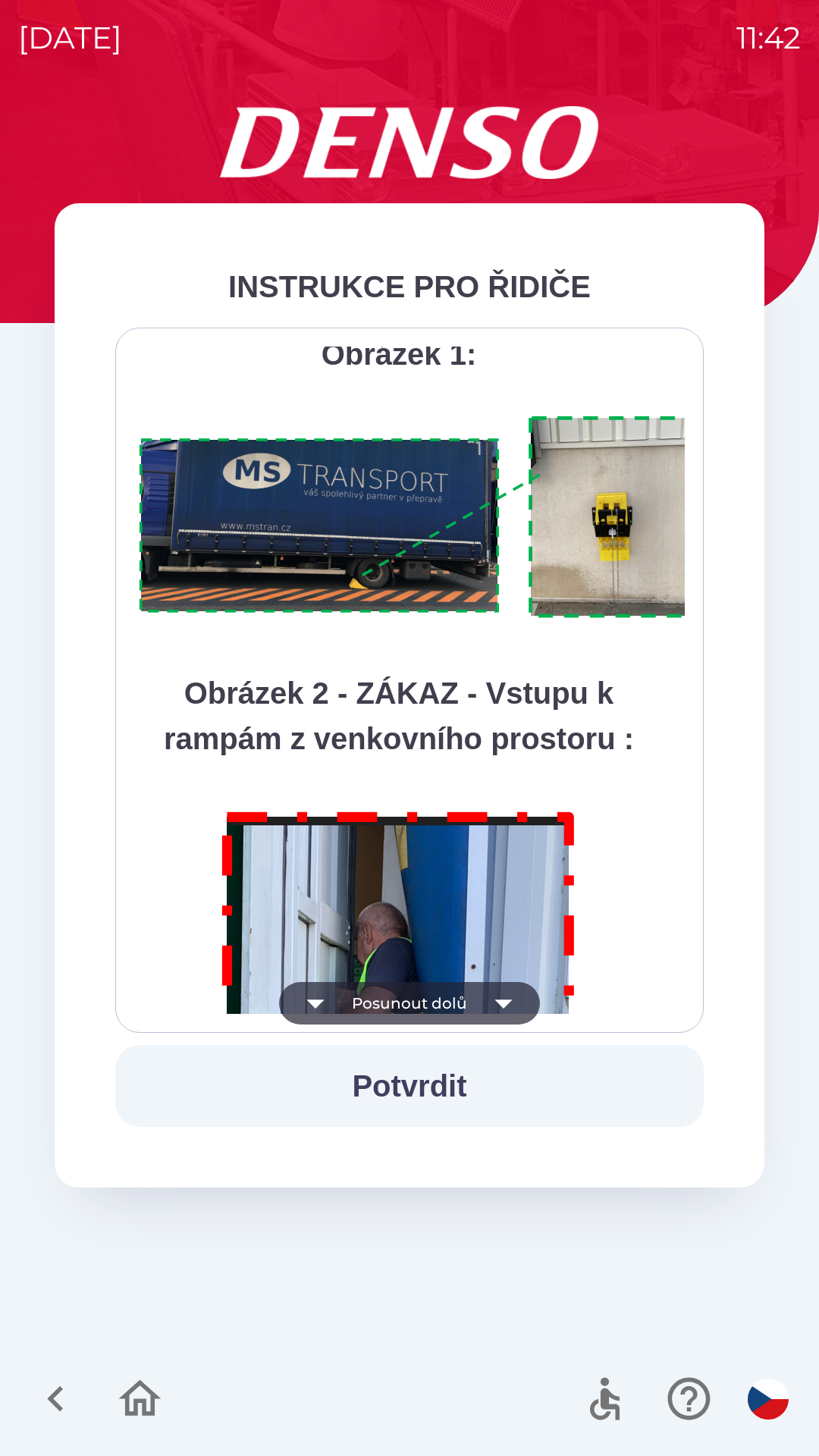
click at [467, 992] on button "Posunout dolů" at bounding box center [410, 1003] width 261 height 43
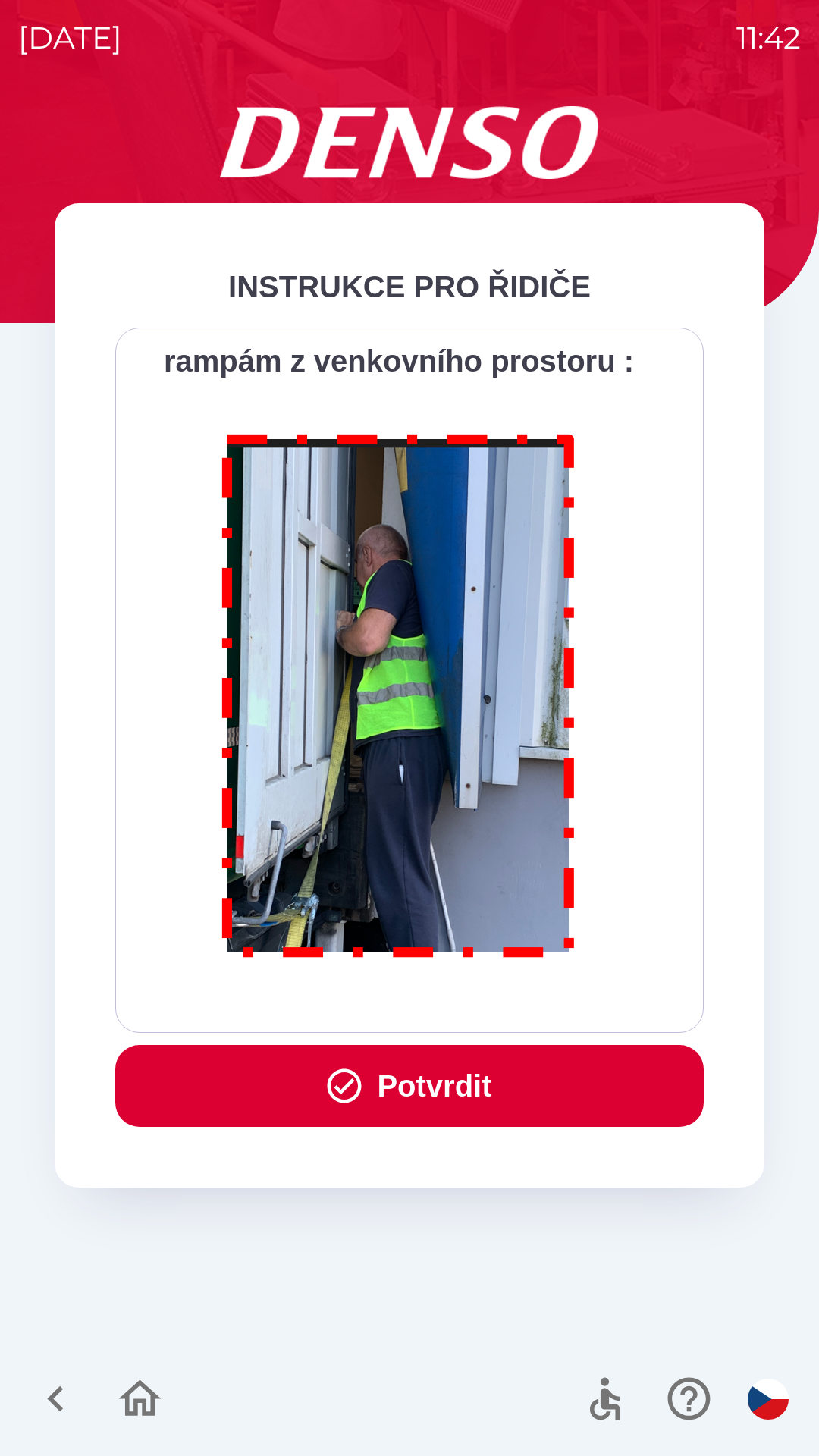
click at [472, 988] on div "Všichni řidiči přijíždějící do skladu firmy DENSO CZECH s.r.o. jsou po průjezdu…" at bounding box center [410, 680] width 550 height 667
click at [490, 1089] on button "Potvrdit" at bounding box center [409, 1086] width 588 height 82
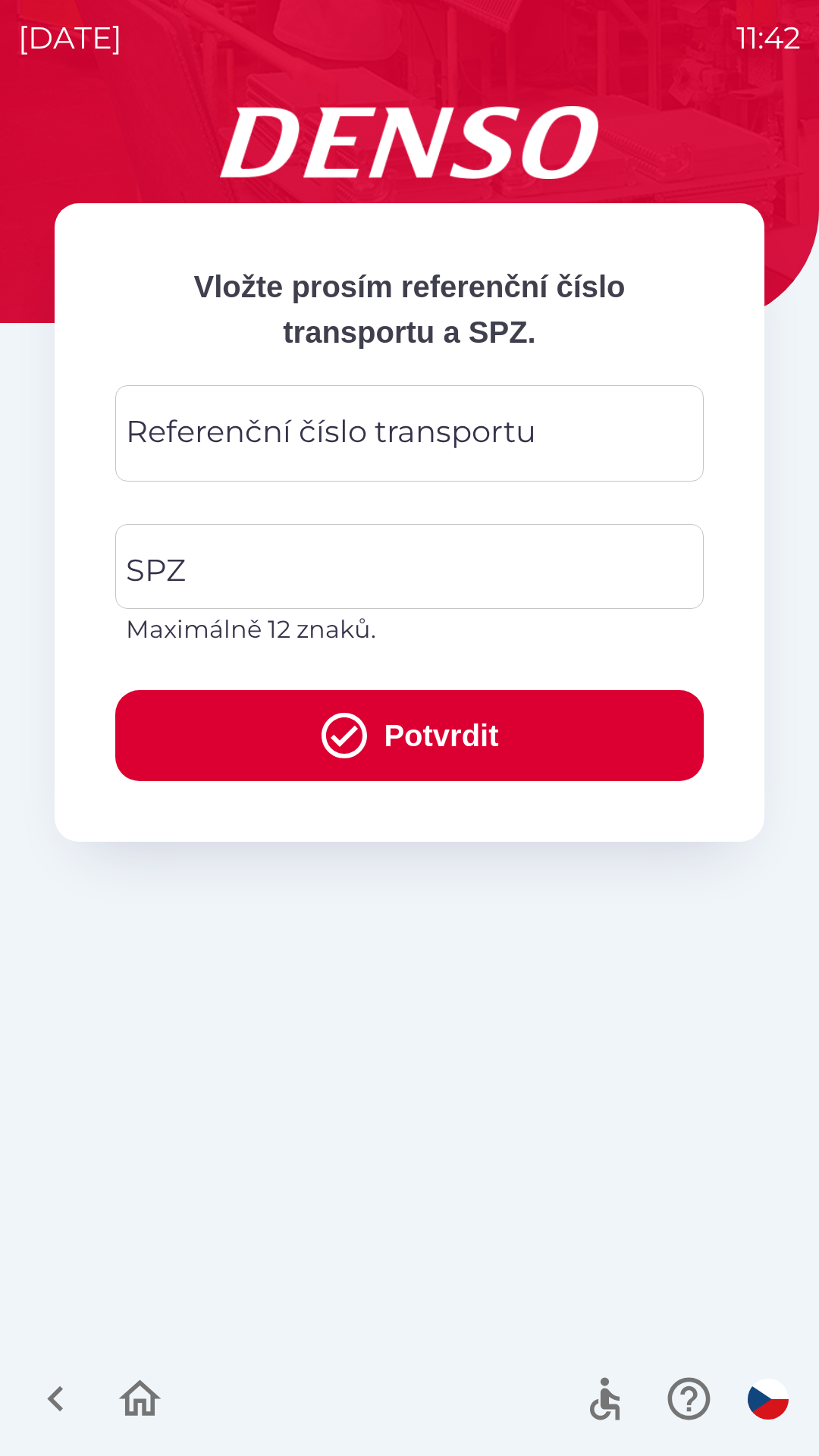
click at [350, 425] on div "Referenční číslo transportu Referenční číslo transportu" at bounding box center [409, 433] width 588 height 96
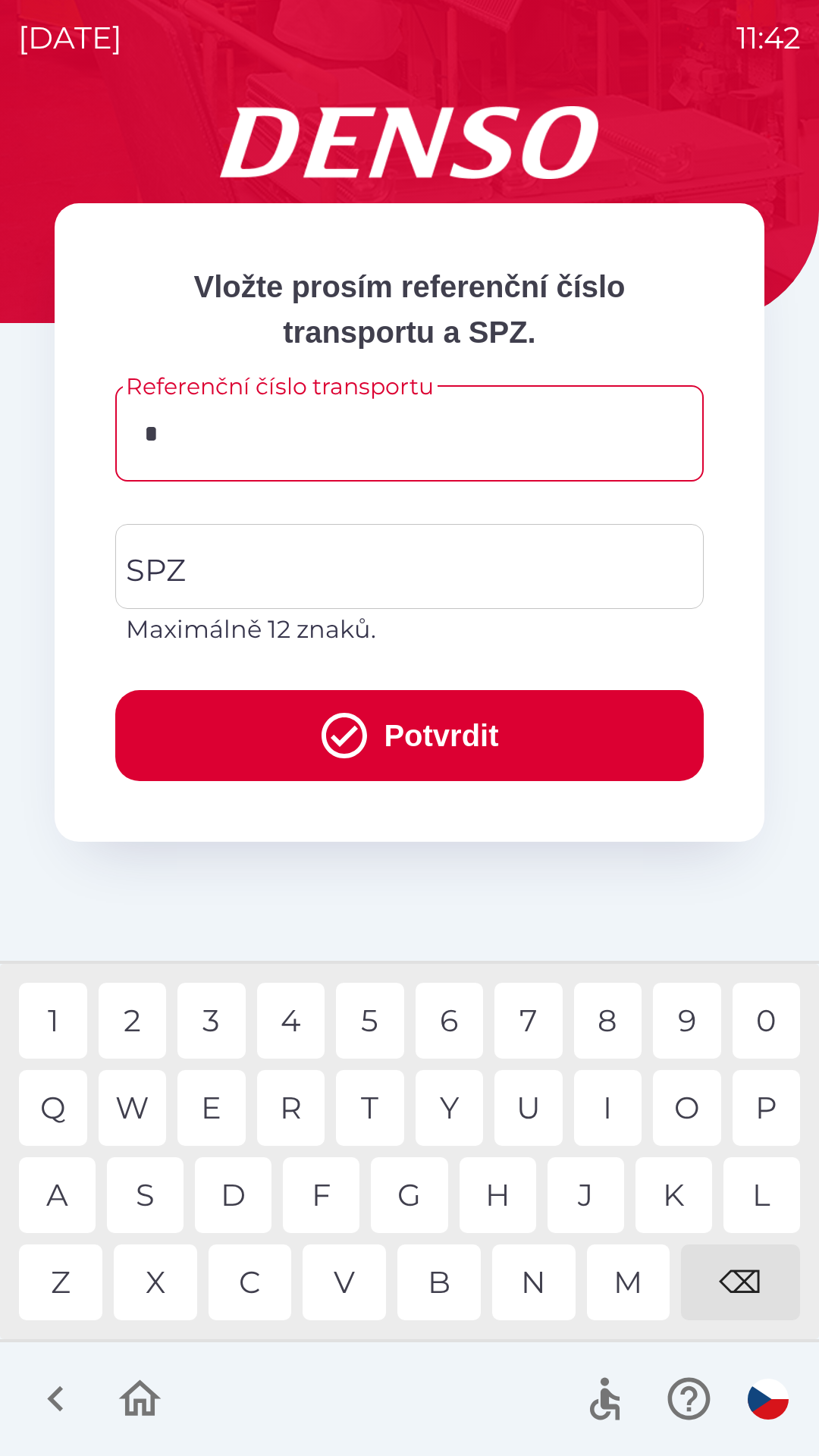
click at [65, 1193] on div "A" at bounding box center [57, 1195] width 77 height 76
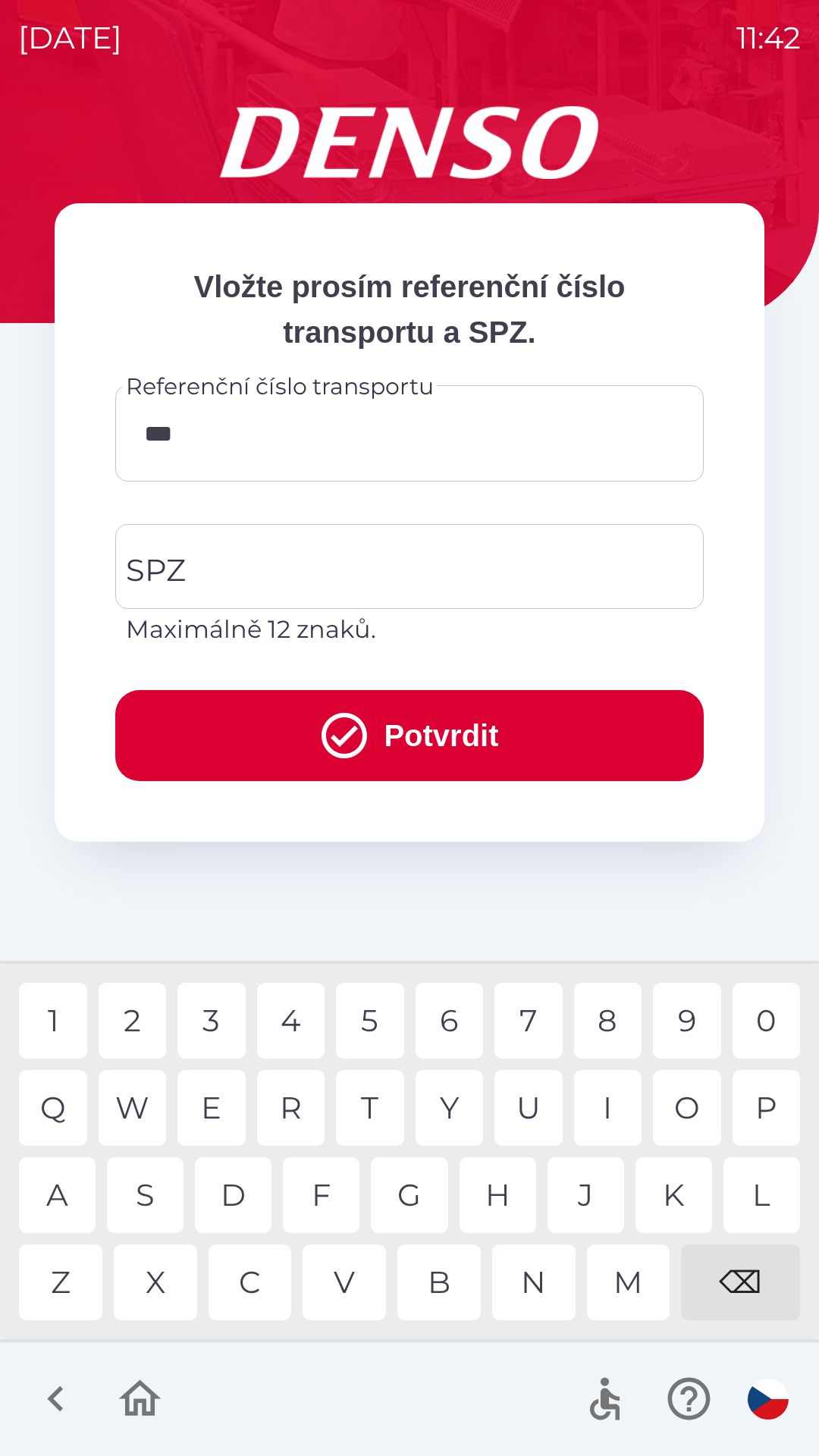
click at [300, 1107] on div "R" at bounding box center [291, 1108] width 69 height 76
click at [689, 1017] on div "9" at bounding box center [687, 1021] width 69 height 76
click at [606, 1010] on div "8" at bounding box center [609, 1021] width 69 height 76
type input "********"
click at [254, 561] on input "SPZ" at bounding box center [398, 566] width 552 height 71
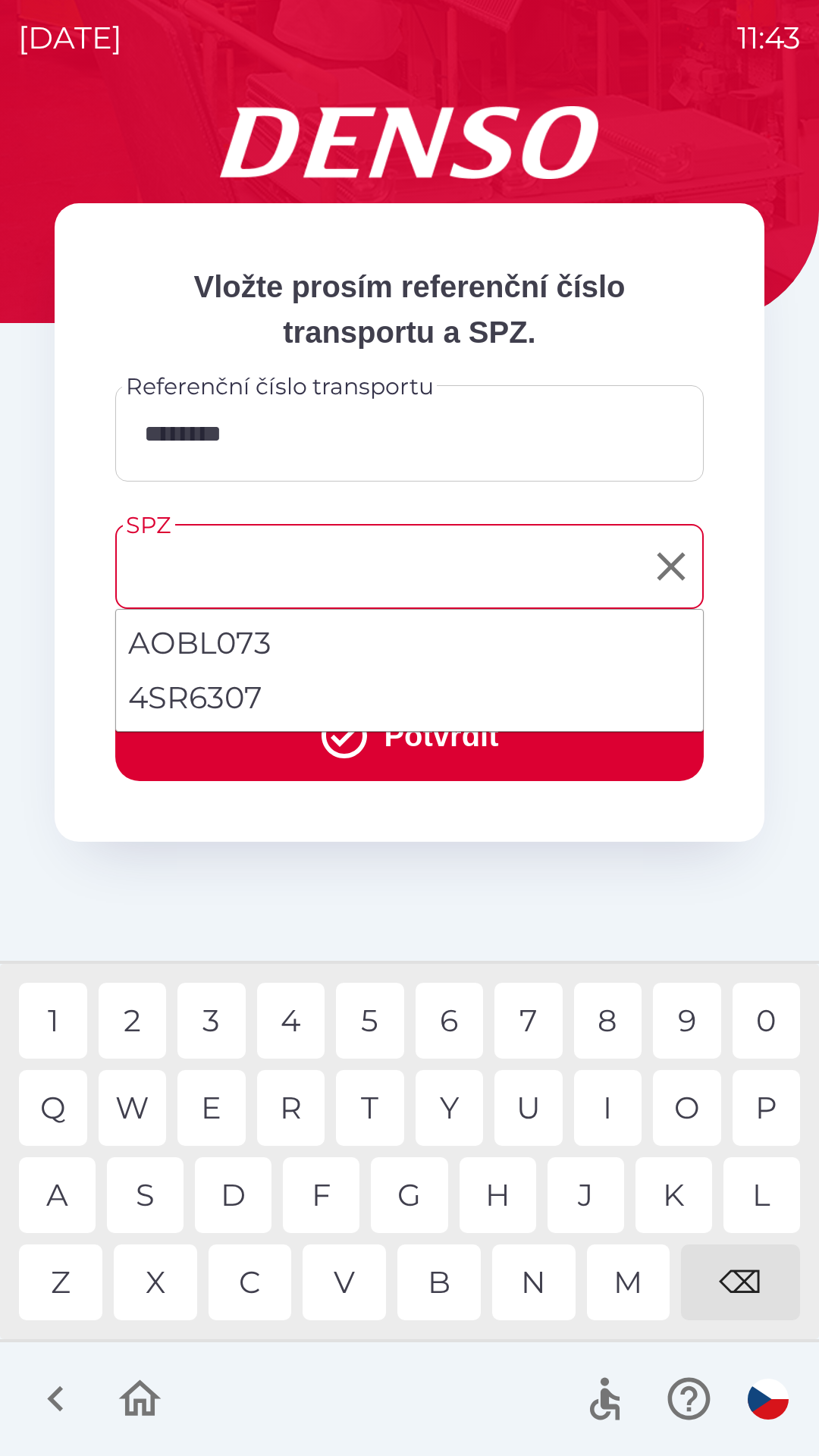
click at [227, 699] on li "4SR6307" at bounding box center [410, 697] width 587 height 55
type input "*******"
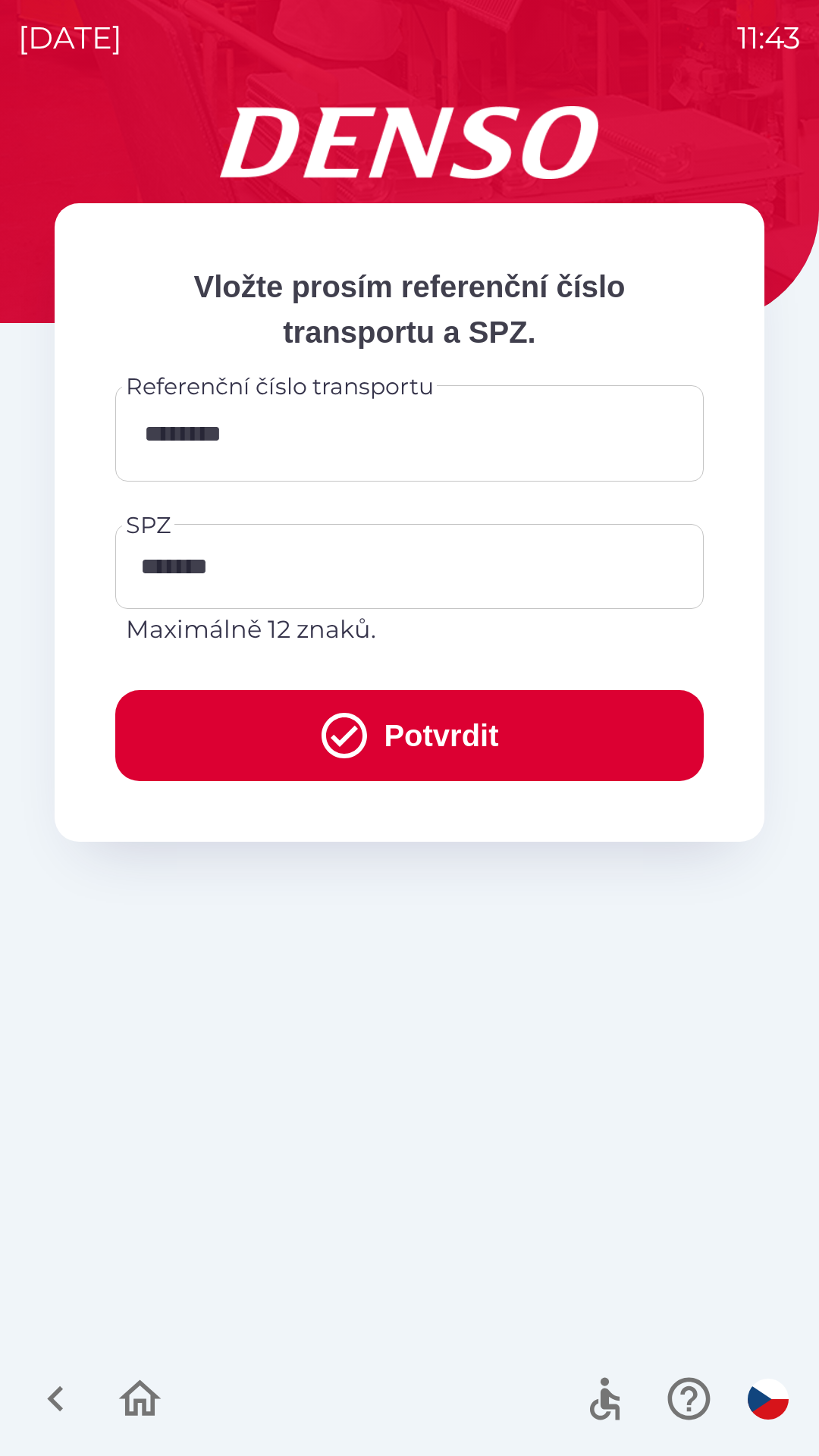
click at [434, 734] on button "Potvrdit" at bounding box center [409, 735] width 588 height 91
